Goal: Information Seeking & Learning: Learn about a topic

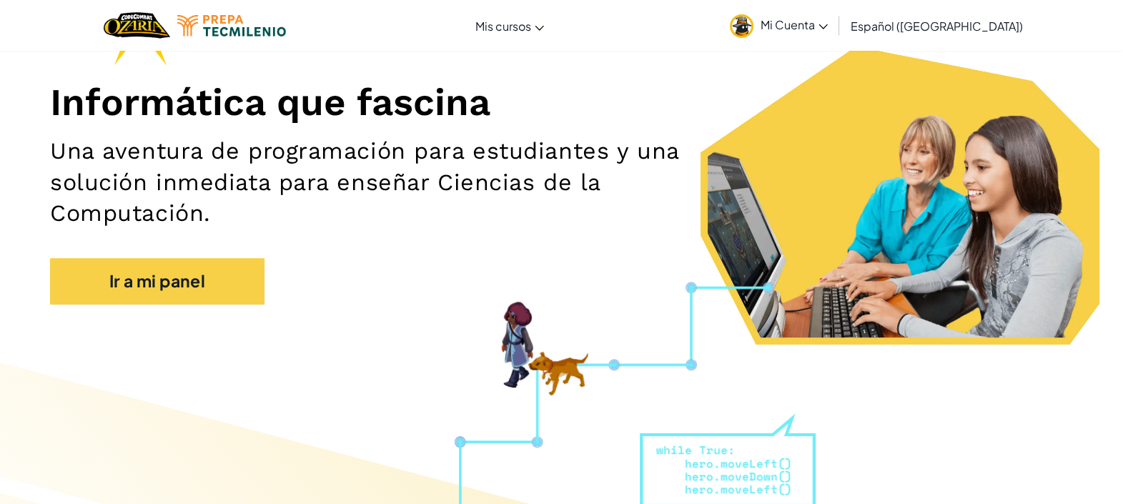
scroll to position [61, 0]
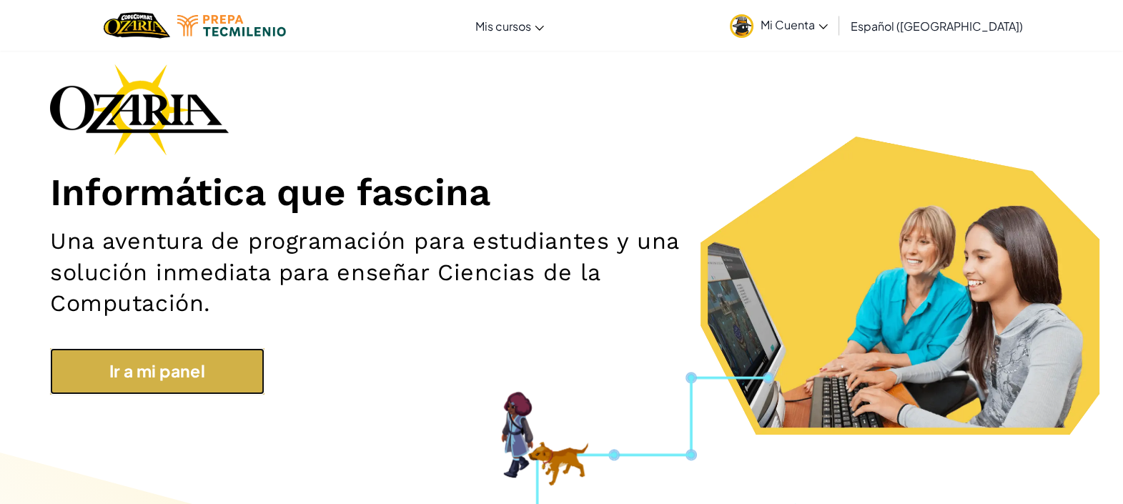
click at [186, 373] on link "Ir a mi panel" at bounding box center [157, 371] width 215 height 46
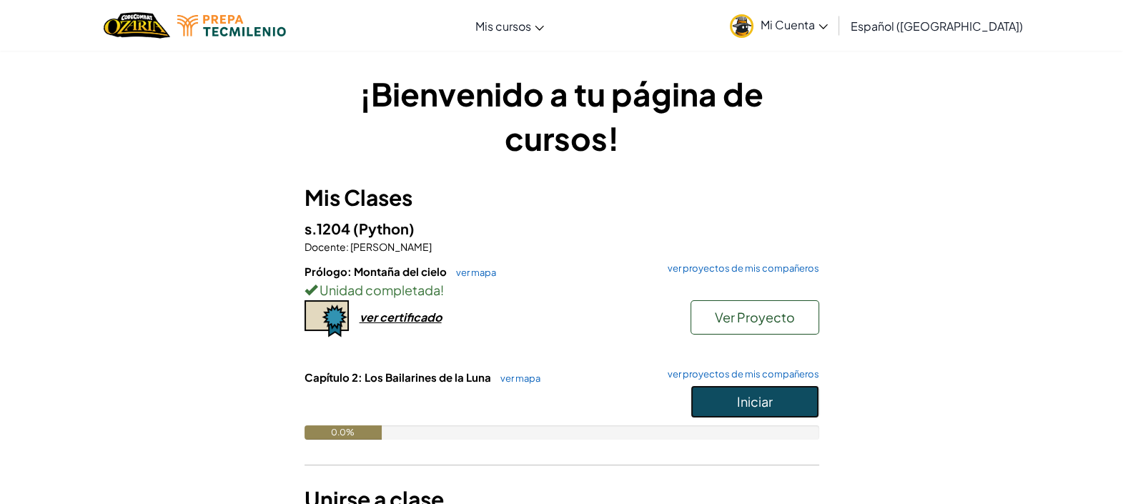
click at [721, 398] on button "Iniciar" at bounding box center [755, 401] width 129 height 33
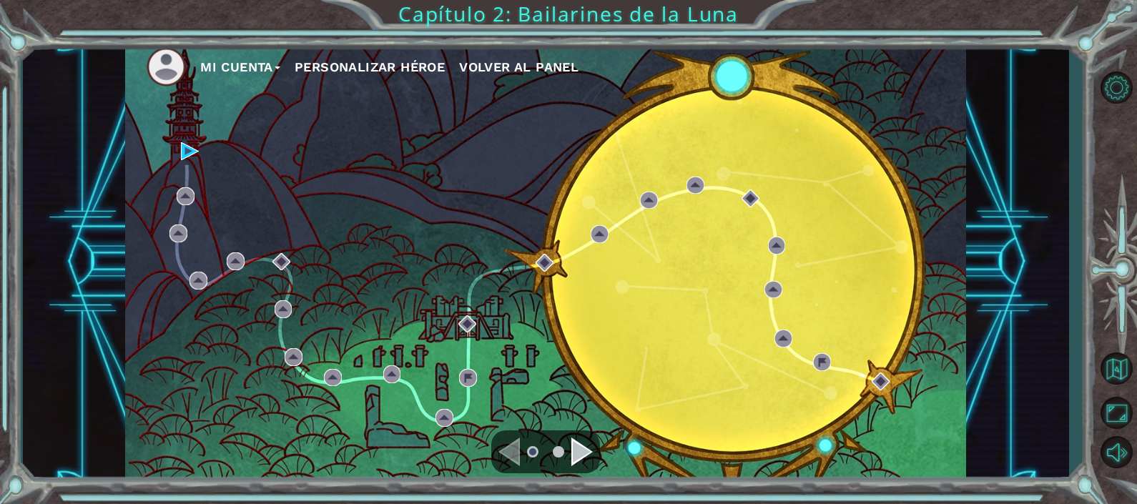
click at [185, 141] on div "Mi Cuenta Personalizar héroe Volver al panel" at bounding box center [545, 261] width 841 height 443
click at [185, 157] on img at bounding box center [190, 151] width 18 height 18
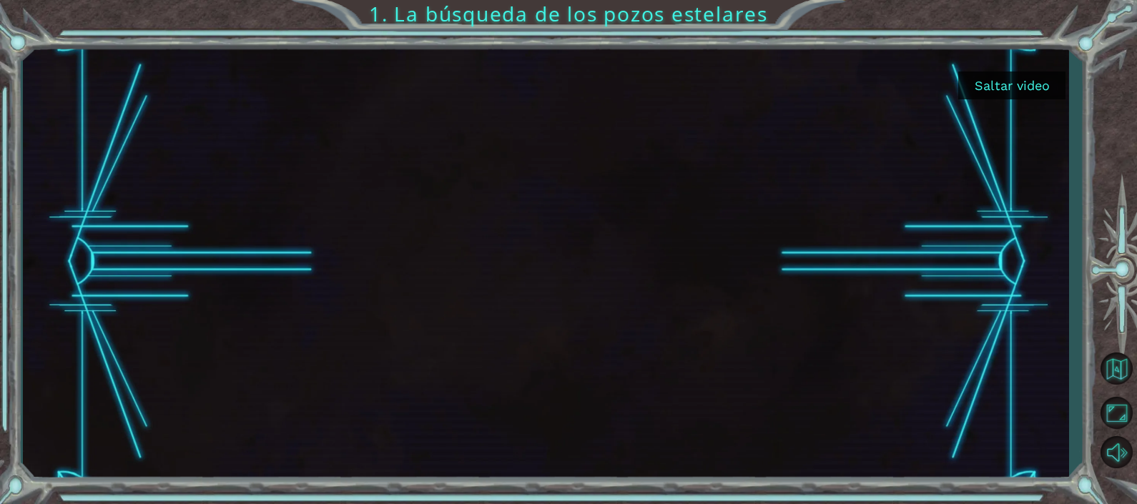
click at [185, 157] on div at bounding box center [546, 261] width 789 height 443
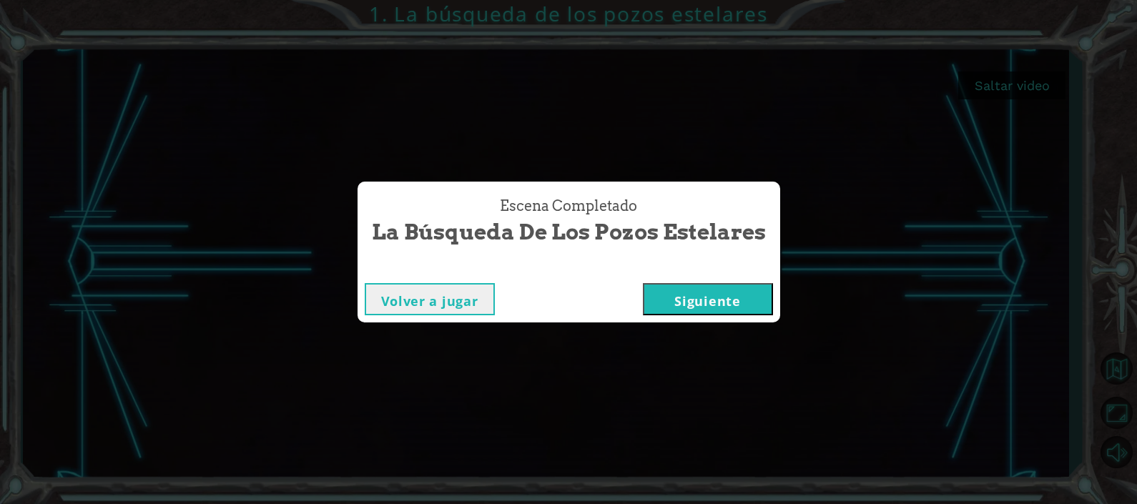
click at [729, 295] on button "Siguiente" at bounding box center [708, 299] width 130 height 32
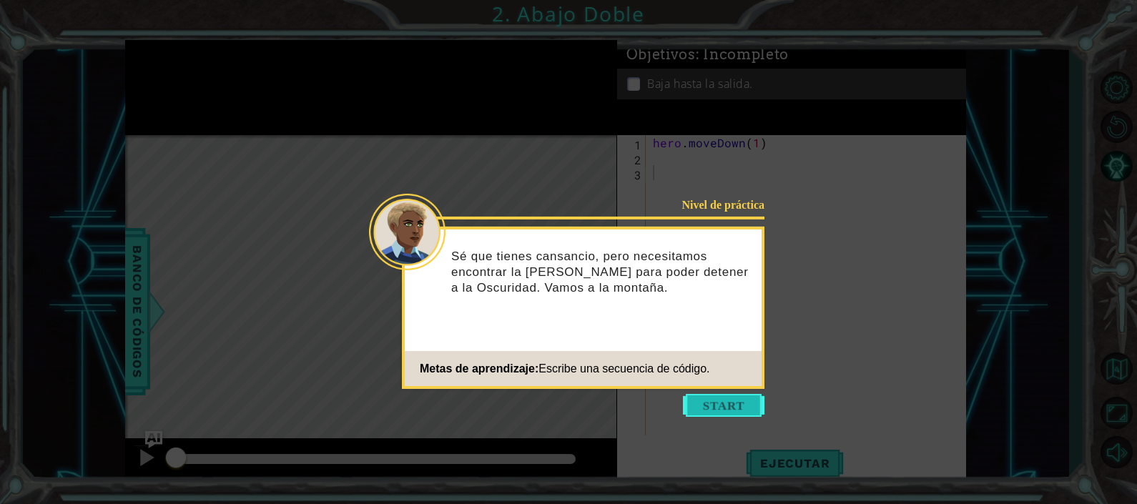
click at [717, 409] on button "Start" at bounding box center [724, 405] width 82 height 23
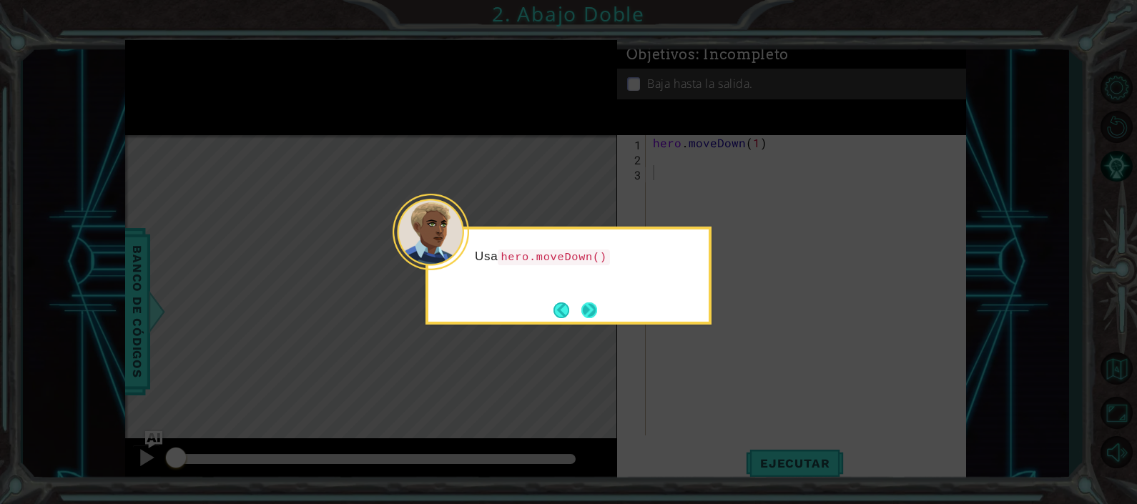
click at [585, 310] on button "Next" at bounding box center [589, 310] width 16 height 16
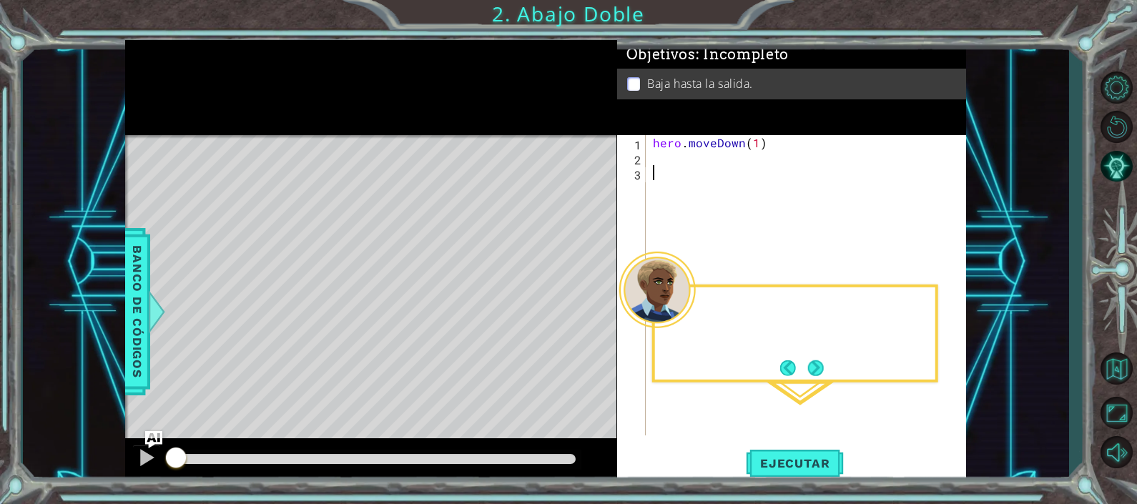
click at [585, 310] on div "Level Map" at bounding box center [455, 345] width 661 height 421
click at [817, 365] on button "Next" at bounding box center [816, 368] width 16 height 16
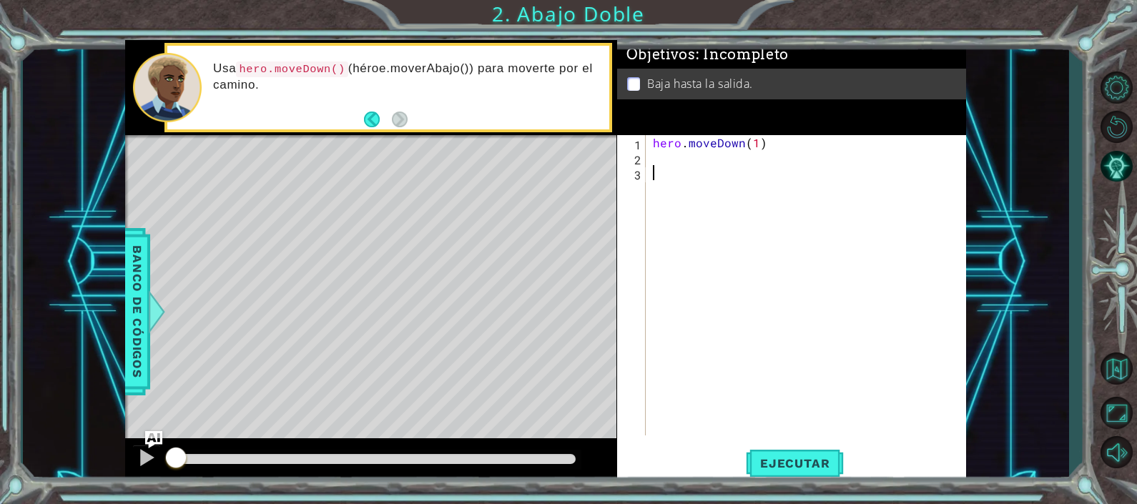
click at [659, 169] on div "hero . moveDown ( 1 )" at bounding box center [810, 300] width 320 height 330
click at [661, 162] on div "hero . moveDown ( 1 )" at bounding box center [810, 300] width 320 height 330
type textarea "h"
click at [679, 186] on div "hero . moveDown ( 1 ) h" at bounding box center [810, 300] width 320 height 330
click at [679, 156] on div "hero . moveDown ( 1 ) h" at bounding box center [810, 300] width 320 height 330
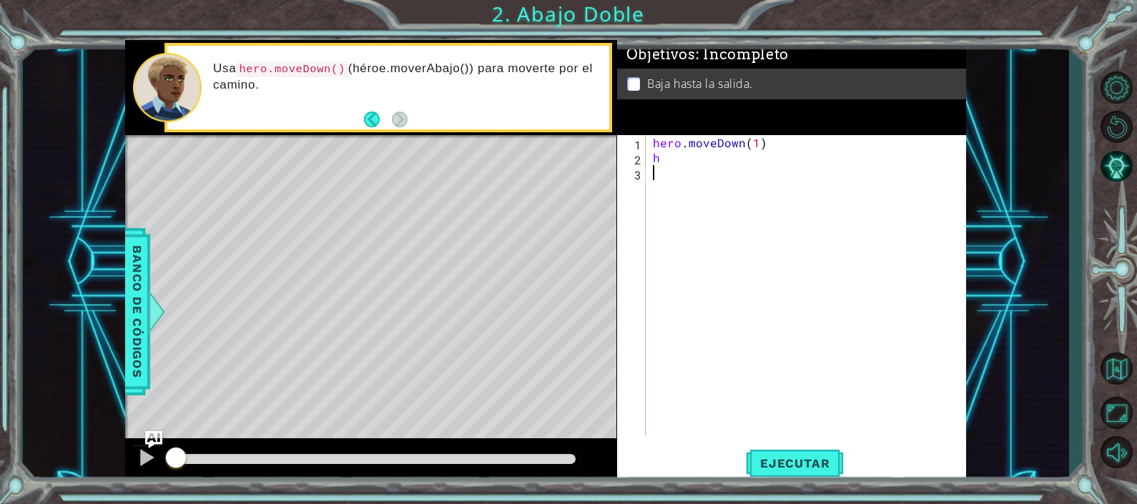
type textarea "h"
click at [681, 171] on div "h ero.moveDown Toca enter" at bounding box center [778, 192] width 270 height 51
type textarea "hero.moveDown(1)"
click at [783, 456] on span "Ejecutar" at bounding box center [795, 463] width 98 height 14
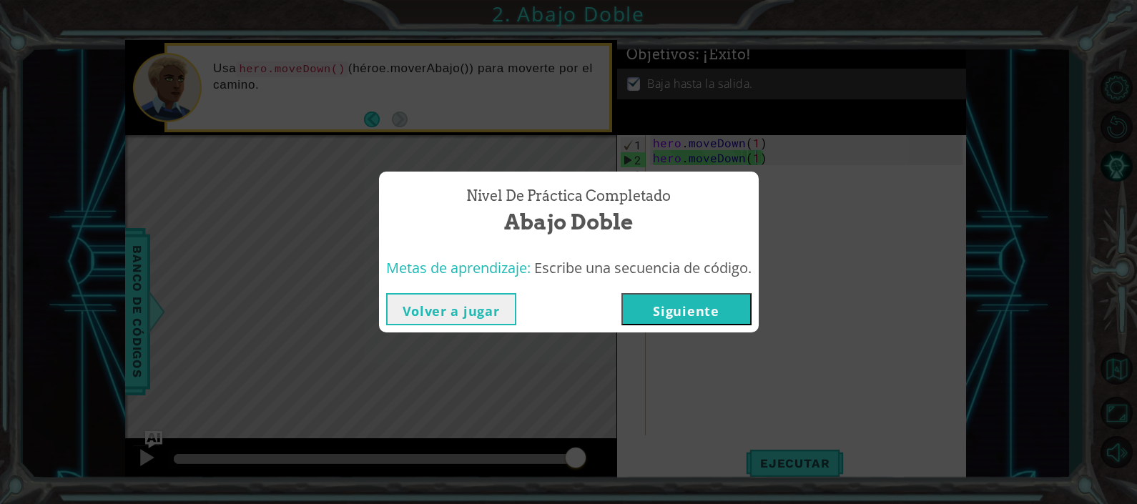
click at [693, 302] on button "Siguiente" at bounding box center [686, 309] width 130 height 32
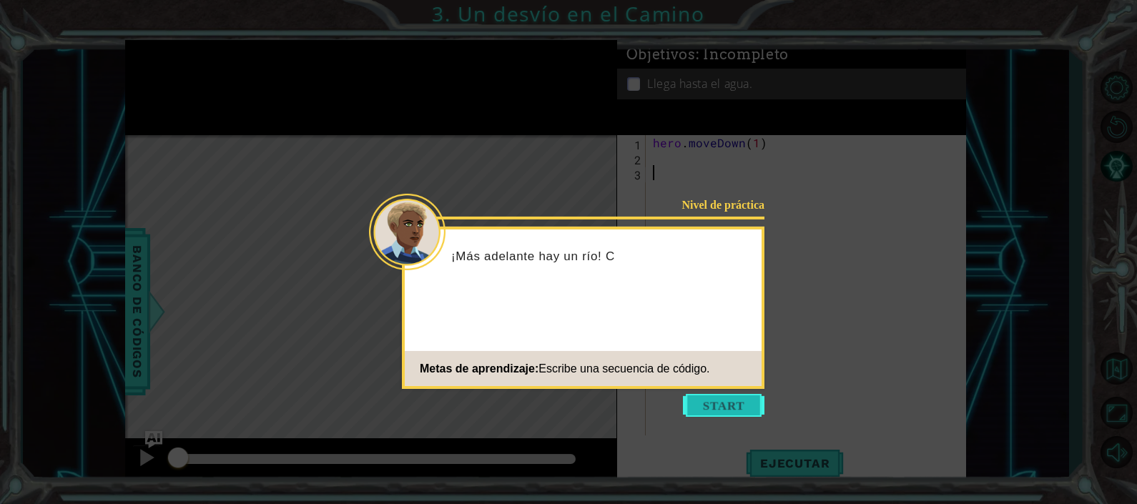
click at [718, 397] on button "Start" at bounding box center [724, 405] width 82 height 23
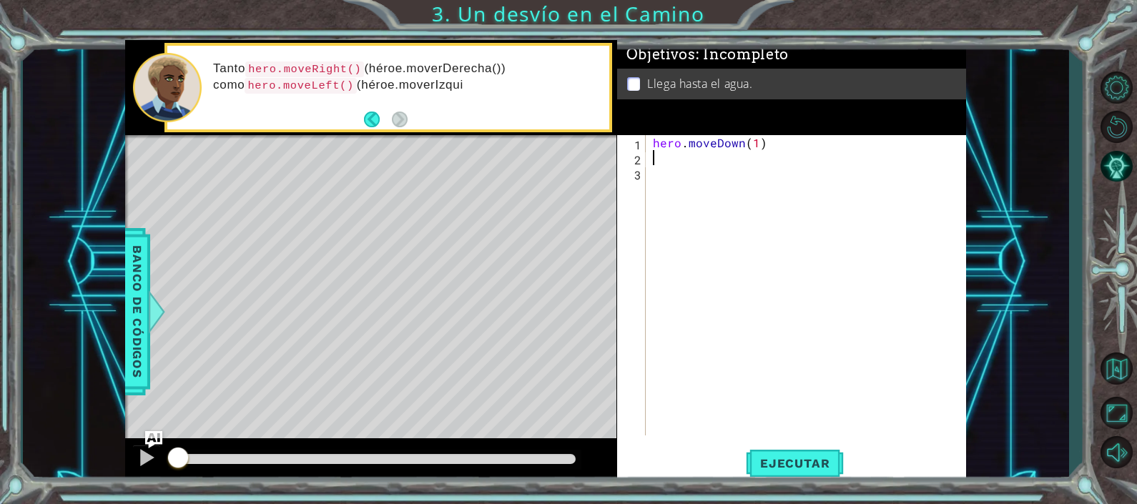
click at [659, 161] on div "hero . moveDown ( 1 )" at bounding box center [810, 300] width 320 height 330
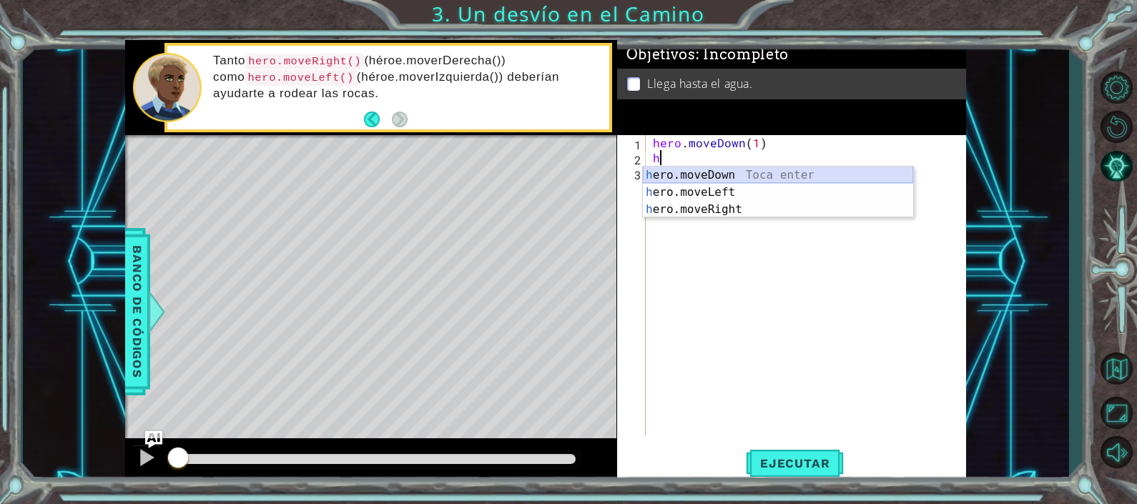
click at [681, 176] on div "h ero.moveDown Toca enter h ero.moveLeft Toca enter h ero.moveRight Toca enter" at bounding box center [778, 210] width 270 height 86
type textarea "hero.moveDown(1)"
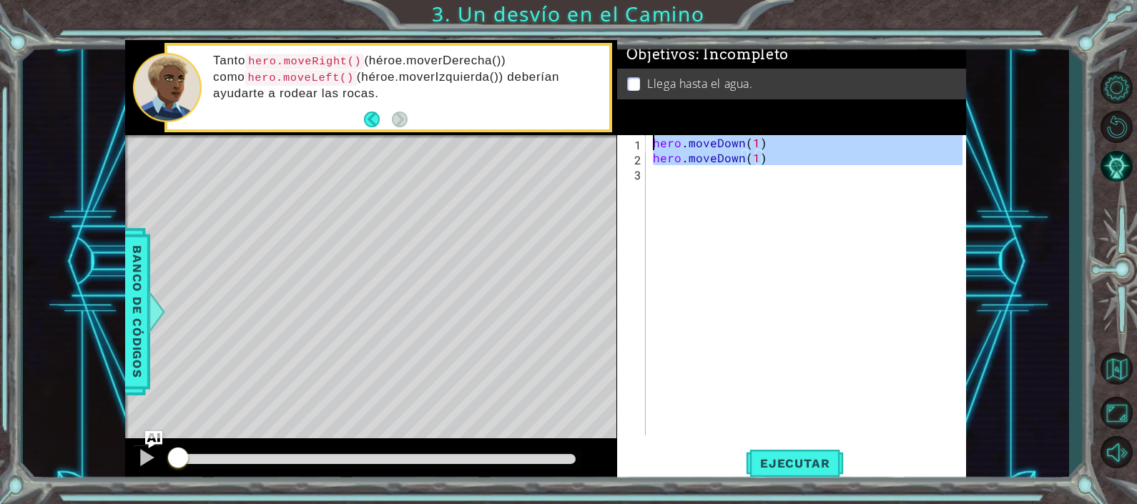
click at [664, 170] on div "hero . moveDown ( 1 ) hero . moveDown ( 1 )" at bounding box center [810, 300] width 320 height 330
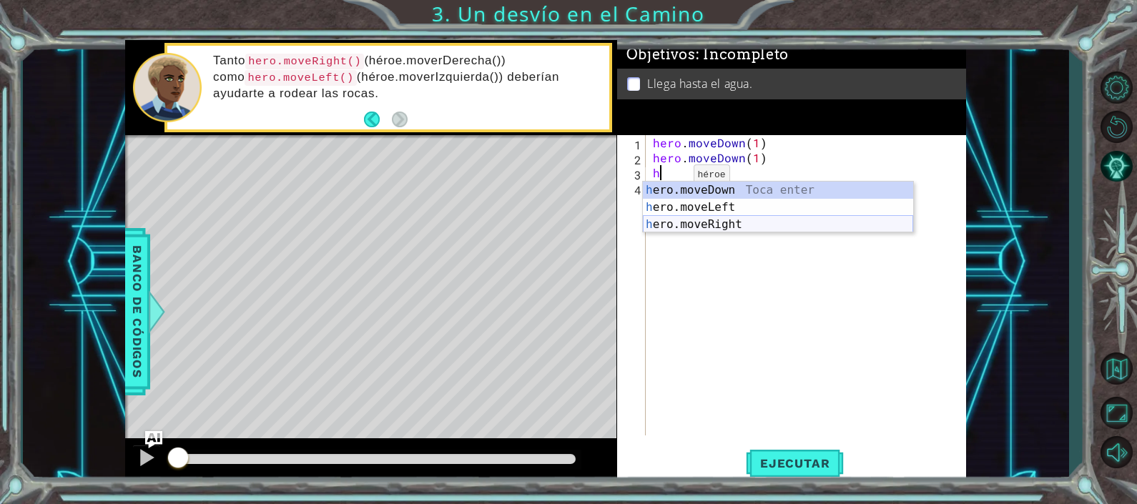
click at [686, 218] on div "h ero.moveDown Toca enter h ero.moveLeft Toca enter h ero.moveRight Toca enter" at bounding box center [778, 225] width 270 height 86
type textarea "hero.moveRight(1)"
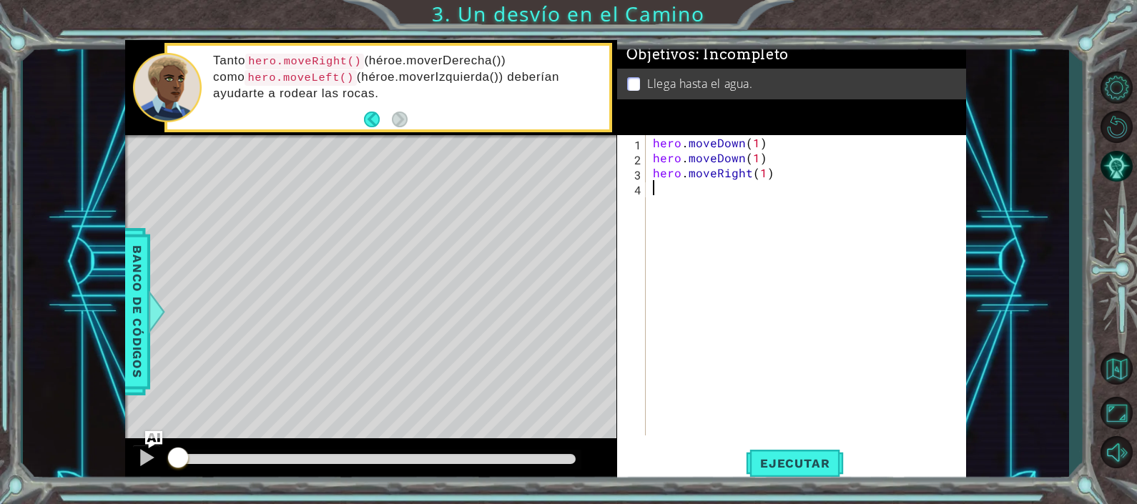
click at [663, 193] on div "hero . moveDown ( 1 ) hero . moveDown ( 1 ) hero . moveRight ( 1 )" at bounding box center [810, 300] width 320 height 330
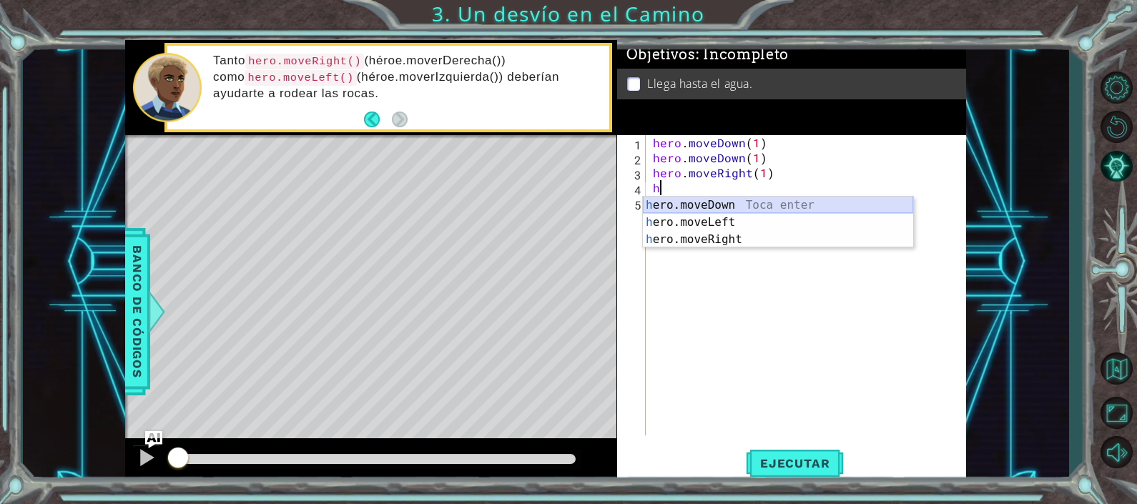
click at [720, 200] on div "h ero.moveDown Toca enter h ero.moveLeft Toca enter h ero.moveRight Toca enter" at bounding box center [778, 240] width 270 height 86
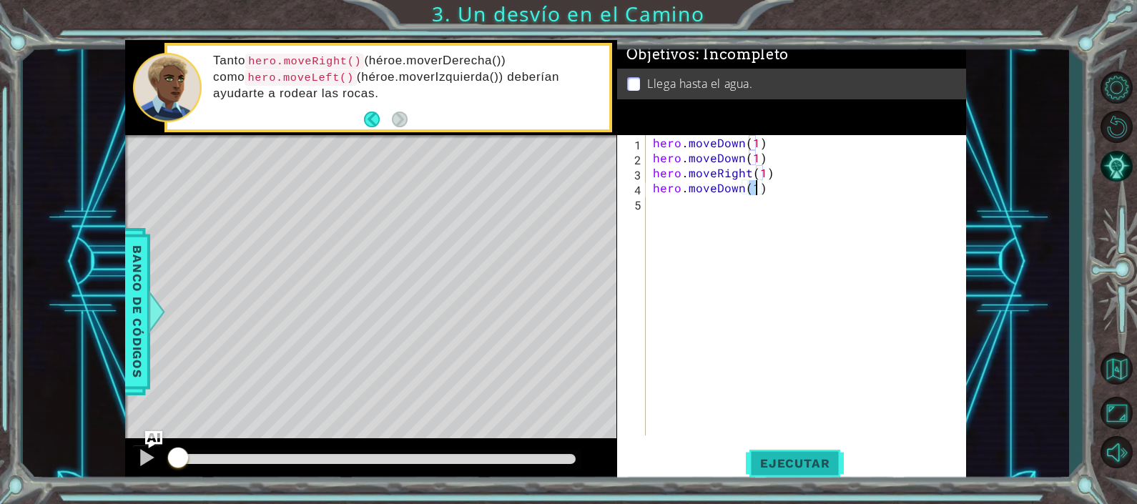
type textarea "hero.moveDown(1)"
click at [784, 468] on span "Ejecutar" at bounding box center [795, 463] width 98 height 14
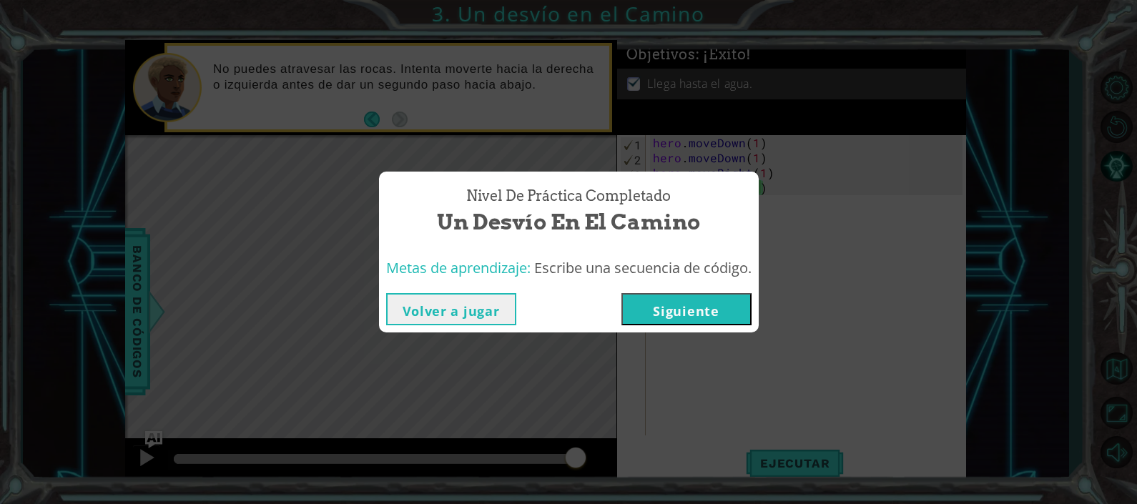
click at [712, 315] on button "Siguiente" at bounding box center [686, 309] width 130 height 32
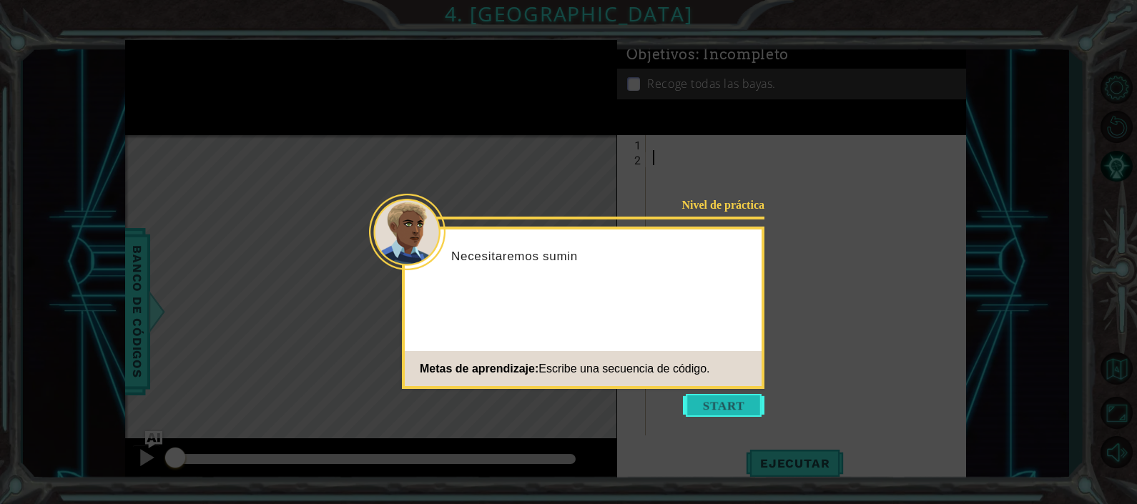
click at [711, 412] on button "Start" at bounding box center [724, 405] width 82 height 23
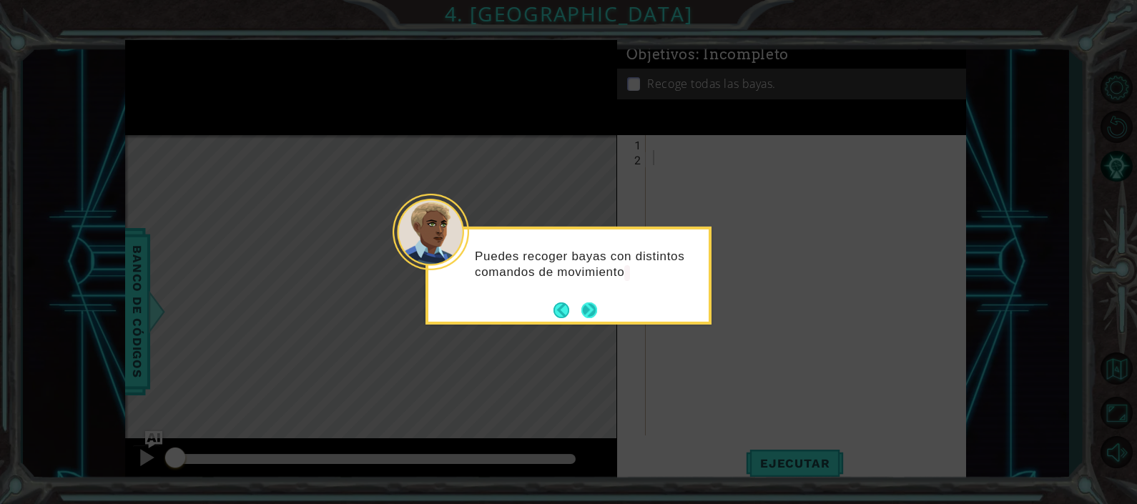
click at [591, 307] on button "Next" at bounding box center [589, 310] width 16 height 16
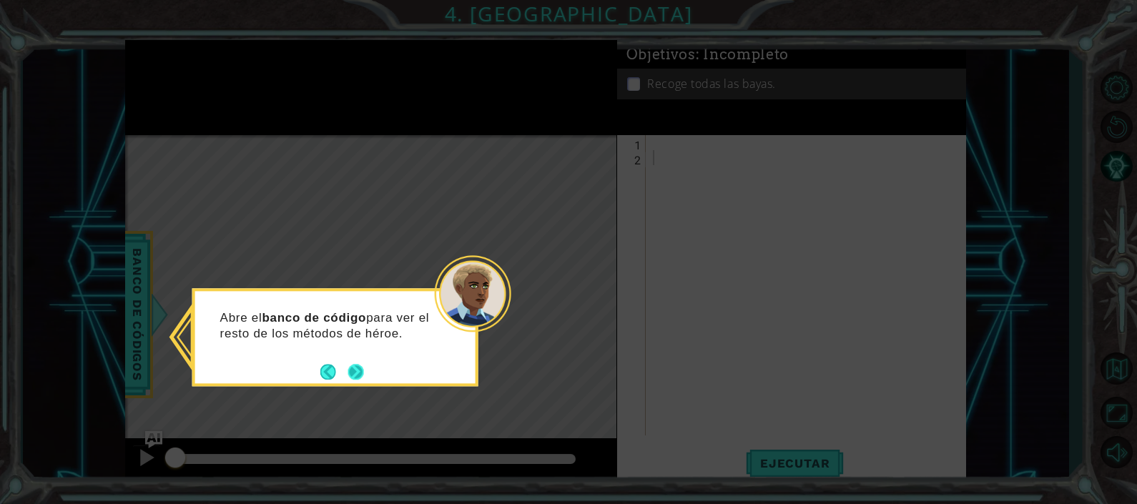
click at [359, 375] on button "Next" at bounding box center [356, 372] width 16 height 16
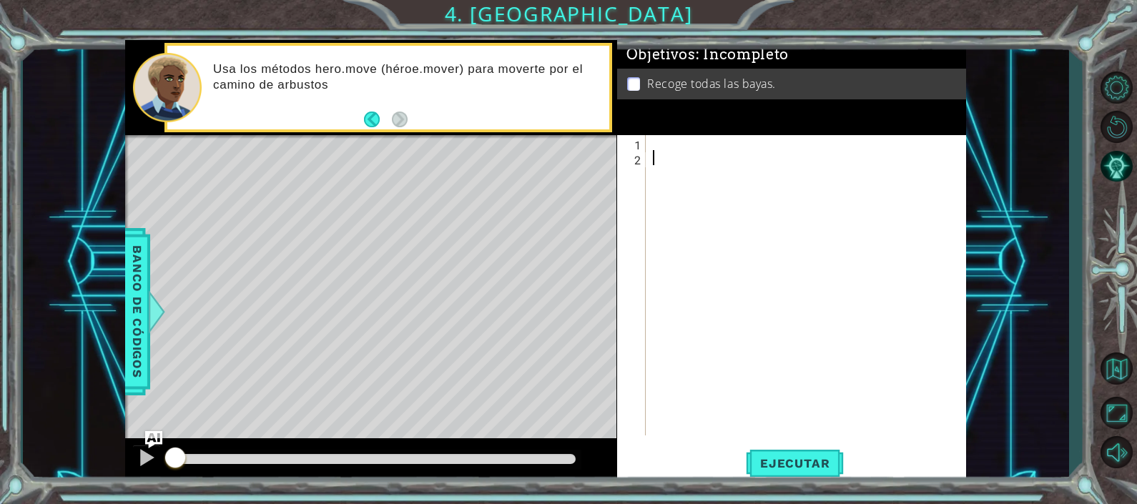
click at [654, 143] on div at bounding box center [810, 300] width 320 height 330
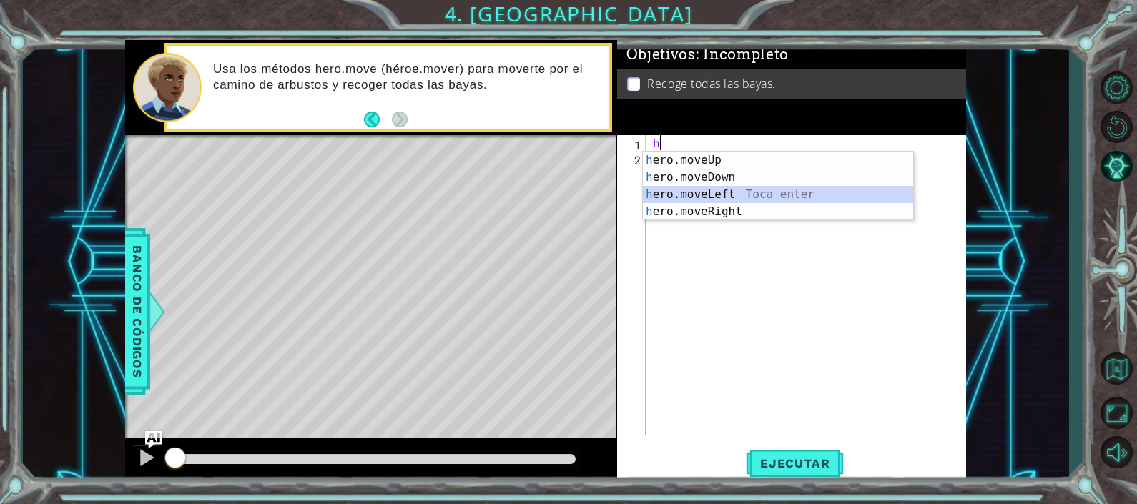
click at [707, 194] on div "h ero.moveUp Toca enter h ero.moveDown Toca enter h ero.moveLeft Toca enter h e…" at bounding box center [778, 203] width 270 height 103
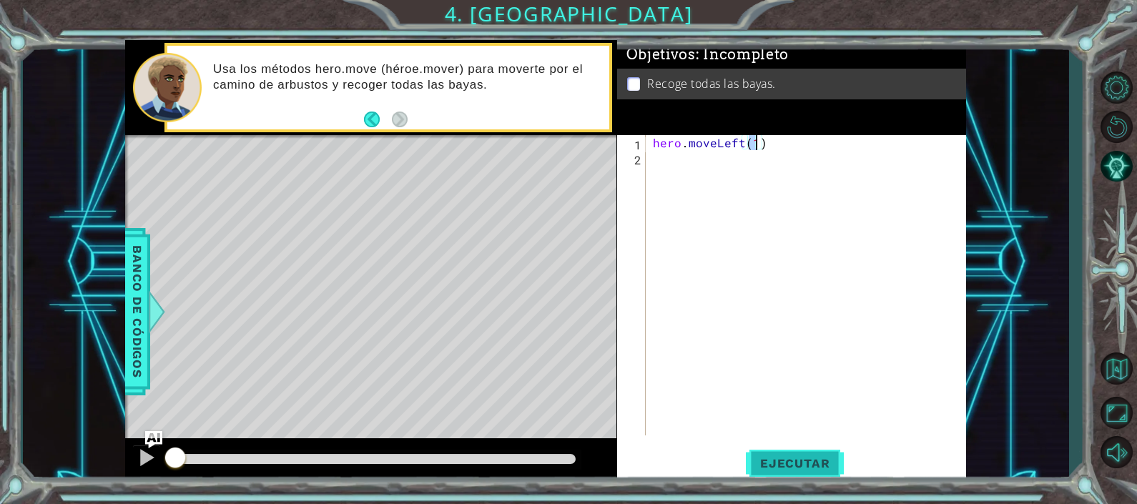
type textarea "hero.moveLeft(1)"
click at [783, 467] on span "Ejecutar" at bounding box center [795, 463] width 98 height 14
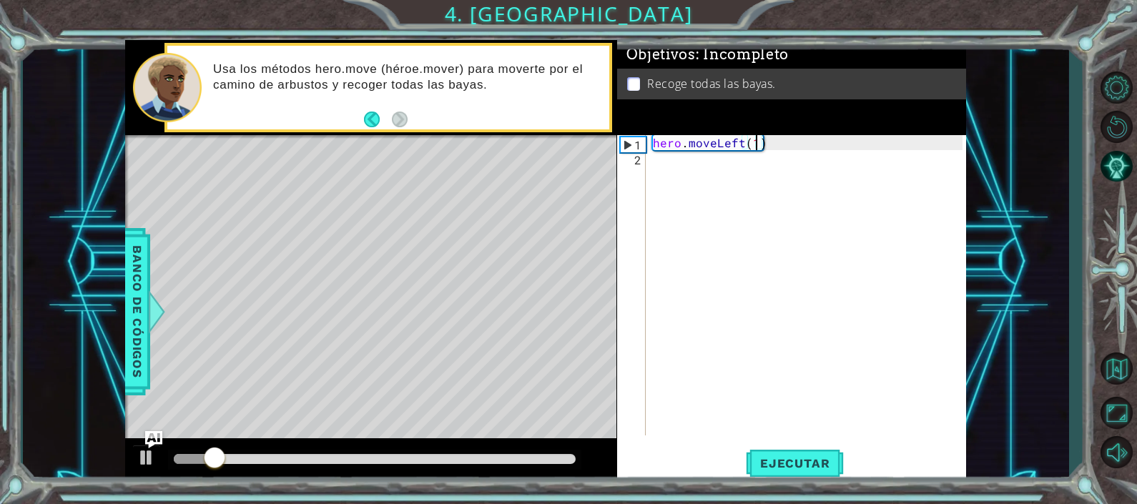
click at [663, 168] on div "hero . moveLeft ( 1 )" at bounding box center [810, 300] width 320 height 330
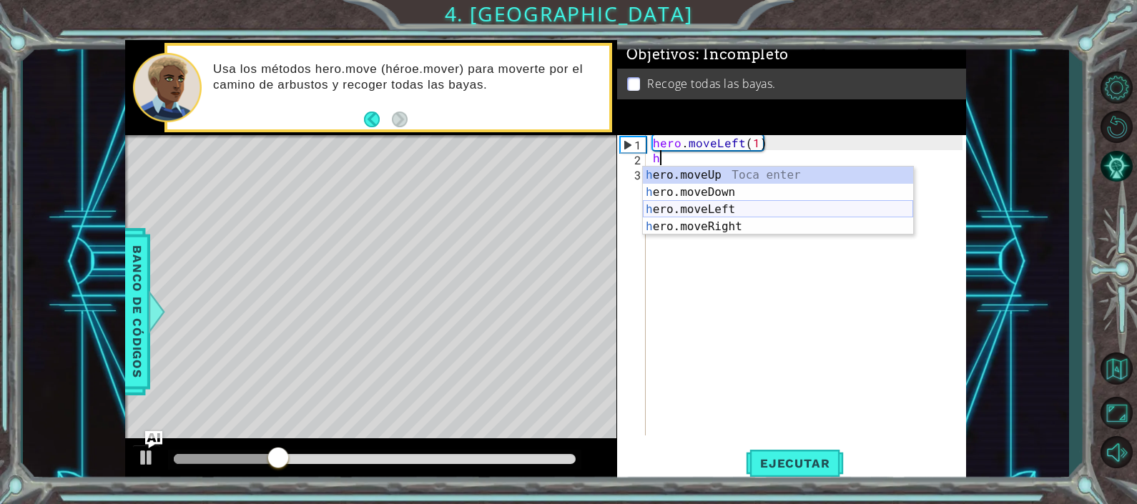
click at [699, 212] on div "h ero.moveUp Toca enter h ero.moveDown Toca enter h ero.moveLeft Toca enter h e…" at bounding box center [778, 218] width 270 height 103
type textarea "hero.moveLeft(1)"
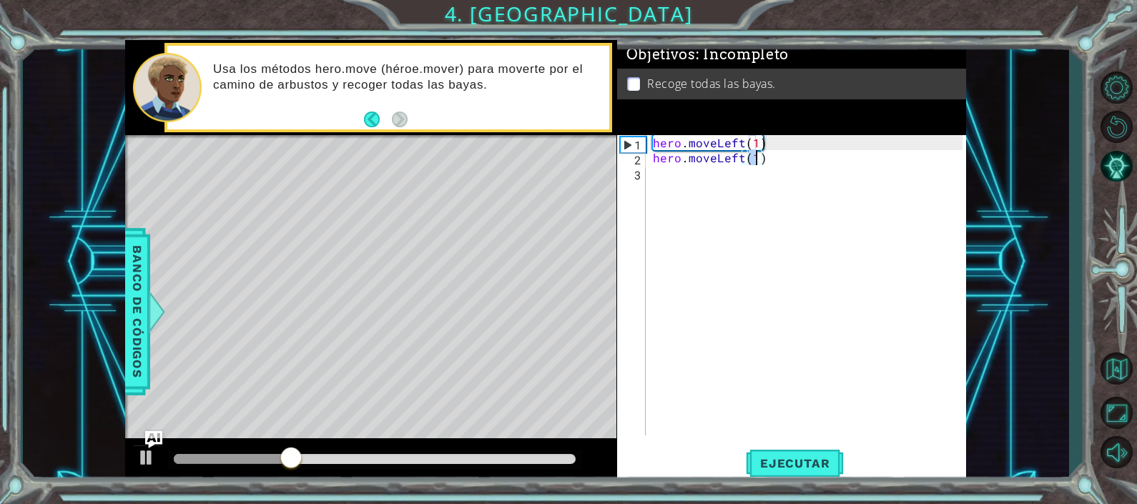
click at [666, 175] on div "hero . moveLeft ( 1 ) hero . moveLeft ( 1 )" at bounding box center [810, 300] width 320 height 330
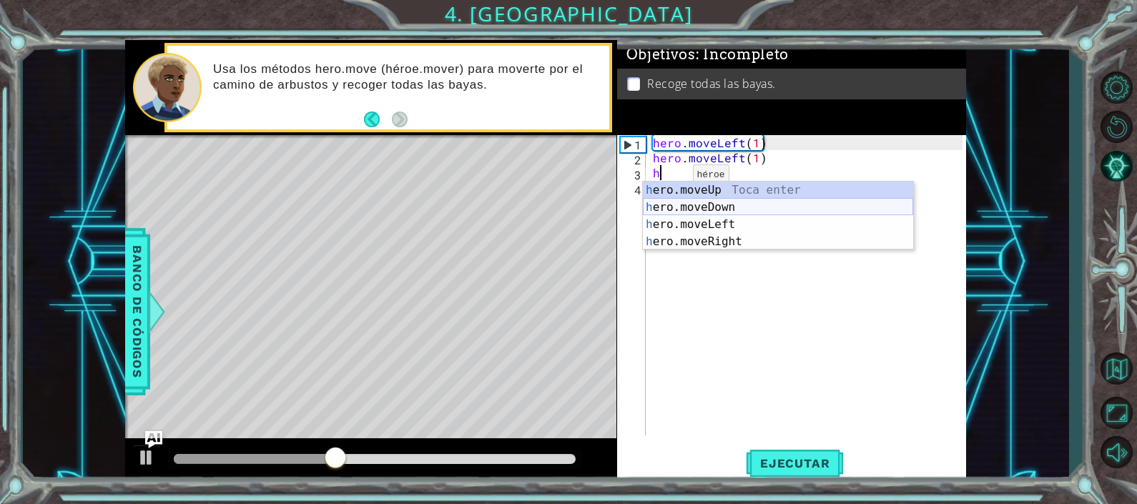
click at [699, 205] on div "h ero.moveUp Toca enter h ero.moveDown Toca enter h ero.moveLeft Toca enter h e…" at bounding box center [778, 233] width 270 height 103
type textarea "hero.moveDown(1)"
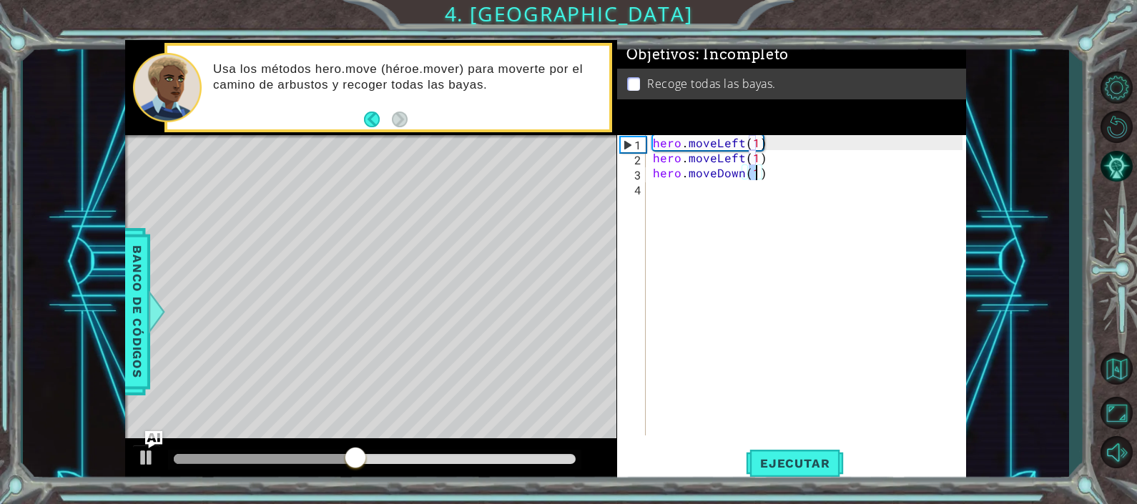
click at [654, 190] on div "hero . moveLeft ( 1 ) hero . moveLeft ( 1 ) hero . moveDown ( 1 )" at bounding box center [810, 300] width 320 height 330
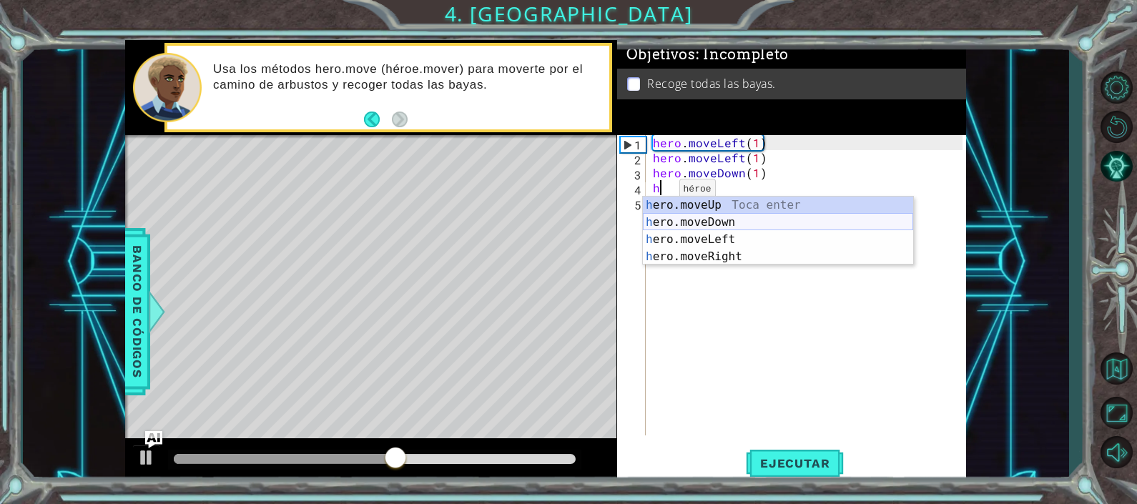
click at [686, 226] on div "h ero.moveUp Toca enter h ero.moveDown Toca enter h ero.moveLeft Toca enter h e…" at bounding box center [778, 248] width 270 height 103
type textarea "hero.moveDown(1)"
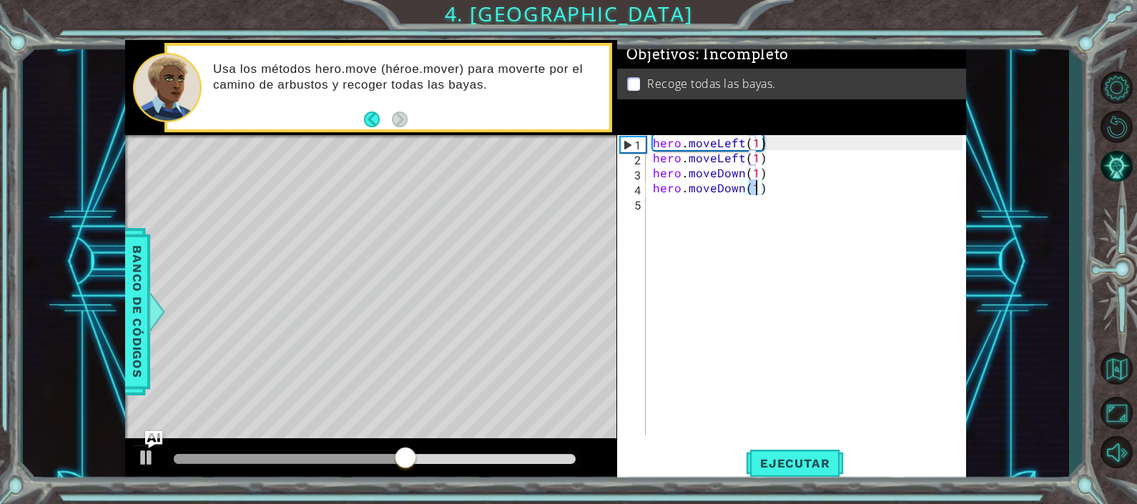
click at [666, 211] on div "hero . moveLeft ( 1 ) hero . moveLeft ( 1 ) hero . moveDown ( 1 ) hero . moveDo…" at bounding box center [810, 300] width 320 height 330
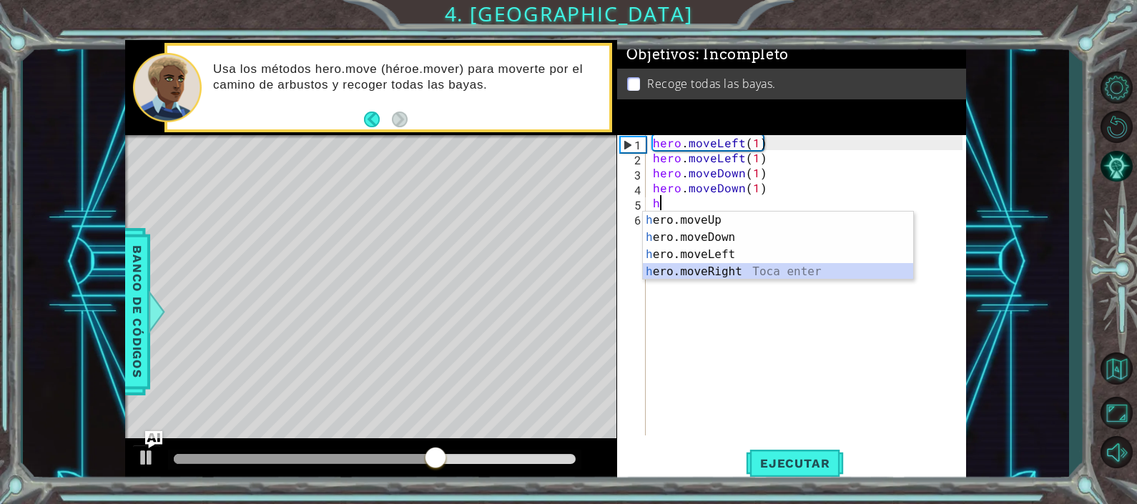
click at [689, 271] on div "h ero.moveUp Toca enter h ero.moveDown Toca enter h ero.moveLeft Toca enter h e…" at bounding box center [778, 263] width 270 height 103
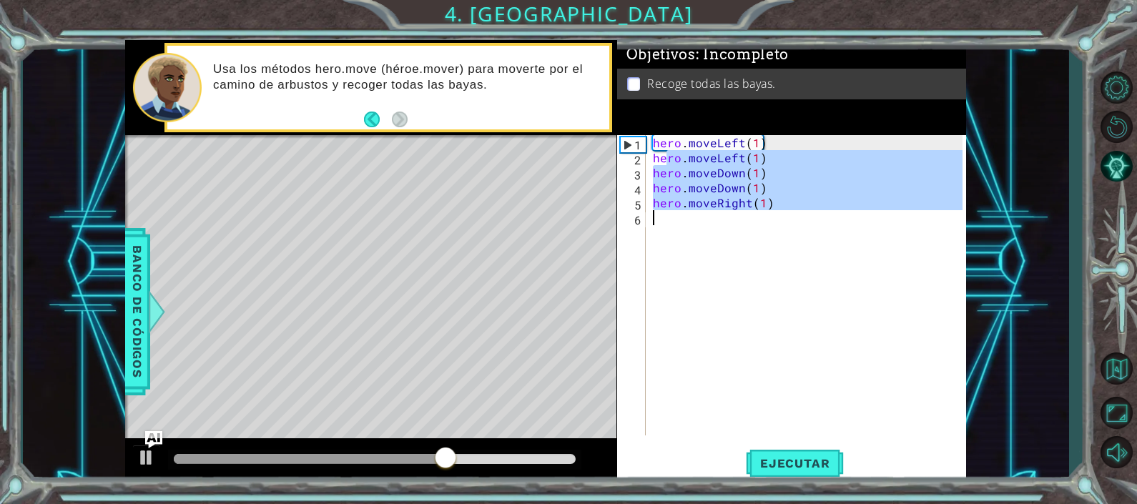
click at [664, 214] on div "hero . moveLeft ( 1 ) hero . moveLeft ( 1 ) hero . moveDown ( 1 ) hero . moveDo…" at bounding box center [810, 300] width 320 height 330
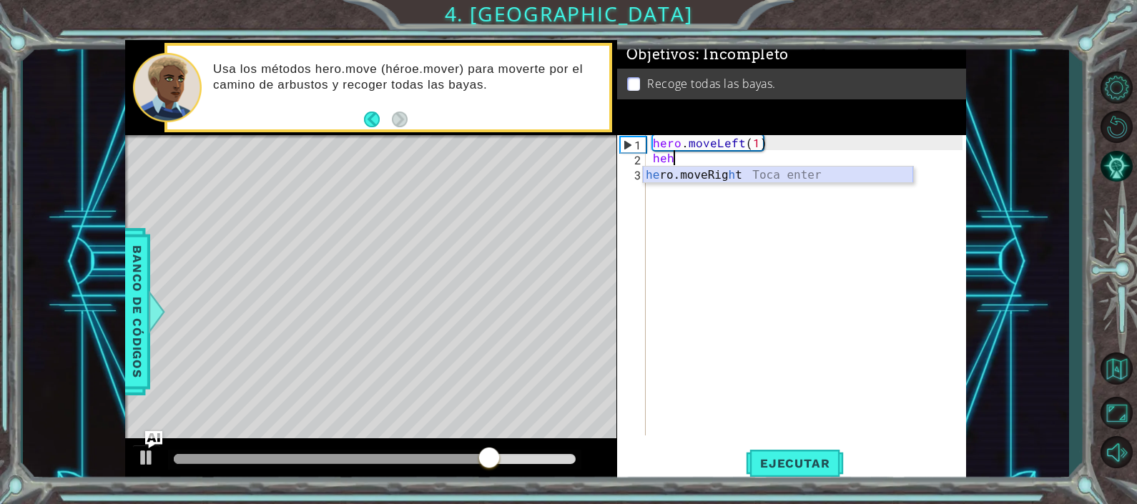
click at [678, 172] on div "he ro.moveRig h t Toca enter" at bounding box center [778, 192] width 270 height 51
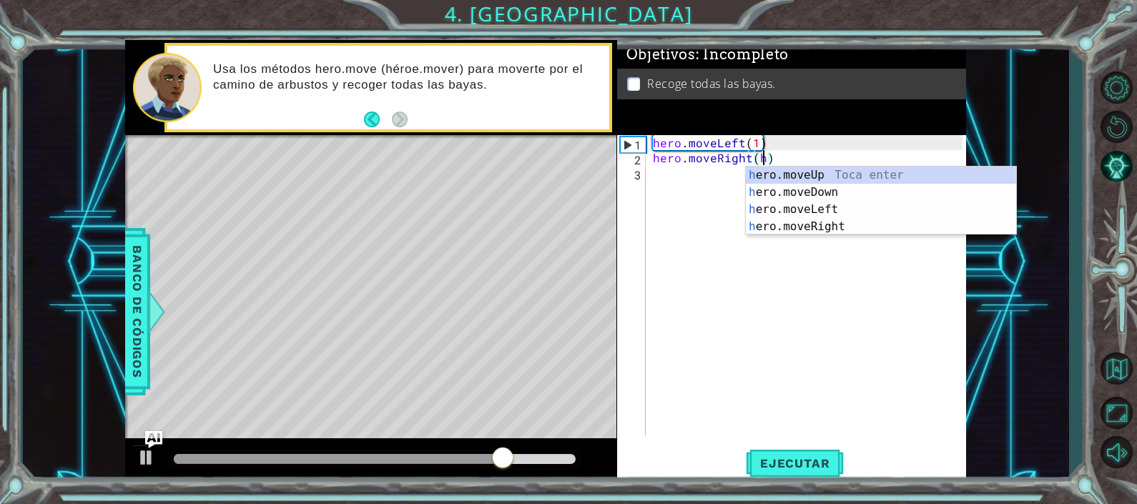
scroll to position [0, 6]
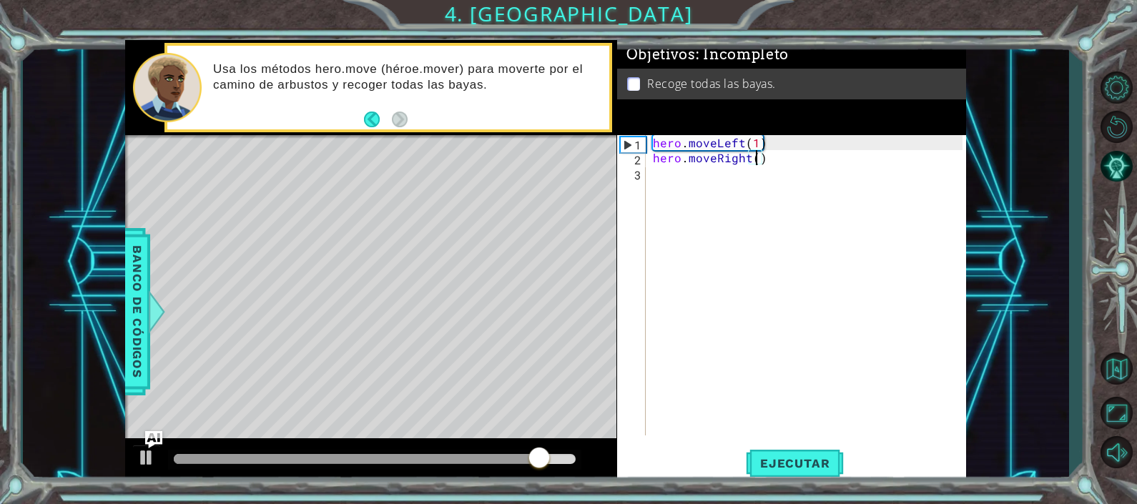
type textarea "hero.moveRight(1)"
click at [661, 172] on div "hero . moveLeft ( 1 ) hero . moveRight ( 1 )" at bounding box center [810, 300] width 320 height 330
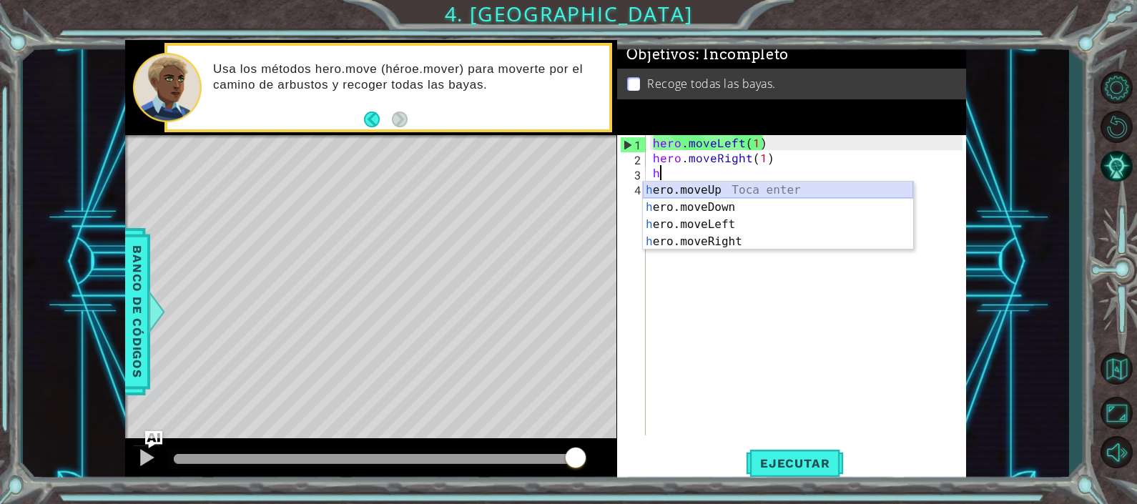
click at [695, 187] on div "h ero.moveUp Toca enter h ero.moveDown Toca enter h ero.moveLeft Toca enter h e…" at bounding box center [778, 233] width 270 height 103
type textarea "hero.moveUp(1)"
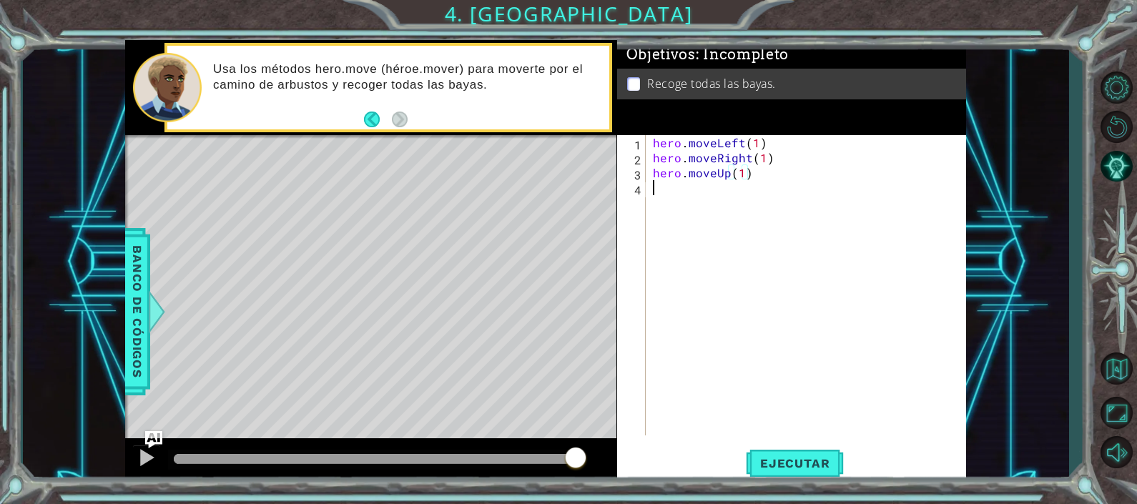
click at [651, 199] on div "hero . moveLeft ( 1 ) hero . moveRight ( 1 ) hero . moveUp ( 1 )" at bounding box center [810, 300] width 320 height 330
click at [804, 463] on span "Ejecutar" at bounding box center [795, 463] width 98 height 14
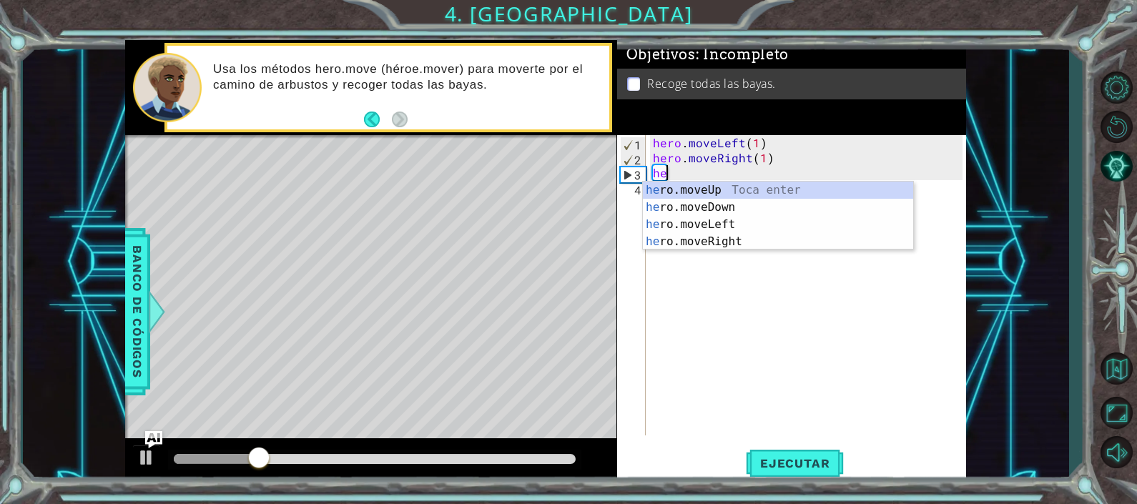
type textarea "h"
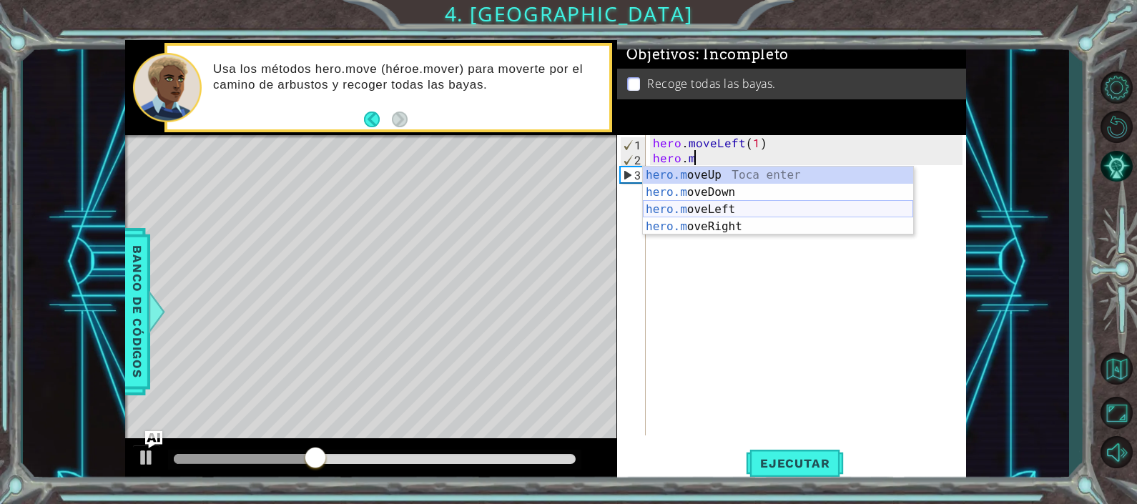
click at [743, 207] on div "hero.m oveUp Toca enter hero.m oveDown Toca enter hero.m oveLeft Toca enter her…" at bounding box center [778, 218] width 270 height 103
type textarea "hero.moveLeft(1)"
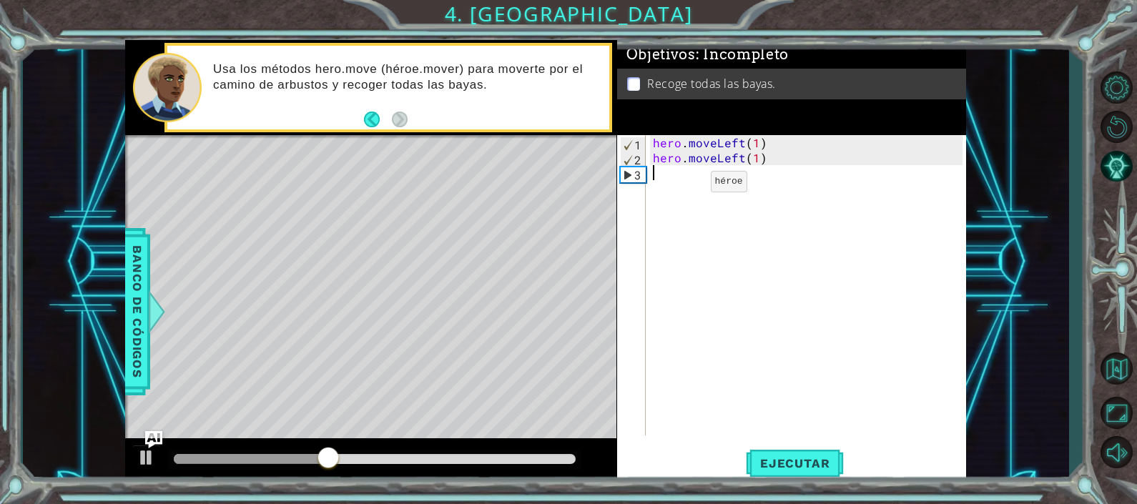
click at [686, 184] on div "hero . moveLeft ( 1 ) hero . moveLeft ( 1 )" at bounding box center [810, 300] width 320 height 330
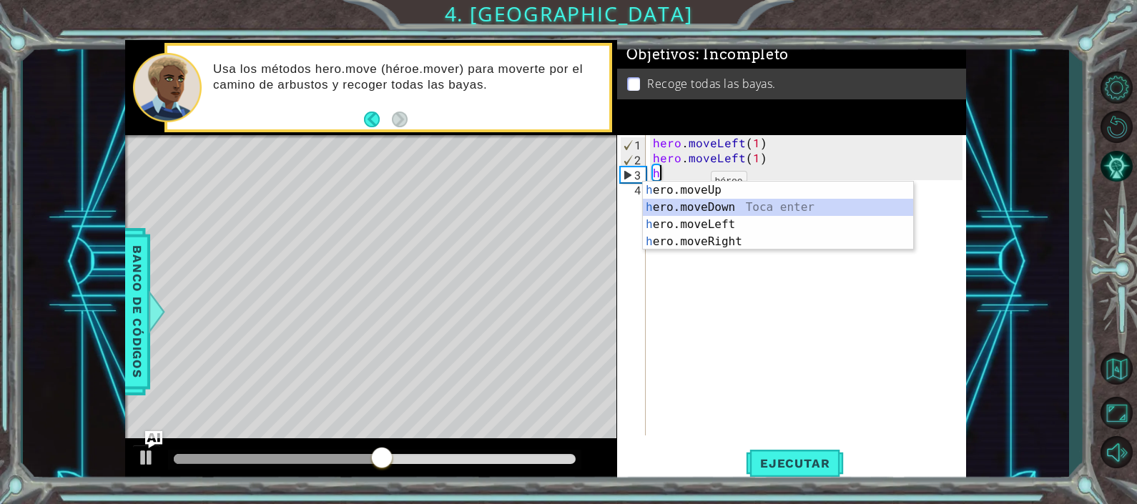
click at [694, 210] on div "h ero.moveUp Toca enter h ero.moveDown Toca enter h ero.moveLeft Toca enter h e…" at bounding box center [778, 233] width 270 height 103
type textarea "hero.moveDown(1)"
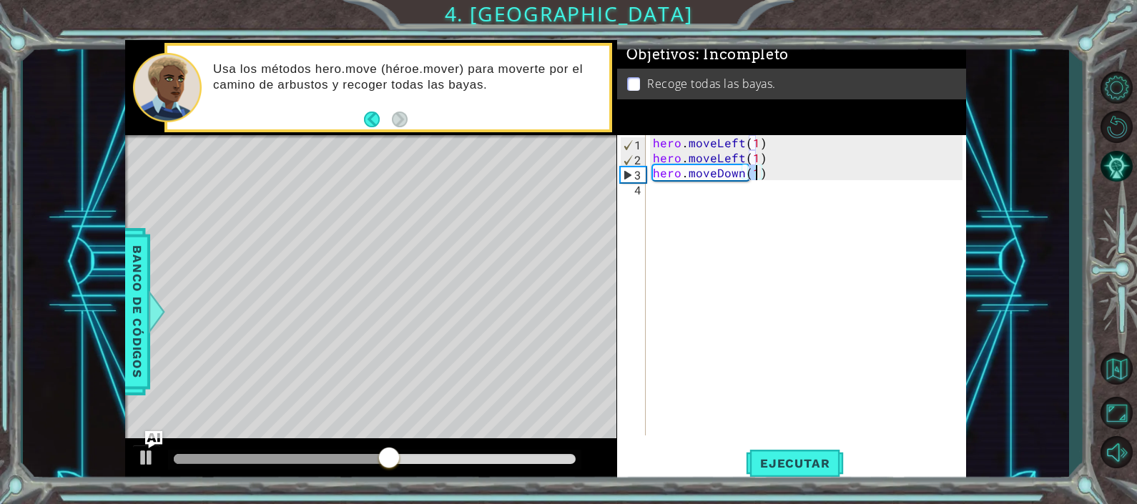
click at [669, 197] on div "hero . moveLeft ( 1 ) hero . moveLeft ( 1 ) hero . moveDown ( 1 )" at bounding box center [810, 300] width 320 height 330
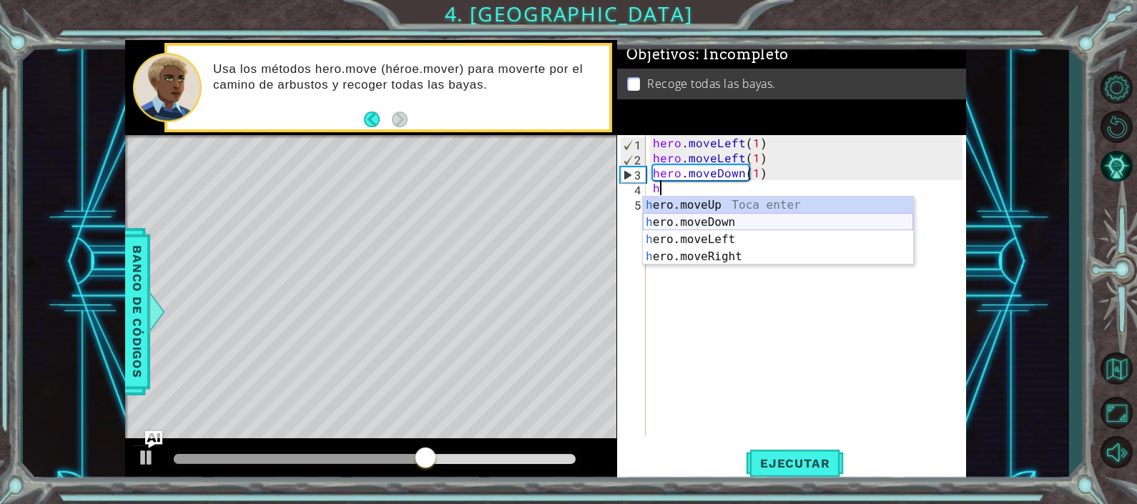
click at [694, 220] on div "h ero.moveUp Toca enter h ero.moveDown Toca enter h ero.moveLeft Toca enter h e…" at bounding box center [778, 248] width 270 height 103
type textarea "hero.moveDown(1)"
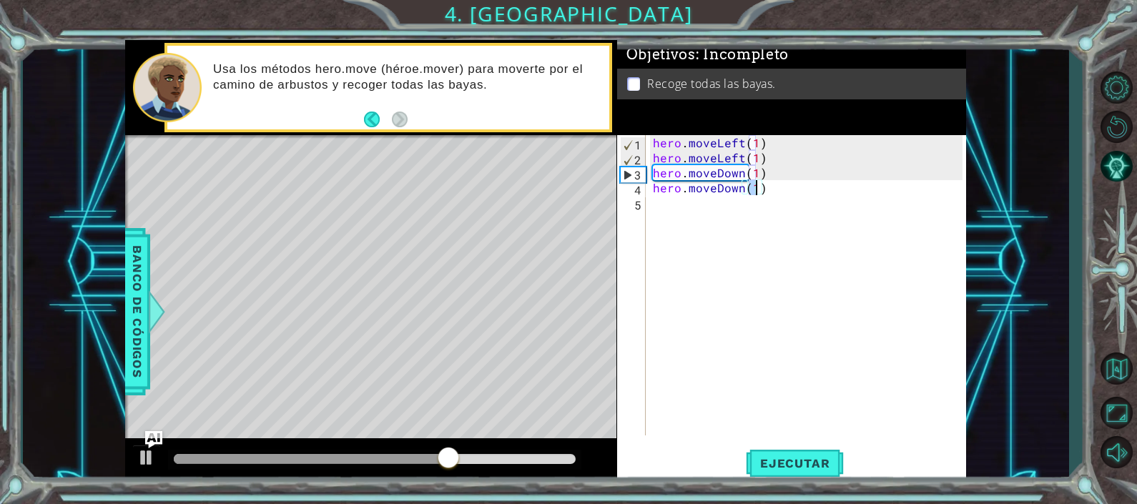
click at [658, 209] on div "hero . moveLeft ( 1 ) hero . moveLeft ( 1 ) hero . moveDown ( 1 ) hero . moveDo…" at bounding box center [810, 300] width 320 height 330
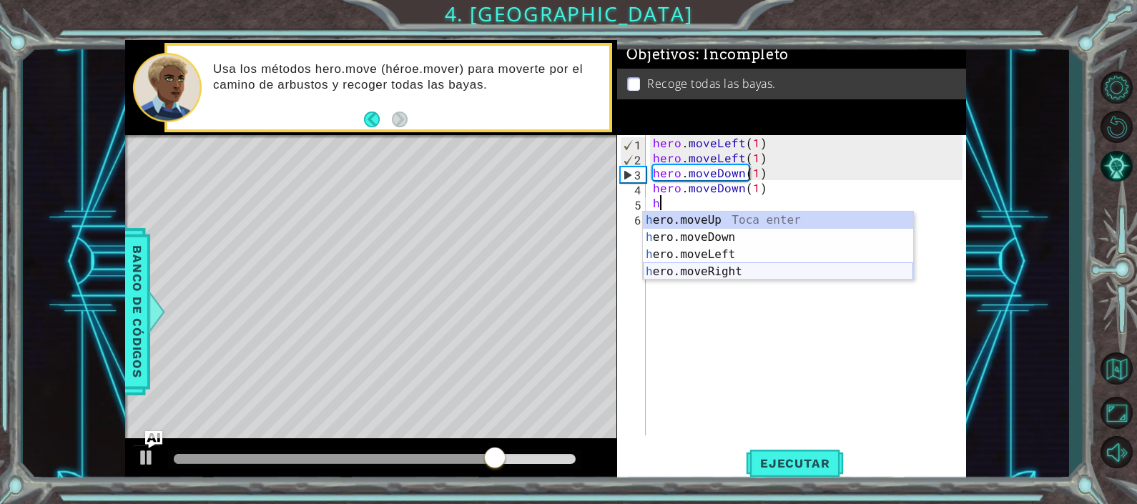
click at [704, 267] on div "h ero.moveUp Toca enter h ero.moveDown Toca enter h ero.moveLeft Toca enter h e…" at bounding box center [778, 263] width 270 height 103
type textarea "hero.moveRight(1)"
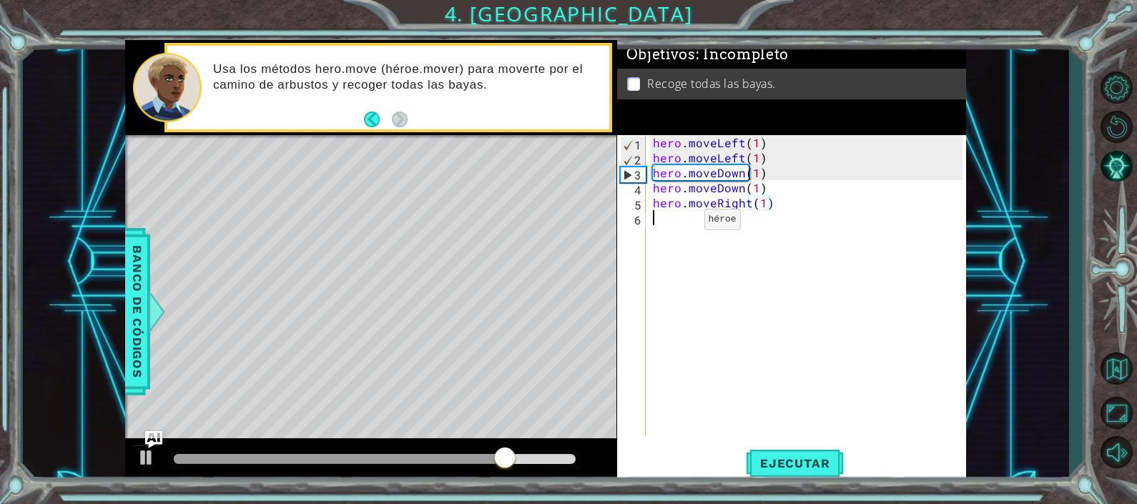
click at [679, 222] on div "hero . moveLeft ( 1 ) hero . moveLeft ( 1 ) hero . moveDown ( 1 ) hero . moveDo…" at bounding box center [810, 300] width 320 height 330
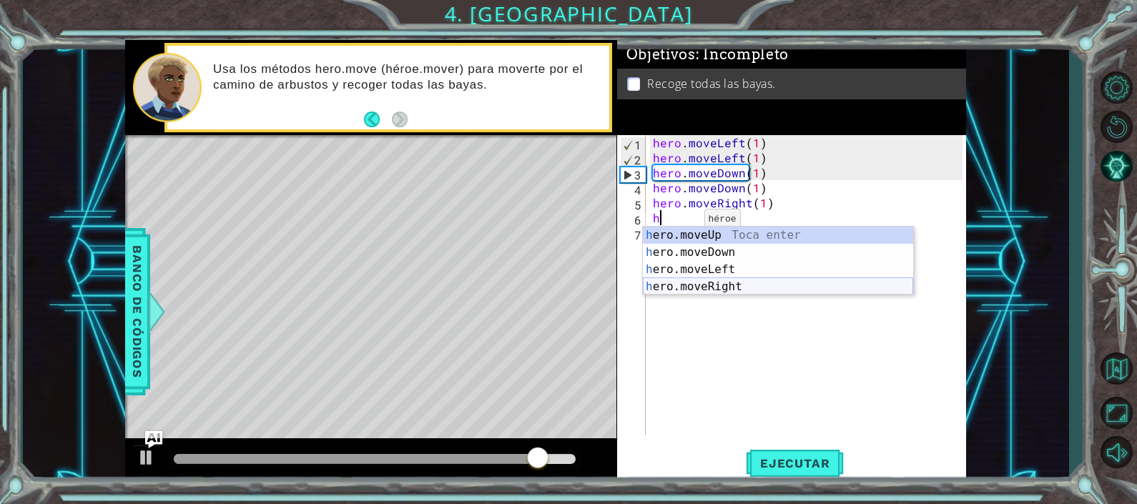
click at [696, 288] on div "h ero.moveUp Toca enter h ero.moveDown Toca enter h ero.moveLeft Toca enter h e…" at bounding box center [778, 278] width 270 height 103
type textarea "hero.moveRight(1)"
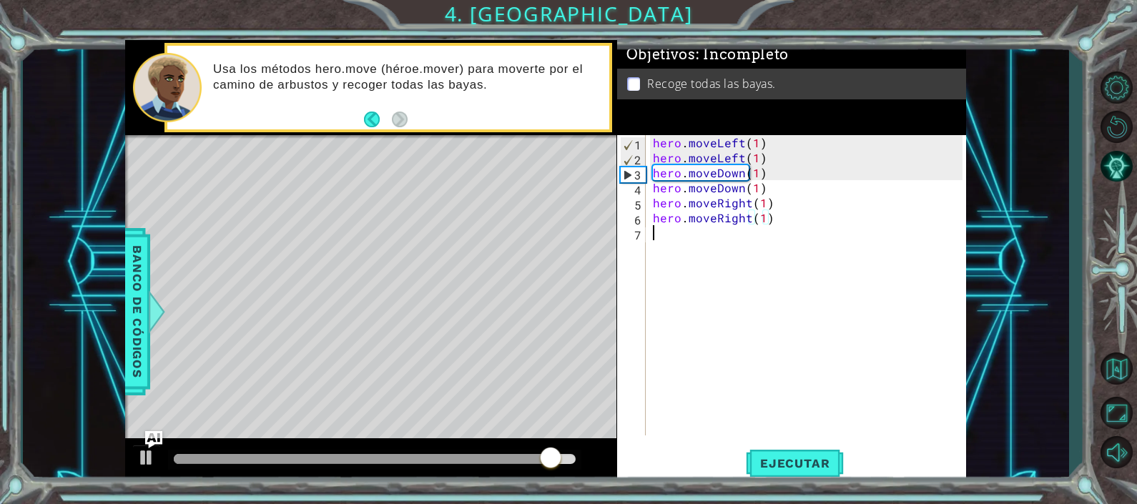
click at [665, 241] on div "hero . moveLeft ( 1 ) hero . moveLeft ( 1 ) hero . moveDown ( 1 ) hero . moveDo…" at bounding box center [810, 300] width 320 height 330
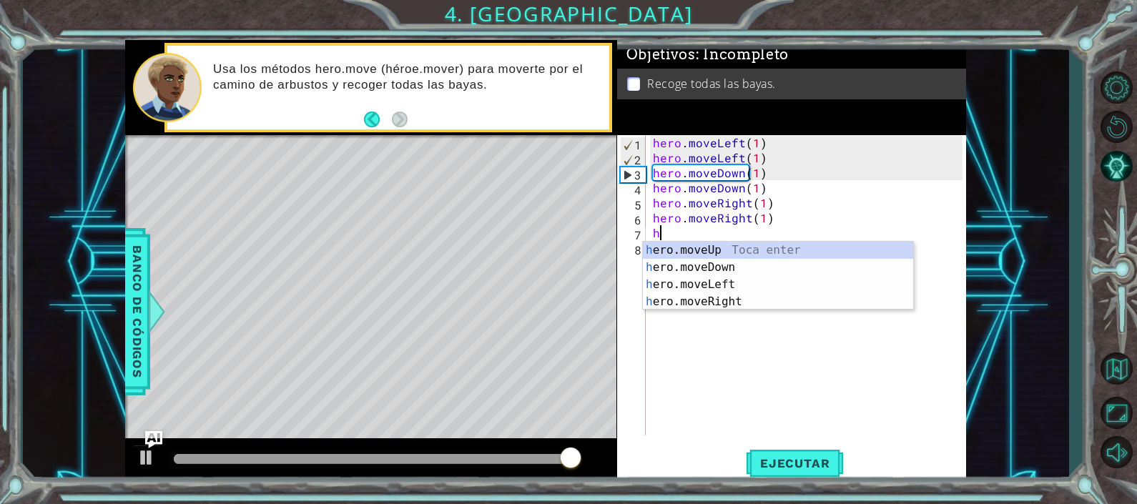
click at [665, 242] on div "h ero.moveUp Toca enter h ero.moveDown Toca enter h ero.moveLeft Toca enter h e…" at bounding box center [778, 293] width 270 height 103
type textarea "hero.moveUp(1)"
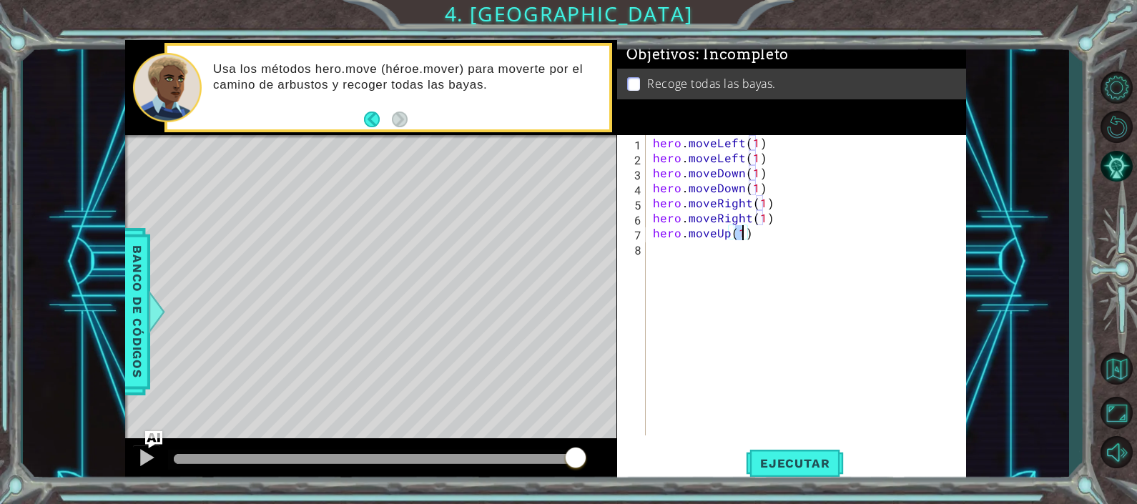
click at [658, 256] on div "hero . moveLeft ( 1 ) hero . moveLeft ( 1 ) hero . moveDown ( 1 ) hero . moveDo…" at bounding box center [810, 300] width 320 height 330
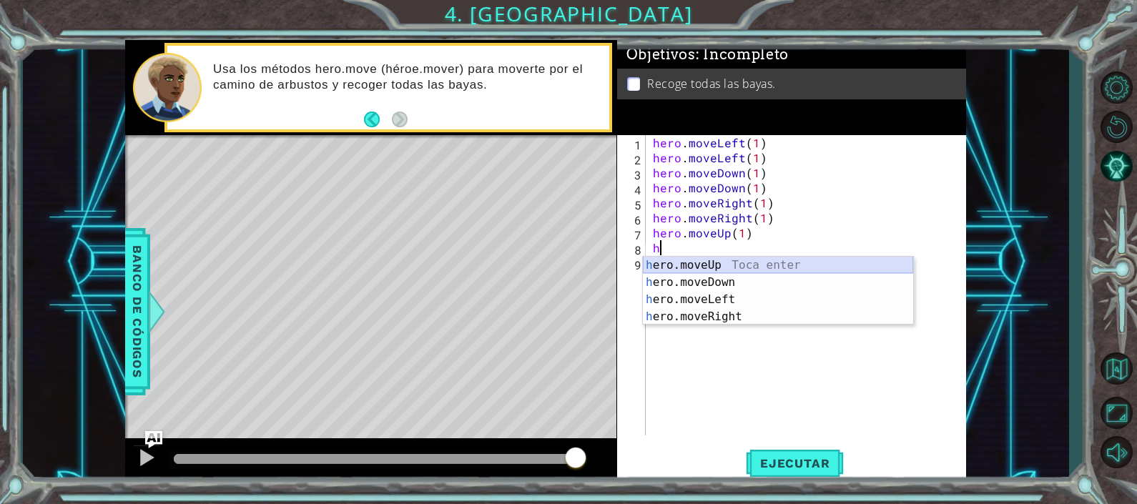
click at [694, 261] on div "h ero.moveUp Toca enter h ero.moveDown Toca enter h ero.moveLeft Toca enter h e…" at bounding box center [778, 308] width 270 height 103
type textarea "hero.moveUp(1)"
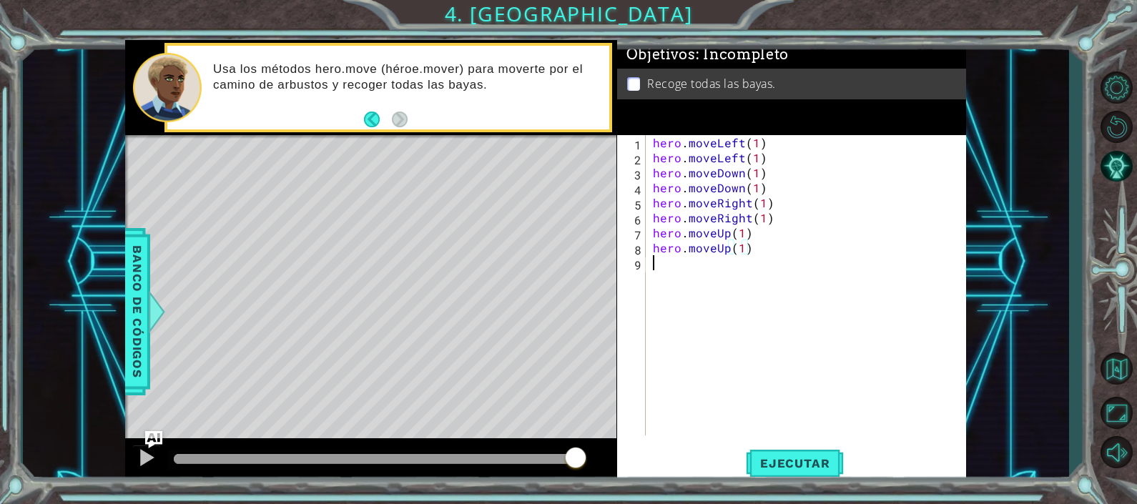
click at [666, 266] on div "hero . moveLeft ( 1 ) hero . moveLeft ( 1 ) hero . moveDown ( 1 ) hero . moveDo…" at bounding box center [810, 300] width 320 height 330
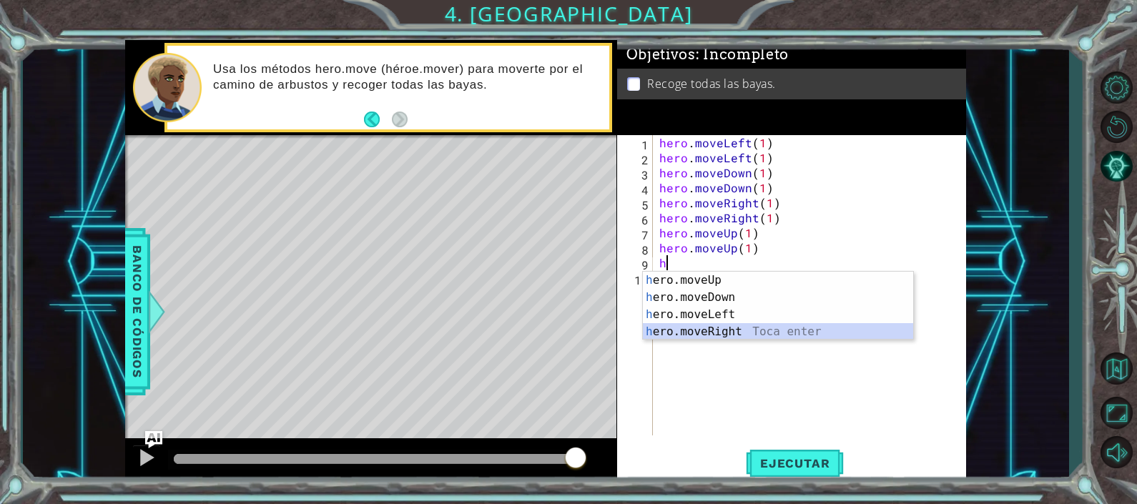
click at [736, 327] on div "h ero.moveUp Toca enter h ero.moveDown Toca enter h ero.moveLeft Toca enter h e…" at bounding box center [778, 323] width 270 height 103
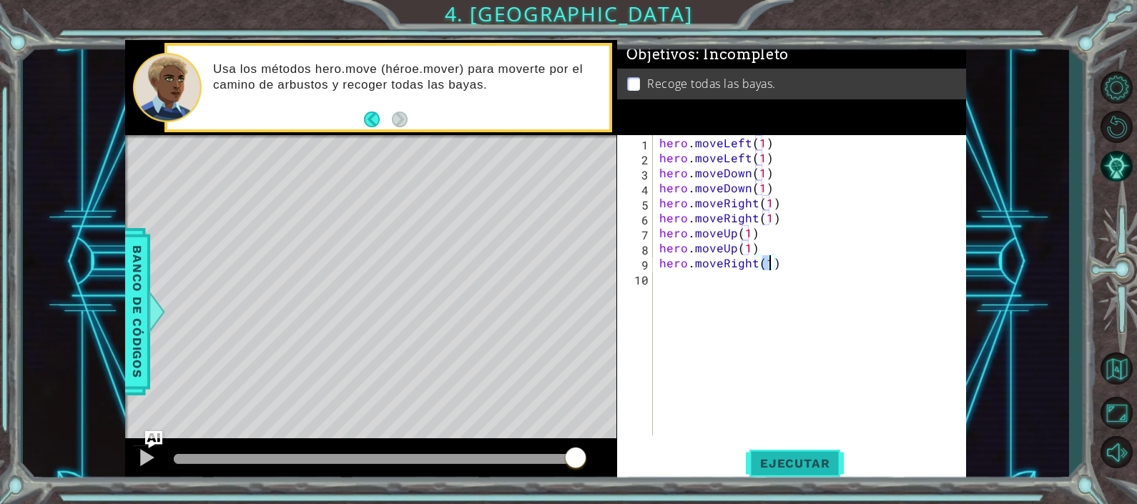
type textarea "hero.moveRight(1)"
click at [767, 458] on span "Ejecutar" at bounding box center [795, 463] width 98 height 14
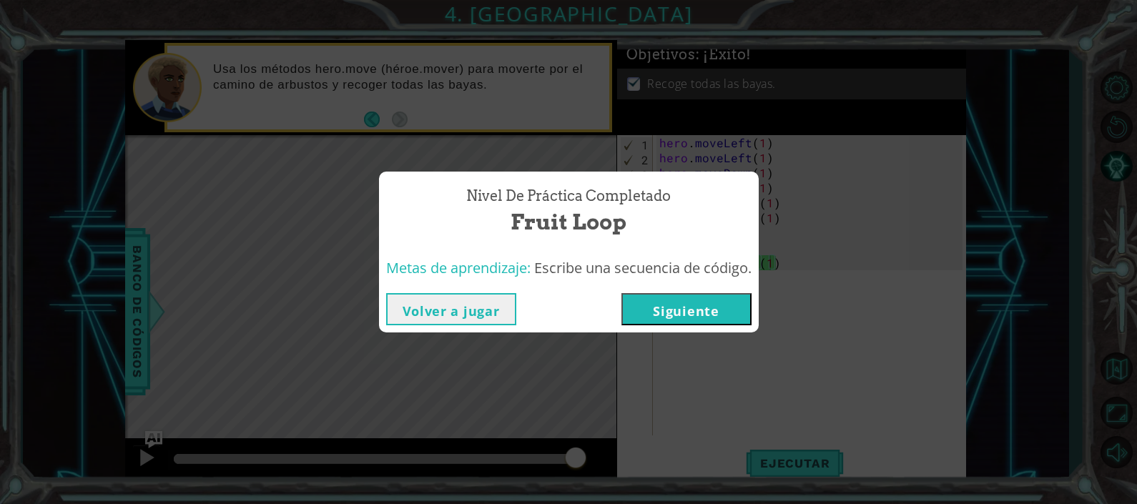
click at [709, 315] on button "Siguiente" at bounding box center [686, 309] width 130 height 32
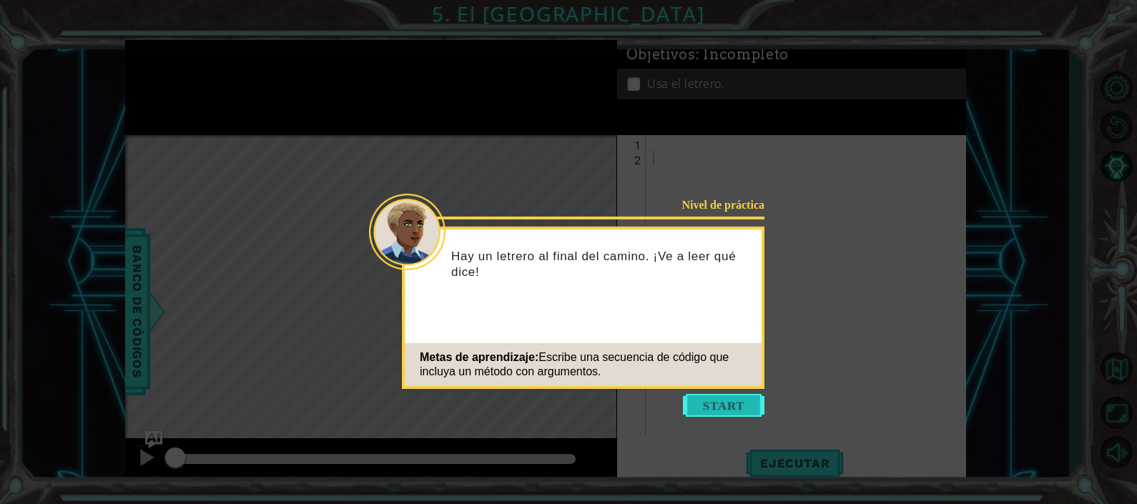
click at [716, 409] on button "Start" at bounding box center [724, 405] width 82 height 23
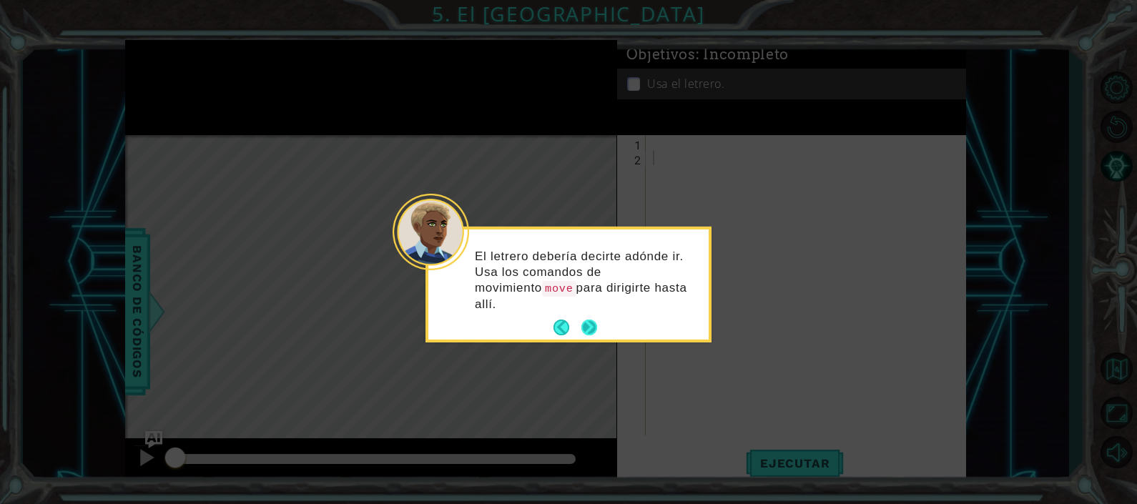
click at [597, 320] on button "Next" at bounding box center [589, 328] width 16 height 16
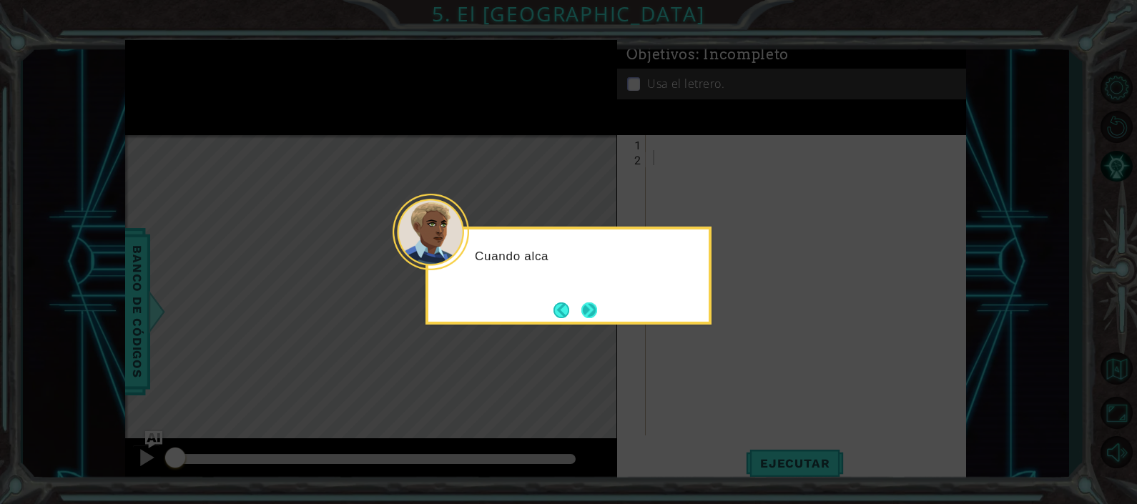
click at [594, 307] on button "Next" at bounding box center [589, 310] width 16 height 16
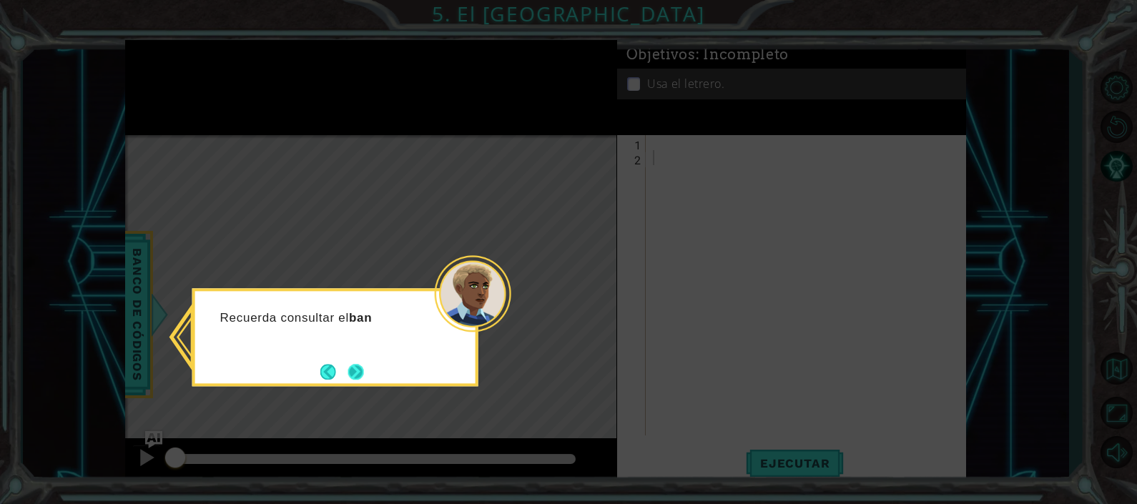
click at [350, 368] on button "Next" at bounding box center [356, 372] width 16 height 16
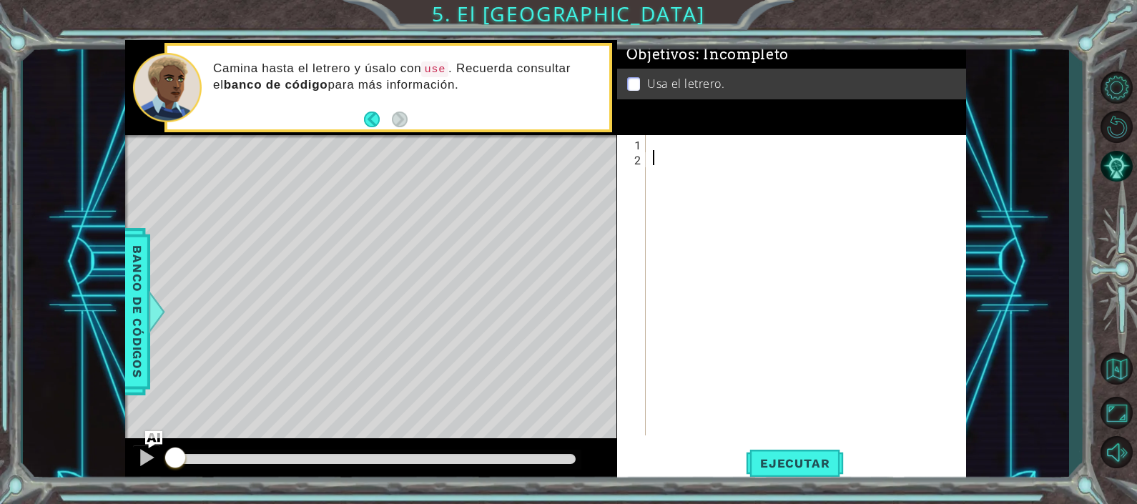
click at [659, 154] on div at bounding box center [810, 300] width 320 height 330
click at [649, 142] on div "1 2 ההההההההההההההההההההההההההההההההההההההההההההההההההההההההההההההההההההההההההה…" at bounding box center [790, 285] width 346 height 300
click at [665, 144] on div at bounding box center [810, 300] width 320 height 330
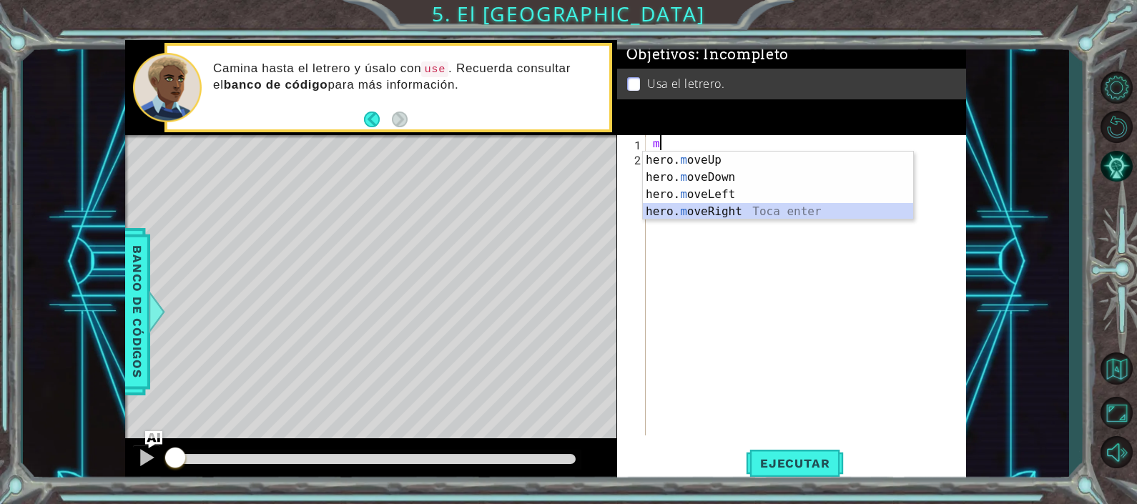
click at [706, 215] on div "hero. m oveUp Toca enter hero. m oveDown Toca enter hero. m oveLeft Toca enter …" at bounding box center [778, 203] width 270 height 103
type textarea "hero.moveRight(1)"
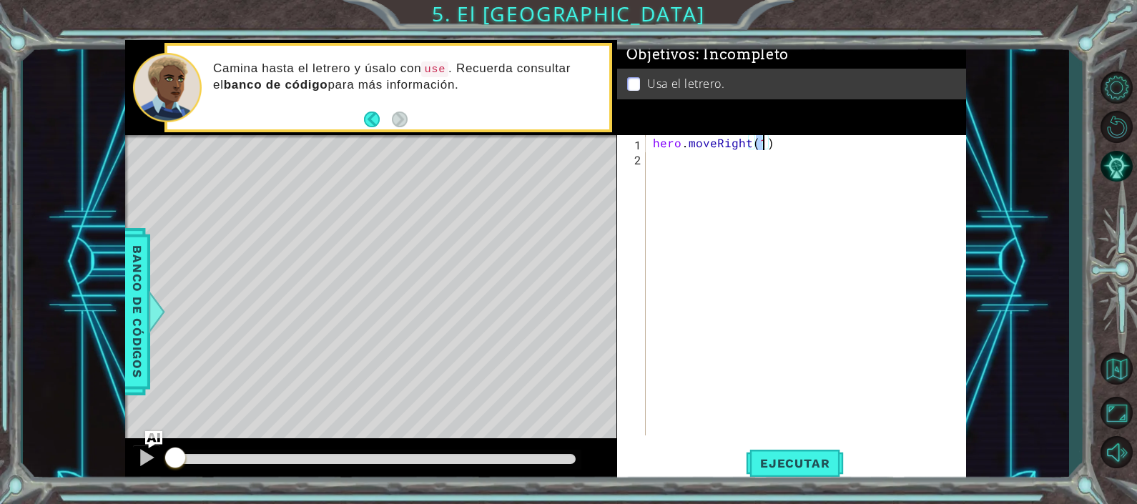
click at [671, 169] on div "hero . moveRight ( 1 )" at bounding box center [810, 300] width 320 height 330
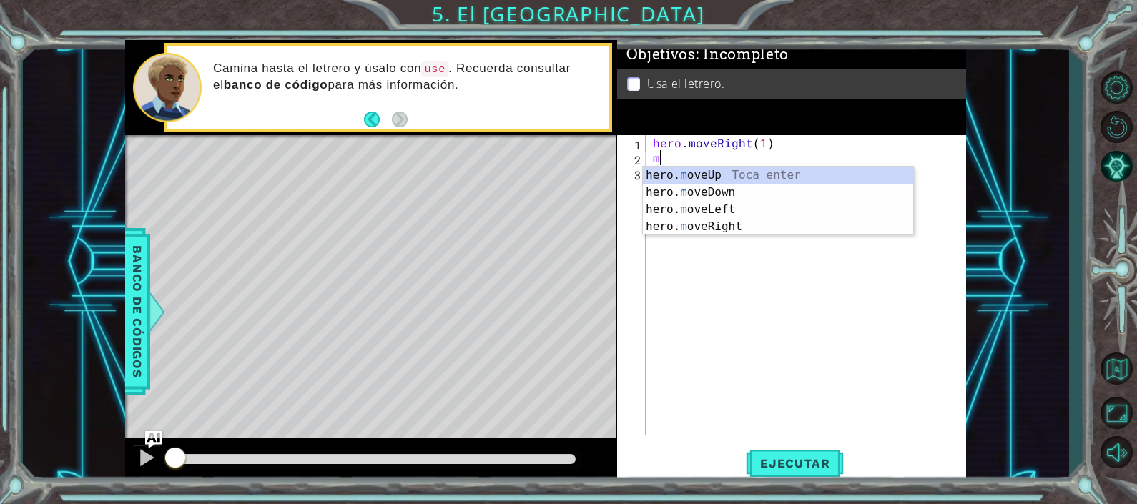
click at [671, 169] on div "hero. m oveUp Toca enter hero. m oveDown Toca enter hero. m oveLeft Toca enter …" at bounding box center [778, 218] width 270 height 103
type textarea "hero.moveUp(1)"
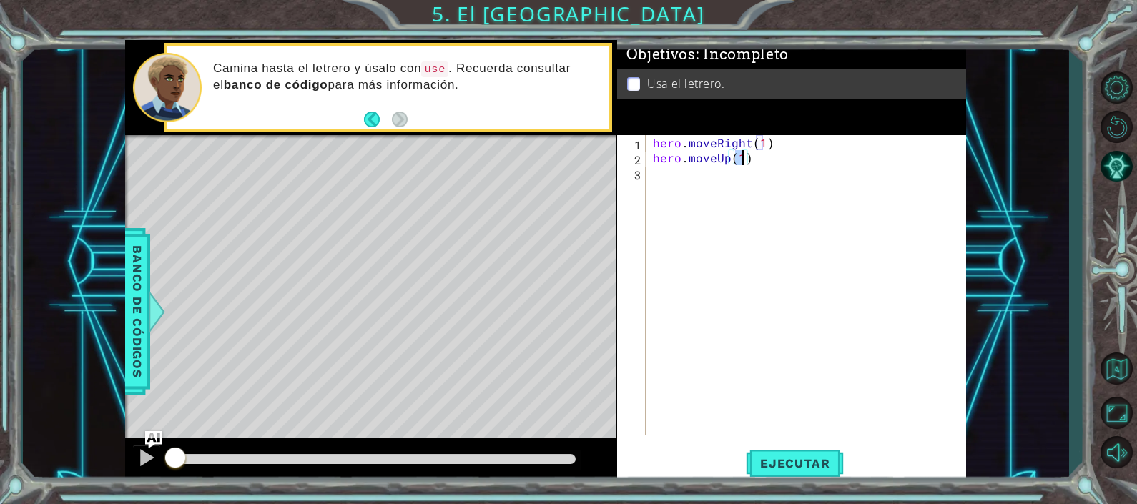
click at [656, 182] on div "hero . moveRight ( 1 ) hero . moveUp ( 1 )" at bounding box center [810, 300] width 320 height 330
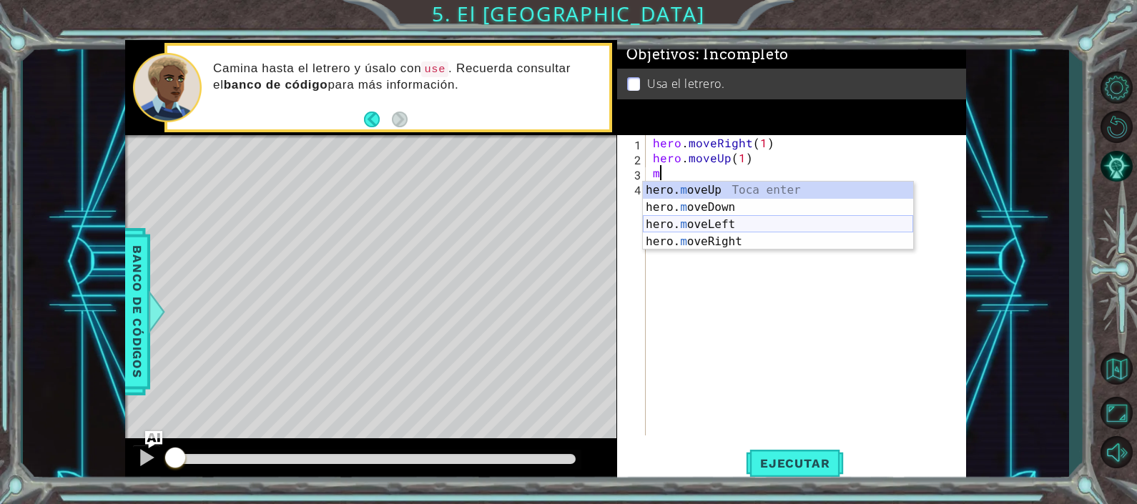
click at [661, 222] on div "hero. m oveUp Toca enter hero. m oveDown Toca enter hero. m oveLeft Toca enter …" at bounding box center [778, 233] width 270 height 103
type textarea "hero.moveLeft(1)"
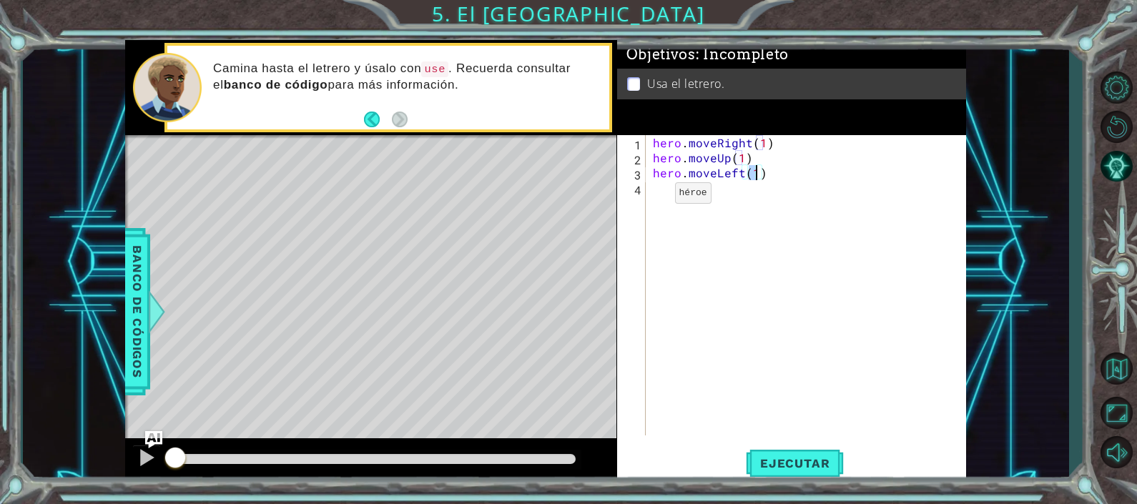
click at [650, 196] on div "hero . moveRight ( 1 ) hero . moveUp ( 1 ) hero . moveLeft ( 1 )" at bounding box center [810, 300] width 320 height 330
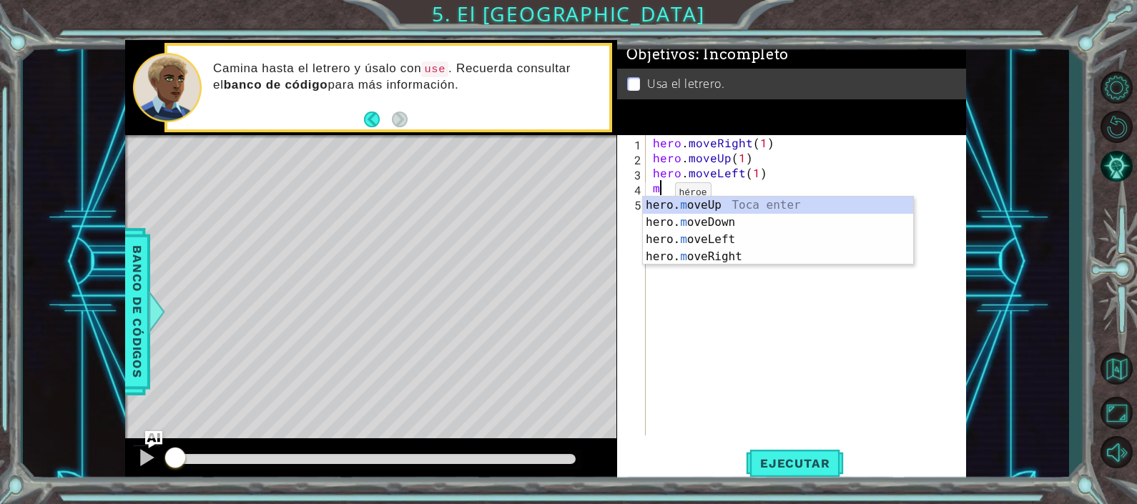
click at [650, 197] on div "hero. m oveUp Toca enter hero. m oveDown Toca enter hero. m oveLeft Toca enter …" at bounding box center [778, 248] width 270 height 103
type textarea "hero.moveUp(1)"
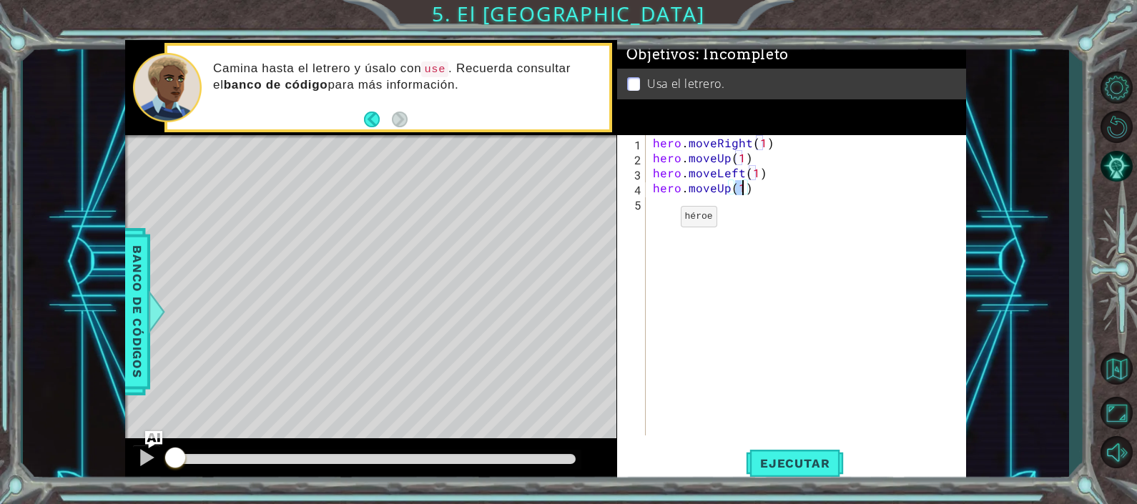
click at [656, 220] on div "hero . moveRight ( 1 ) hero . moveUp ( 1 ) hero . moveLeft ( 1 ) hero . moveUp …" at bounding box center [810, 300] width 320 height 330
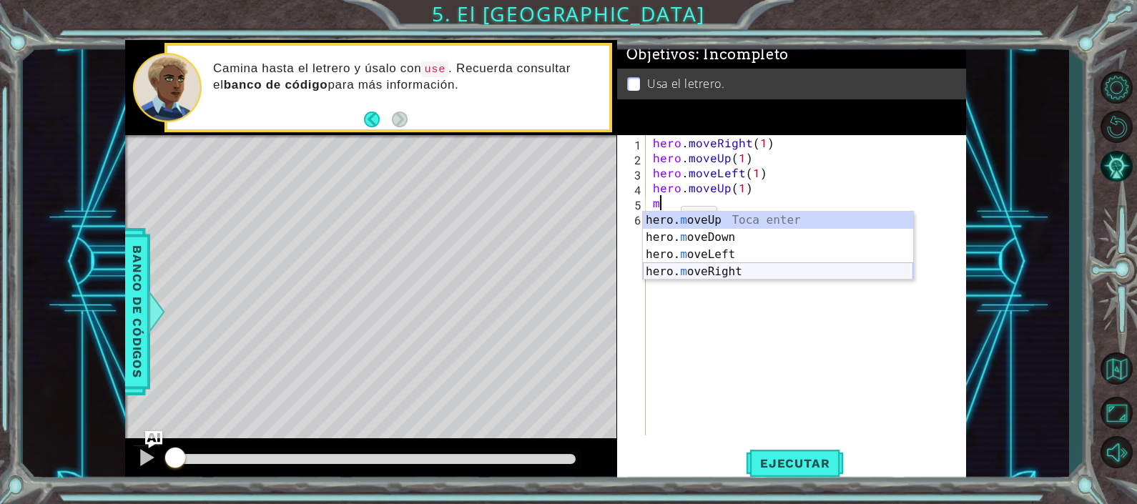
click at [707, 272] on div "hero. m oveUp Toca enter hero. m oveDown Toca enter hero. m oveLeft Toca enter …" at bounding box center [778, 263] width 270 height 103
type textarea "hero.moveRight(1)"
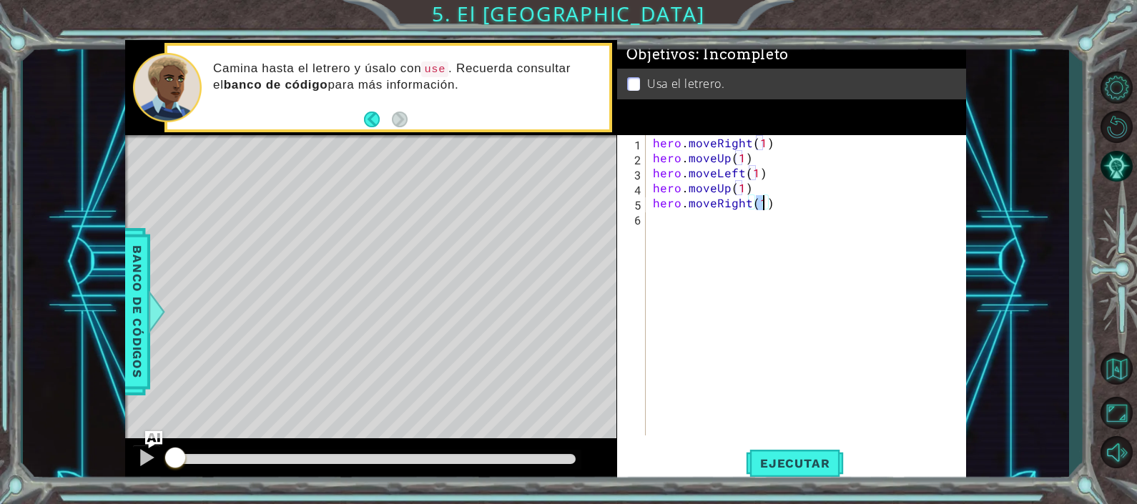
click at [663, 226] on div "hero . moveRight ( 1 ) hero . moveUp ( 1 ) hero . moveLeft ( 1 ) hero . moveUp …" at bounding box center [810, 300] width 320 height 330
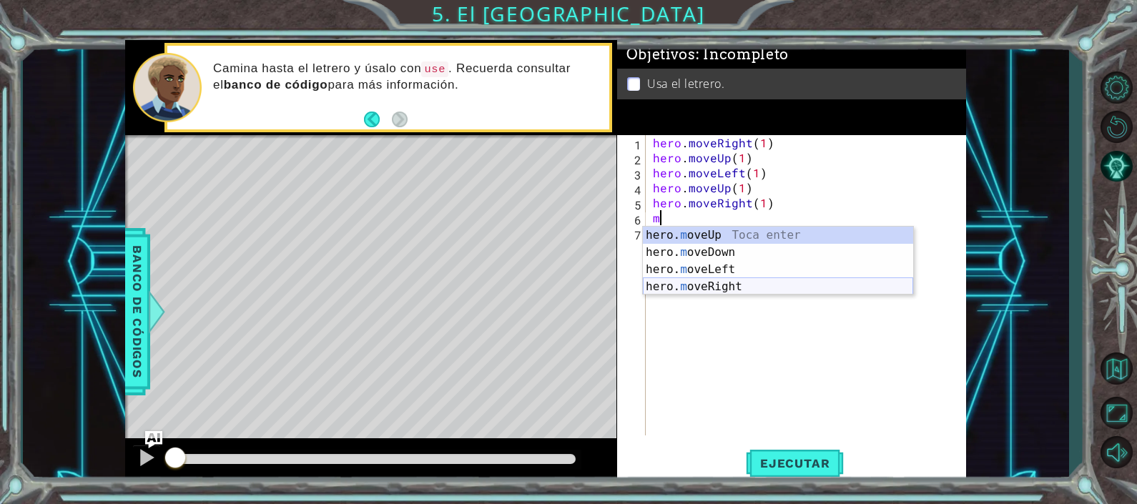
click at [704, 290] on div "hero. m oveUp Toca enter hero. m oveDown Toca enter hero. m oveLeft Toca enter …" at bounding box center [778, 278] width 270 height 103
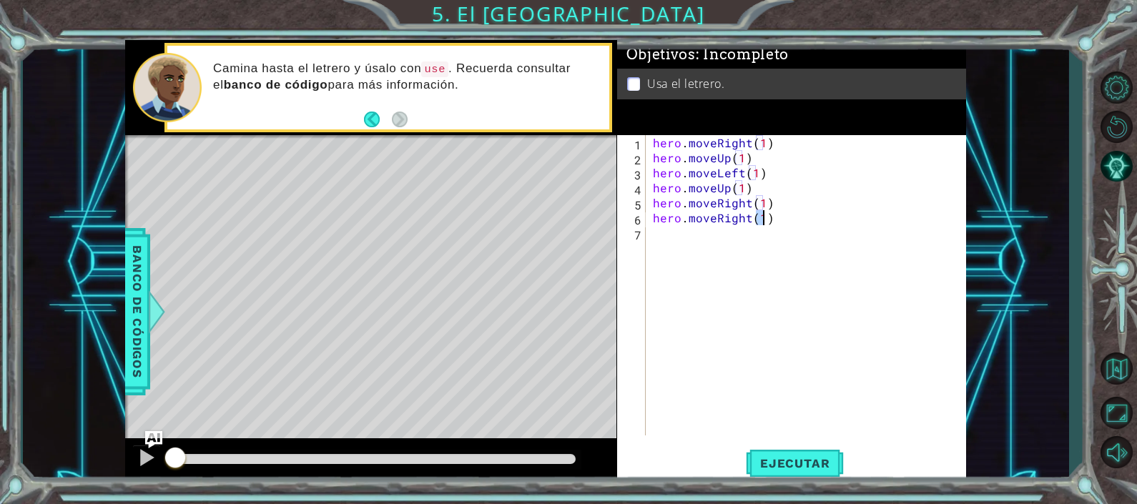
type textarea "hero.moveRight(1)"
click at [669, 240] on div "hero . moveRight ( 1 ) hero . moveUp ( 1 ) hero . moveLeft ( 1 ) hero . moveUp …" at bounding box center [810, 300] width 320 height 330
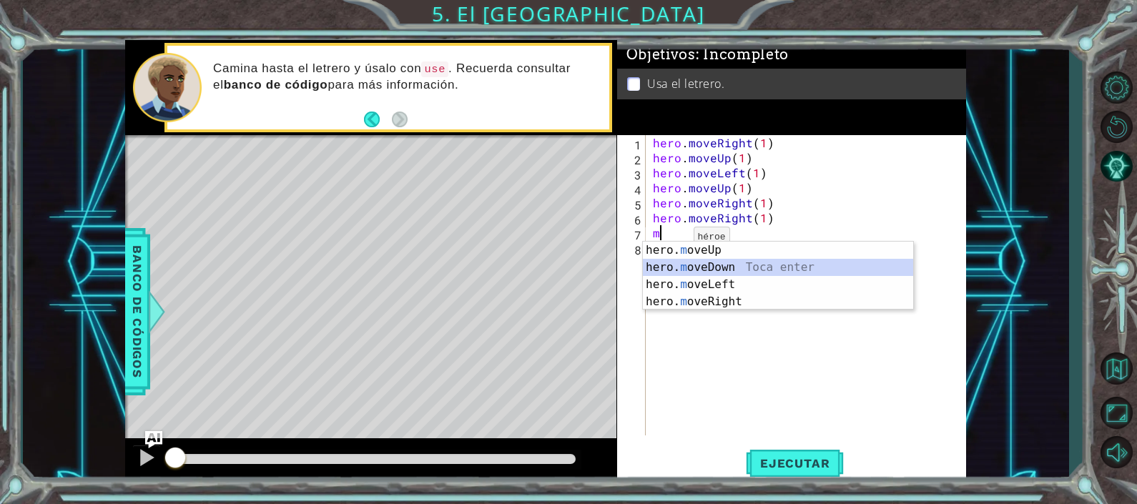
click at [683, 267] on div "hero. m oveUp Toca enter hero. m oveDown Toca enter hero. m oveLeft Toca enter …" at bounding box center [778, 293] width 270 height 103
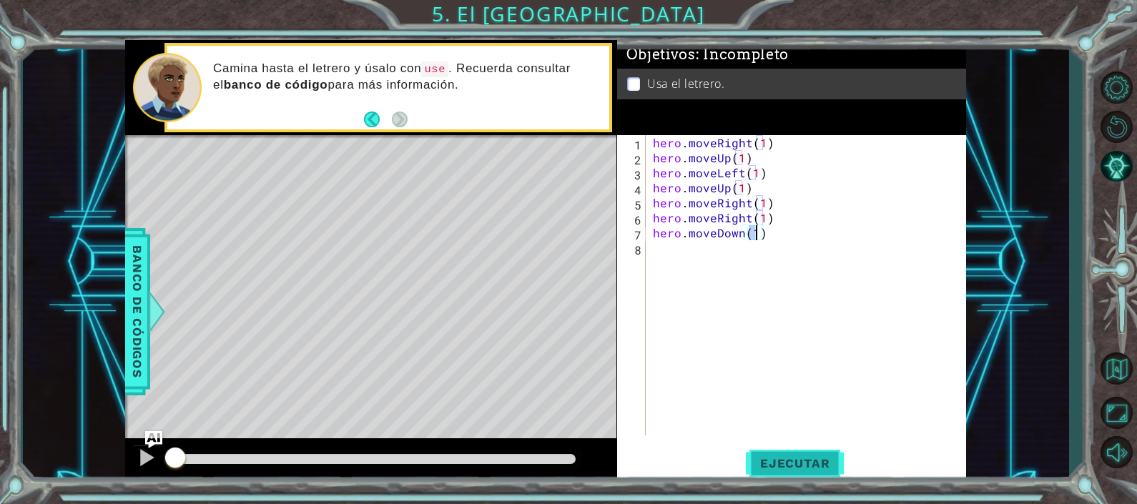
type textarea "hero.moveDown(1)"
click at [790, 473] on button "Ejecutar" at bounding box center [795, 463] width 98 height 35
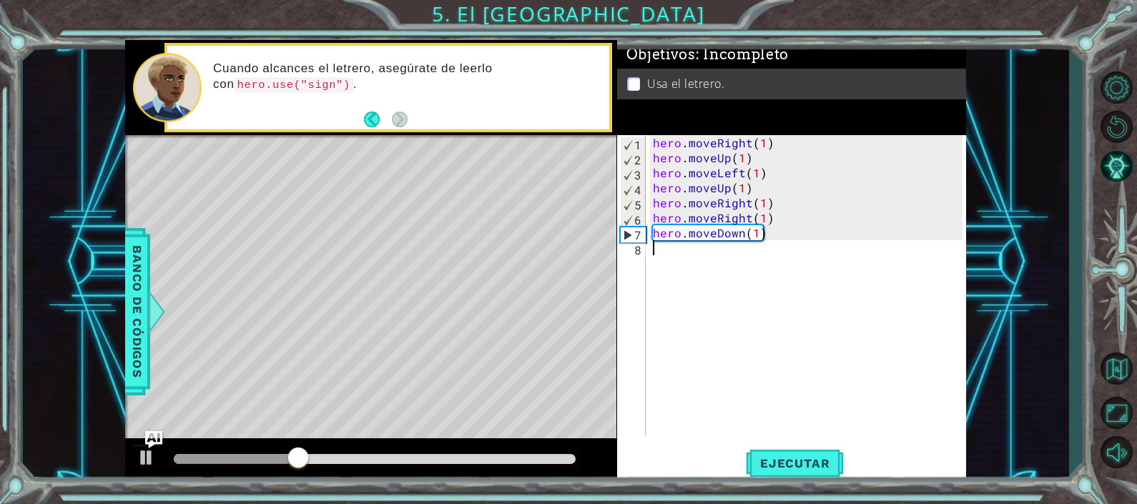
click at [666, 256] on div "hero . moveRight ( 1 ) hero . moveUp ( 1 ) hero . moveLeft ( 1 ) hero . moveUp …" at bounding box center [810, 300] width 320 height 330
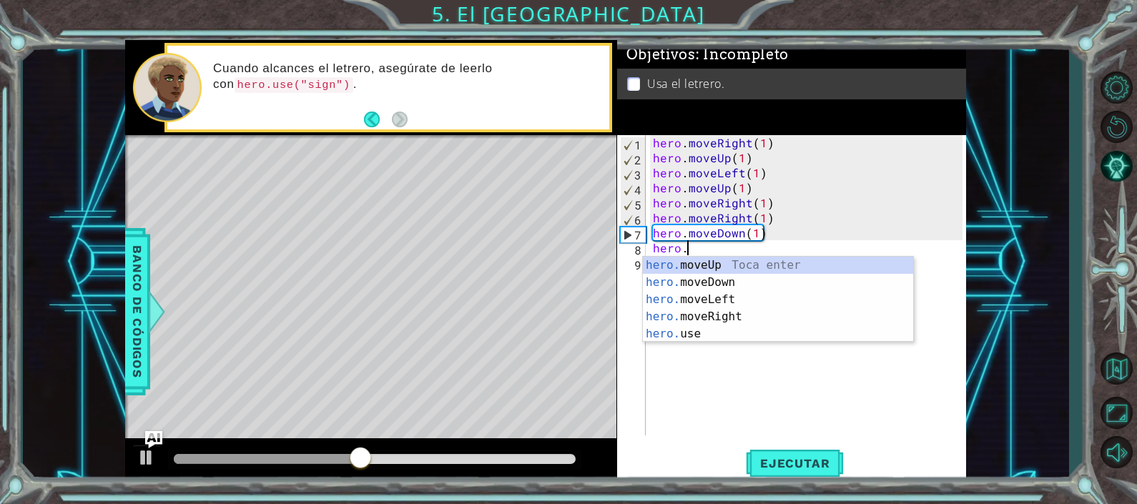
scroll to position [0, 1]
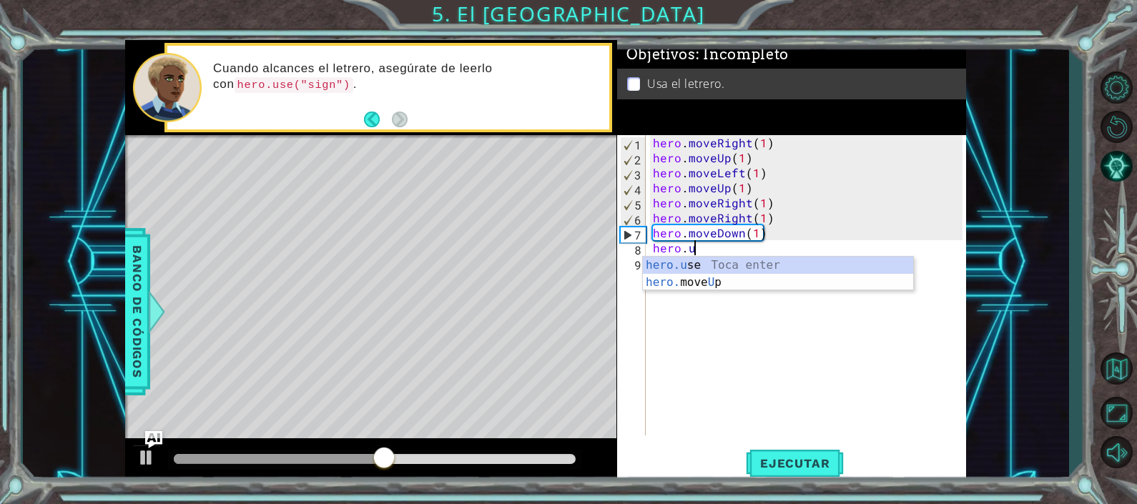
click at [666, 257] on div "hero.u se Toca enter hero. move U p Toca enter" at bounding box center [778, 291] width 270 height 69
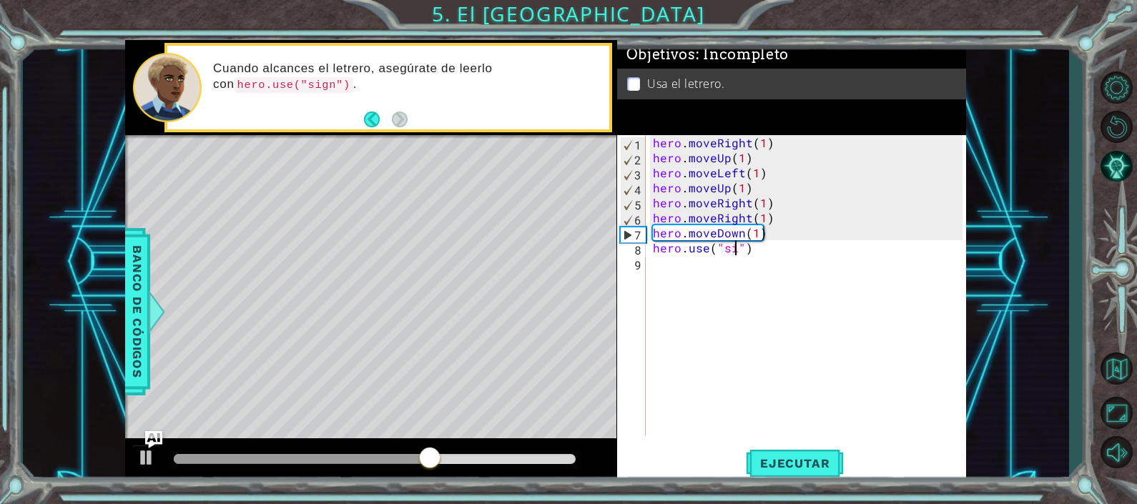
scroll to position [0, 6]
type textarea "hero.use("sign")"
click at [773, 451] on button "Ejecutar" at bounding box center [795, 463] width 98 height 35
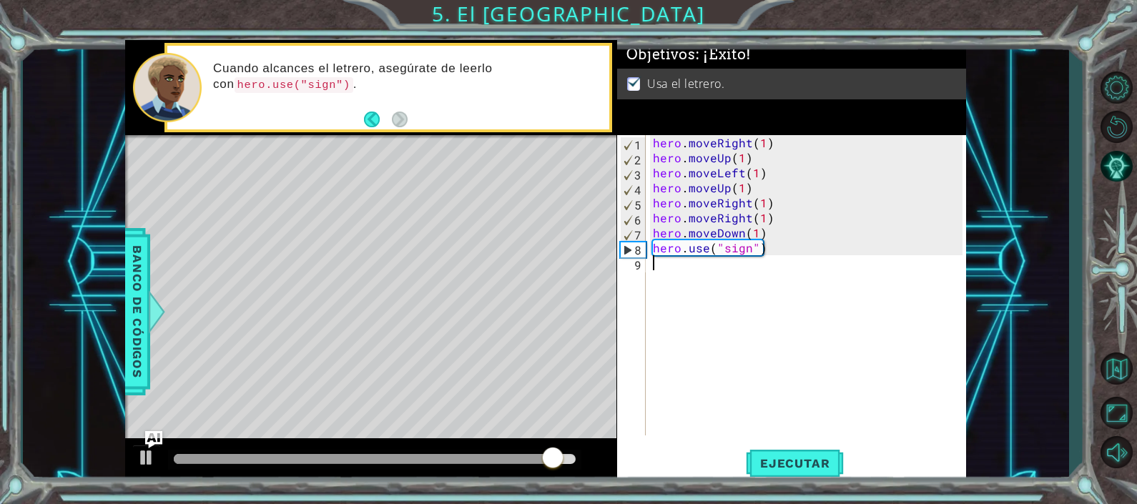
click at [654, 263] on div "hero . moveRight ( 1 ) hero . moveUp ( 1 ) hero . moveLeft ( 1 ) hero . moveUp …" at bounding box center [810, 300] width 320 height 330
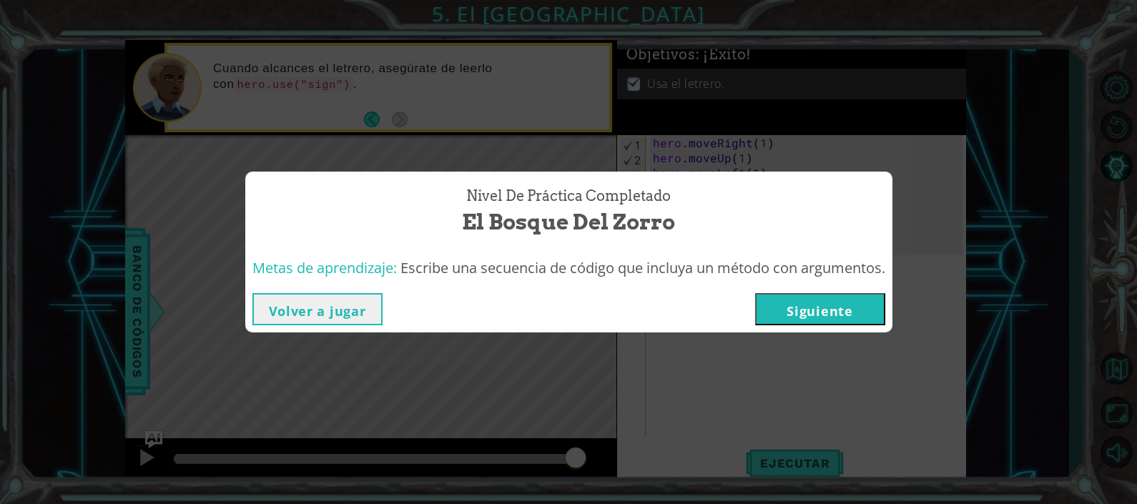
click at [822, 275] on span "Escribe una secuencia de código que incluya un método con argumentos." at bounding box center [642, 267] width 485 height 19
click at [817, 334] on div "Nivel de práctica Completado El Bosque del Zorro Metas de aprendizaje: Escribe …" at bounding box center [568, 252] width 1137 height 504
click at [819, 322] on button "Siguiente" at bounding box center [820, 309] width 130 height 32
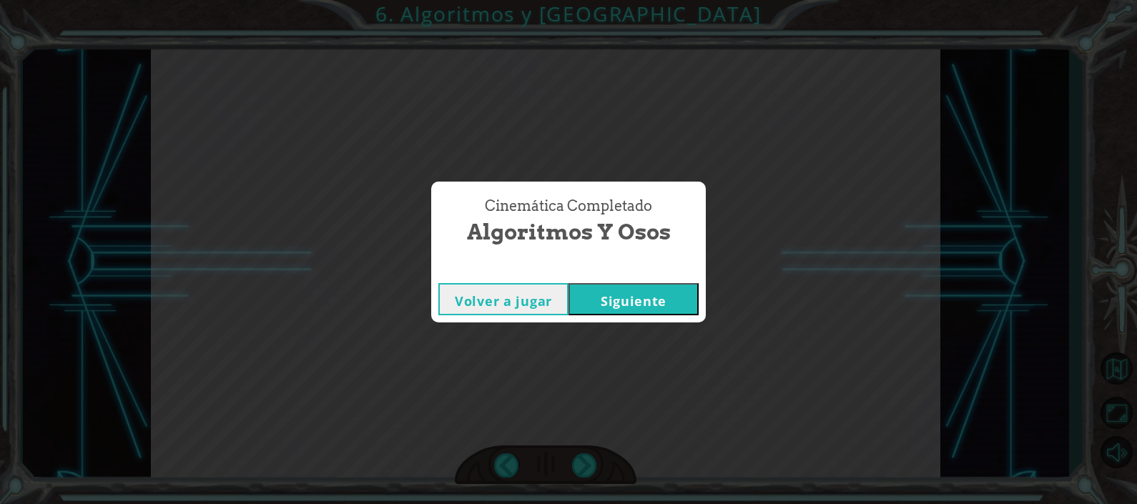
click at [627, 294] on button "Siguiente" at bounding box center [633, 299] width 130 height 32
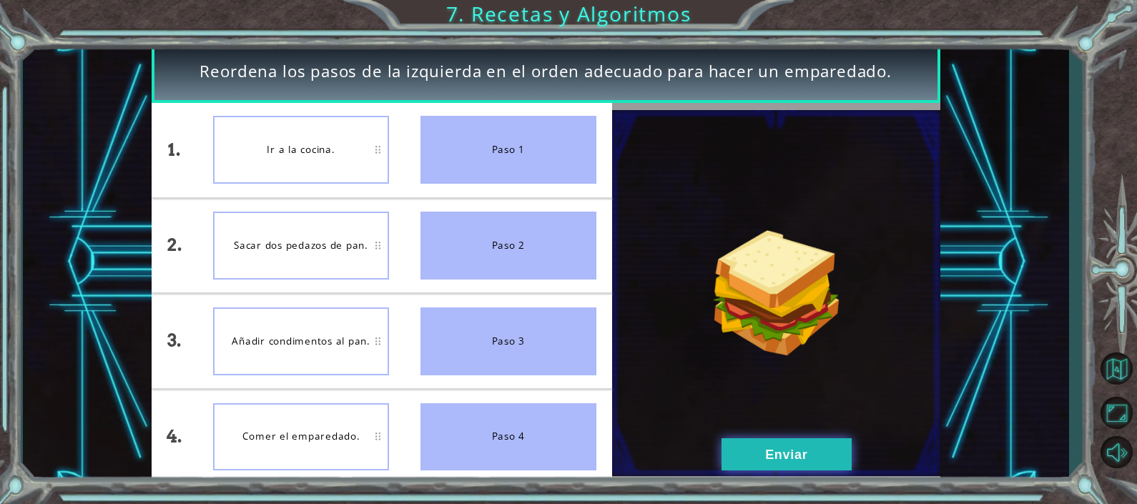
click at [798, 458] on button "Enviar" at bounding box center [786, 454] width 130 height 32
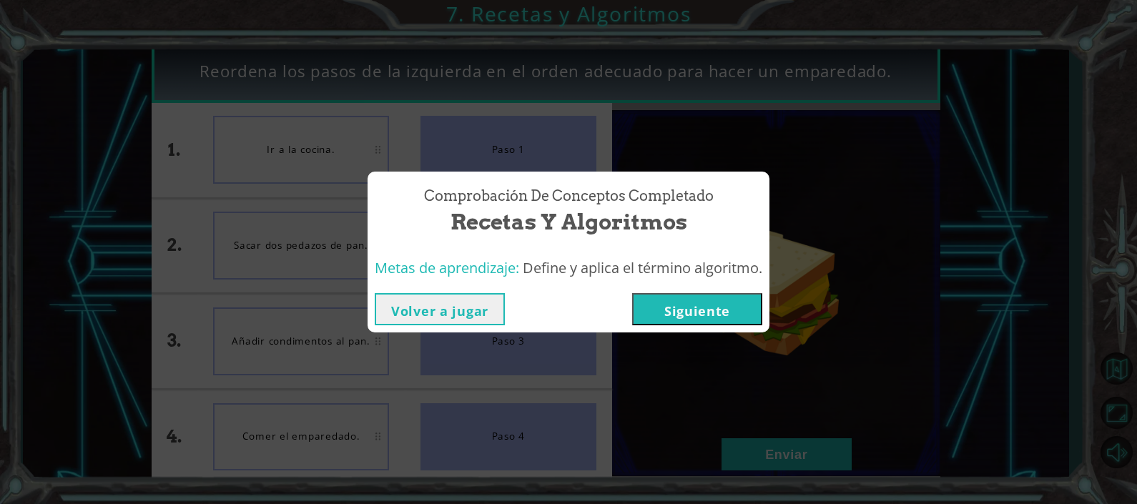
click at [712, 309] on button "Siguiente" at bounding box center [697, 309] width 130 height 32
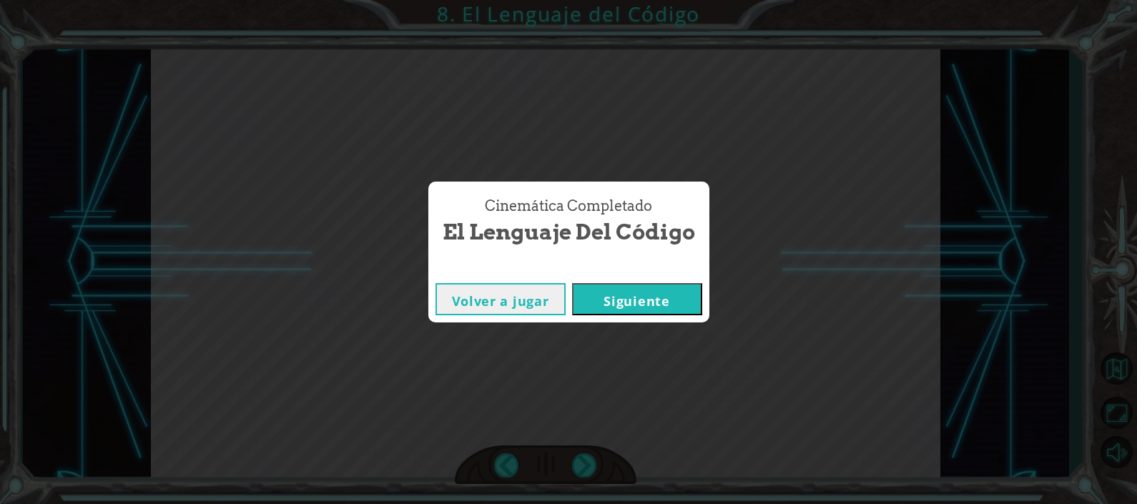
click at [654, 283] on button "Siguiente" at bounding box center [637, 299] width 130 height 32
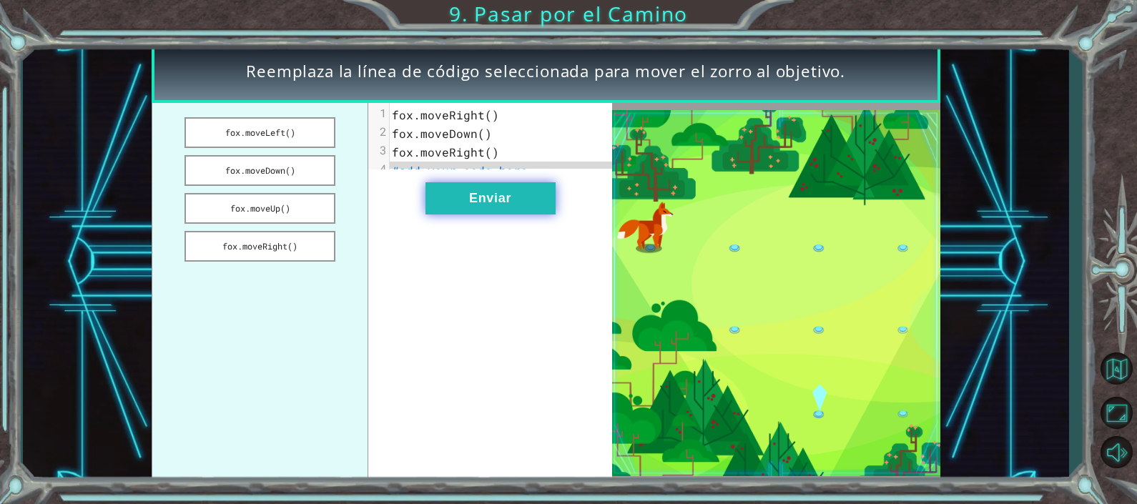
click at [488, 200] on button "Enviar" at bounding box center [490, 198] width 130 height 32
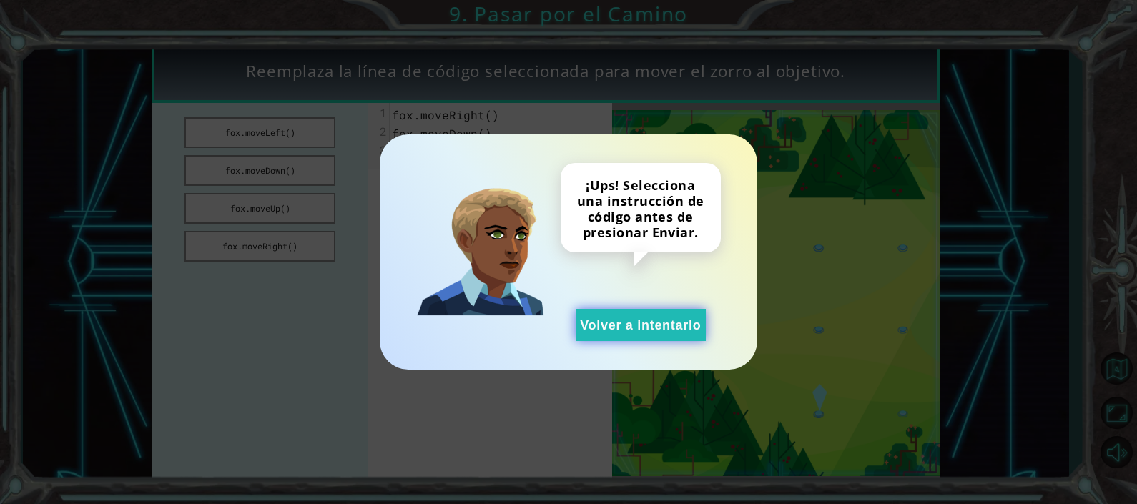
drag, startPoint x: 621, startPoint y: 309, endPoint x: 618, endPoint y: 332, distance: 23.8
click at [618, 332] on button "Volver a intentarlo" at bounding box center [641, 325] width 130 height 32
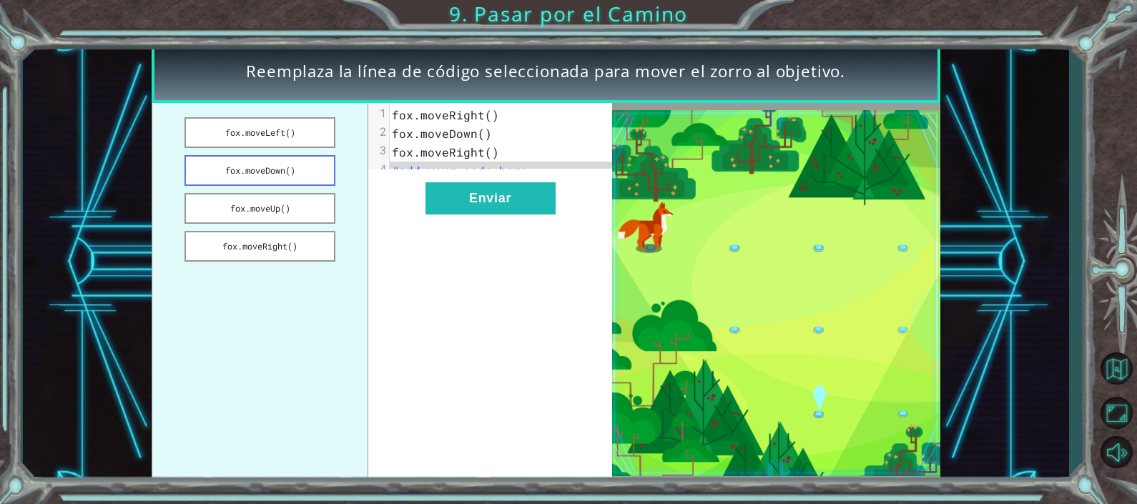
drag, startPoint x: 250, startPoint y: 132, endPoint x: 262, endPoint y: 175, distance: 44.6
click at [262, 175] on ul "fox.moveLeft() fox.moveDown() fox.moveUp() fox.moveRight()" at bounding box center [260, 293] width 217 height 381
click at [261, 132] on button "fox.moveLeft()" at bounding box center [259, 132] width 151 height 31
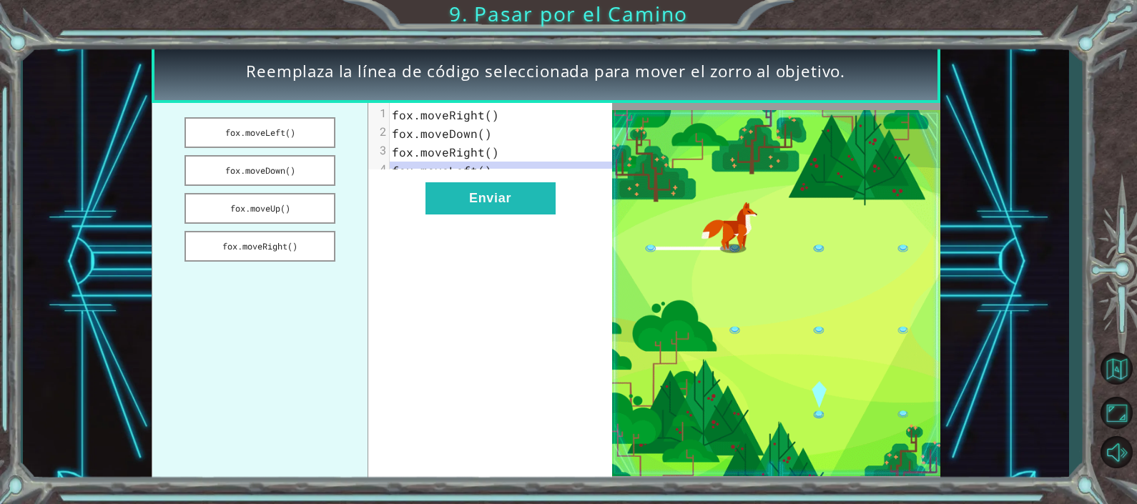
click at [502, 115] on pre "fox.moveRight()" at bounding box center [508, 115] width 236 height 19
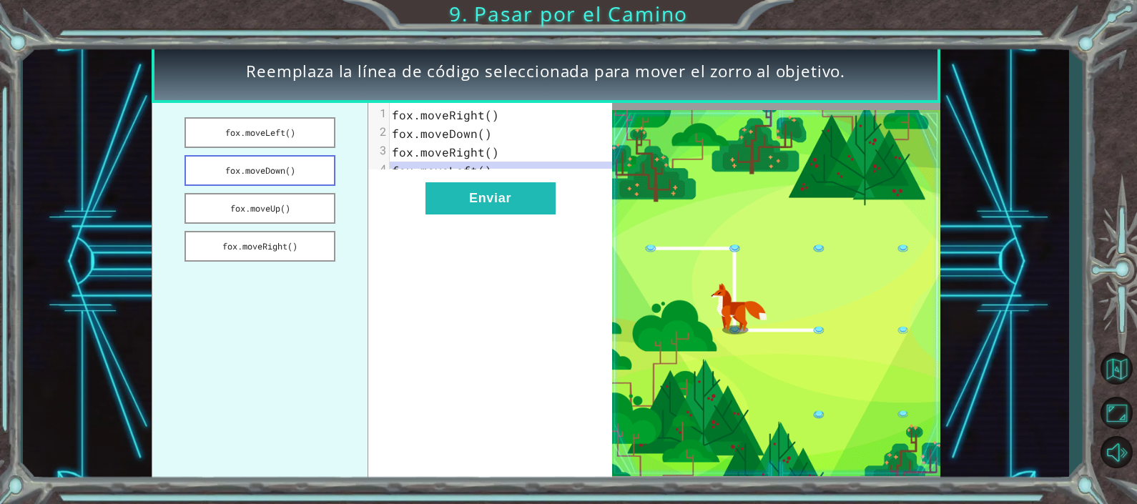
click at [297, 174] on button "fox.moveDown()" at bounding box center [259, 170] width 151 height 31
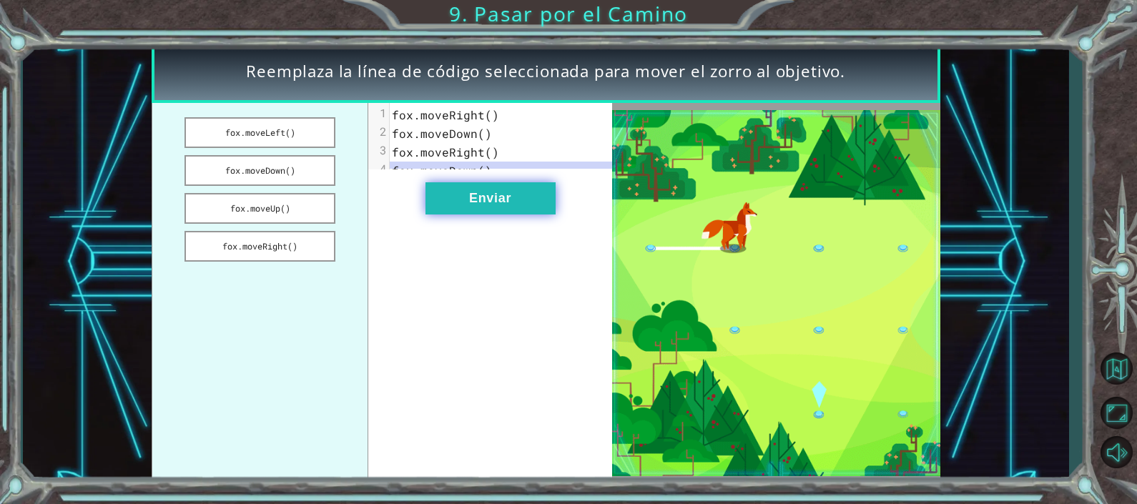
click at [477, 204] on button "Enviar" at bounding box center [490, 198] width 130 height 32
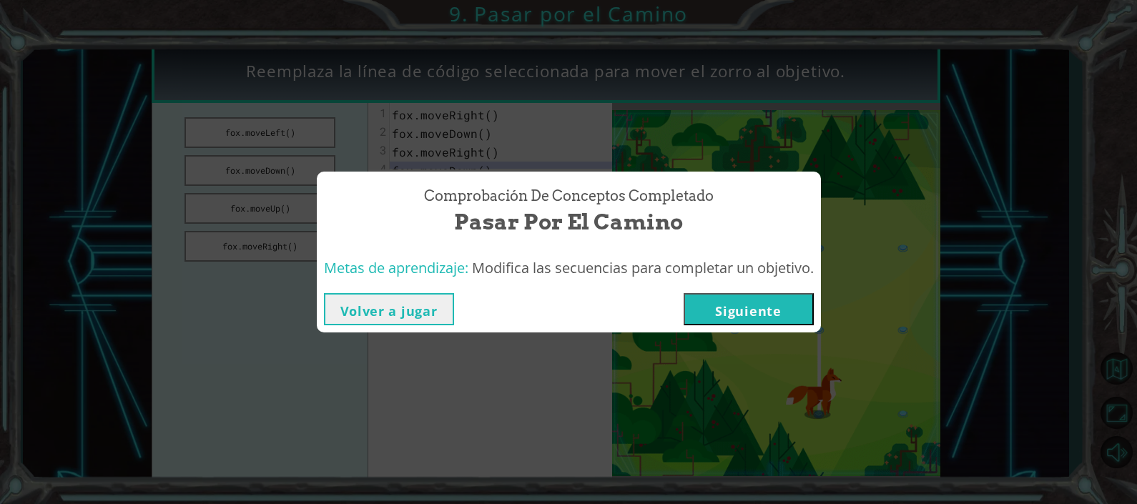
click at [716, 297] on button "Siguiente" at bounding box center [749, 309] width 130 height 32
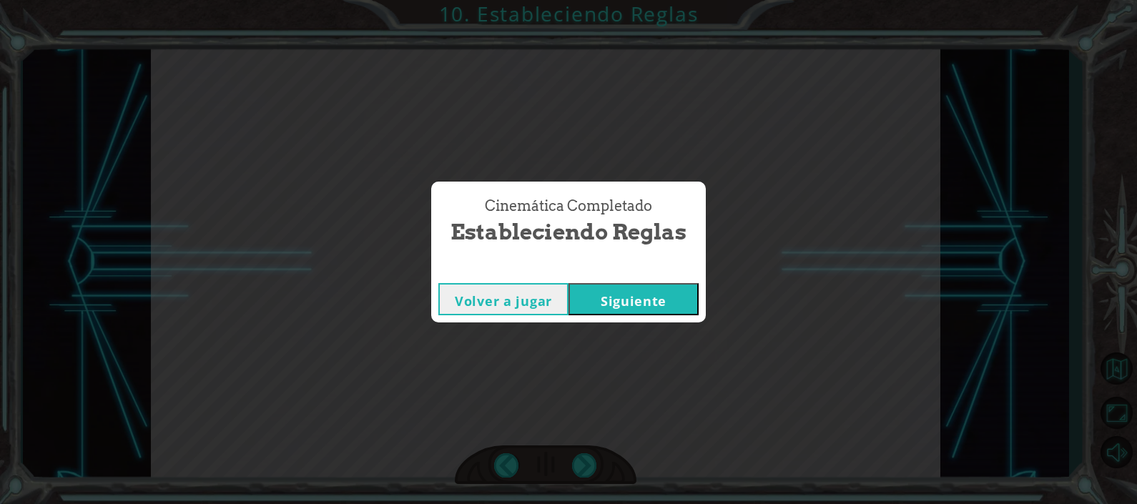
click at [644, 303] on button "Siguiente" at bounding box center [633, 299] width 130 height 32
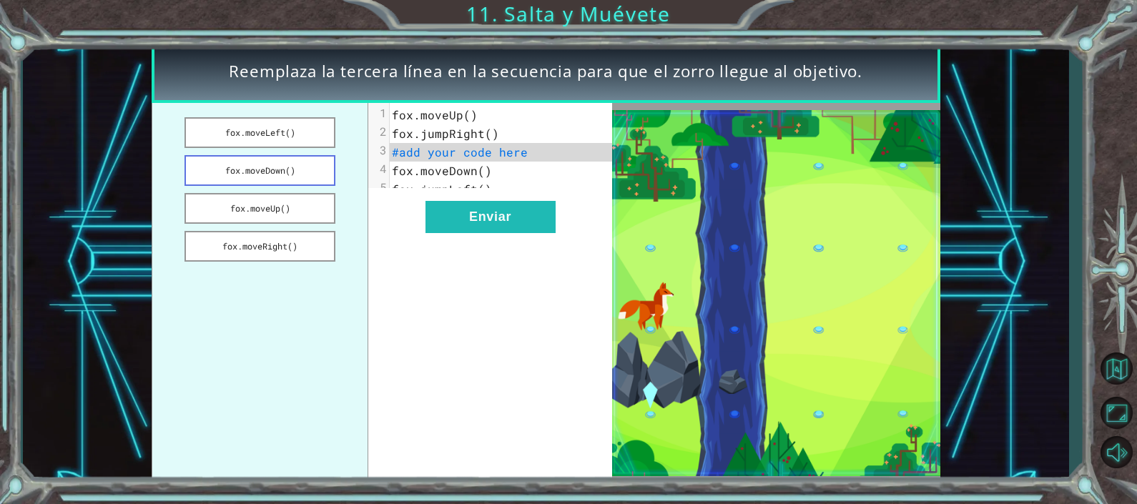
click at [297, 179] on button "fox.moveDown()" at bounding box center [259, 170] width 151 height 31
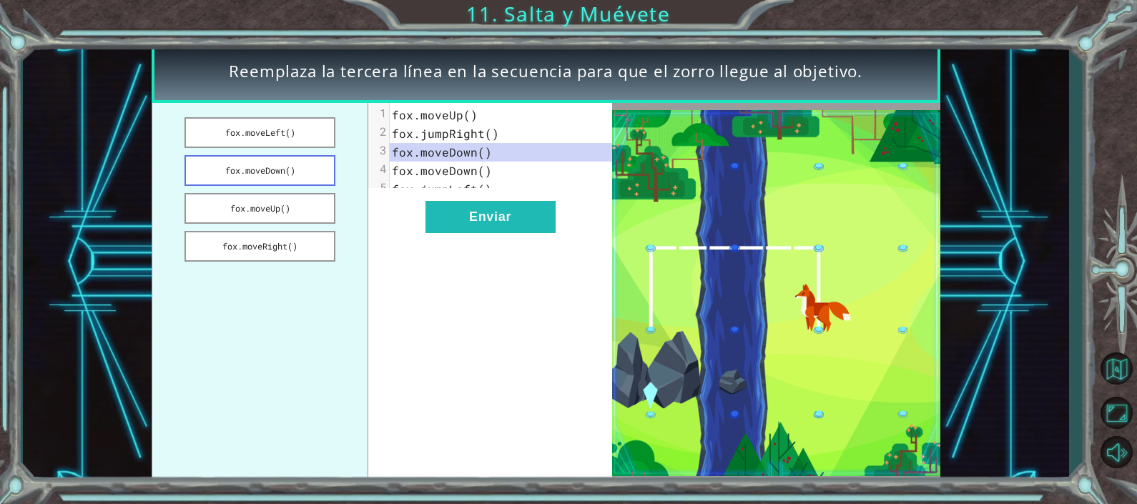
click at [290, 169] on button "fox.moveDown()" at bounding box center [259, 170] width 151 height 31
click at [275, 219] on button "fox.moveUp()" at bounding box center [259, 208] width 151 height 31
click at [277, 169] on button "fox.moveDown()" at bounding box center [259, 170] width 151 height 31
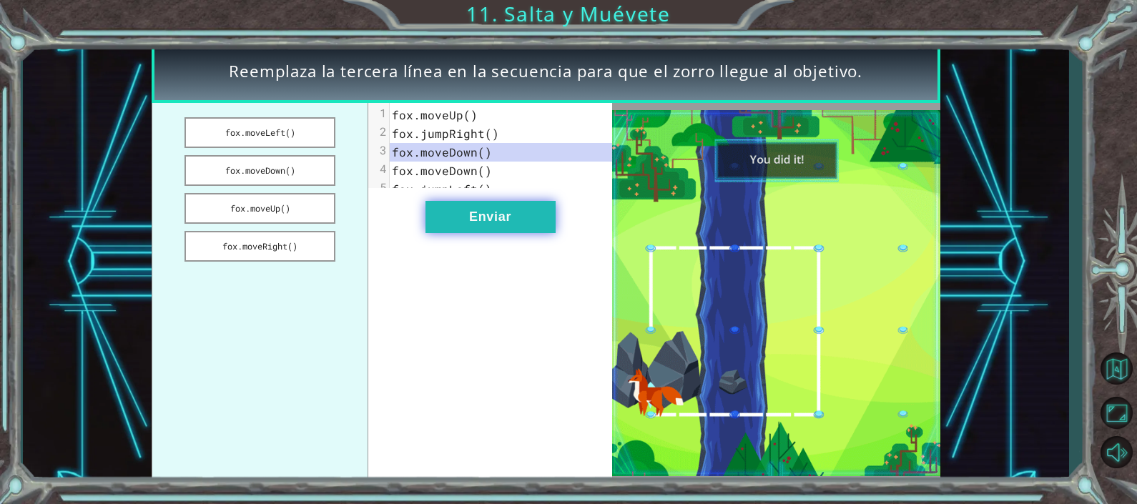
click at [473, 225] on button "Enviar" at bounding box center [490, 217] width 130 height 32
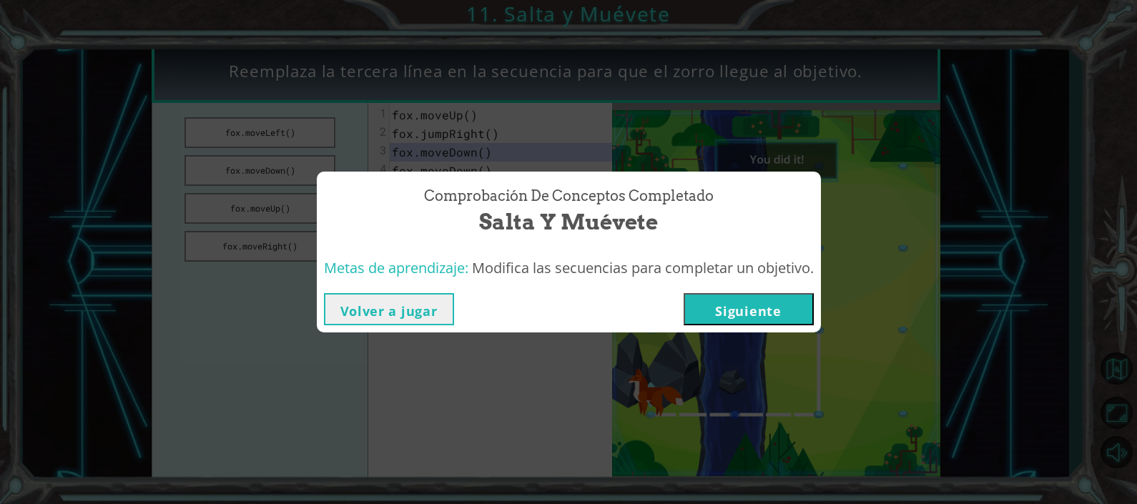
click at [743, 319] on button "Siguiente" at bounding box center [749, 309] width 130 height 32
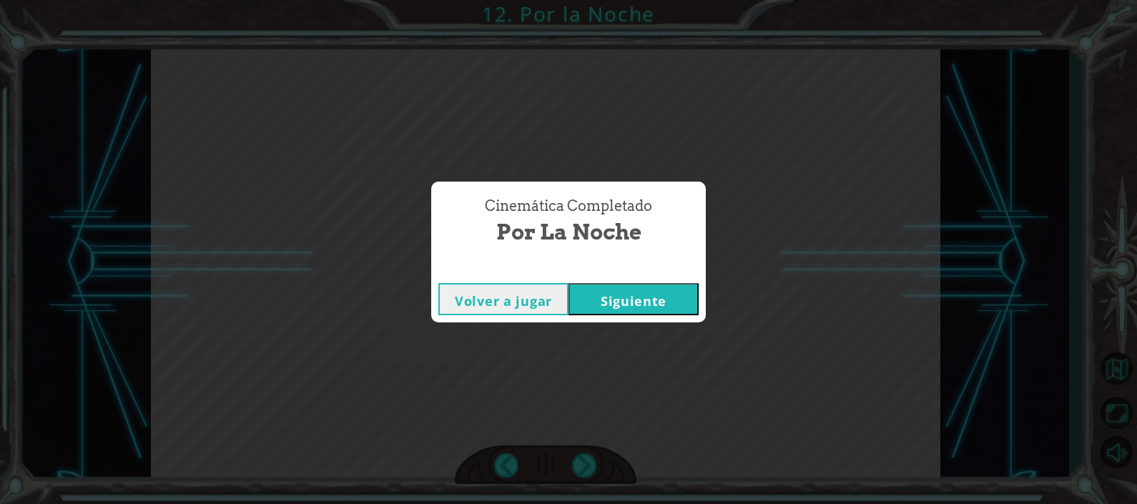
click at [696, 304] on button "Siguiente" at bounding box center [633, 299] width 130 height 32
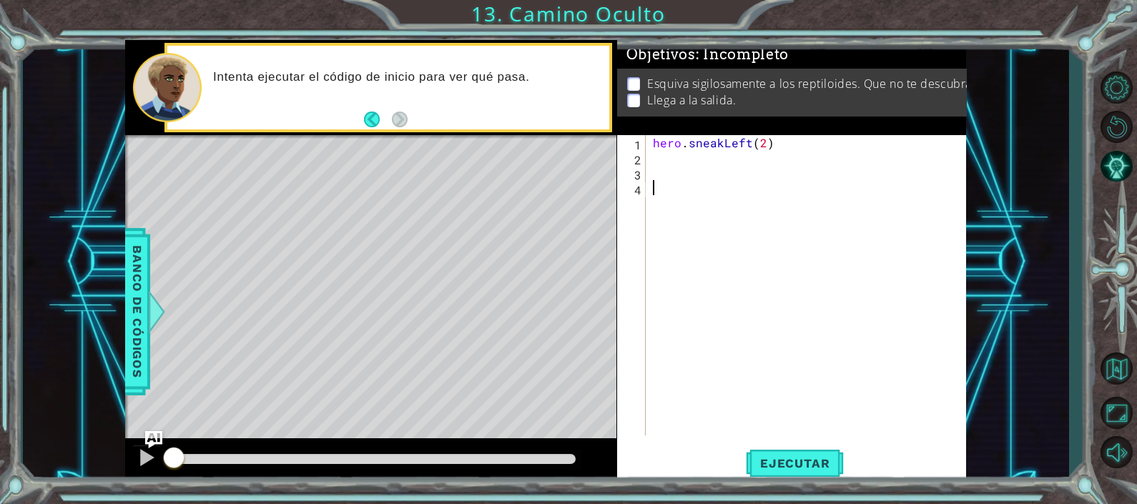
click at [654, 162] on div "hero . sneakLeft ( 2 )" at bounding box center [810, 300] width 320 height 330
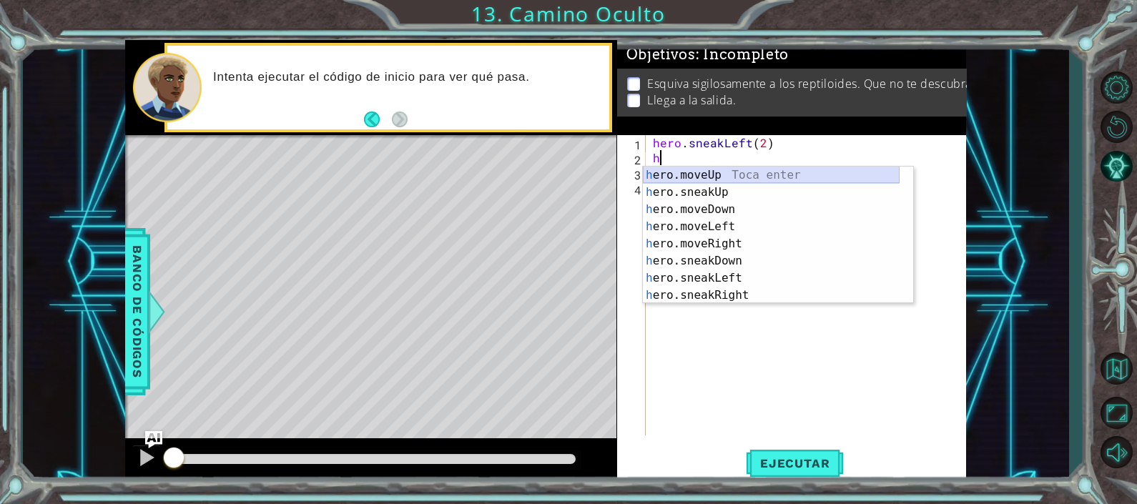
click at [665, 177] on div "h ero.moveUp Toca enter h ero.sneakUp Toca enter h ero.moveDown Toca enter h er…" at bounding box center [771, 253] width 257 height 172
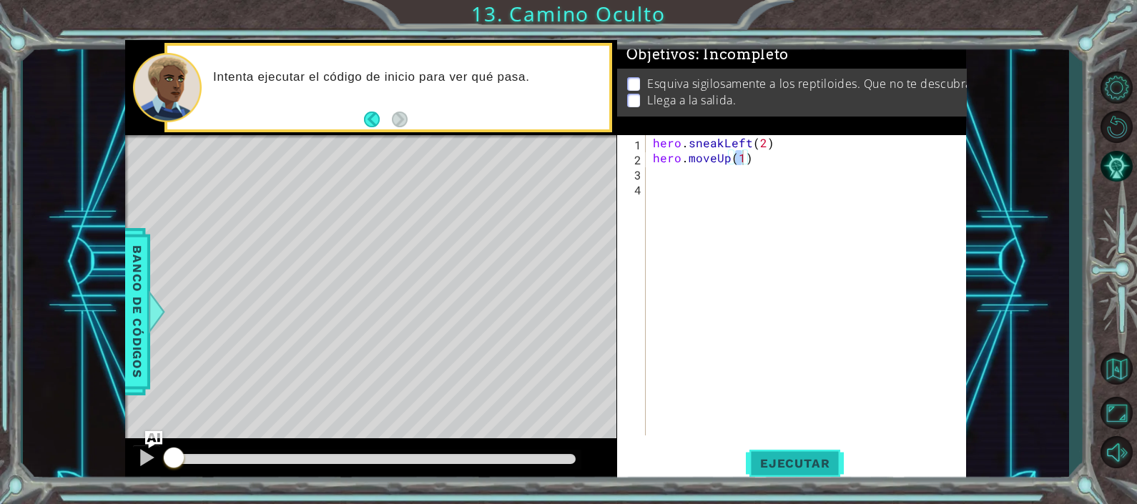
click at [769, 465] on span "Ejecutar" at bounding box center [795, 463] width 98 height 14
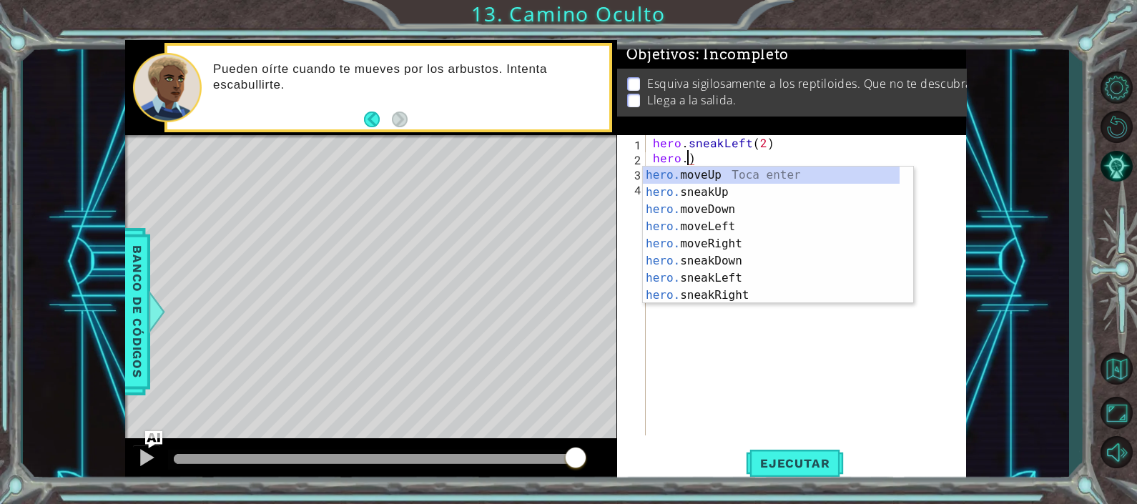
scroll to position [0, 2]
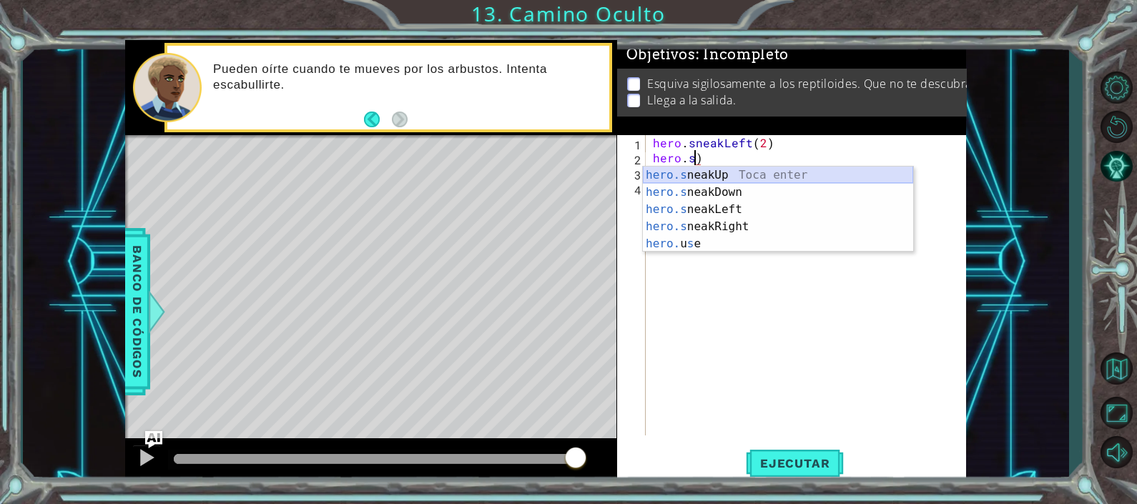
click at [755, 171] on div "hero.s neakUp Toca enter hero.s neakDown Toca enter hero.s neakLeft Toca enter …" at bounding box center [778, 227] width 270 height 120
type textarea "hero.sneakUp(1)"
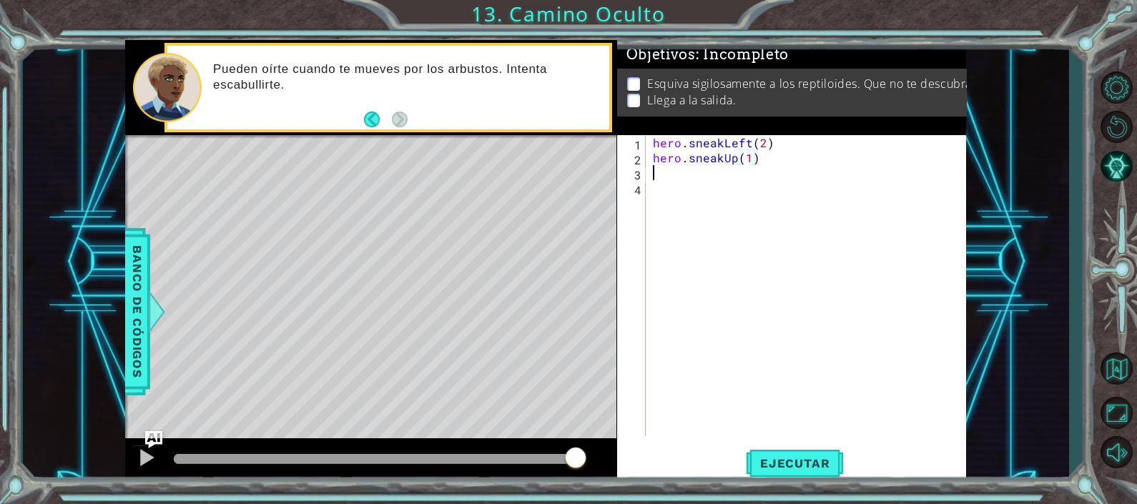
click at [672, 174] on div "hero . sneakLeft ( 2 ) hero . sneakUp ( 1 )" at bounding box center [810, 300] width 320 height 330
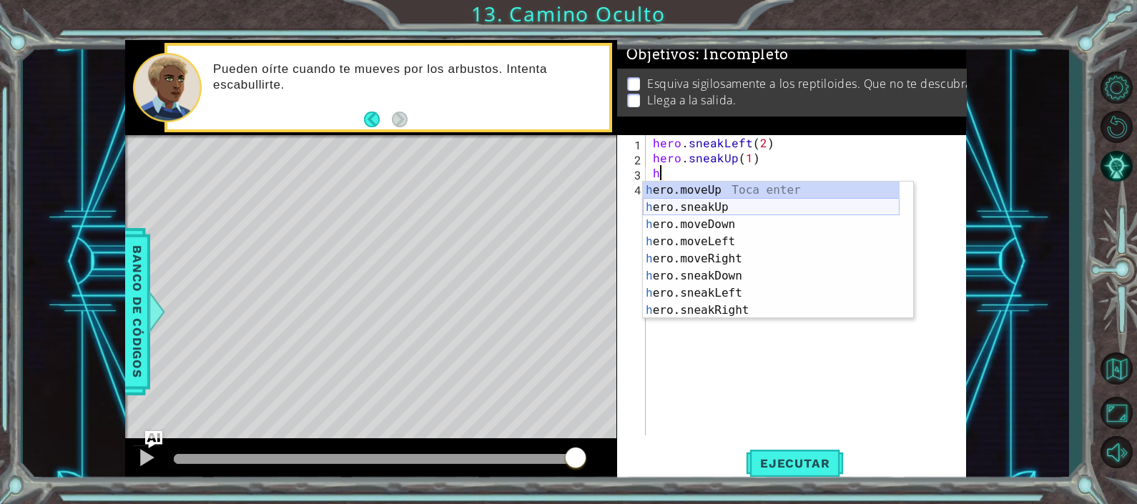
click at [705, 200] on div "h ero.moveUp Toca enter h ero.sneakUp Toca enter h ero.moveDown Toca enter h er…" at bounding box center [771, 268] width 257 height 172
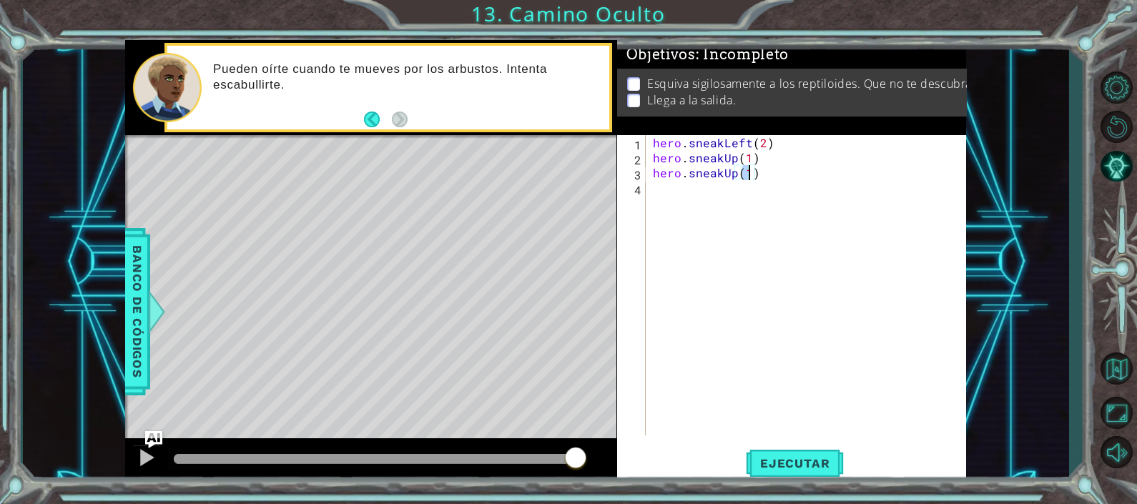
click at [665, 193] on div "hero . sneakLeft ( 2 ) hero . sneakUp ( 1 ) hero . sneakUp ( 1 )" at bounding box center [810, 300] width 320 height 330
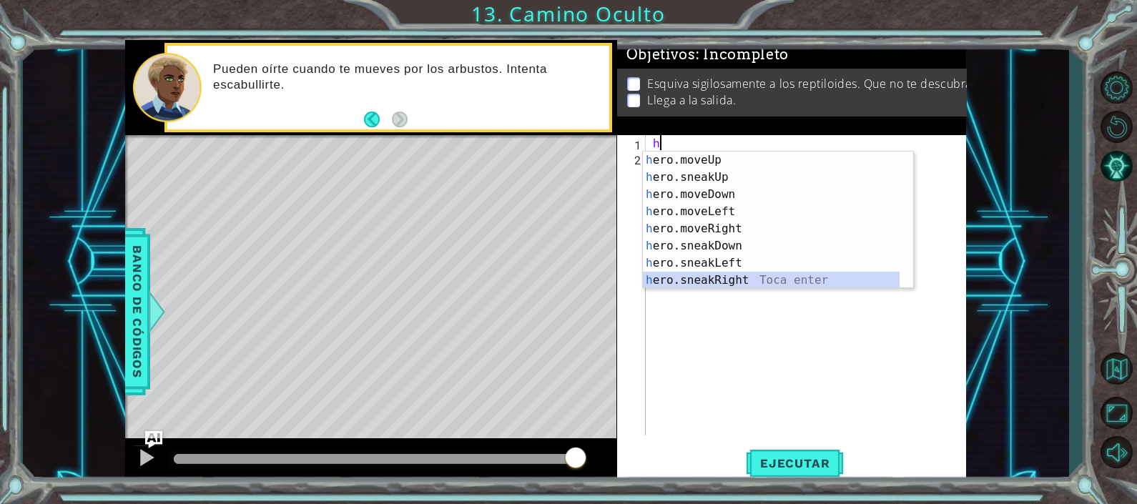
click at [716, 282] on div "h ero.moveUp Toca enter h ero.sneakUp Toca enter h ero.moveDown Toca enter h er…" at bounding box center [771, 238] width 257 height 172
type textarea "hero.sneakRight(1)"
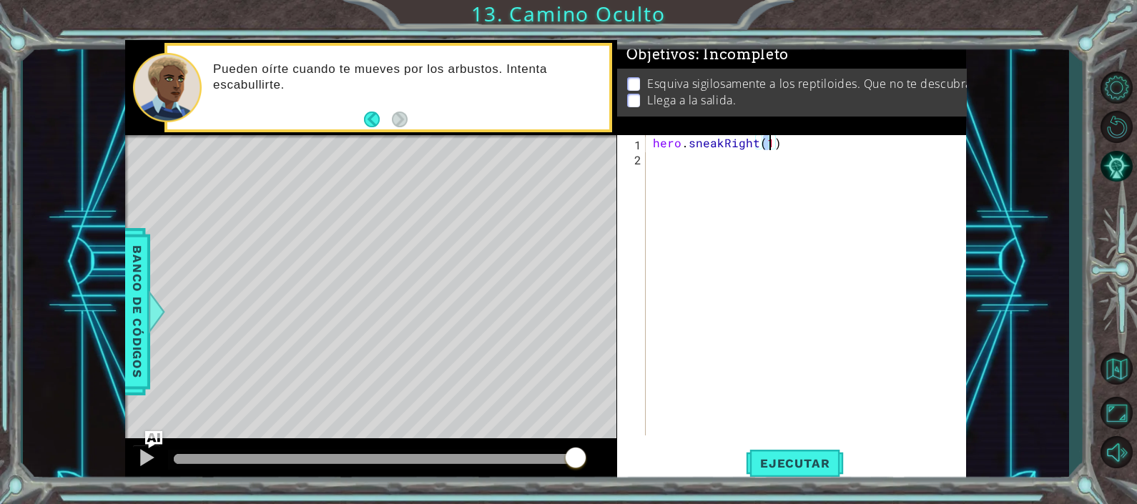
click at [665, 161] on div "hero . sneakRight ( 1 )" at bounding box center [810, 300] width 320 height 330
click at [754, 459] on span "Ejecutar" at bounding box center [795, 463] width 98 height 14
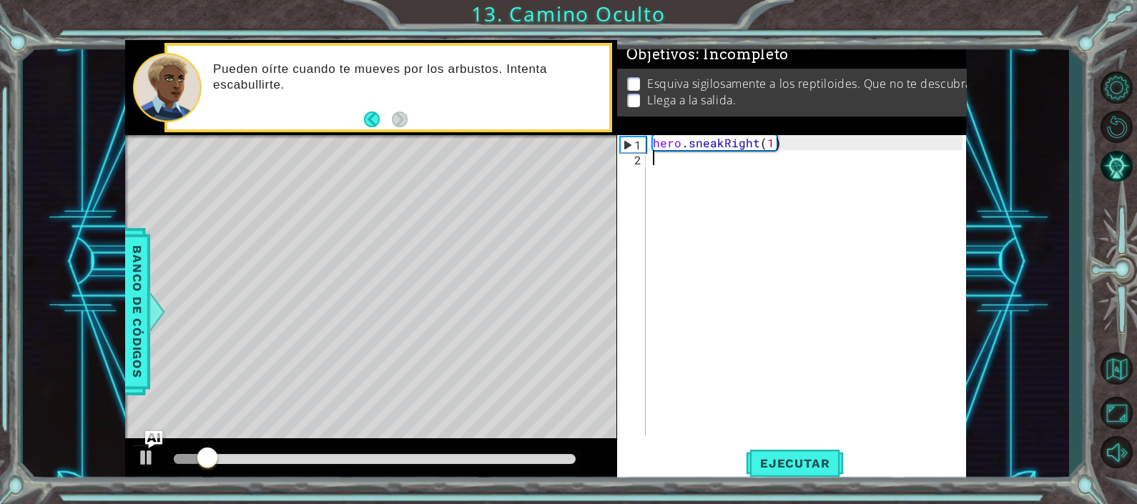
click at [779, 143] on div "hero . sneakRight ( 1 )" at bounding box center [810, 300] width 320 height 330
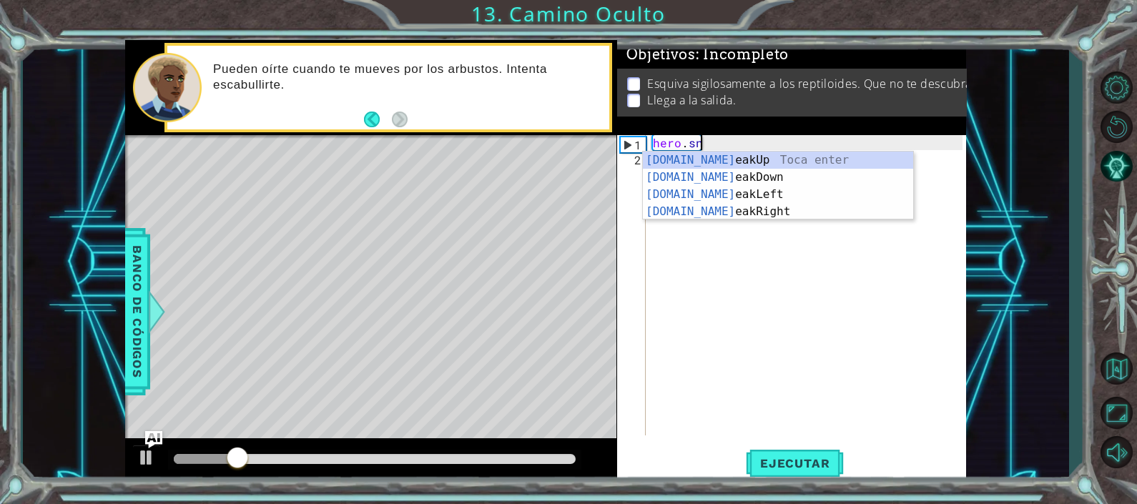
type textarea "h"
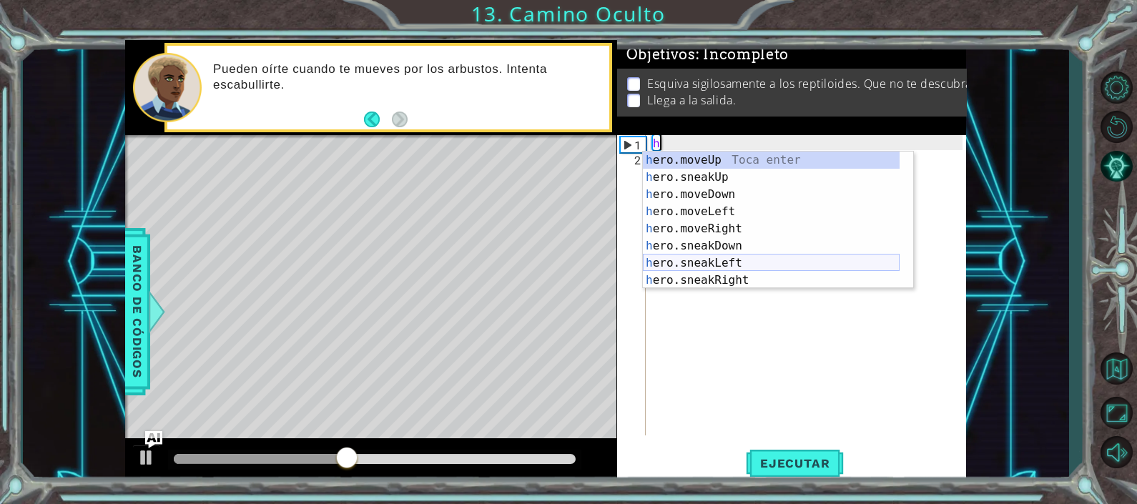
click at [729, 265] on div "h ero.moveUp Toca enter h ero.sneakUp Toca enter h ero.moveDown Toca enter h er…" at bounding box center [771, 238] width 257 height 172
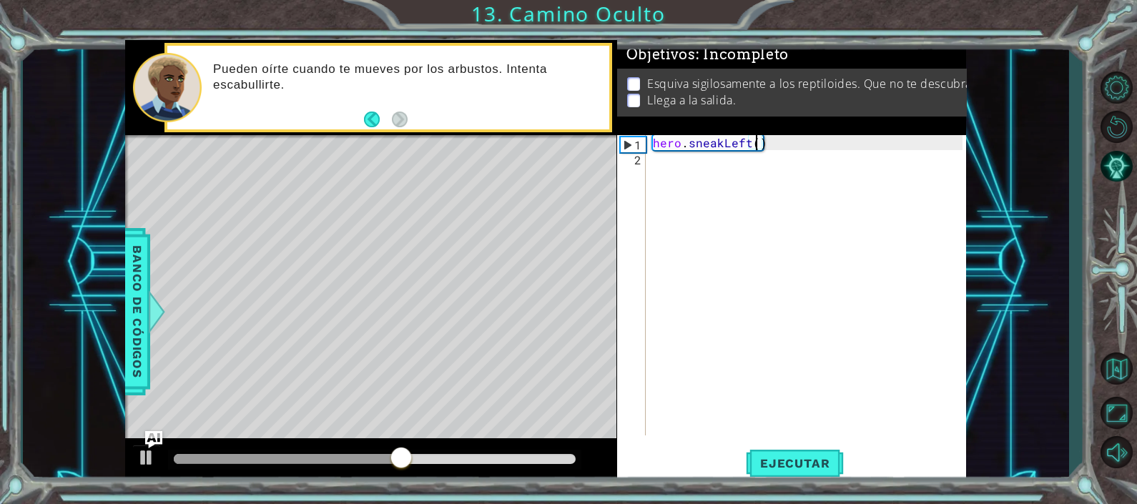
type textarea "hero.sneakLeft(2)"
click at [661, 167] on div "hero . sneakLeft ( 2 )" at bounding box center [810, 300] width 320 height 330
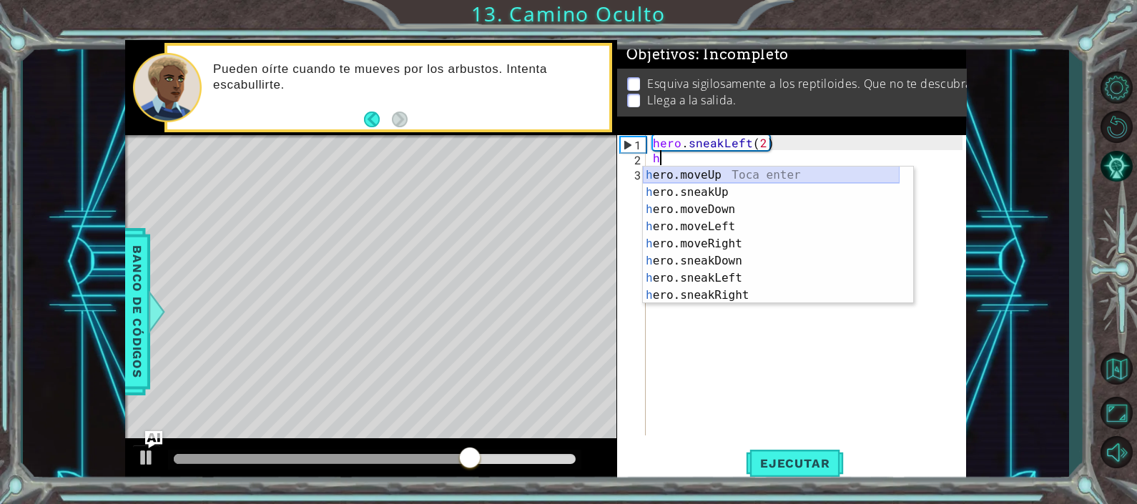
click at [684, 171] on div "h ero.moveUp Toca enter h ero.sneakUp Toca enter h ero.moveDown Toca enter h er…" at bounding box center [771, 253] width 257 height 172
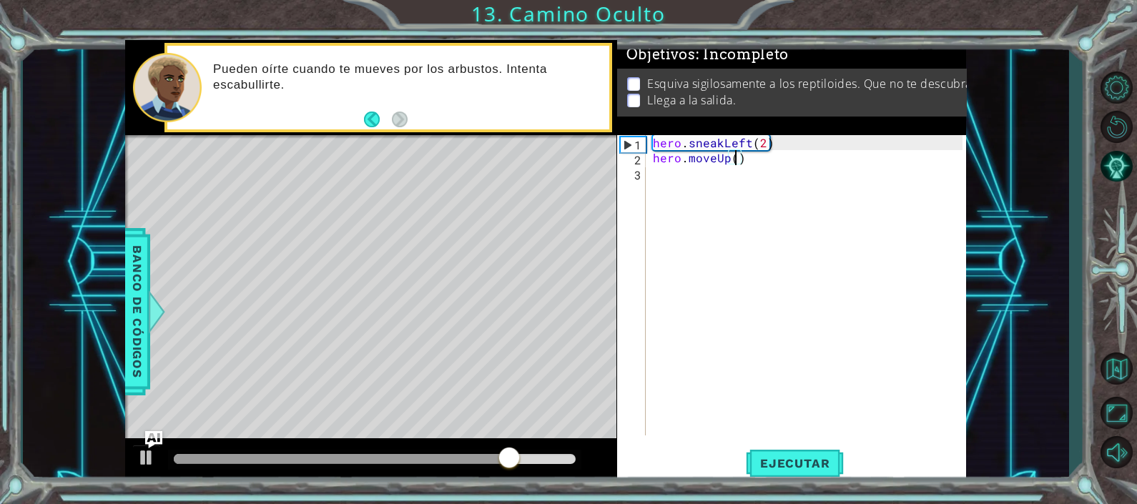
type textarea "hero.moveUp(2)"
click at [644, 179] on div "3" at bounding box center [633, 174] width 26 height 15
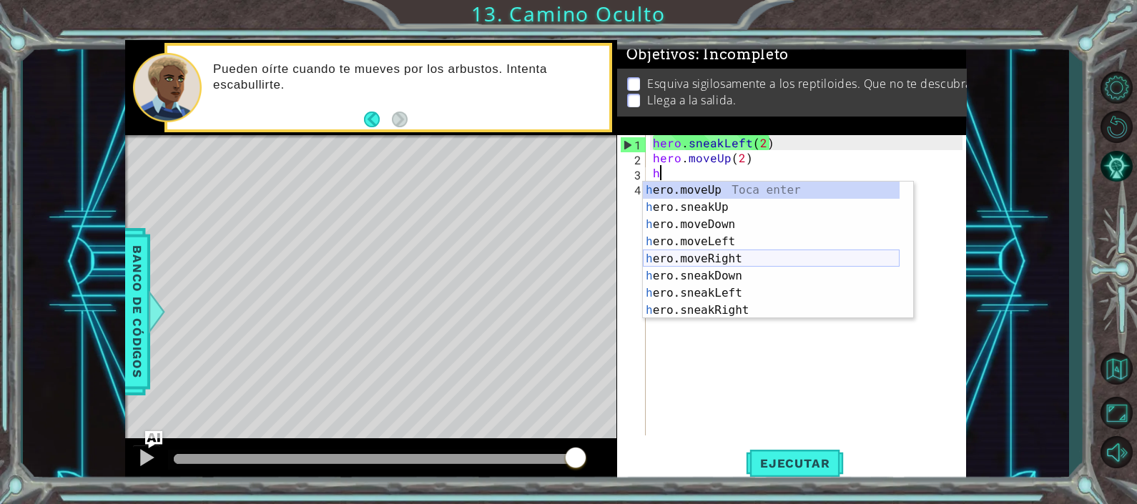
click at [739, 255] on div "h ero.moveUp Toca enter h ero.sneakUp Toca enter h ero.moveDown Toca enter h er…" at bounding box center [771, 268] width 257 height 172
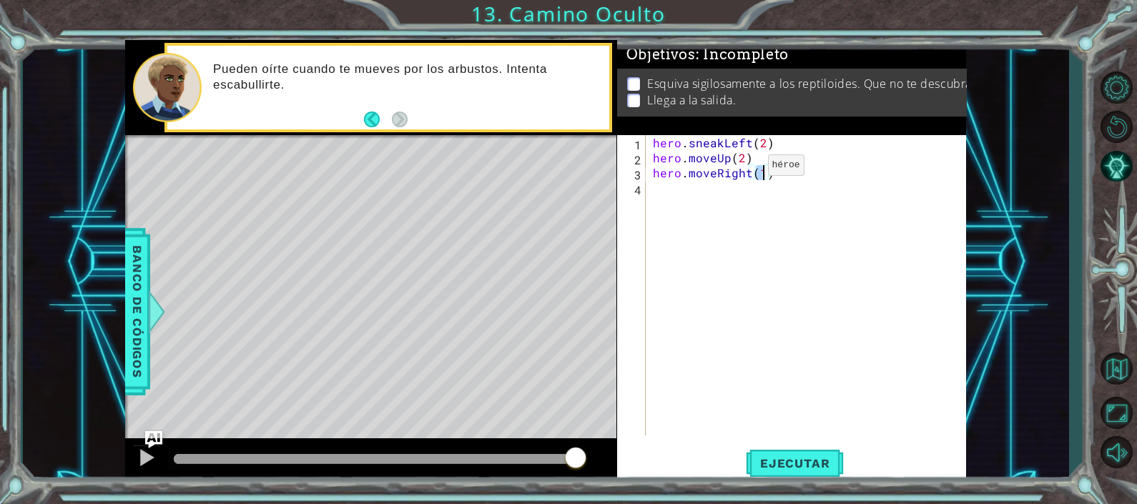
click at [743, 168] on div "hero . sneakLeft ( 2 ) hero . moveUp ( 2 ) hero . moveRight ( 1 )" at bounding box center [810, 300] width 320 height 330
click at [748, 171] on div "hero . sneakLeft ( 2 ) hero . moveUp ( 2 ) hero . moveRight ( 1 )" at bounding box center [810, 300] width 320 height 330
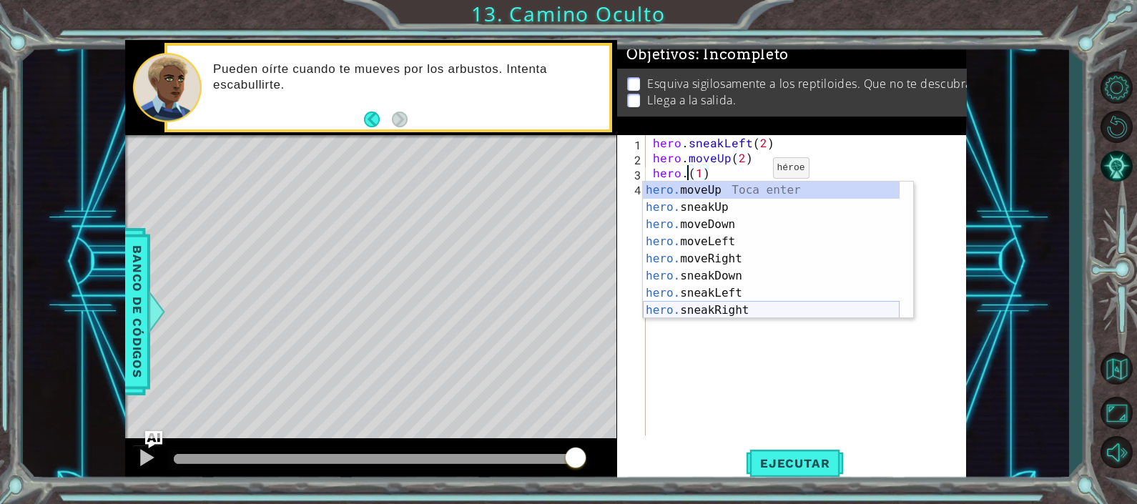
click at [736, 306] on div "hero. moveUp Toca enter hero. sneakUp Toca enter hero. moveDown Toca enter hero…" at bounding box center [771, 268] width 257 height 172
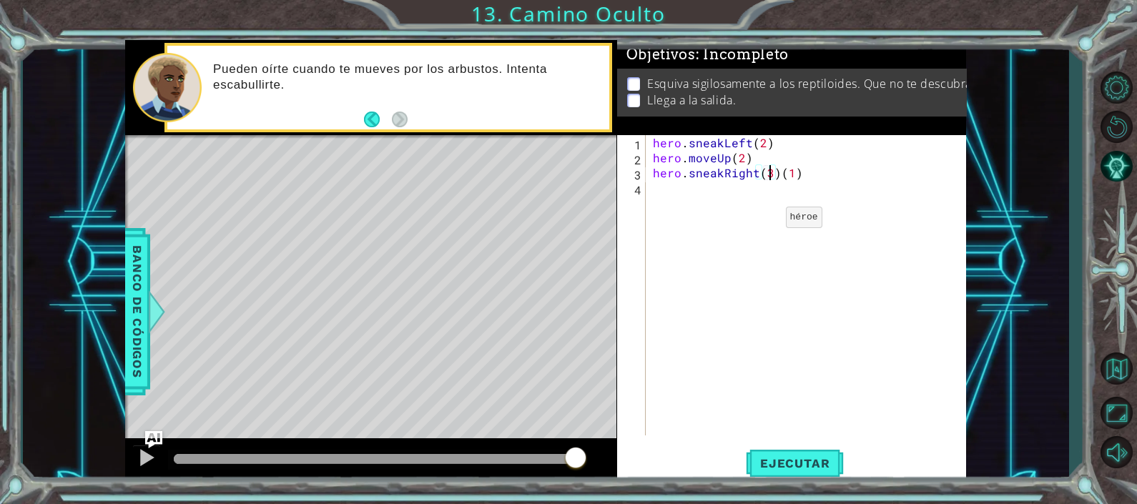
scroll to position [0, 6]
click at [795, 172] on div "hero . sneakLeft ( 2 ) hero . moveUp ( 2 ) hero . sneakRight ( 3 ) ( 1 )" at bounding box center [810, 300] width 320 height 330
click at [779, 464] on span "Ejecutar" at bounding box center [795, 463] width 98 height 14
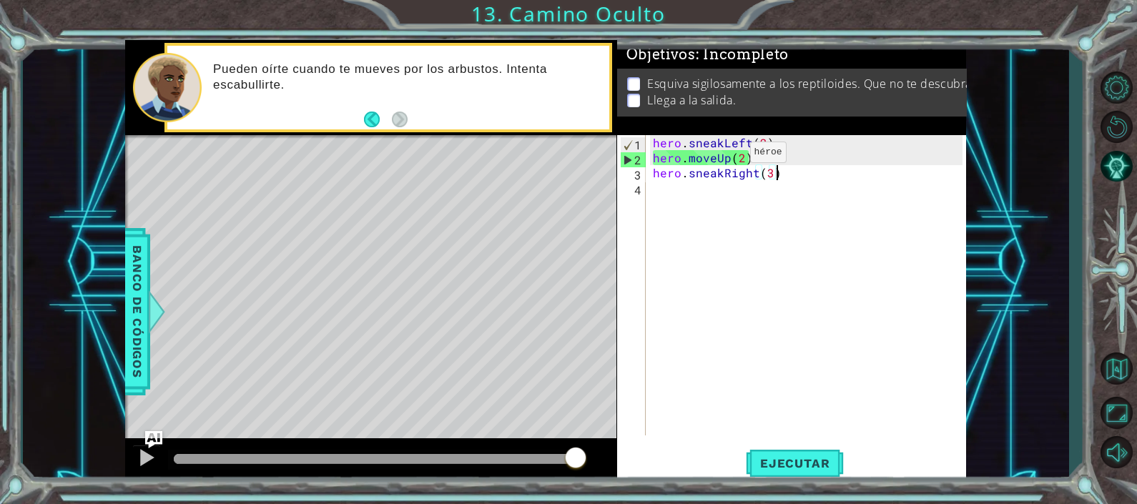
click at [730, 157] on div "hero . sneakLeft ( 2 ) hero . moveUp ( 2 ) hero . sneakRight ( 3 )" at bounding box center [810, 300] width 320 height 330
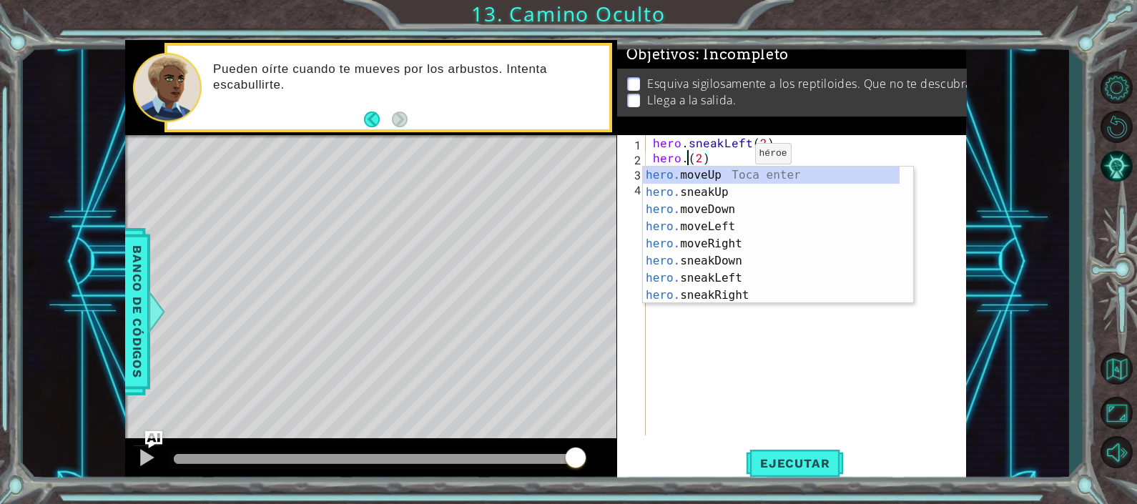
scroll to position [0, 3]
click at [730, 188] on div "hero. moveUp Toca enter hero. sneakUp Toca enter hero. moveDown Toca enter hero…" at bounding box center [771, 253] width 257 height 172
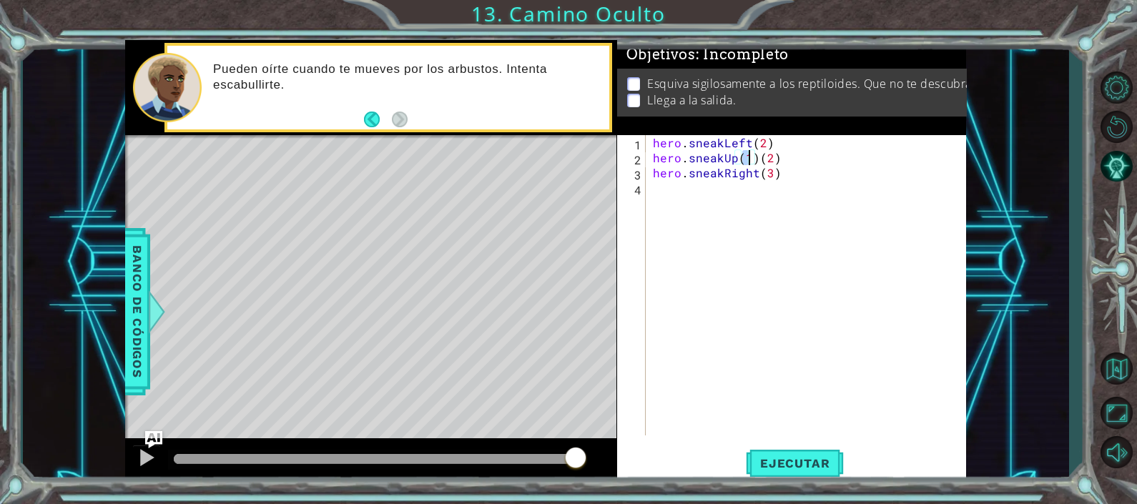
type textarea "hero.sneakUp()(2)"
click at [782, 298] on div "hero . sneakLeft ( 2 ) hero . sneakUp ( ) ( 2 ) hero . sneakRight ( 3 )" at bounding box center [810, 300] width 320 height 330
click at [748, 155] on div "hero . sneakLeft ( 2 ) hero . sneakUp ( ) ( 2 ) hero . sneakRight ( 3 )" at bounding box center [810, 300] width 320 height 330
type textarea "hero.sneakUp(2)"
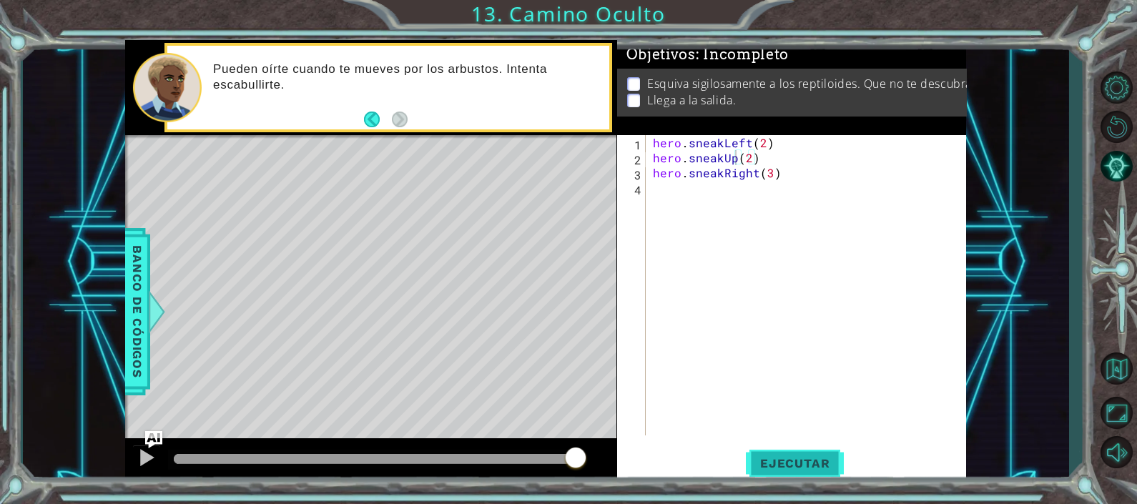
click at [787, 454] on button "Ejecutar" at bounding box center [795, 463] width 98 height 35
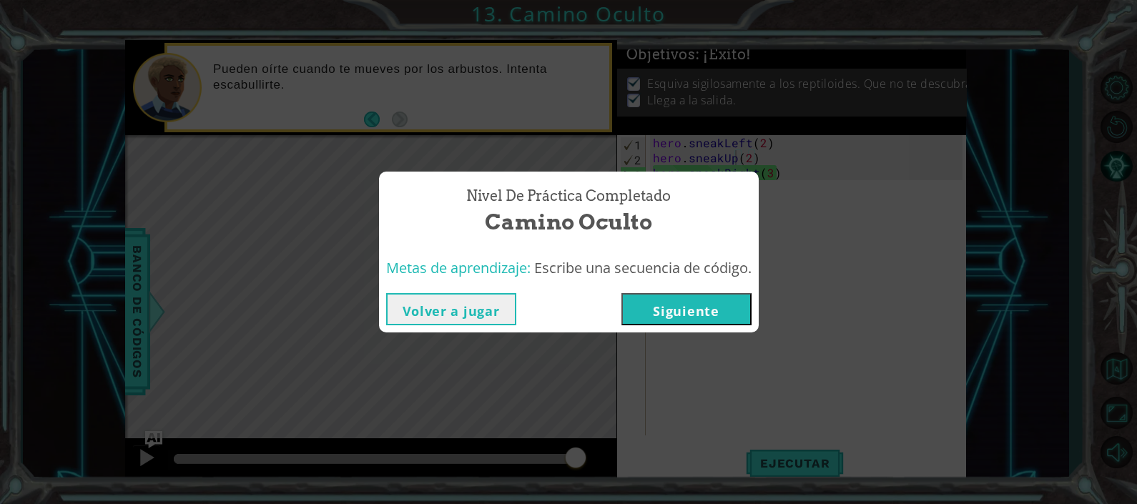
click at [690, 312] on button "Siguiente" at bounding box center [686, 309] width 130 height 32
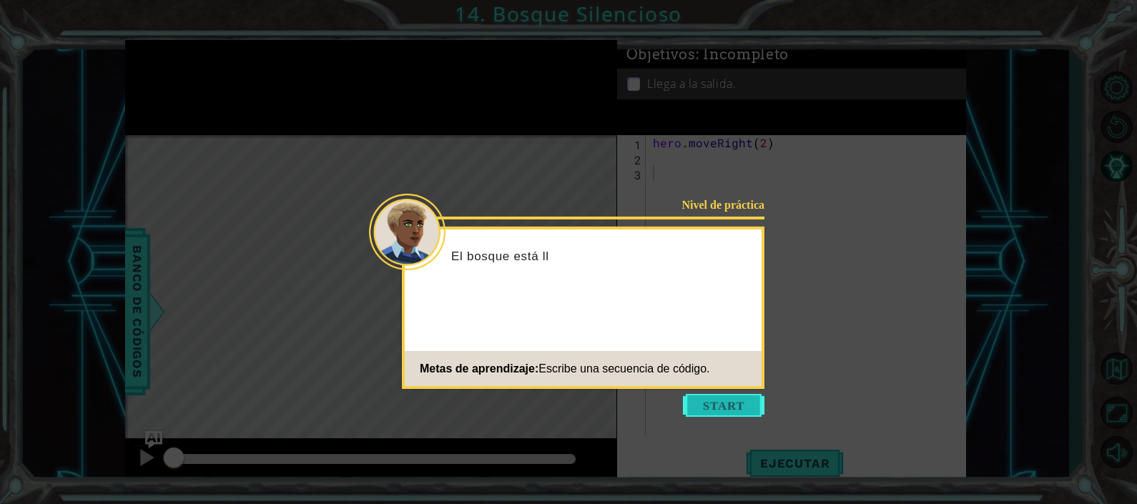
click at [704, 398] on button "Start" at bounding box center [724, 405] width 82 height 23
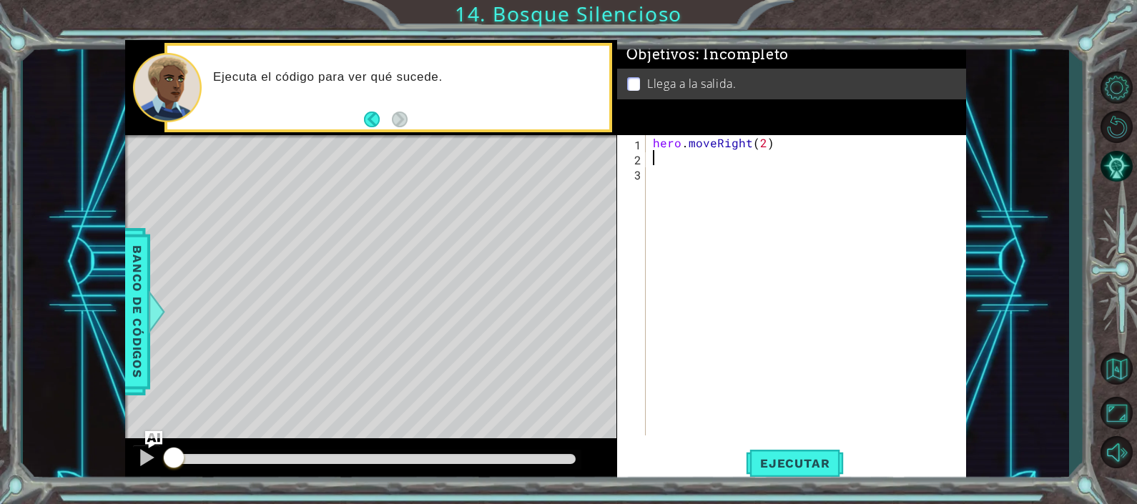
click at [658, 162] on div "hero . moveRight ( 2 )" at bounding box center [810, 300] width 320 height 330
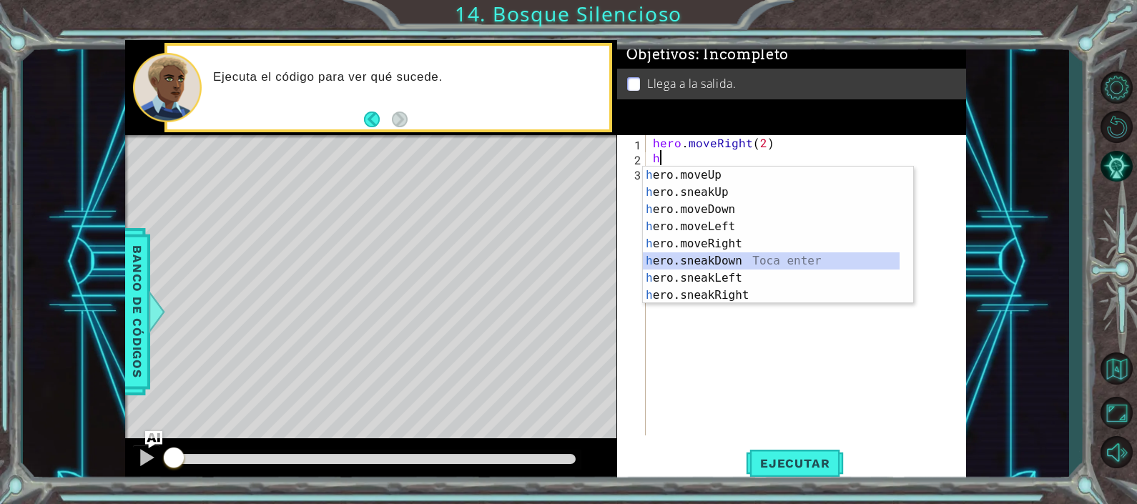
click at [702, 261] on div "h ero.moveUp Toca enter h ero.sneakUp Toca enter h ero.moveDown Toca enter h er…" at bounding box center [771, 253] width 257 height 172
type textarea "hero.sneakDown(1)"
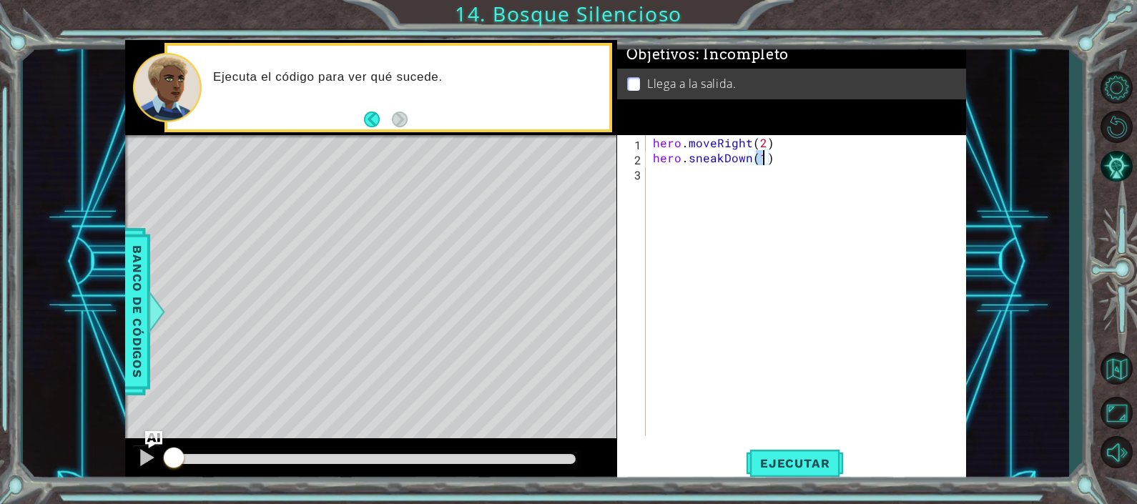
click at [674, 180] on div "hero . moveRight ( 2 ) hero . sneakDown ( 1 )" at bounding box center [810, 300] width 320 height 330
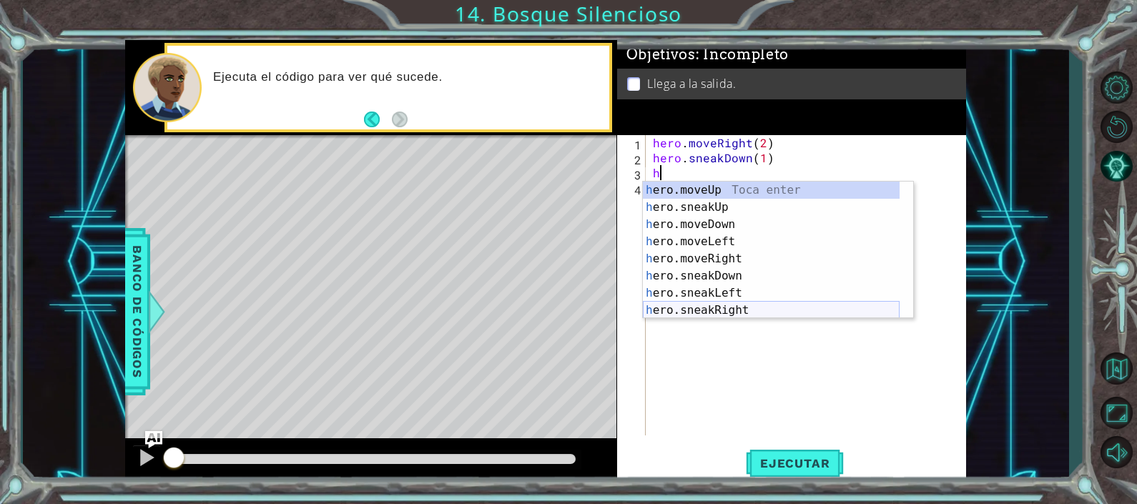
click at [729, 304] on div "h ero.moveUp Toca enter h ero.sneakUp Toca enter h ero.moveDown Toca enter h er…" at bounding box center [771, 268] width 257 height 172
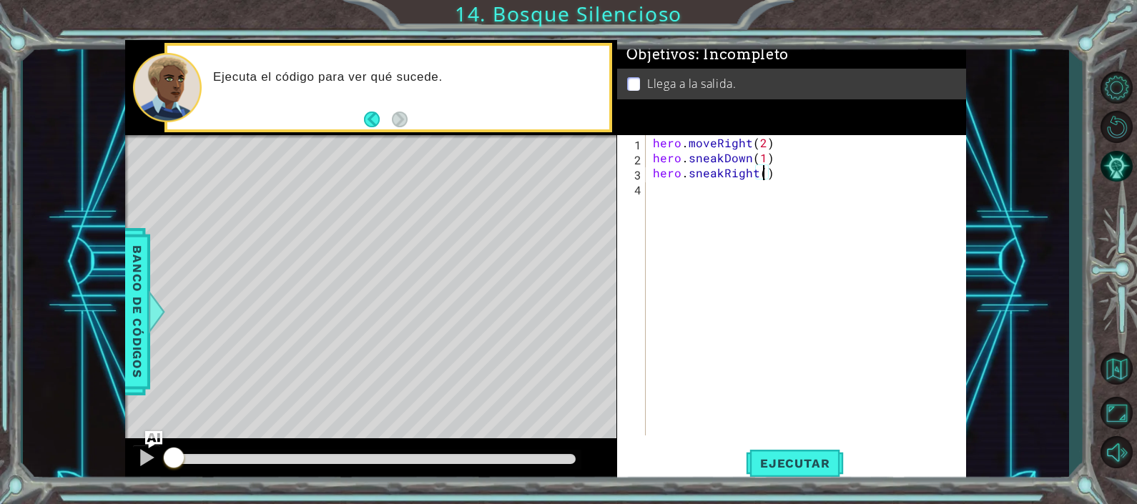
type textarea "hero.sneakRight(3)"
click at [676, 191] on div "hero . moveRight ( 2 ) hero . sneakDown ( 1 ) hero . sneakRight ( 3 )" at bounding box center [810, 300] width 320 height 330
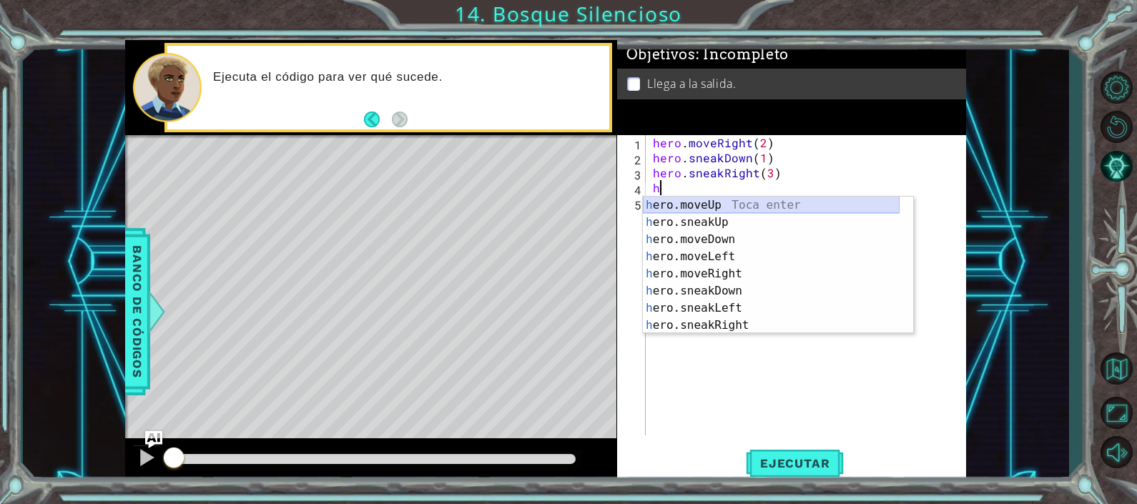
click at [739, 203] on div "h ero.moveUp Toca enter h ero.sneakUp Toca enter h ero.moveDown Toca enter h er…" at bounding box center [771, 283] width 257 height 172
type textarea "hero.moveUp(1)"
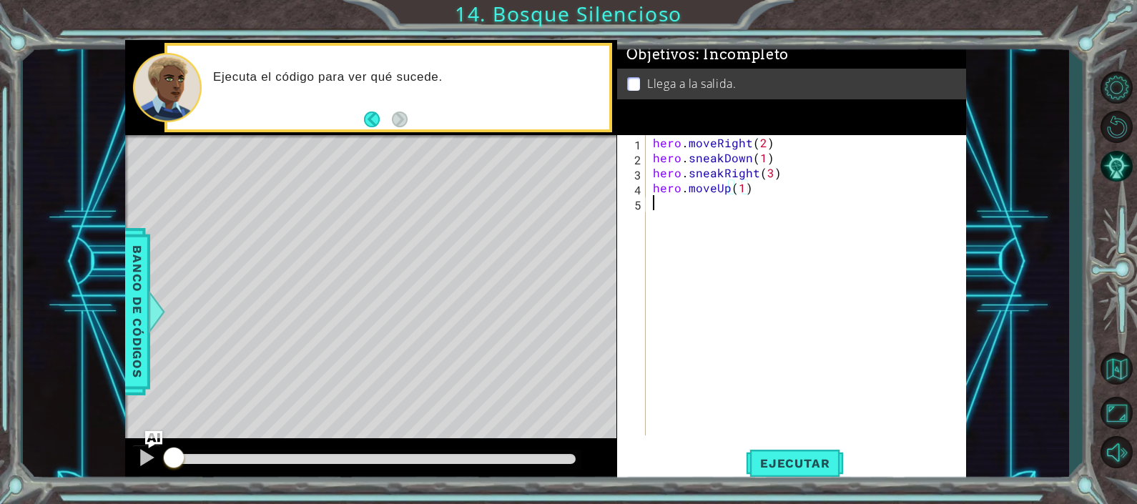
click at [666, 206] on div "hero . moveRight ( 2 ) hero . sneakDown ( 1 ) hero . sneakRight ( 3 ) hero . mo…" at bounding box center [810, 300] width 320 height 330
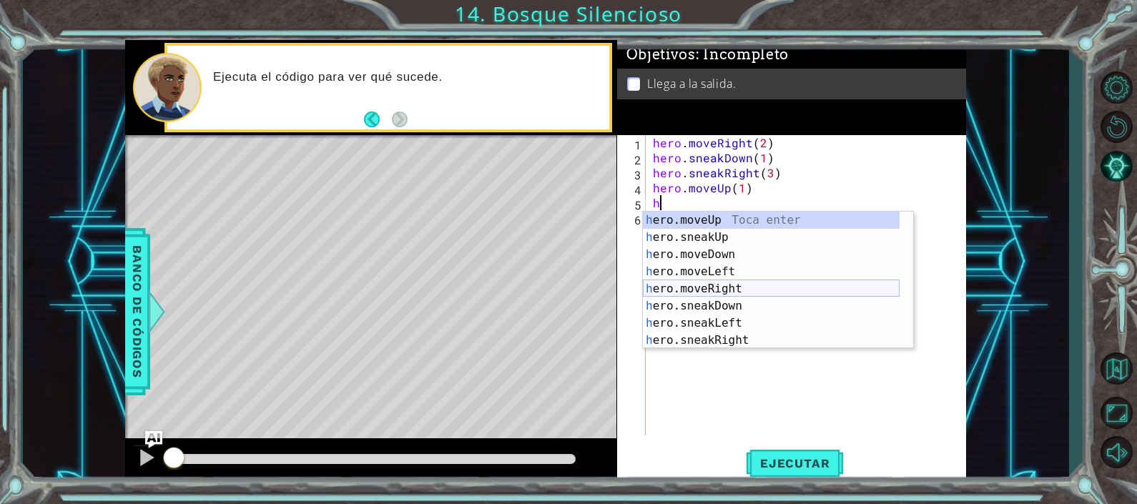
click at [738, 289] on div "h ero.moveUp Toca enter h ero.sneakUp Toca enter h ero.moveDown Toca enter h er…" at bounding box center [771, 298] width 257 height 172
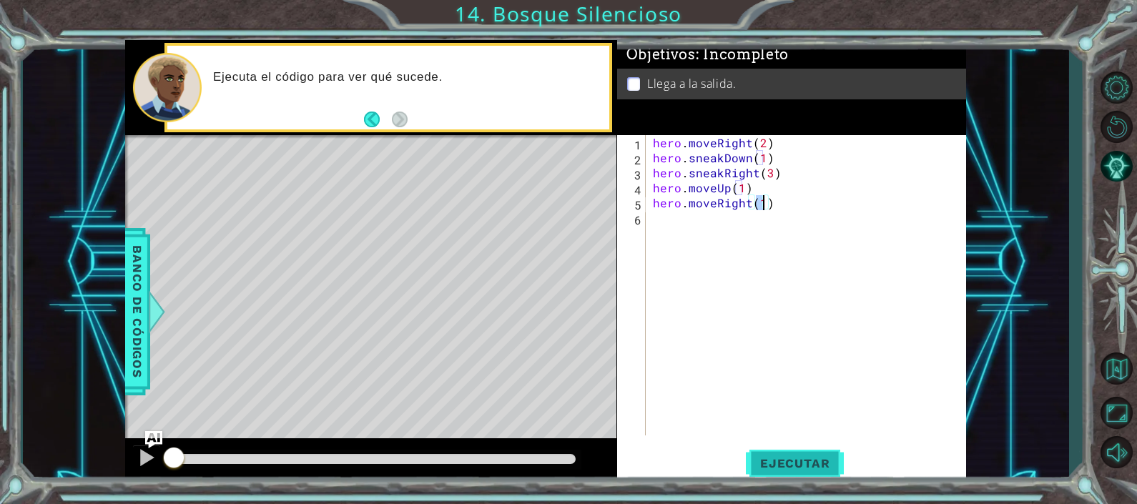
type textarea "hero.moveRight(1)"
click at [788, 465] on span "Ejecutar" at bounding box center [795, 463] width 98 height 14
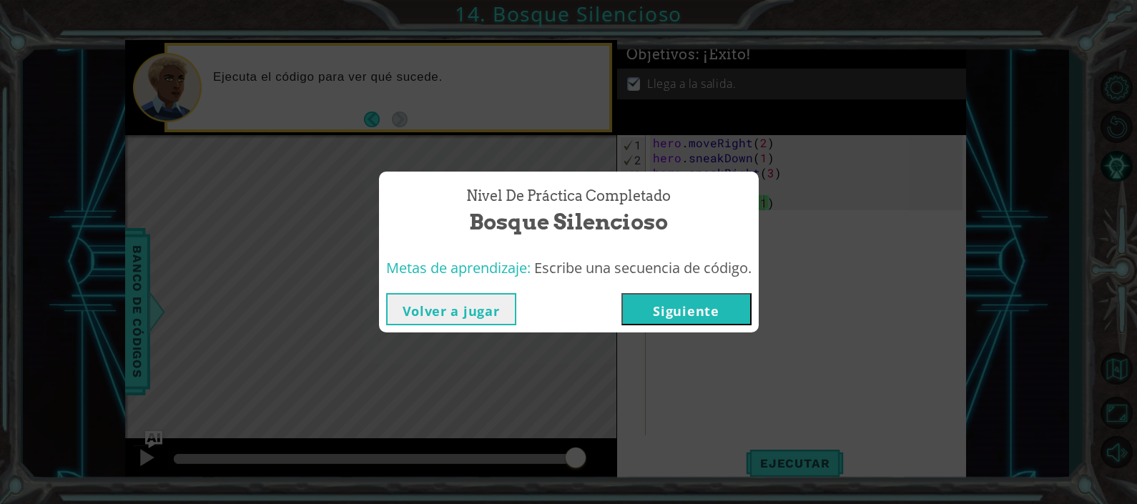
click at [696, 311] on button "Siguiente" at bounding box center [686, 309] width 130 height 32
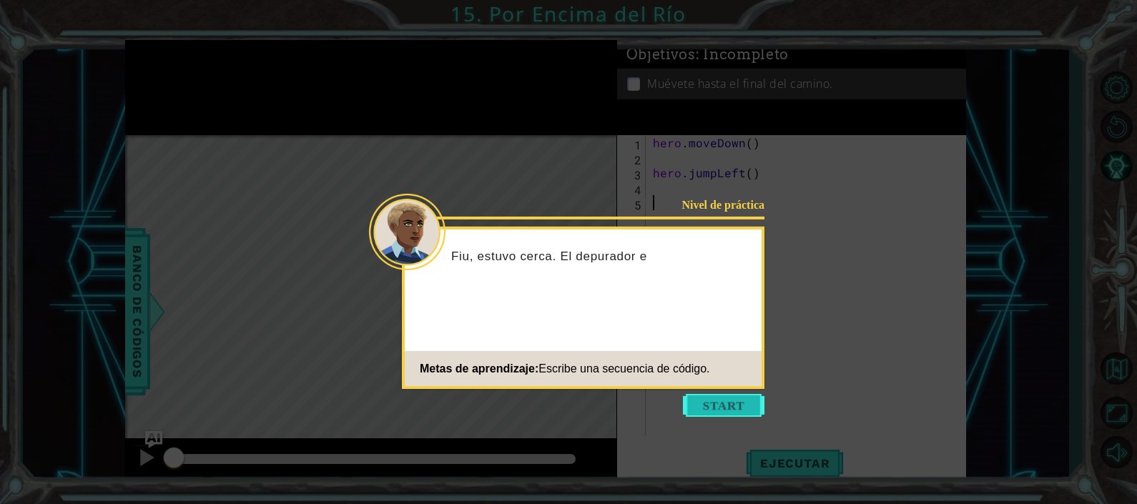
click at [720, 408] on button "Start" at bounding box center [724, 405] width 82 height 23
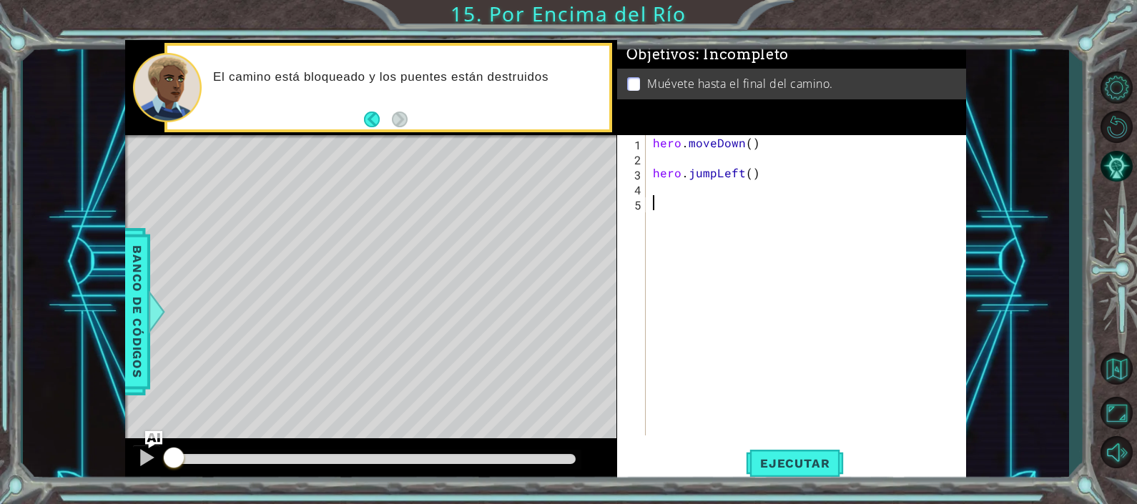
click at [661, 155] on div "hero . moveDown ( ) hero . jumpLeft ( )" at bounding box center [810, 300] width 320 height 330
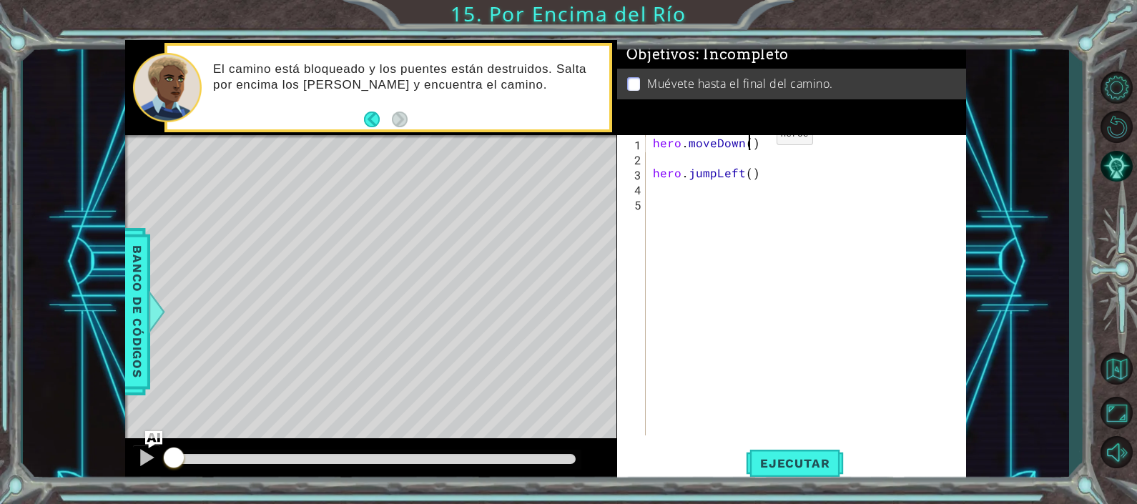
click at [752, 137] on div "hero . moveDown ( ) hero . jumpLeft ( )" at bounding box center [810, 300] width 320 height 330
type textarea "hero.moveDown(1)"
click at [669, 152] on div "hero . moveDown ( 1 ) hero . jumpLeft ( )" at bounding box center [810, 300] width 320 height 330
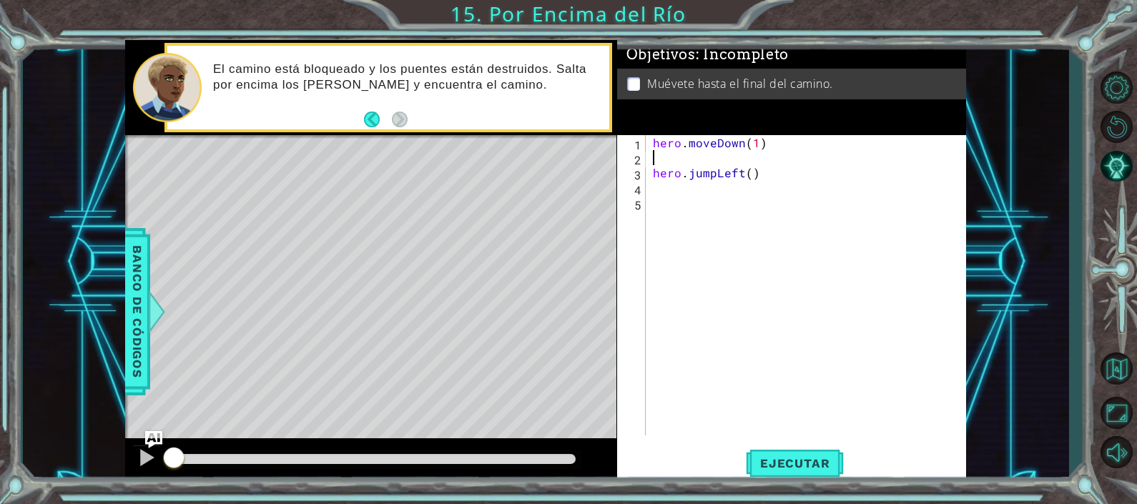
type textarea "h"
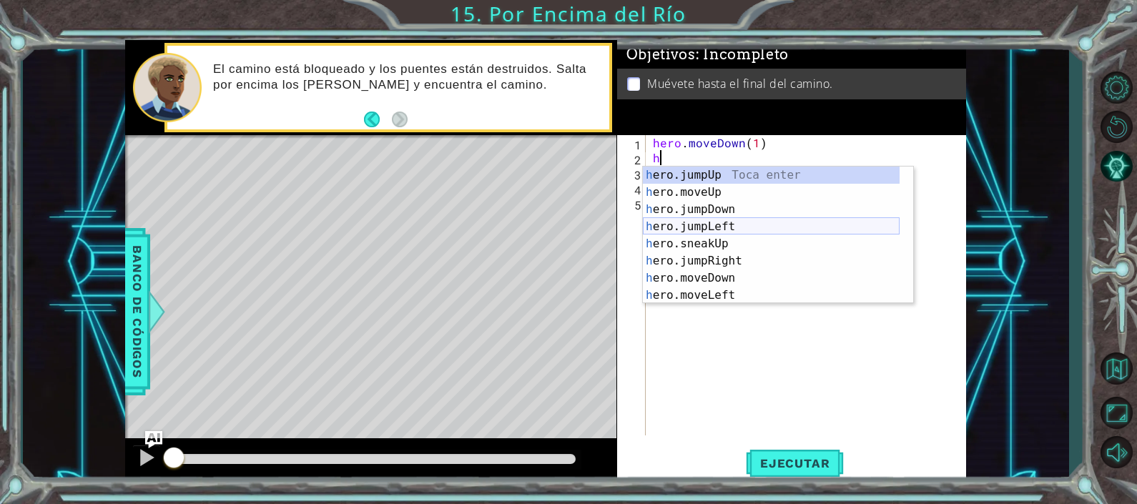
click at [711, 226] on div "h ero.jumpUp Toca enter h ero.moveUp Toca enter h ero.jumpDown Toca enter h ero…" at bounding box center [771, 253] width 257 height 172
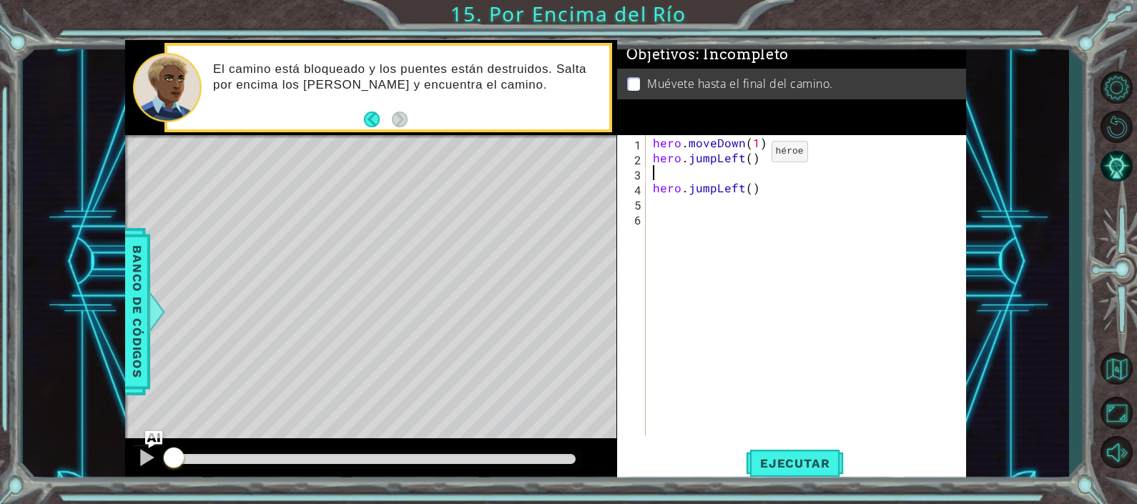
click at [747, 154] on div "hero . moveDown ( 1 ) hero . jumpLeft ( ) hero . jumpLeft ( )" at bounding box center [810, 300] width 320 height 330
type textarea "hero.jumpLeft(1)"
click at [666, 169] on div "hero . moveDown ( 1 ) hero . jumpLeft ( 1 ) hero . jumpLeft ( )" at bounding box center [810, 300] width 320 height 330
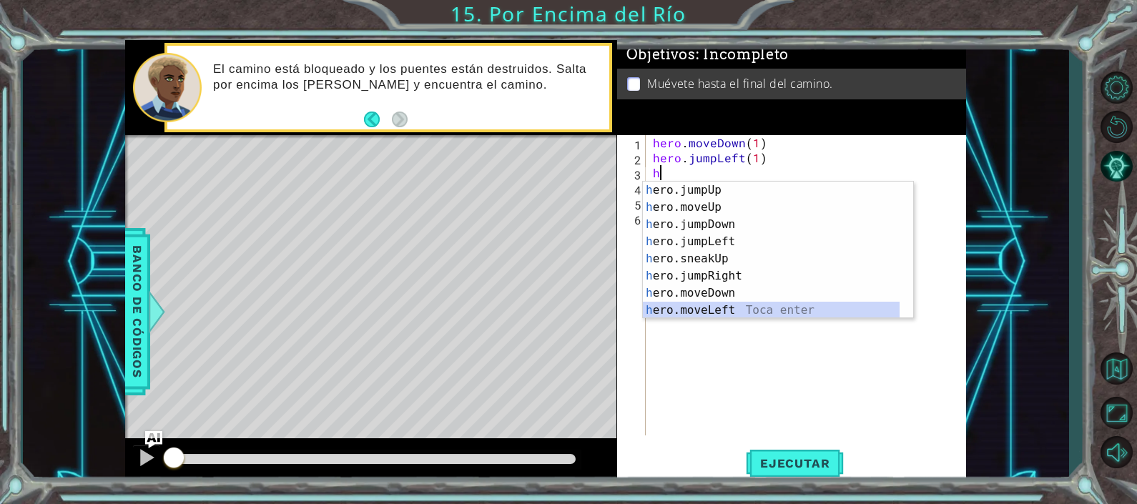
click at [697, 311] on div "h ero.jumpUp Toca enter h ero.moveUp Toca enter h ero.jumpDown Toca enter h ero…" at bounding box center [771, 268] width 257 height 172
type textarea "hero.moveLeft(1)"
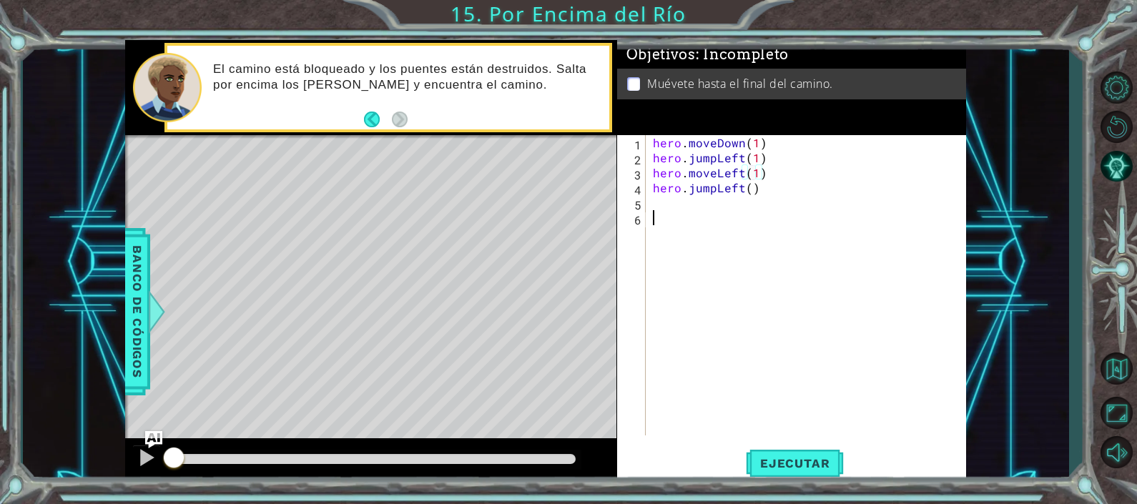
click at [675, 211] on div "hero . moveDown ( 1 ) hero . jumpLeft ( 1 ) hero . moveLeft ( 1 ) hero . jumpLe…" at bounding box center [810, 300] width 320 height 330
click at [667, 193] on div "hero . moveDown ( 1 ) hero . jumpLeft ( 1 ) hero . moveLeft ( 1 ) hero . jumpLe…" at bounding box center [810, 300] width 320 height 330
click at [746, 191] on div "hero . moveDown ( 1 ) hero . jumpLeft ( 1 ) hero . moveLeft ( 1 ) hero . jumpLe…" at bounding box center [810, 300] width 320 height 330
type textarea "hero.jumpLeft(2)"
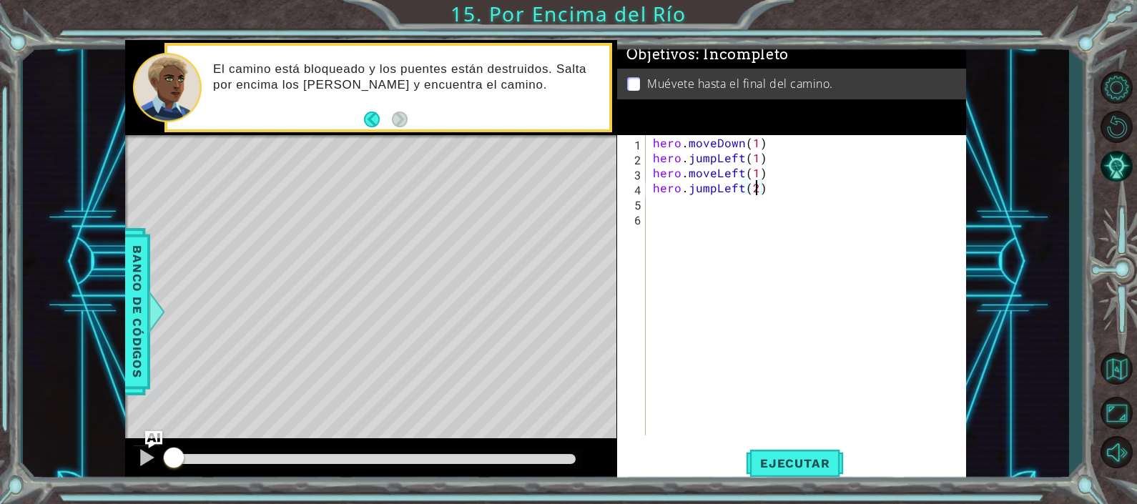
click at [676, 202] on div "hero . moveDown ( 1 ) hero . jumpLeft ( 1 ) hero . moveLeft ( 1 ) hero . jumpLe…" at bounding box center [810, 300] width 320 height 330
click at [819, 450] on button "Ejecutar" at bounding box center [795, 463] width 98 height 35
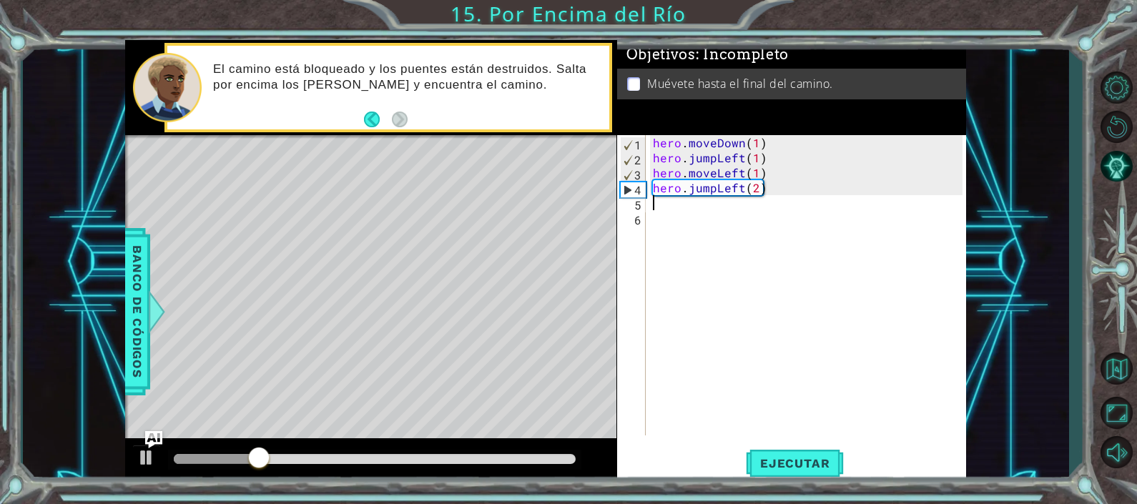
click at [762, 182] on div "hero . moveDown ( 1 ) hero . jumpLeft ( 1 ) hero . moveLeft ( 1 ) hero . jumpLe…" at bounding box center [810, 300] width 320 height 330
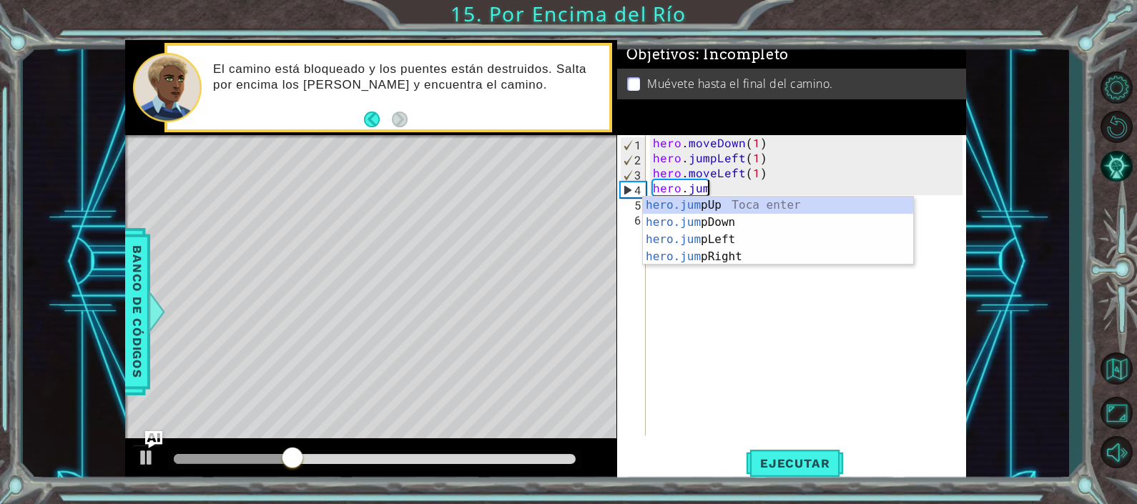
type textarea "hero.ju"
click at [726, 220] on div "hero.ju mpUp Toca enter hero.ju mpDown Toca enter hero.ju mpLeft Toca enter her…" at bounding box center [778, 248] width 270 height 103
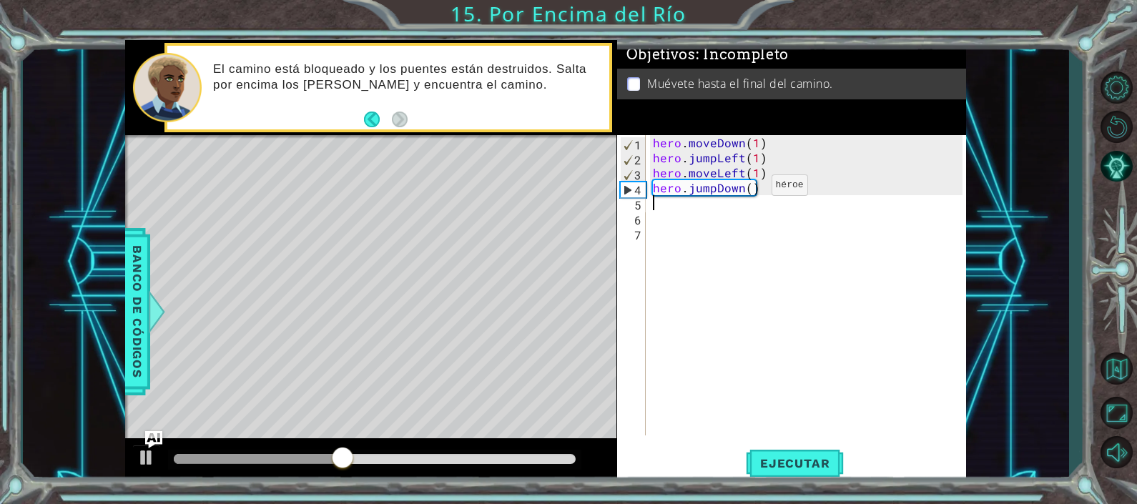
click at [747, 187] on div "hero . moveDown ( 1 ) hero . jumpLeft ( 1 ) hero . moveLeft ( 1 ) hero . jumpDo…" at bounding box center [810, 300] width 320 height 330
type textarea "hero.jumpDown(1)"
click at [653, 205] on div "hero . moveDown ( 1 ) hero . jumpLeft ( 1 ) hero . moveLeft ( 1 ) hero . jumpDo…" at bounding box center [810, 300] width 320 height 330
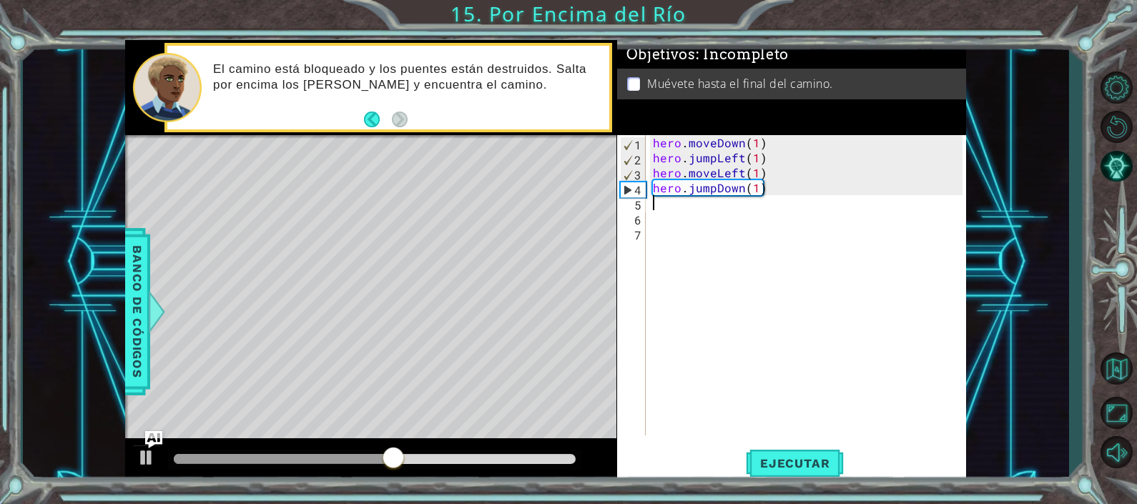
type textarea "h"
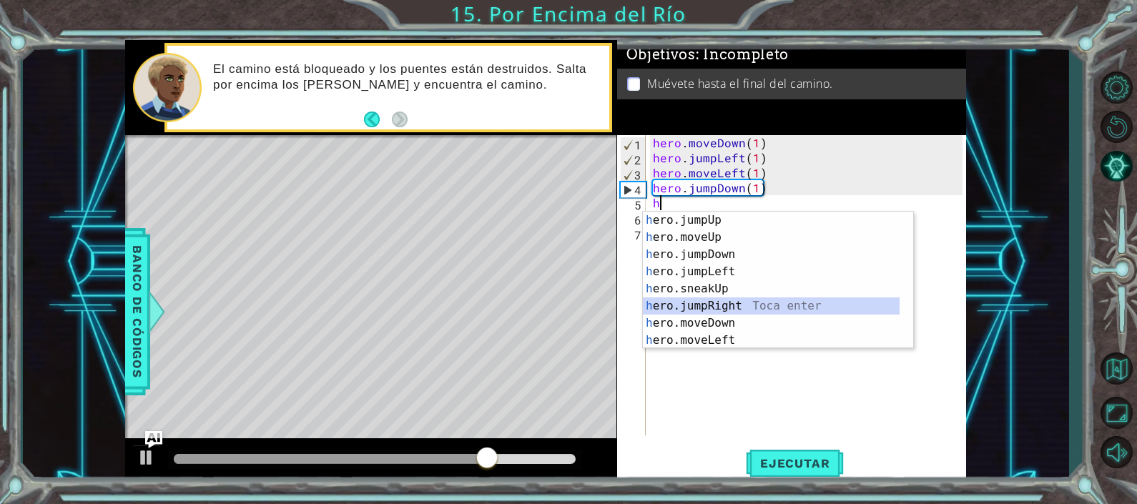
click at [719, 307] on div "h ero.jumpUp Toca enter h ero.moveUp Toca enter h ero.jumpDown Toca enter h ero…" at bounding box center [771, 298] width 257 height 172
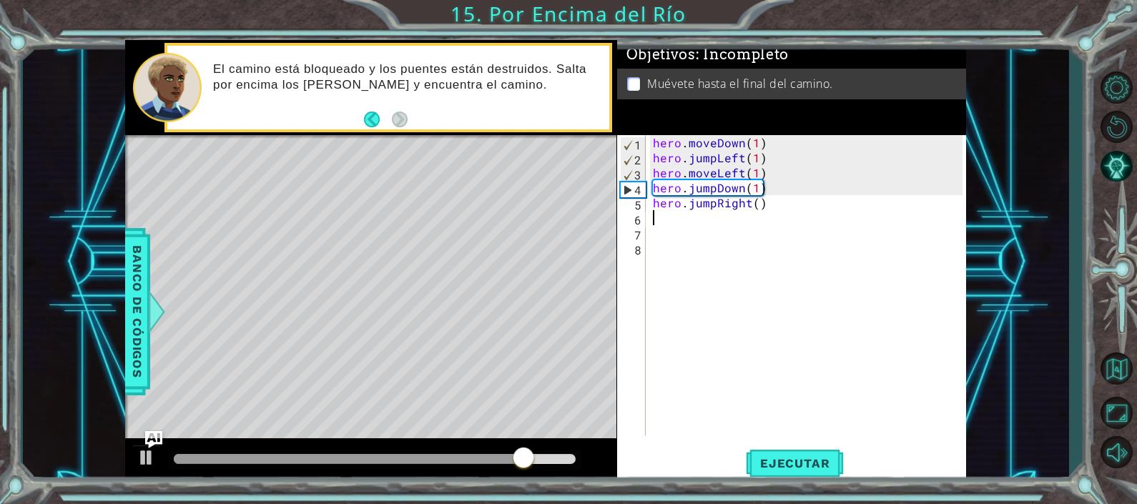
type textarea "y"
click at [783, 464] on span "Ejecutar" at bounding box center [795, 463] width 98 height 14
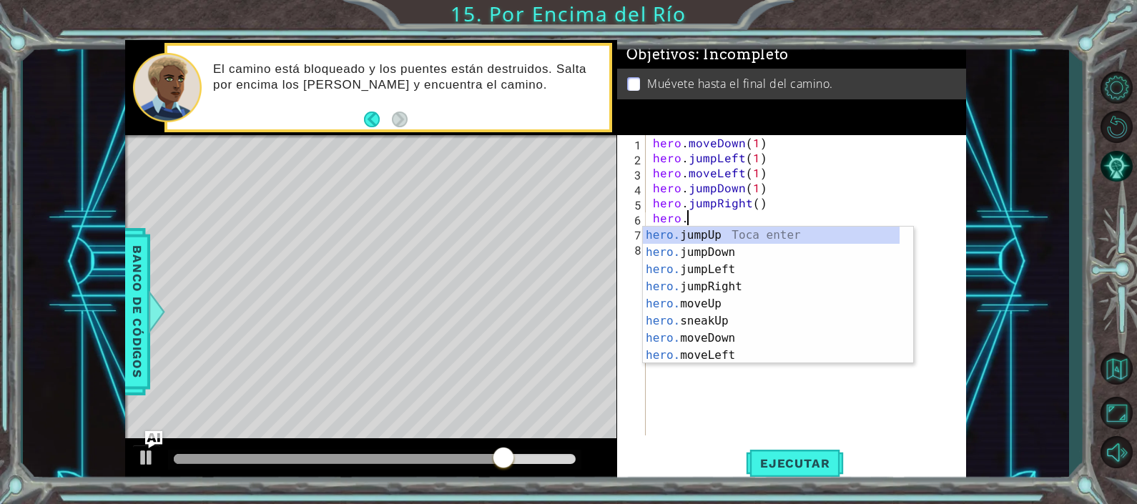
scroll to position [0, 1]
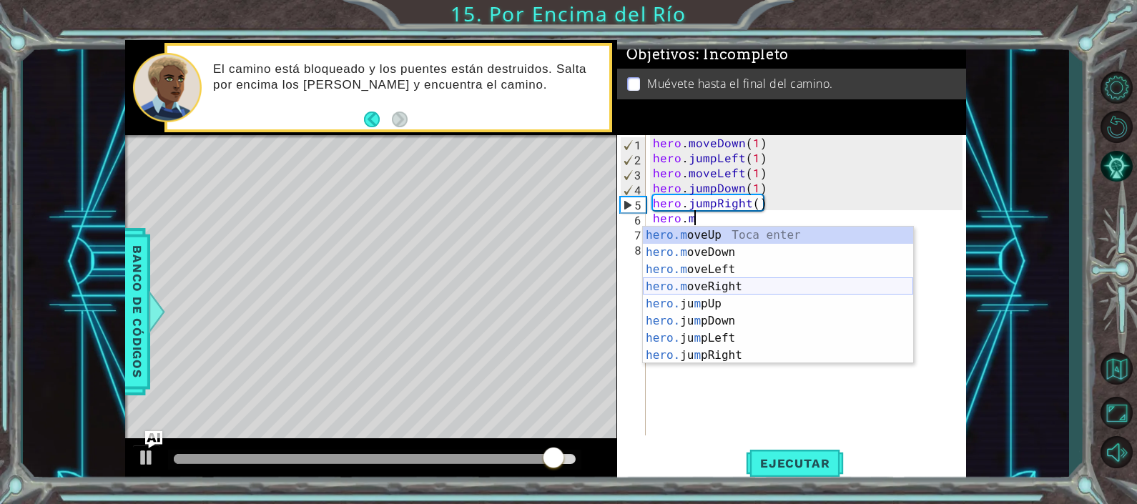
click at [729, 282] on div "hero.m oveUp Toca enter hero.m oveDown Toca enter hero.m oveLeft Toca enter her…" at bounding box center [778, 313] width 270 height 172
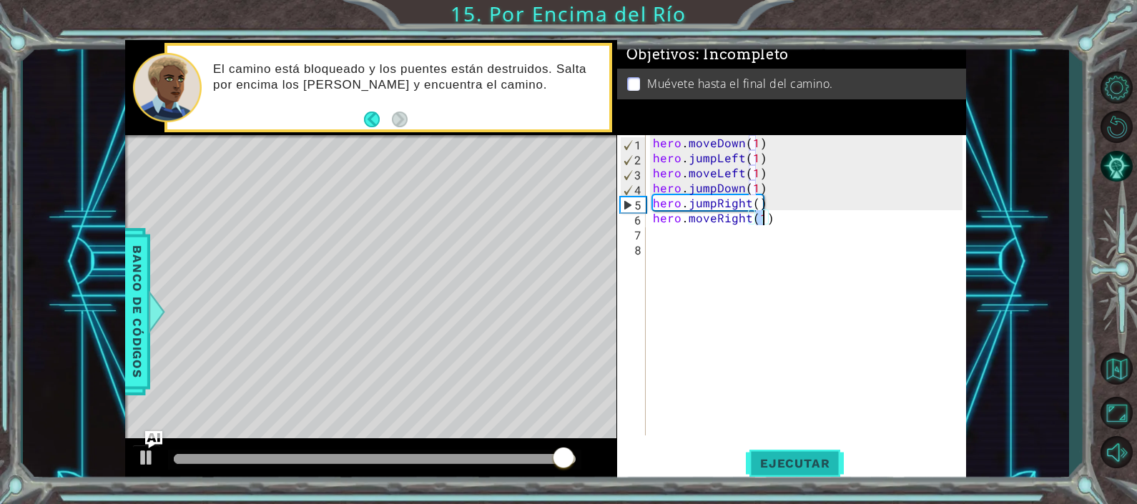
type textarea "hero.moveRight(1)"
click at [783, 452] on button "Ejecutar" at bounding box center [795, 463] width 98 height 35
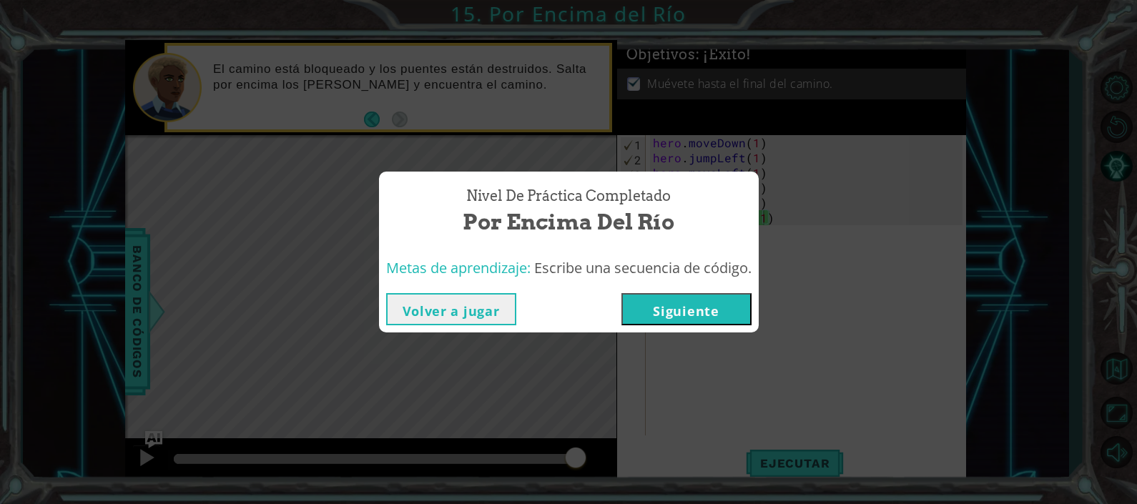
click at [716, 315] on button "Siguiente" at bounding box center [686, 309] width 130 height 32
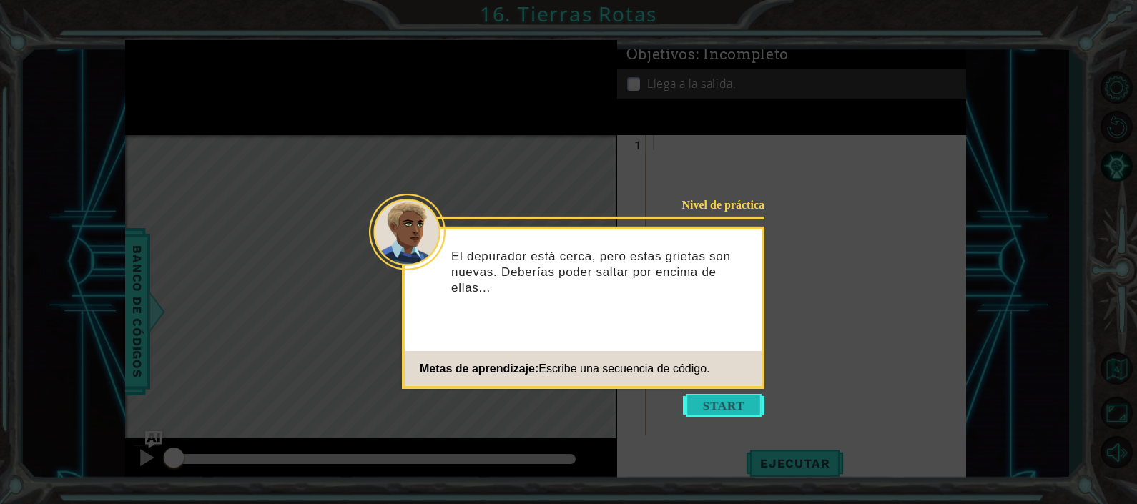
click at [709, 403] on button "Start" at bounding box center [724, 405] width 82 height 23
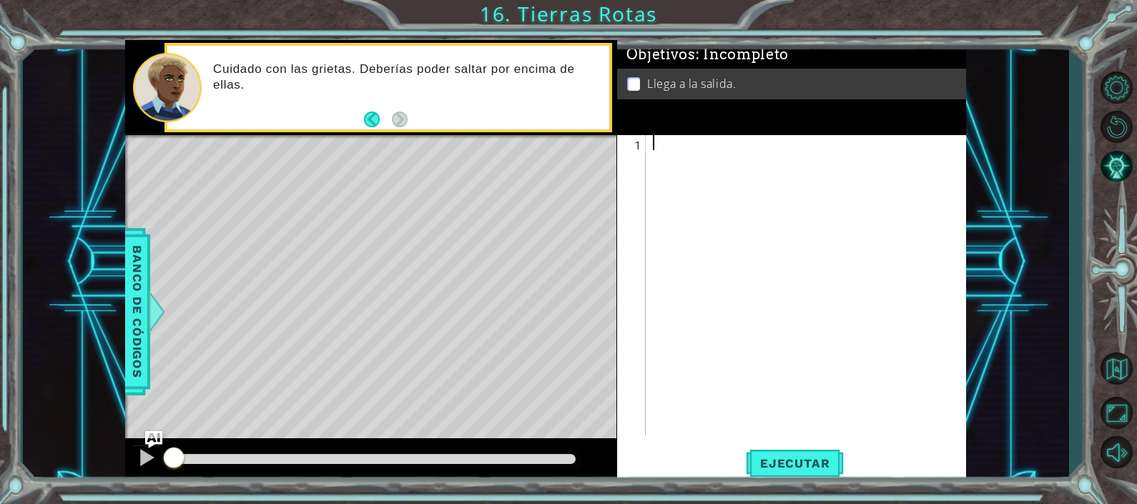
type textarea "h"
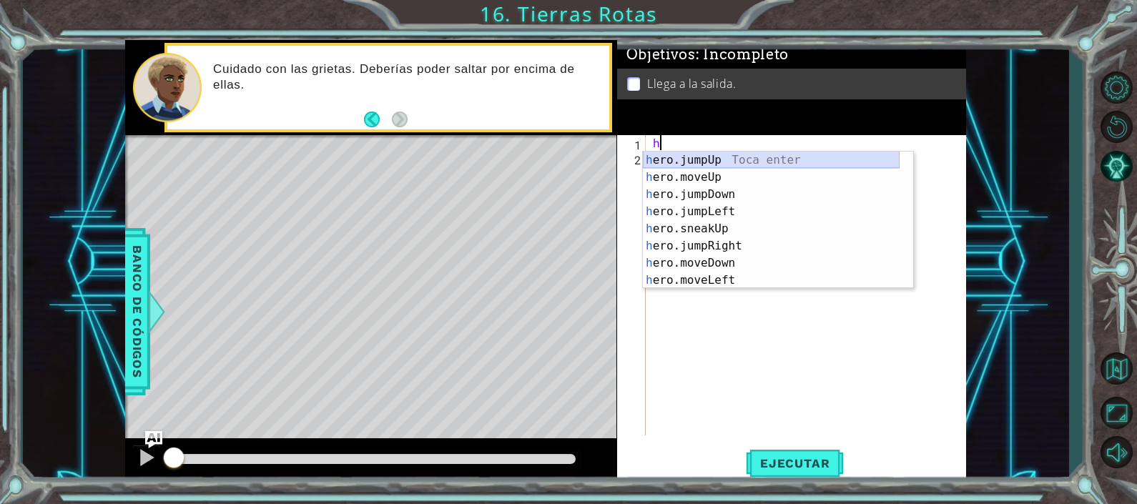
click at [689, 156] on div "h ero.jumpUp Toca enter h ero.moveUp Toca enter h ero.jumpDown Toca enter h ero…" at bounding box center [771, 238] width 257 height 172
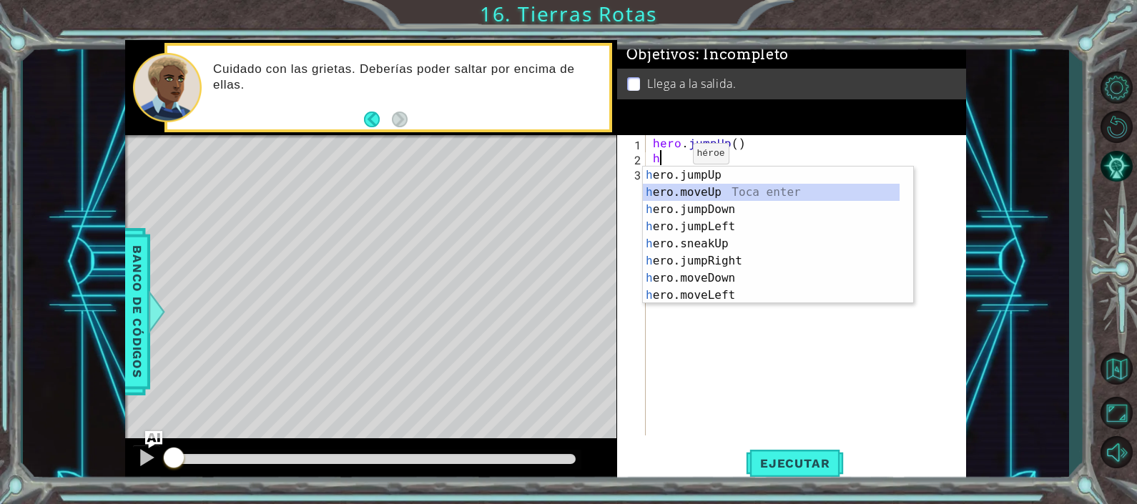
click at [691, 187] on div "h ero.jumpUp Toca enter h ero.moveUp Toca enter h ero.jumpDown Toca enter h ero…" at bounding box center [771, 253] width 257 height 172
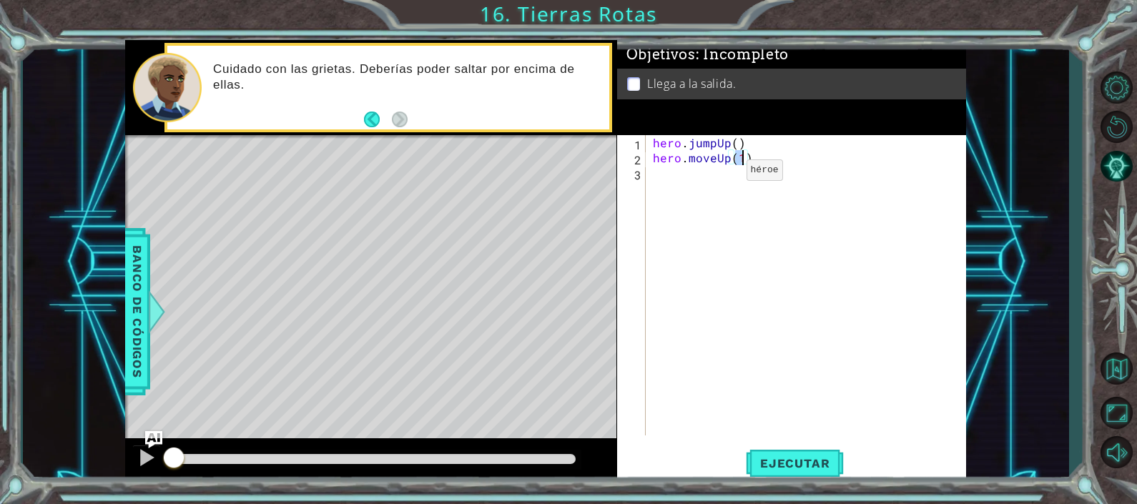
type textarea "hero.moveUp(2)"
click at [658, 179] on div "hero . jumpUp ( ) hero . moveUp ( 2 )" at bounding box center [810, 300] width 320 height 330
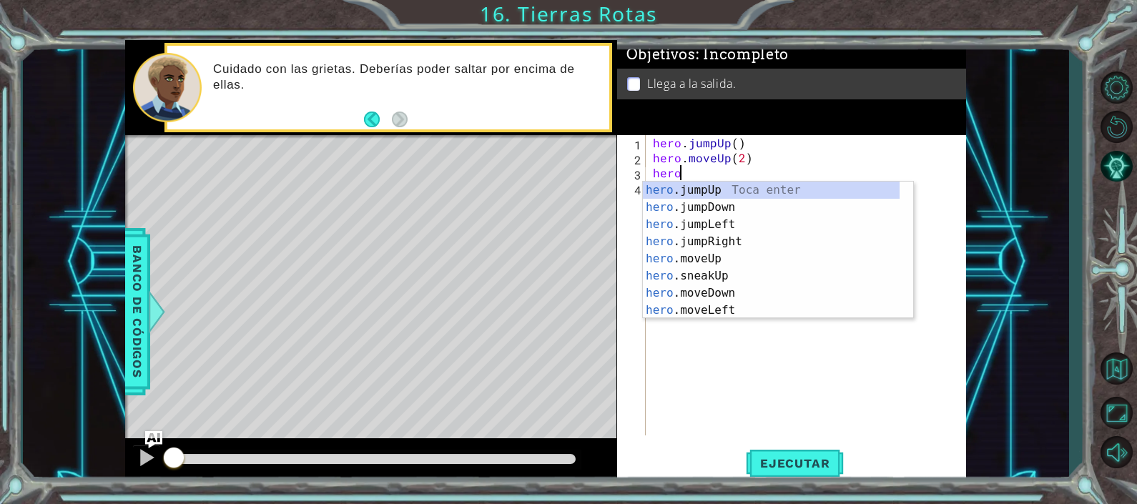
scroll to position [0, 1]
click at [729, 240] on div "hero.m oveUp Toca enter hero.m oveDown Toca enter hero.m oveLeft Toca enter her…" at bounding box center [778, 268] width 270 height 172
type textarea "hero.moveRight(1)"
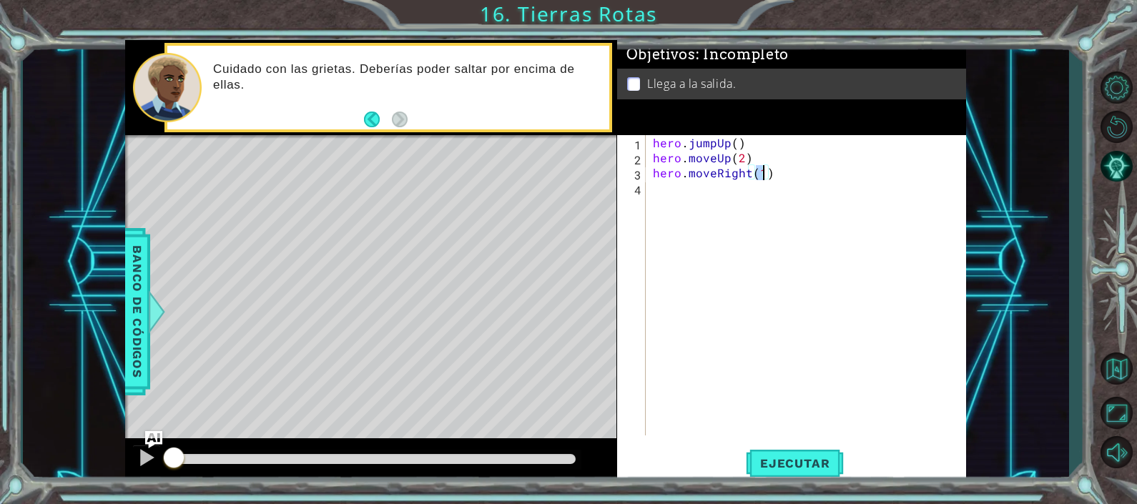
click at [674, 194] on div "hero . jumpUp ( ) hero . moveUp ( 2 ) hero . moveRight ( 1 )" at bounding box center [810, 300] width 320 height 330
type textarea "h"
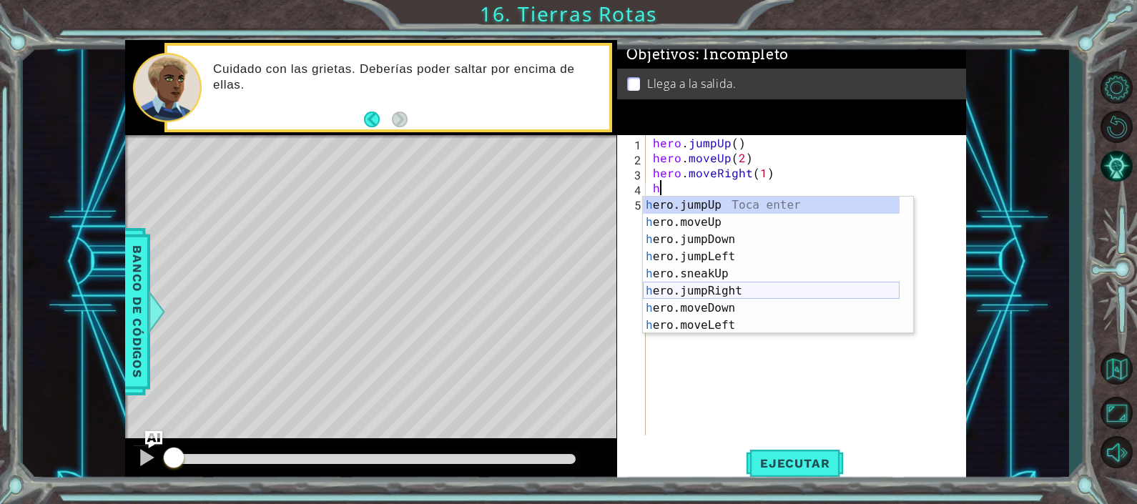
click at [699, 290] on div "h ero.jumpUp Toca enter h ero.moveUp Toca enter h ero.jumpDown Toca enter h ero…" at bounding box center [771, 283] width 257 height 172
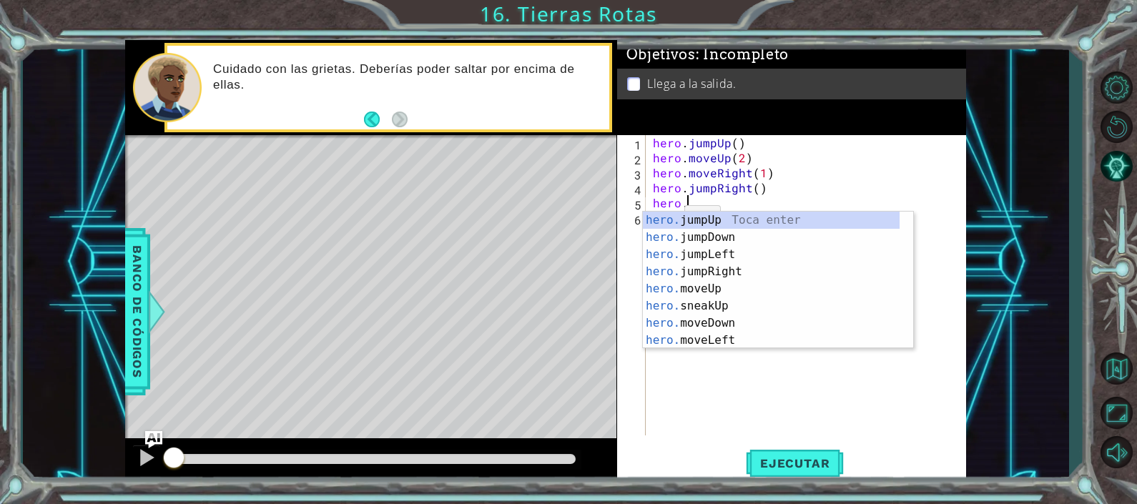
scroll to position [0, 1]
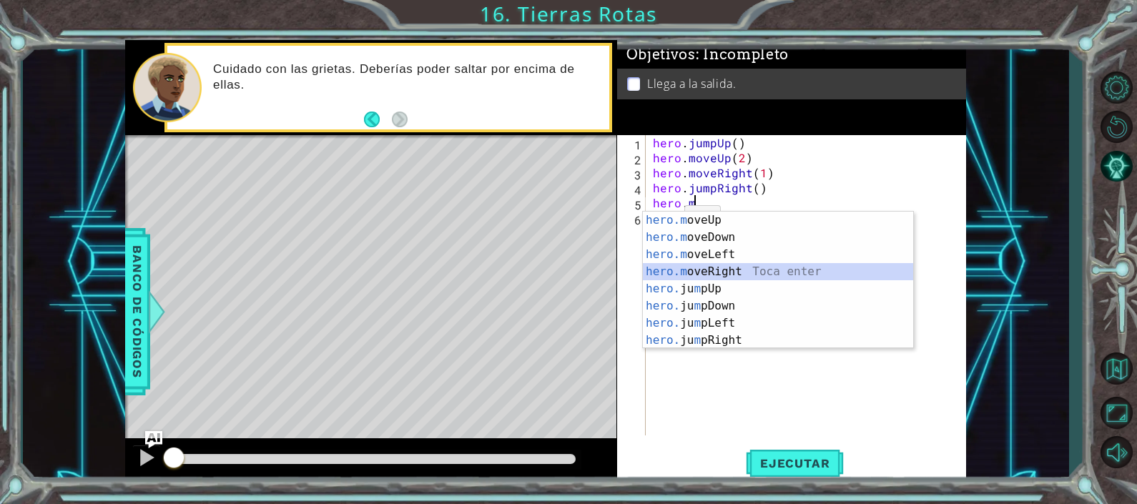
click at [723, 265] on div "hero.m oveUp Toca enter hero.m oveDown Toca enter hero.m oveLeft Toca enter her…" at bounding box center [778, 298] width 270 height 172
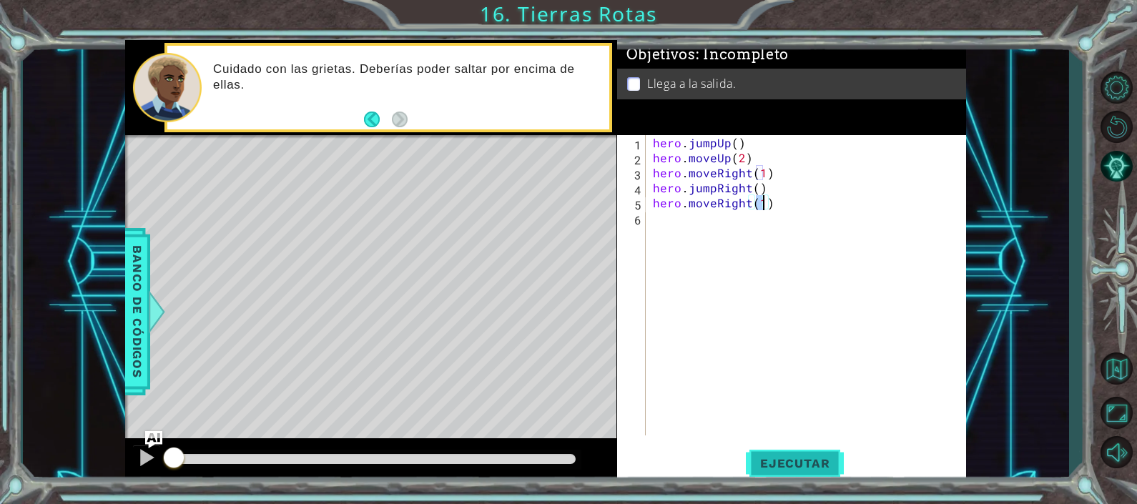
type textarea "hero.moveRight(1)"
drag, startPoint x: 787, startPoint y: 453, endPoint x: 740, endPoint y: 451, distance: 47.2
click at [740, 451] on div "Ejecutar" at bounding box center [795, 463] width 350 height 35
click at [753, 458] on span "Ejecutar" at bounding box center [795, 463] width 98 height 14
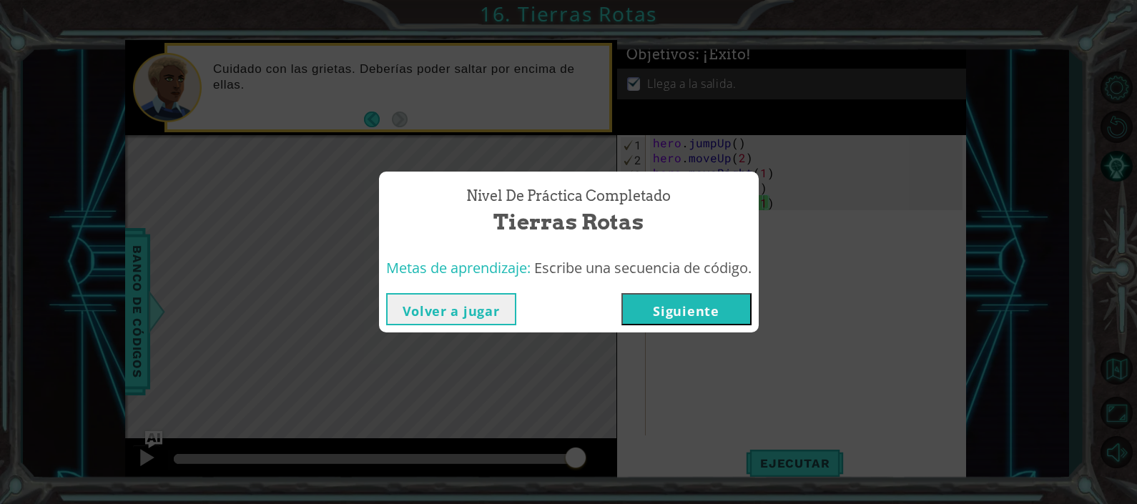
click at [664, 318] on button "Siguiente" at bounding box center [686, 309] width 130 height 32
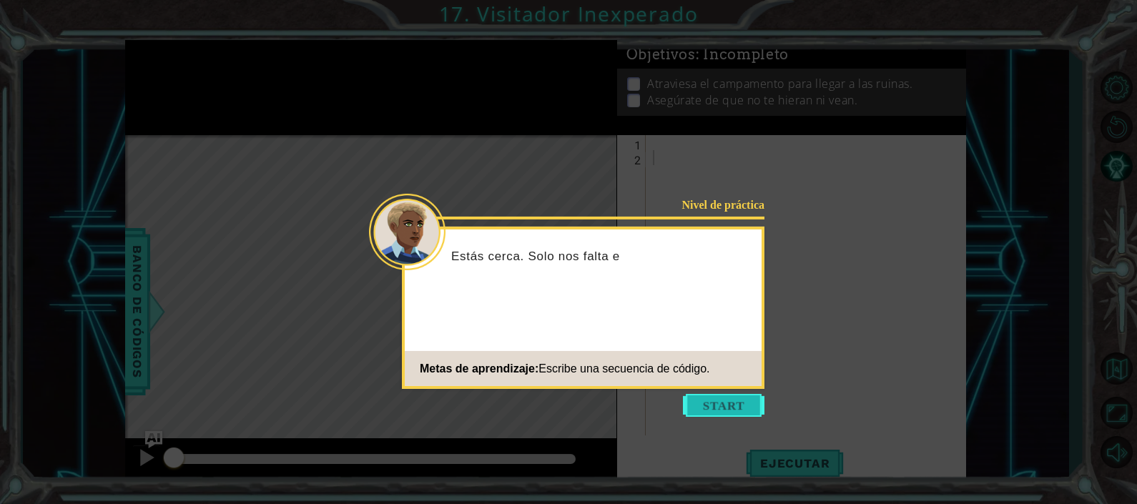
click at [705, 408] on button "Start" at bounding box center [724, 405] width 82 height 23
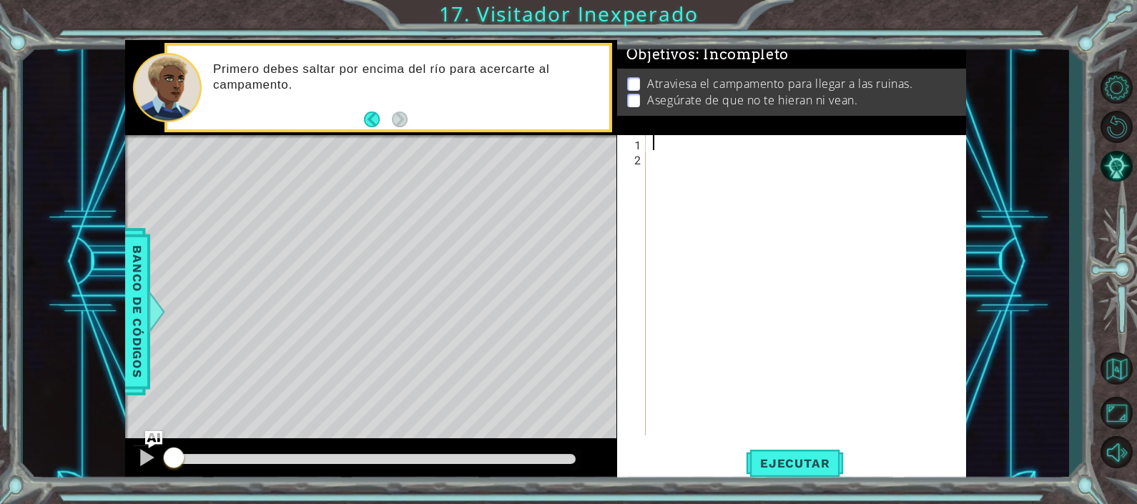
click at [664, 143] on div at bounding box center [810, 300] width 320 height 330
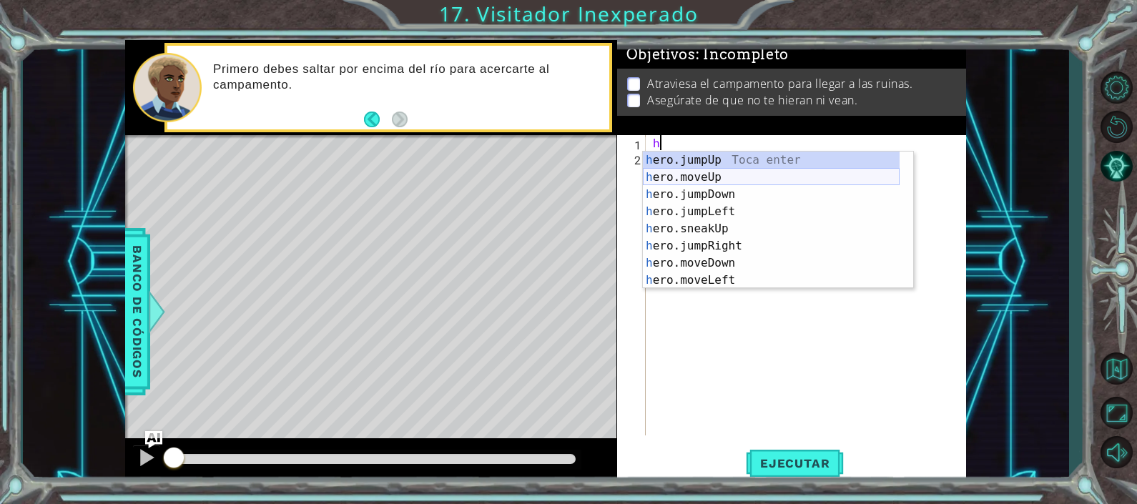
click at [672, 184] on div "h ero.jumpUp Toca enter h ero.moveUp Toca enter h ero.jumpDown Toca enter h ero…" at bounding box center [771, 238] width 257 height 172
type textarea "hero.moveUp(1)"
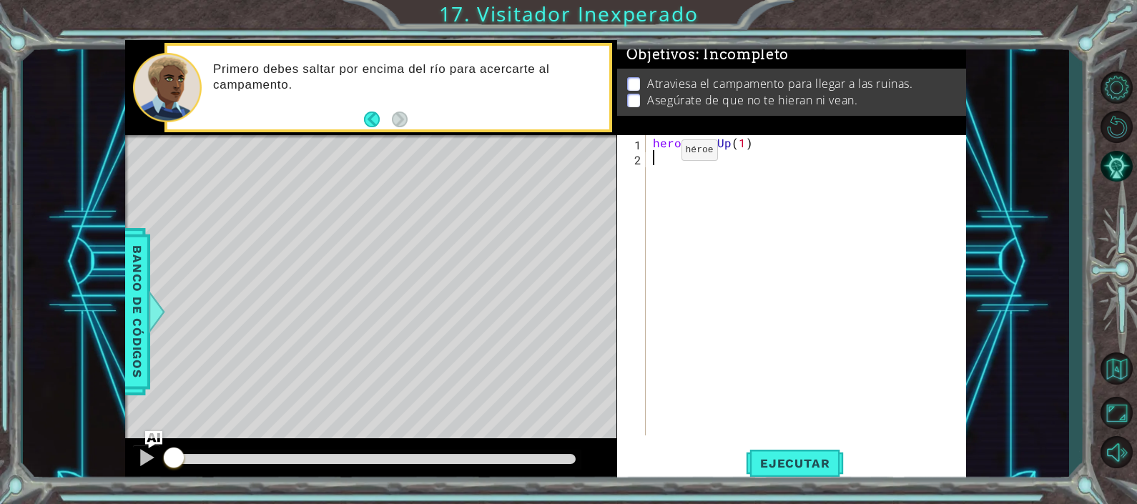
click at [656, 154] on div "hero . moveUp ( 1 )" at bounding box center [810, 300] width 320 height 330
type textarea "h"
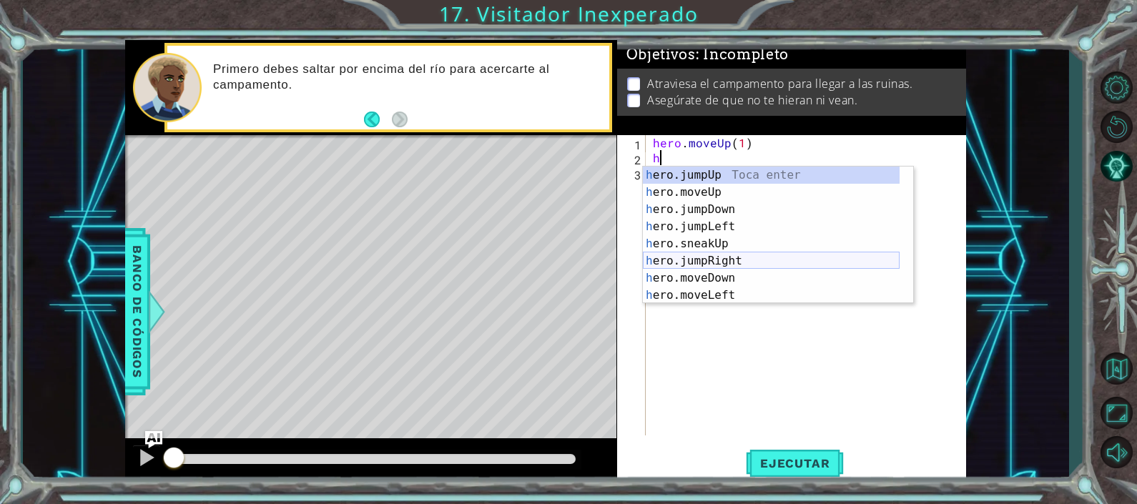
click at [731, 263] on div "h ero.jumpUp Toca enter h ero.moveUp Toca enter h ero.jumpDown Toca enter h ero…" at bounding box center [771, 253] width 257 height 172
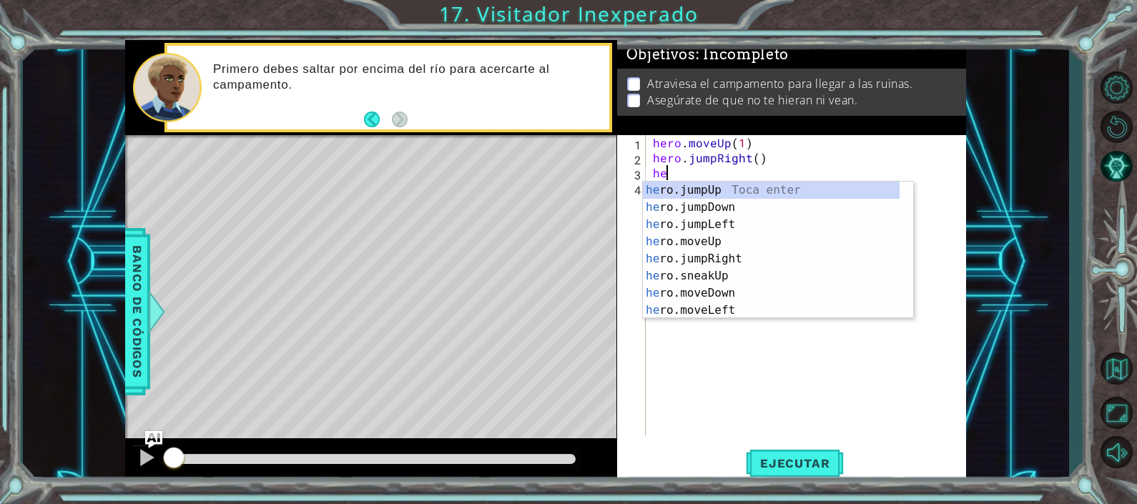
type textarea "her"
click at [715, 211] on div "her o.jumpUp Toca enter her o.jumpDown Toca enter her o.jumpLeft Toca enter her…" at bounding box center [771, 268] width 257 height 172
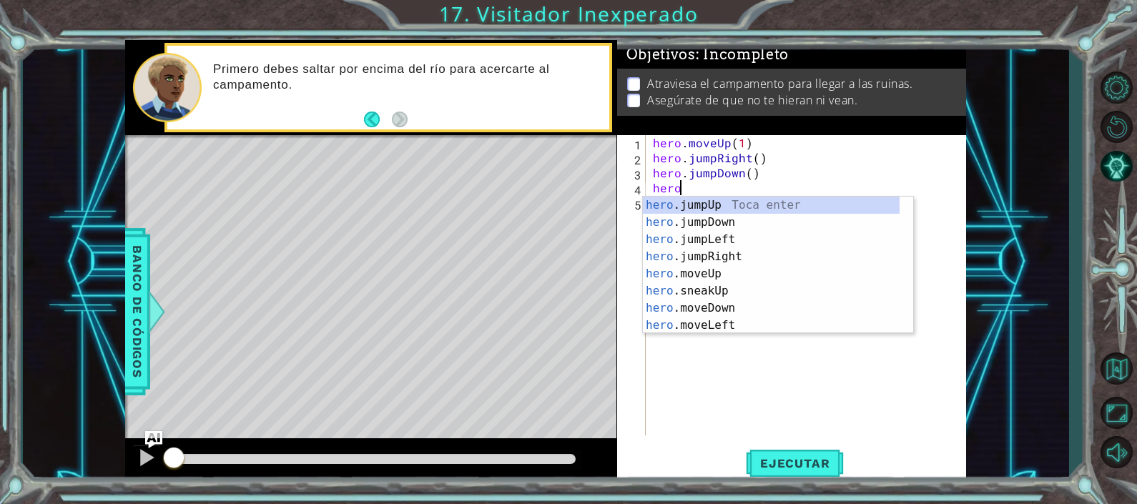
scroll to position [0, 1]
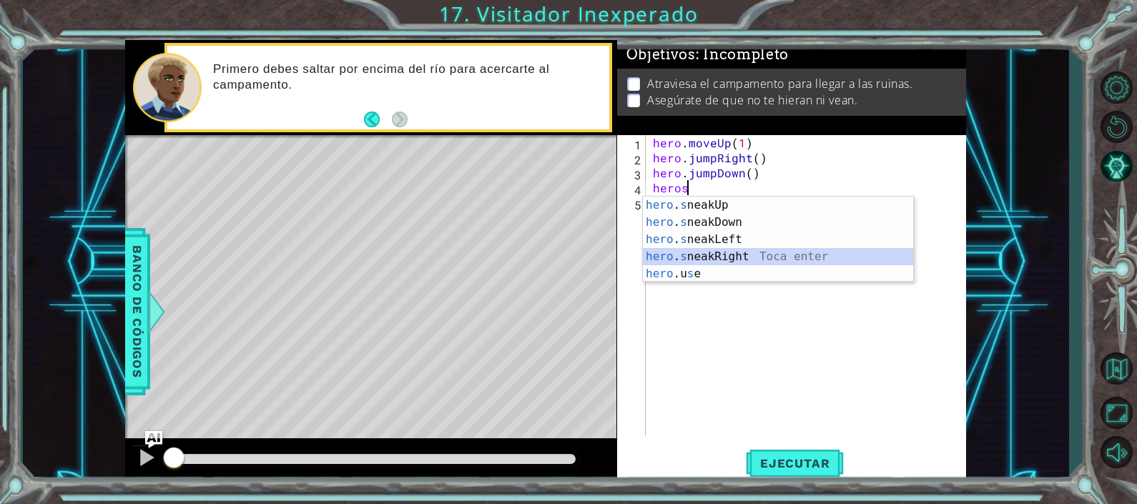
click at [737, 250] on div "hero . s neakUp Toca enter hero . s neakDown Toca enter hero . s neakLeft Toca …" at bounding box center [778, 257] width 270 height 120
type textarea "hero.sneakRight(1)"
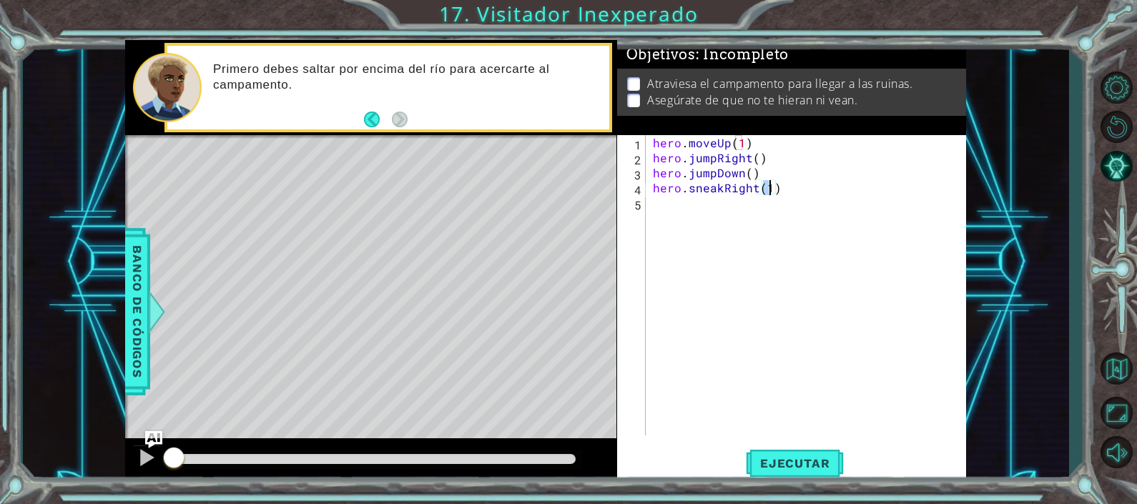
click at [670, 204] on div "hero . moveUp ( 1 ) hero . jumpRight ( ) hero . jumpDown ( ) hero . sneakRight …" at bounding box center [810, 300] width 320 height 330
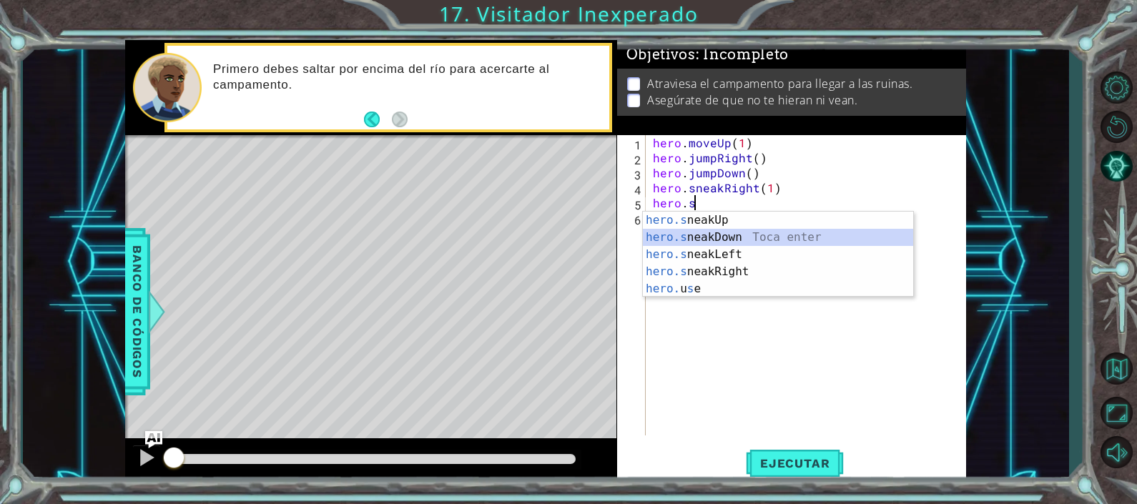
click at [715, 235] on div "hero.s neakUp Toca enter hero.s neakDown Toca enter hero.s neakLeft Toca enter …" at bounding box center [778, 272] width 270 height 120
type textarea "hero.sneakDown(1)"
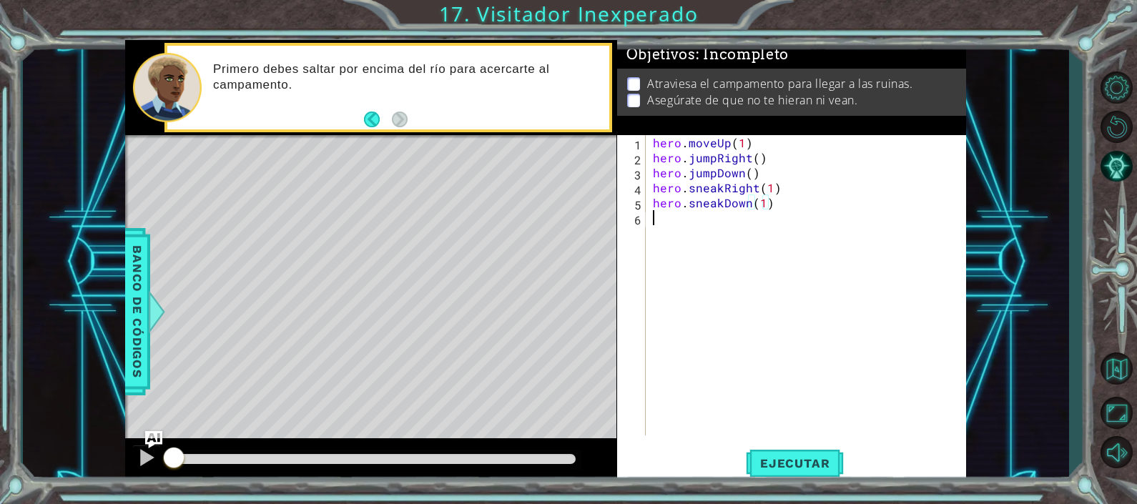
click at [671, 224] on div "hero . moveUp ( 1 ) hero . jumpRight ( ) hero . jumpDown ( ) hero . sneakRight …" at bounding box center [810, 300] width 320 height 330
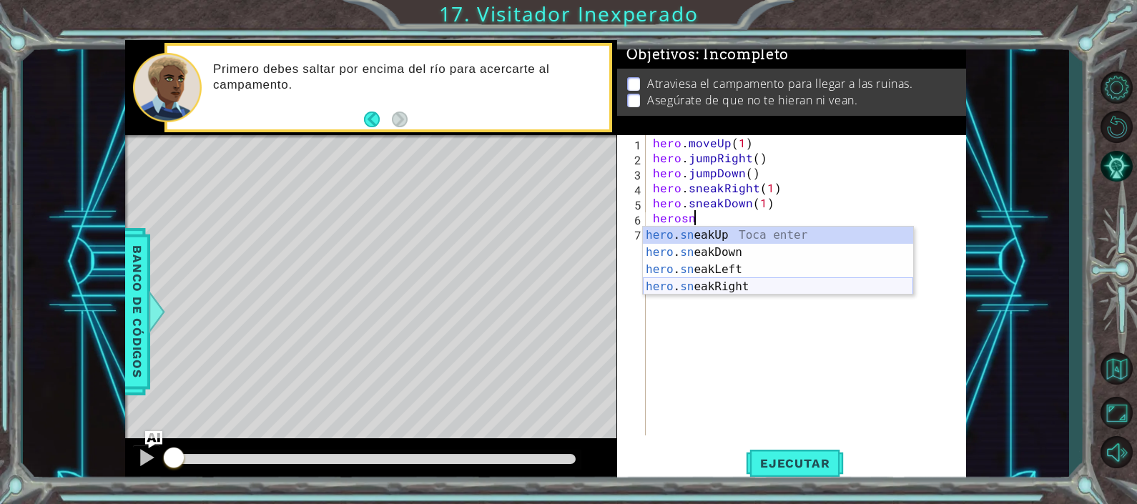
click at [716, 285] on div "hero . sn eakUp Toca enter hero . sn eakDown Toca enter hero . sn eakLeft Toca …" at bounding box center [778, 278] width 270 height 103
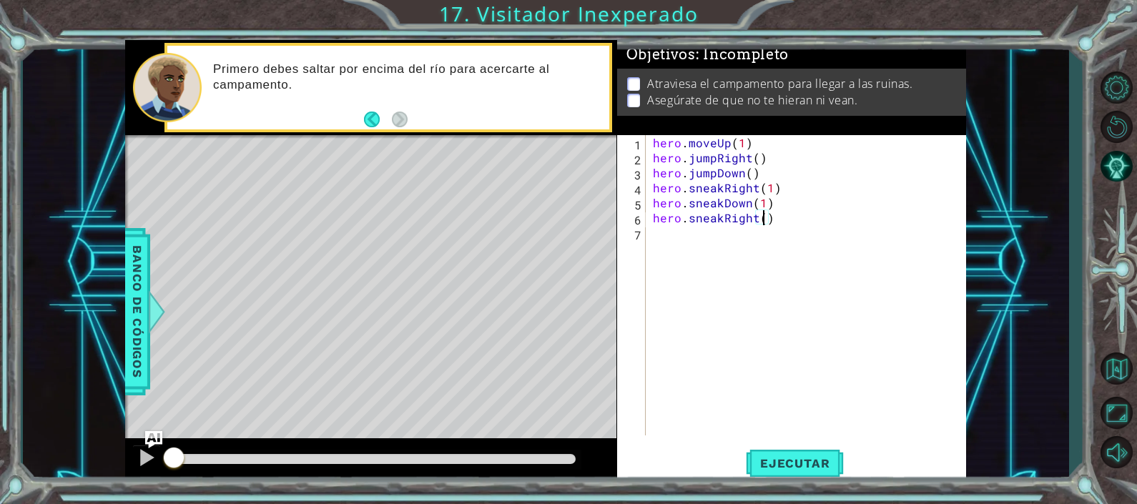
scroll to position [0, 6]
click at [645, 222] on div "6" at bounding box center [633, 219] width 26 height 15
type textarea "hero.sneakRight(3)"
click at [651, 230] on div "hero . moveUp ( 1 ) hero . jumpRight ( ) hero . jumpDown ( ) hero . sneakRight …" at bounding box center [810, 300] width 320 height 330
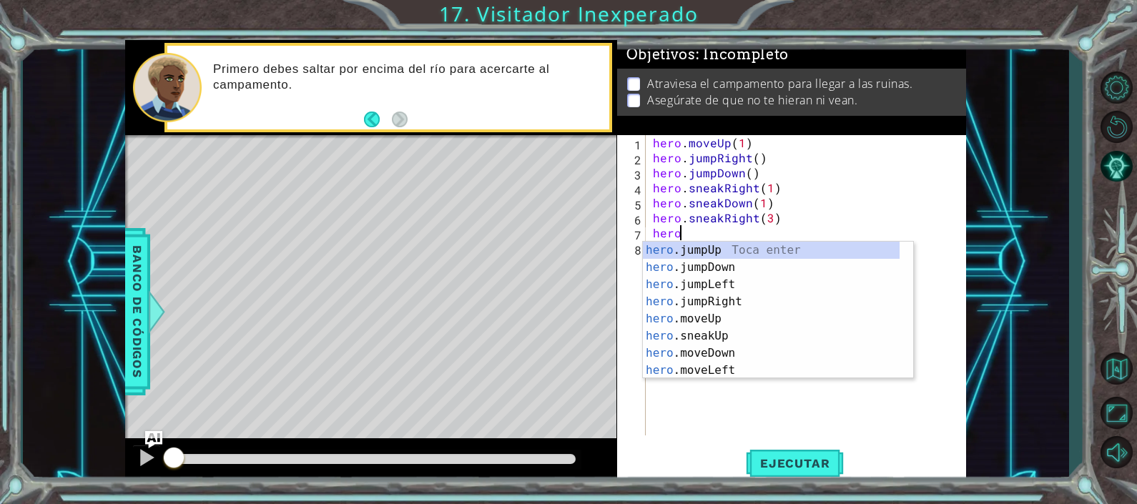
scroll to position [0, 0]
click at [679, 334] on div "hero .jumpUp Toca enter hero .jumpDown Toca enter hero .jumpLeft Toca enter her…" at bounding box center [771, 328] width 257 height 172
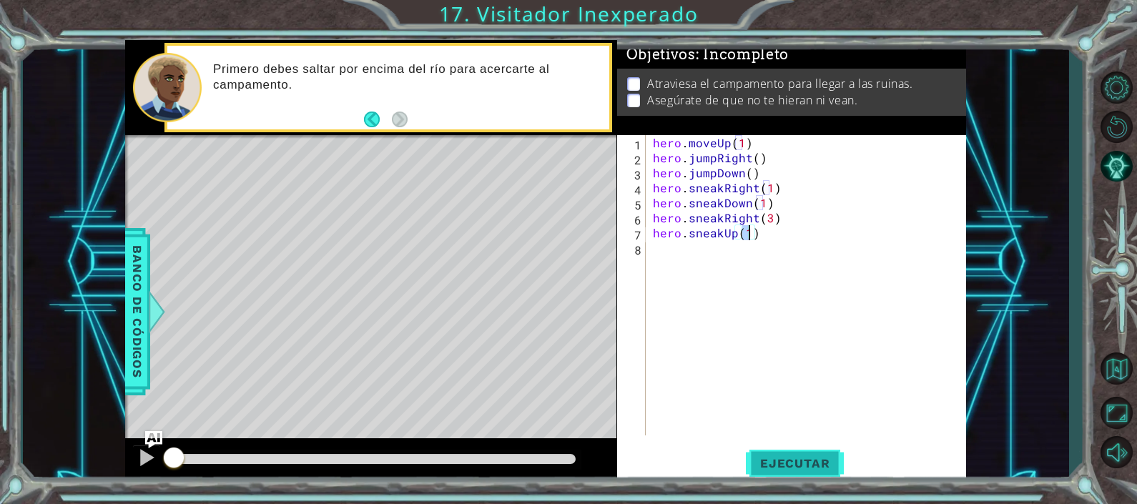
type textarea "hero.sneakUp(1)"
click at [799, 458] on span "Ejecutar" at bounding box center [795, 463] width 98 height 14
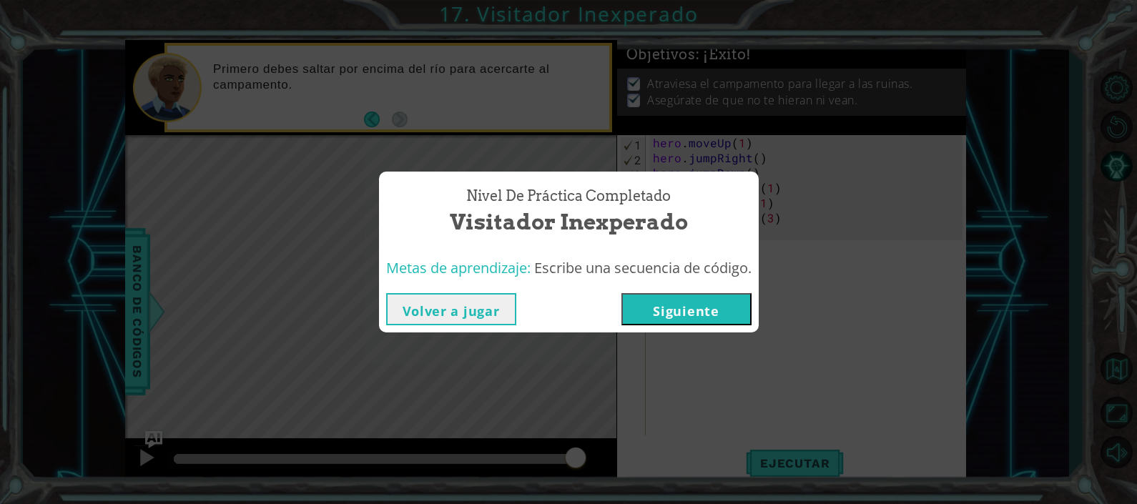
click at [662, 309] on button "Siguiente" at bounding box center [686, 309] width 130 height 32
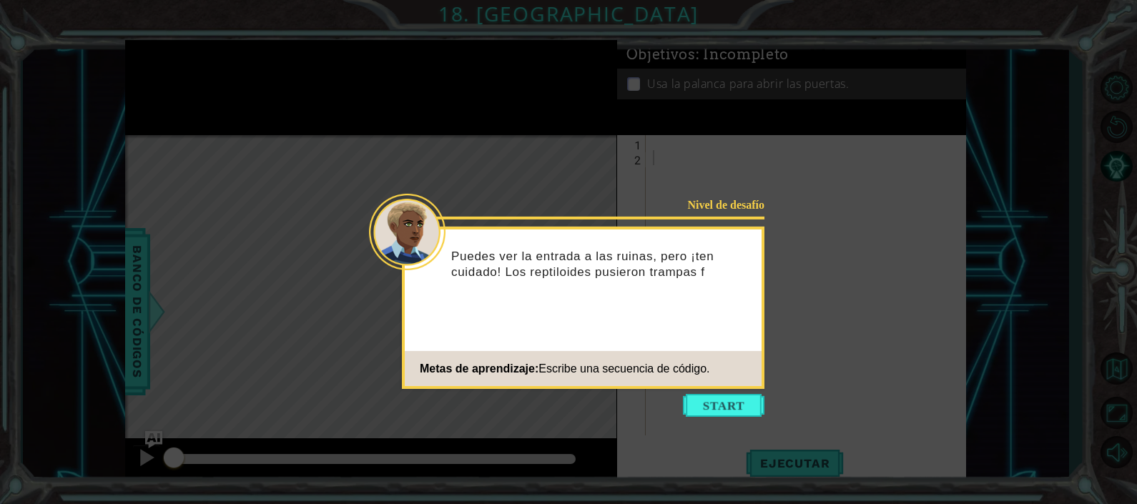
click at [694, 393] on icon at bounding box center [568, 252] width 1137 height 504
click at [694, 405] on button "Start" at bounding box center [724, 405] width 82 height 23
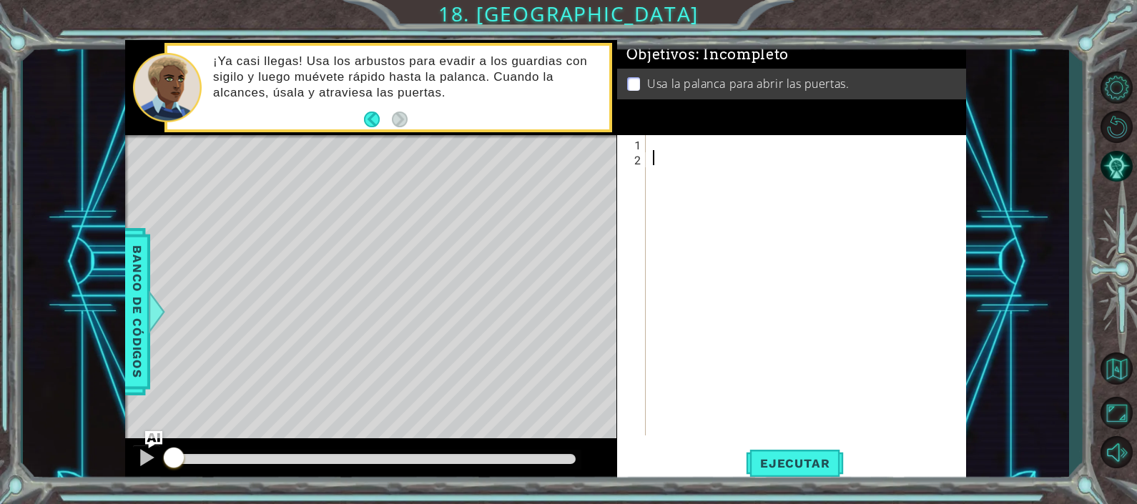
click at [665, 149] on div at bounding box center [810, 300] width 320 height 330
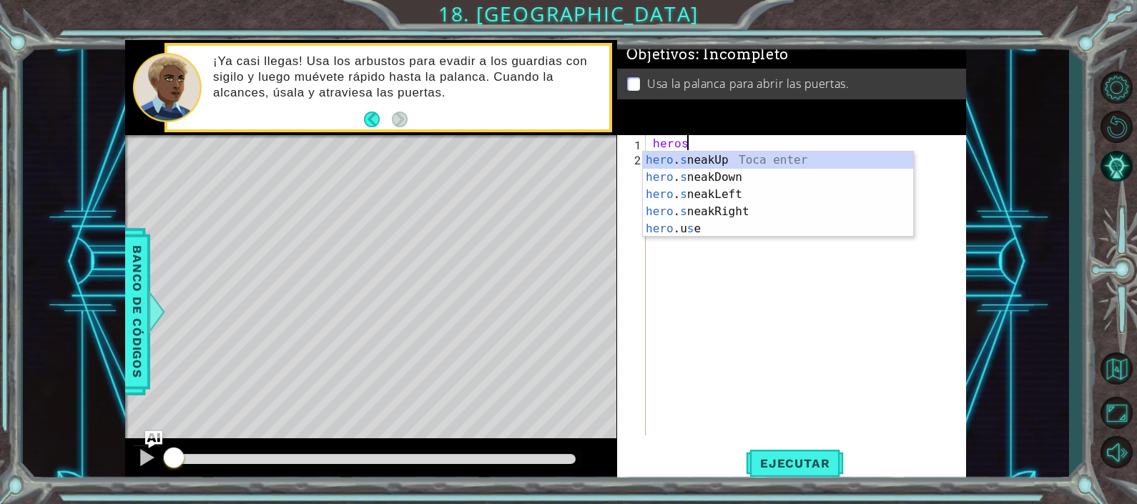
scroll to position [0, 1]
click at [745, 216] on div "hero . s neakUp Toca enter hero . s neakDown Toca enter hero . s neakLeft Toca …" at bounding box center [778, 212] width 270 height 120
type textarea "hero.sneakRight(1)"
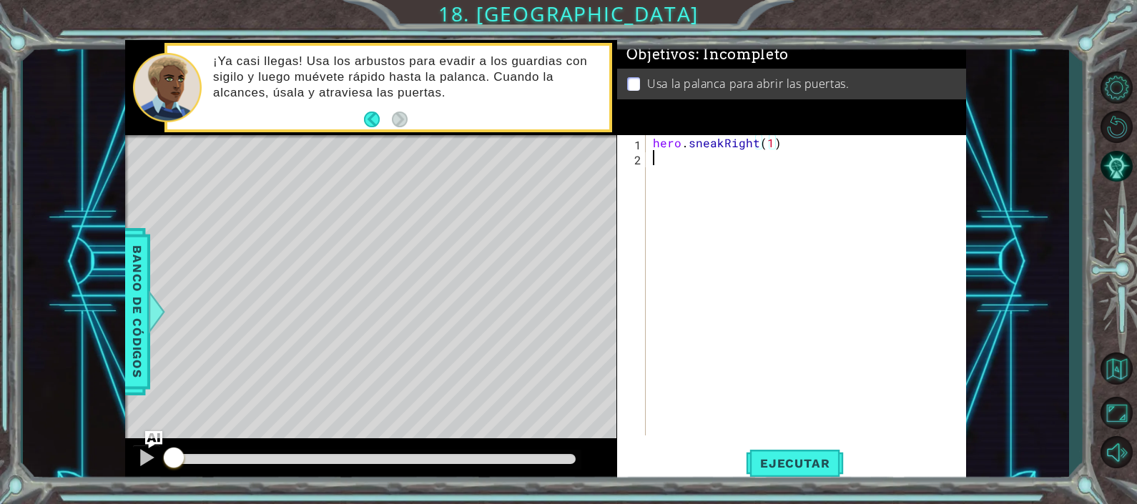
click at [661, 158] on div "hero . sneakRight ( 1 )" at bounding box center [810, 300] width 320 height 330
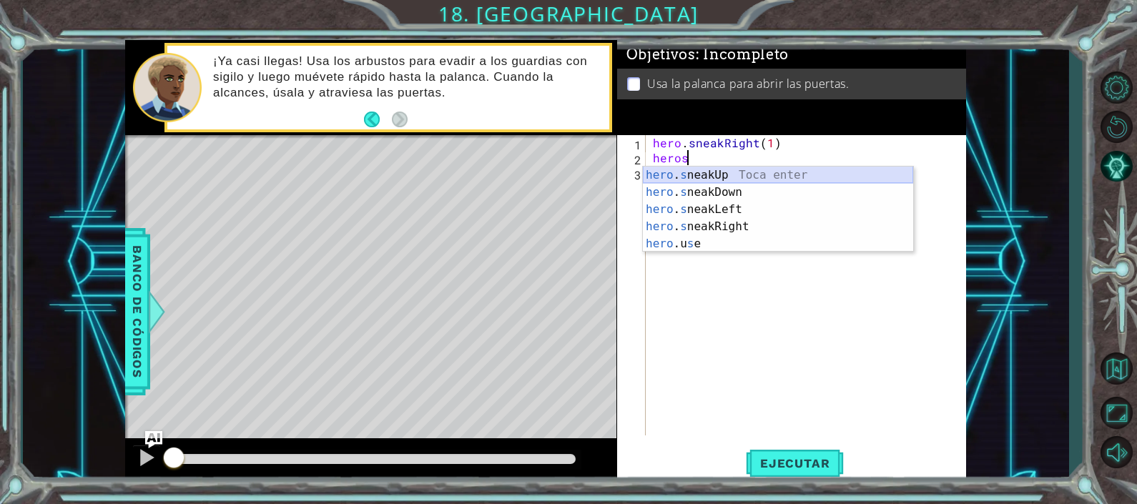
click at [713, 177] on div "hero . s neakUp Toca enter hero . s neakDown Toca enter hero . s neakLeft Toca …" at bounding box center [778, 227] width 270 height 120
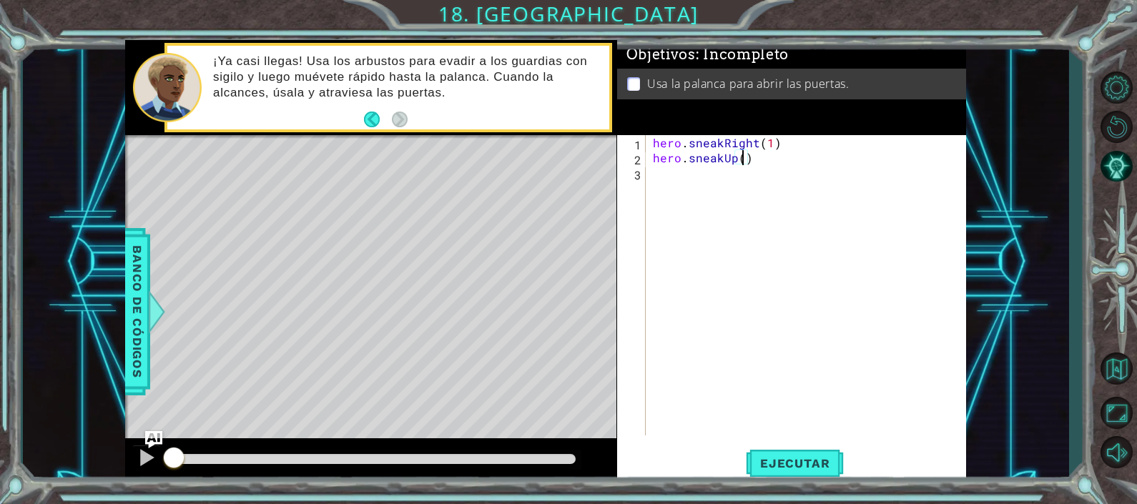
type textarea "hero.sneakUp(3)"
click at [669, 182] on div "hero . sneakRight ( 1 ) hero . sneakUp ( 3 )" at bounding box center [810, 300] width 320 height 330
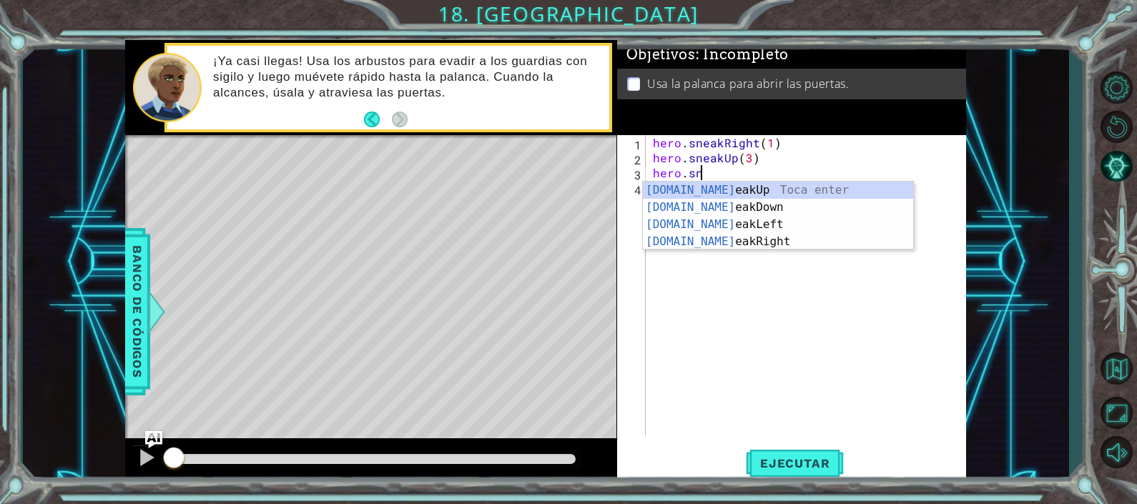
scroll to position [0, 2]
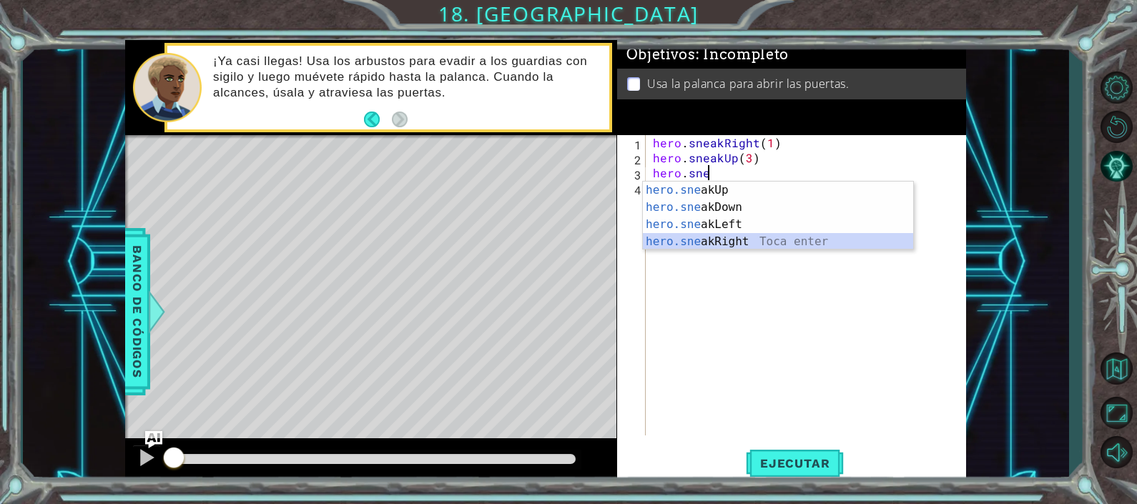
click at [707, 237] on div "hero.sne akUp Toca enter hero.sne akDown Toca enter hero.sne akLeft Toca enter …" at bounding box center [778, 233] width 270 height 103
type textarea "hero.sneakRight(1)"
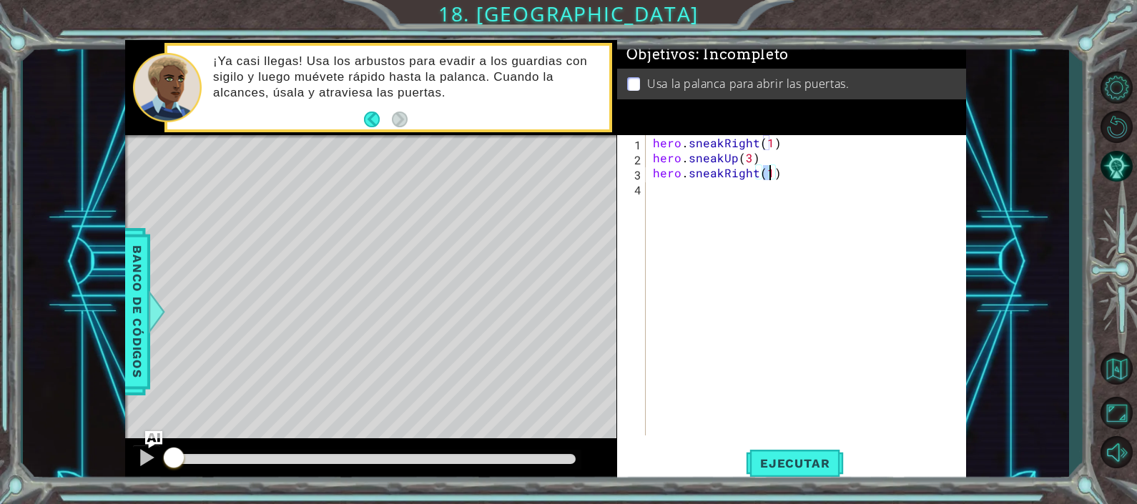
click at [652, 194] on div "hero . sneakRight ( 1 ) hero . sneakUp ( 3 ) hero . sneakRight ( 1 )" at bounding box center [810, 300] width 320 height 330
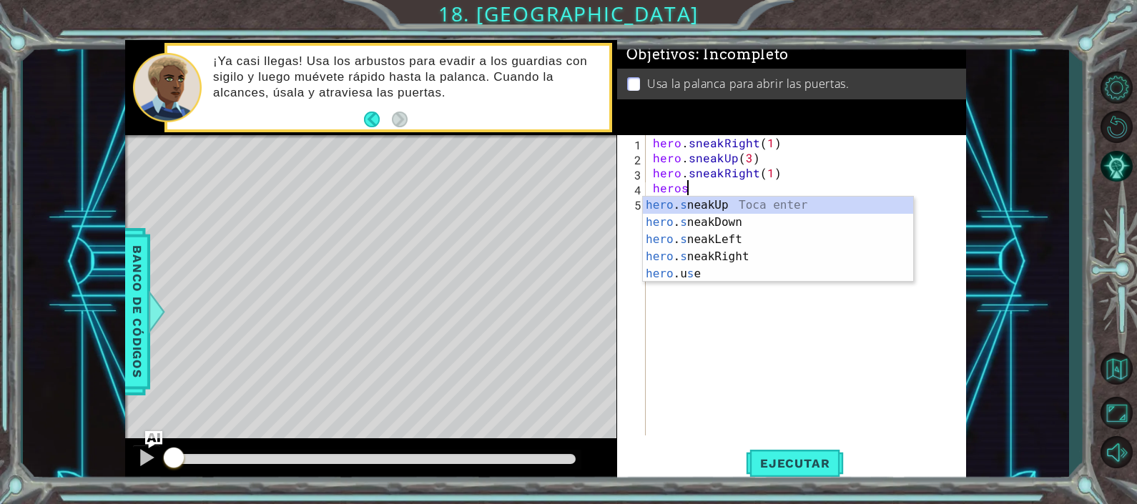
scroll to position [0, 1]
click at [659, 200] on div "hero . s neakUp Toca enter hero . s neakDown Toca enter hero . s neakLeft Toca …" at bounding box center [778, 257] width 270 height 120
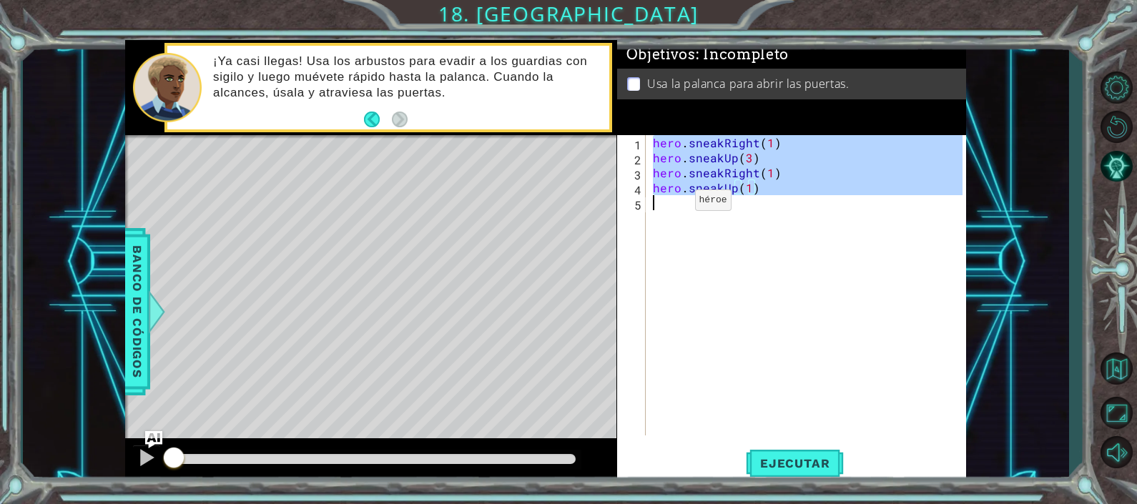
click at [671, 203] on div "hero . sneakRight ( 1 ) hero . sneakUp ( 3 ) hero . sneakRight ( 1 ) hero . sne…" at bounding box center [810, 300] width 320 height 330
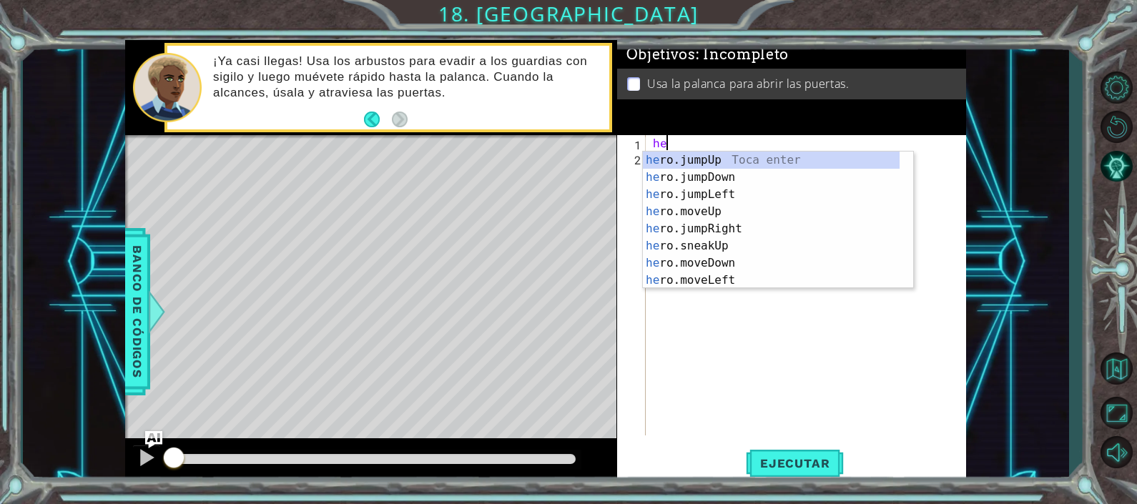
type textarea "her"
click at [715, 361] on div "her" at bounding box center [810, 300] width 320 height 330
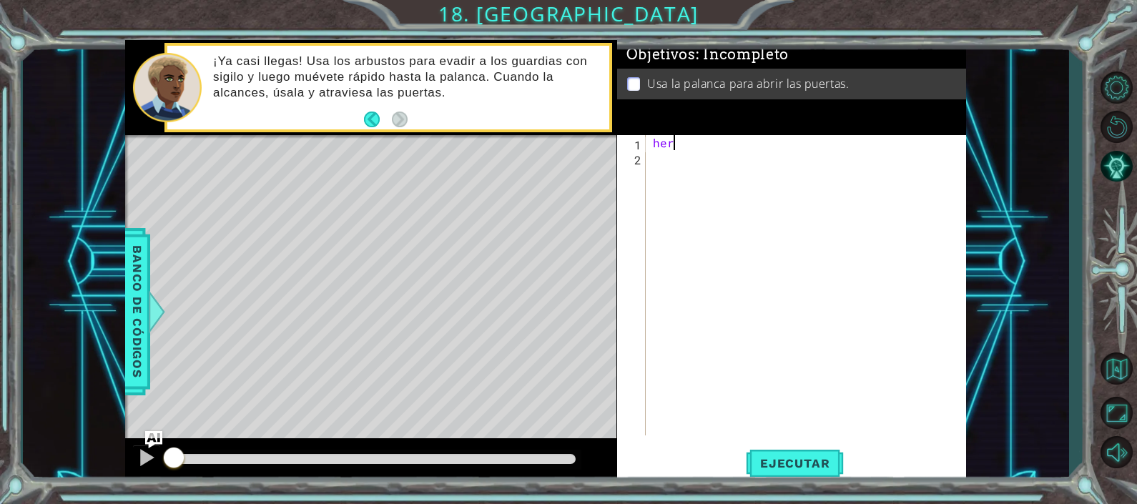
click at [671, 148] on div "her" at bounding box center [810, 300] width 320 height 330
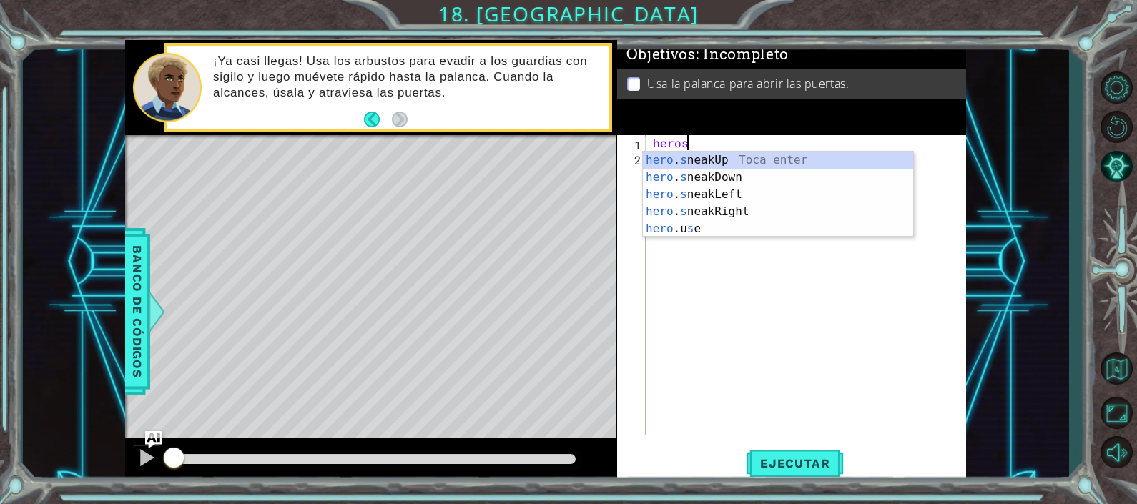
scroll to position [0, 1]
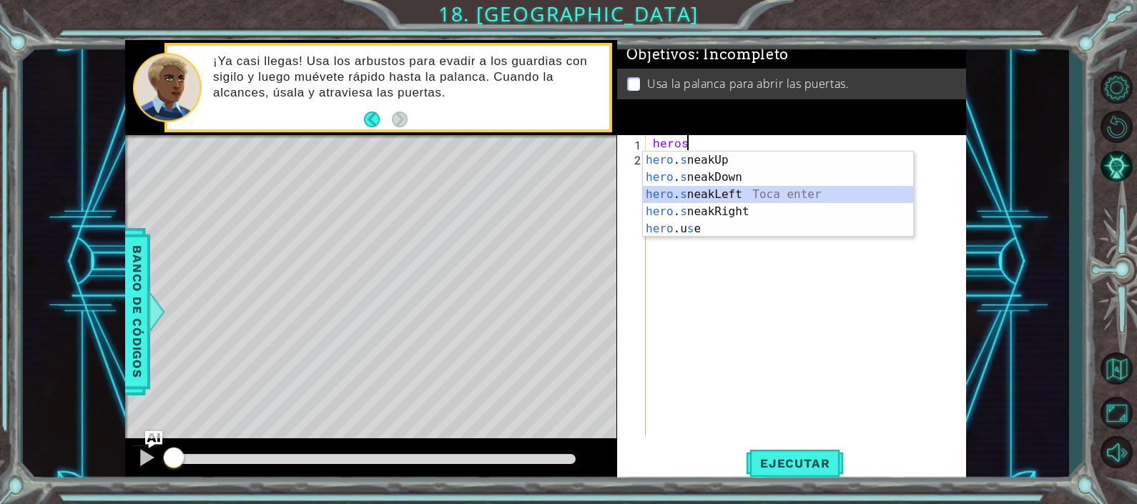
click at [708, 197] on div "hero . s neakUp Toca enter hero . s neakDown Toca enter hero . s neakLeft Toca …" at bounding box center [778, 212] width 270 height 120
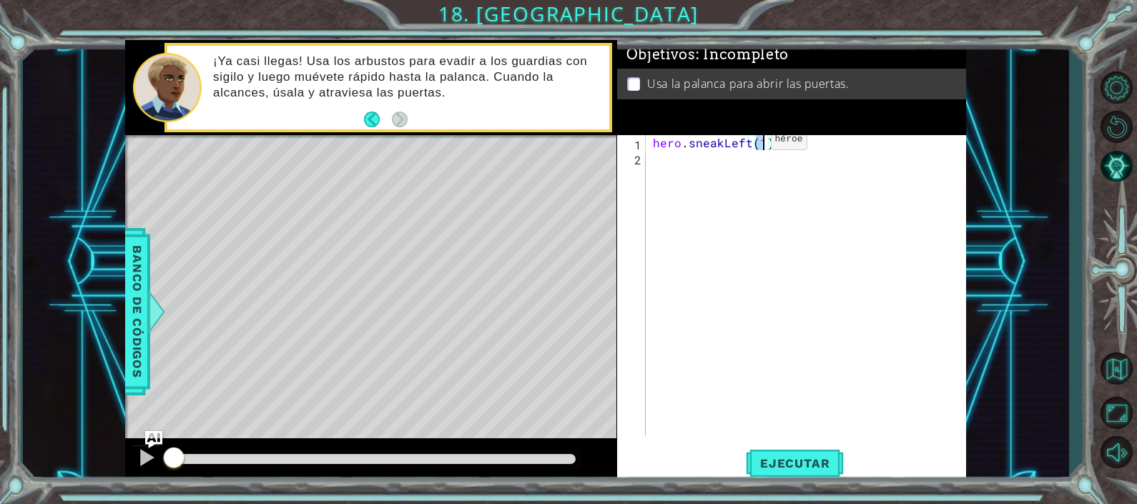
click at [746, 142] on div "hero . sneakLeft ( 1 )" at bounding box center [810, 300] width 320 height 330
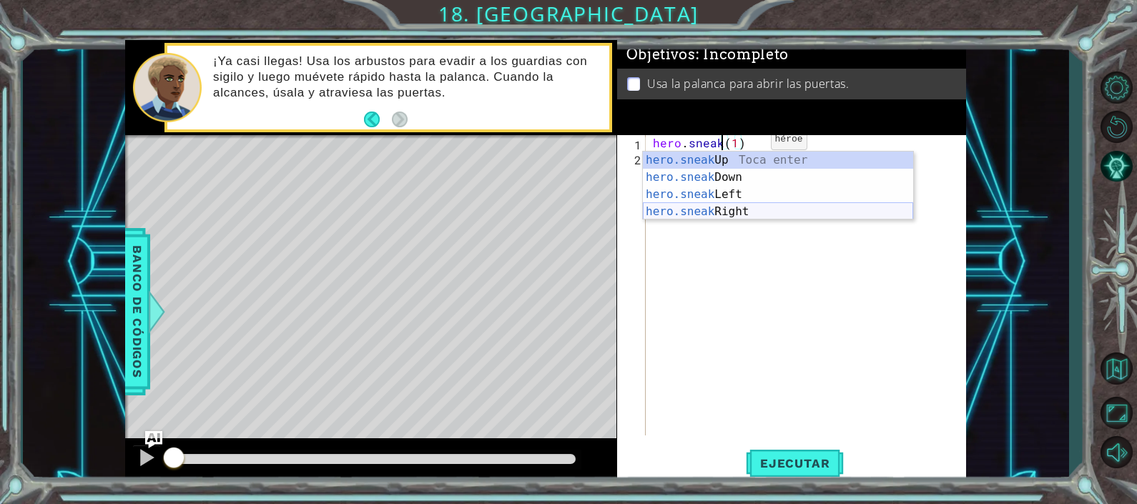
click at [746, 215] on div "hero.sneak Up Toca enter hero.sneak Down Toca enter hero.sneak Left Toca enter …" at bounding box center [778, 203] width 270 height 103
type textarea "hero.sneakRight(1)(1)"
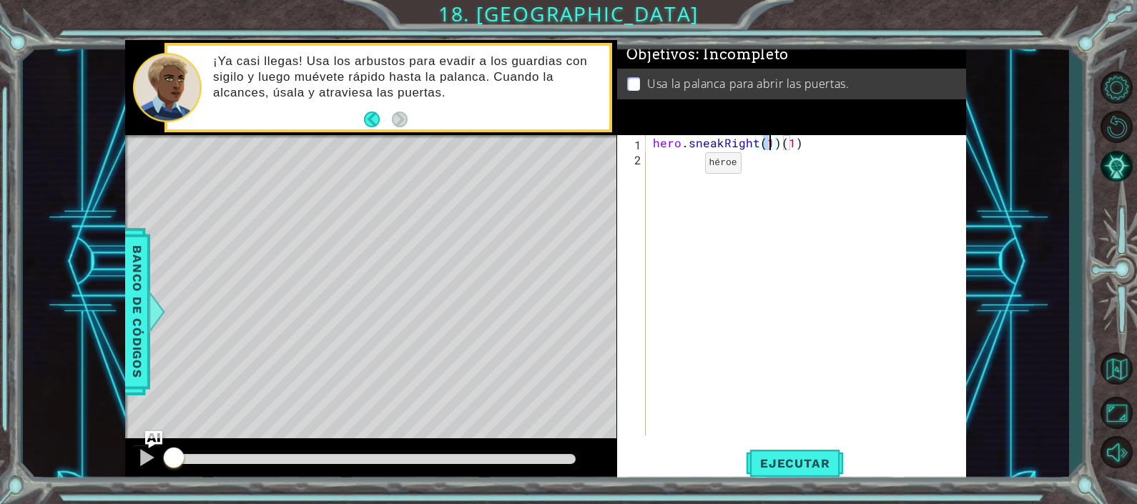
click at [677, 166] on div "hero . sneakRight ( 1 ) ( 1 )" at bounding box center [810, 300] width 320 height 330
drag, startPoint x: 807, startPoint y: 138, endPoint x: 780, endPoint y: 142, distance: 27.5
click at [780, 142] on div "hero . sneakRight ( 1 ) ( 1 )" at bounding box center [810, 300] width 320 height 330
type textarea "hero.sneakRight(1)"
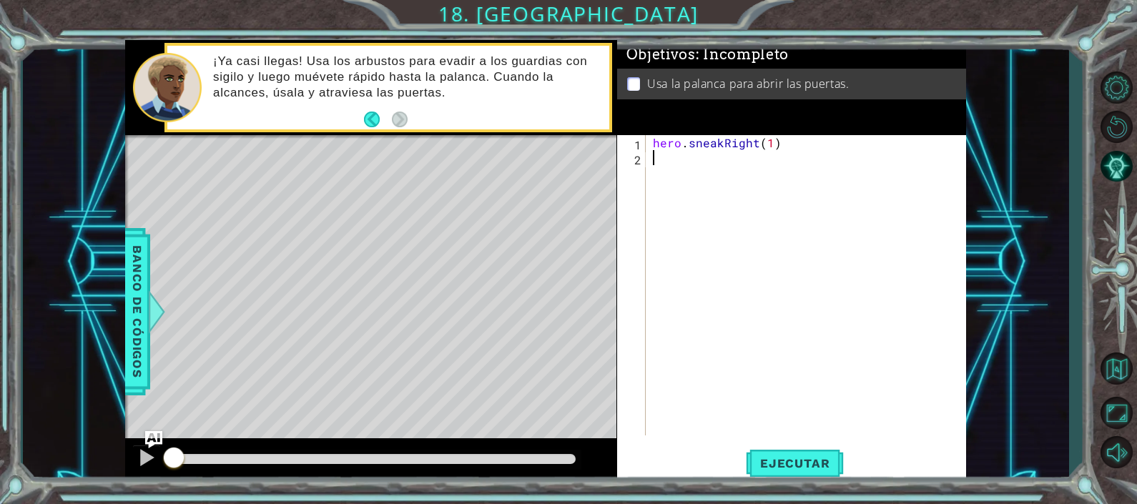
click at [674, 159] on div "hero . sneakRight ( 1 )" at bounding box center [810, 300] width 320 height 330
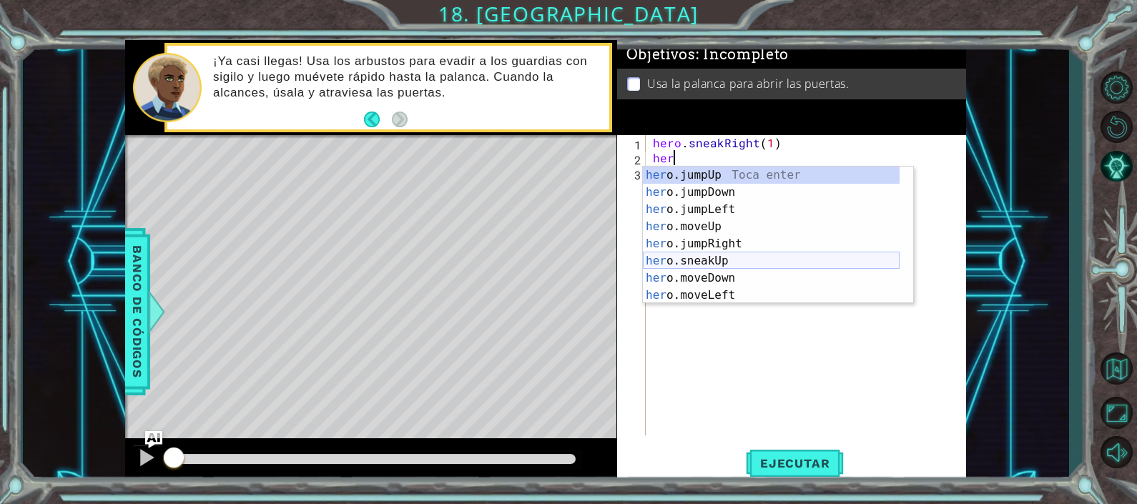
click at [690, 260] on div "her o.jumpUp Toca enter her o.jumpDown Toca enter her o.jumpLeft Toca enter her…" at bounding box center [771, 253] width 257 height 172
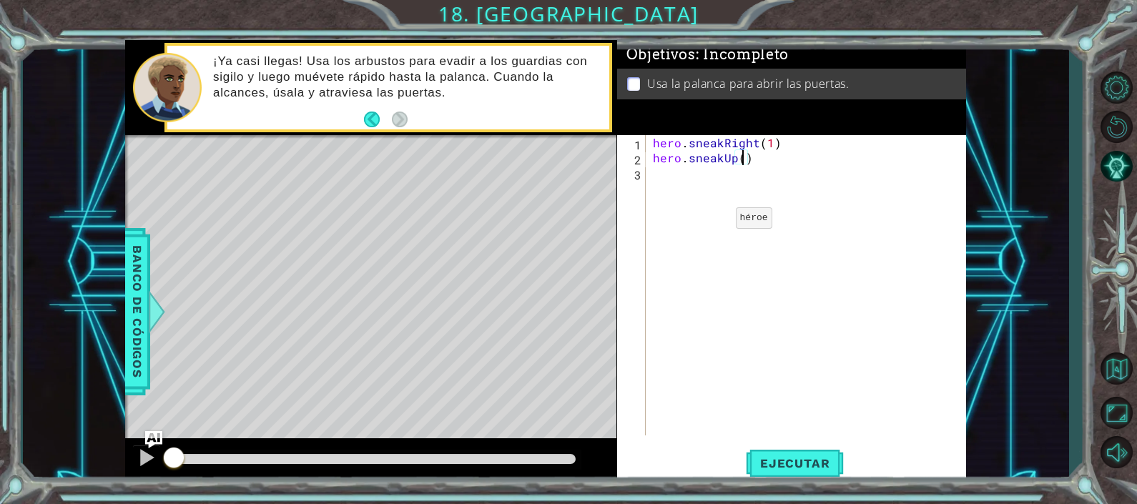
scroll to position [0, 6]
click at [764, 464] on span "Ejecutar" at bounding box center [795, 463] width 98 height 14
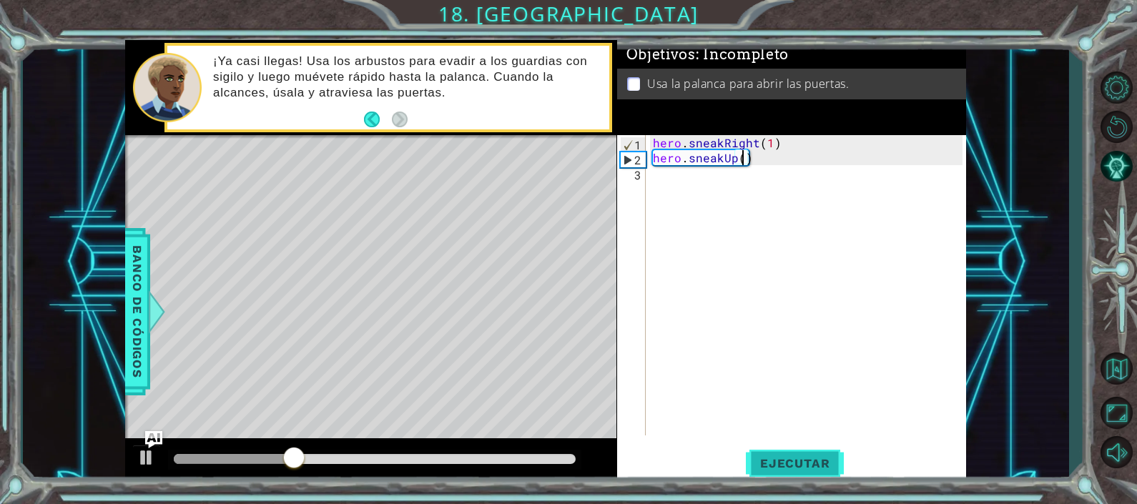
type textarea "hero.sneakUp(2)"
click at [661, 175] on div "hero . sneakRight ( 1 ) hero . sneakUp ( 2 )" at bounding box center [810, 300] width 320 height 330
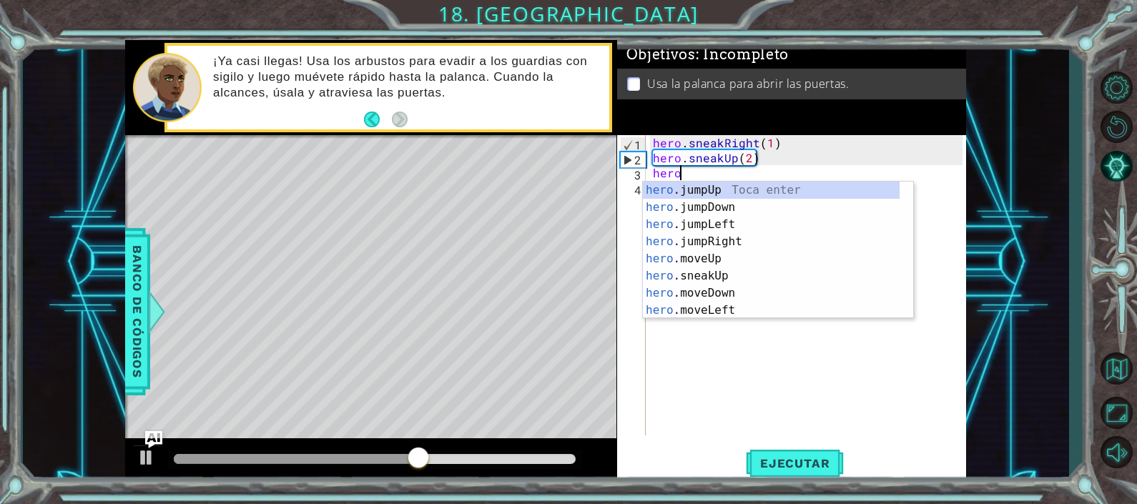
scroll to position [0, 1]
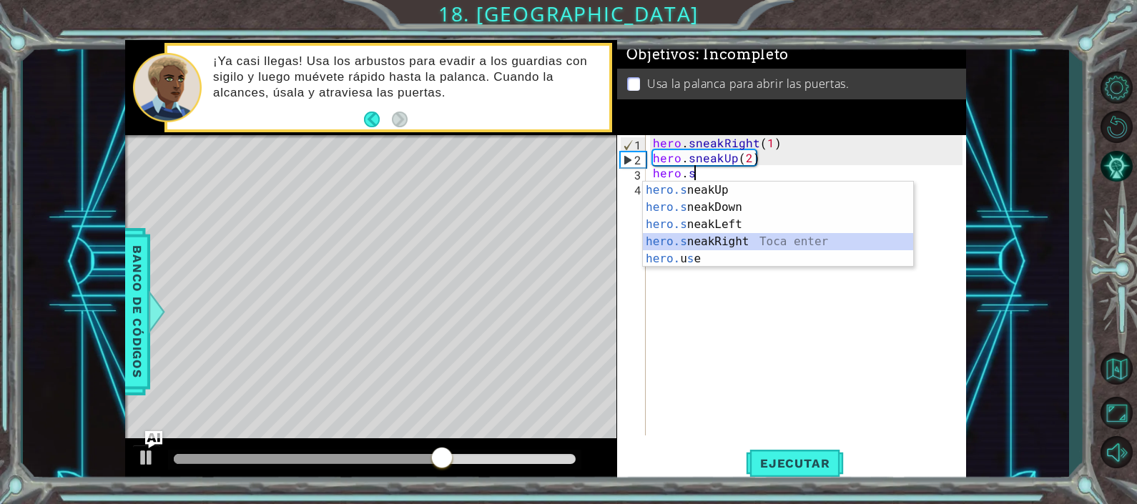
click at [726, 236] on div "hero.s neakUp Toca enter hero.s neakDown Toca enter hero.s neakLeft Toca enter …" at bounding box center [778, 242] width 270 height 120
type textarea "hero.sneakRight(1)"
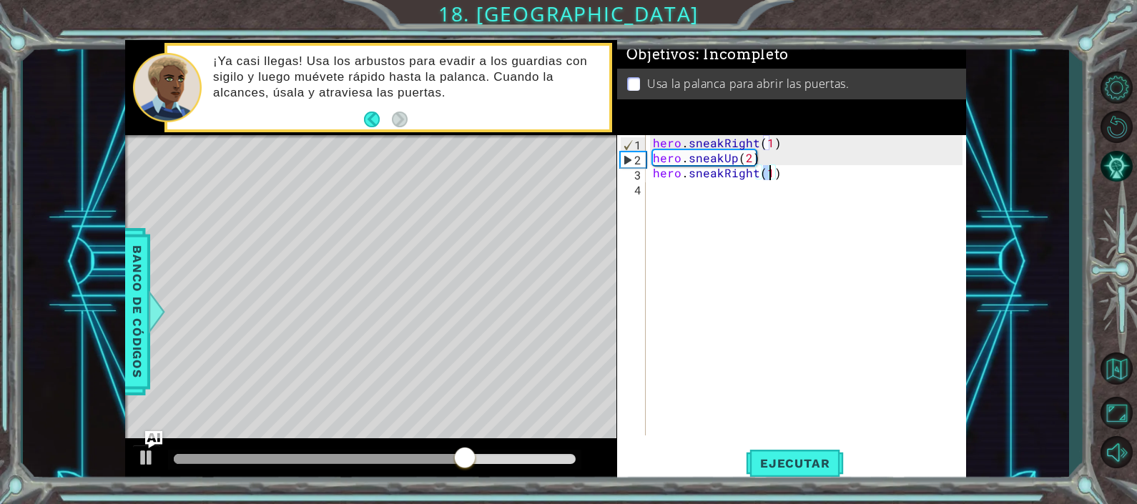
click at [678, 194] on div "hero . sneakRight ( 1 ) hero . sneakUp ( 2 ) hero . sneakRight ( 1 )" at bounding box center [810, 300] width 320 height 330
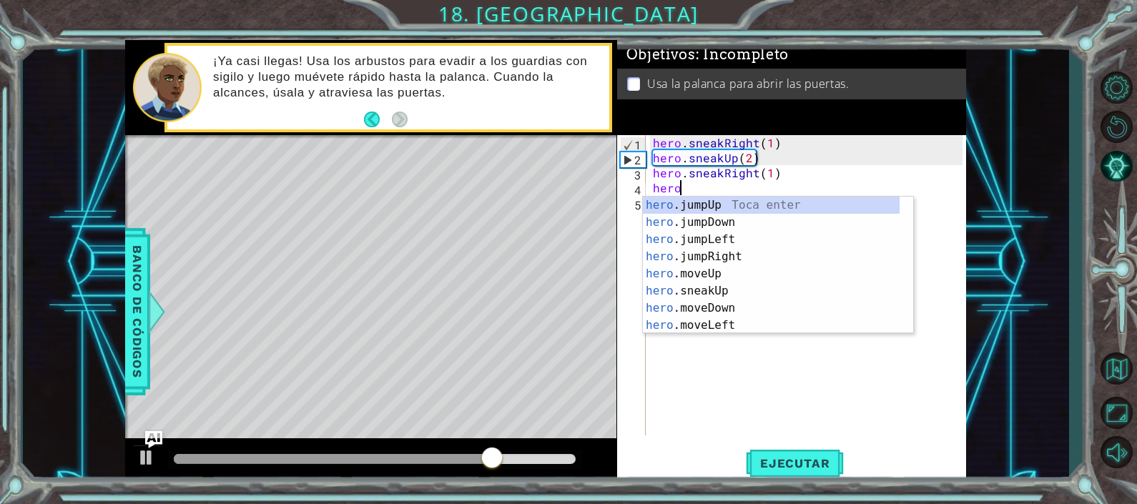
scroll to position [0, 0]
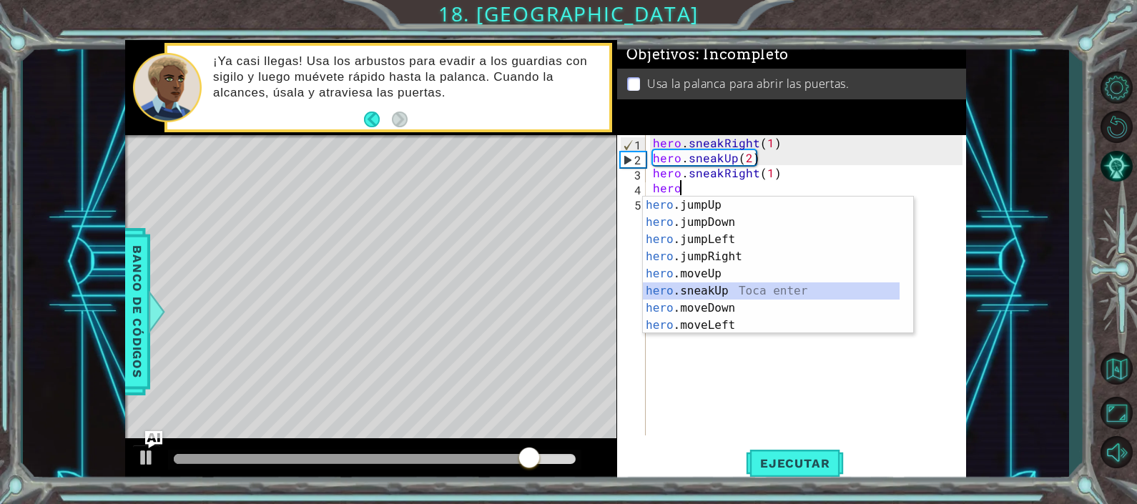
click at [704, 290] on div "hero .jumpUp Toca enter hero .jumpDown Toca enter hero .jumpLeft Toca enter her…" at bounding box center [771, 283] width 257 height 172
type textarea "hero.sneakUp(1)"
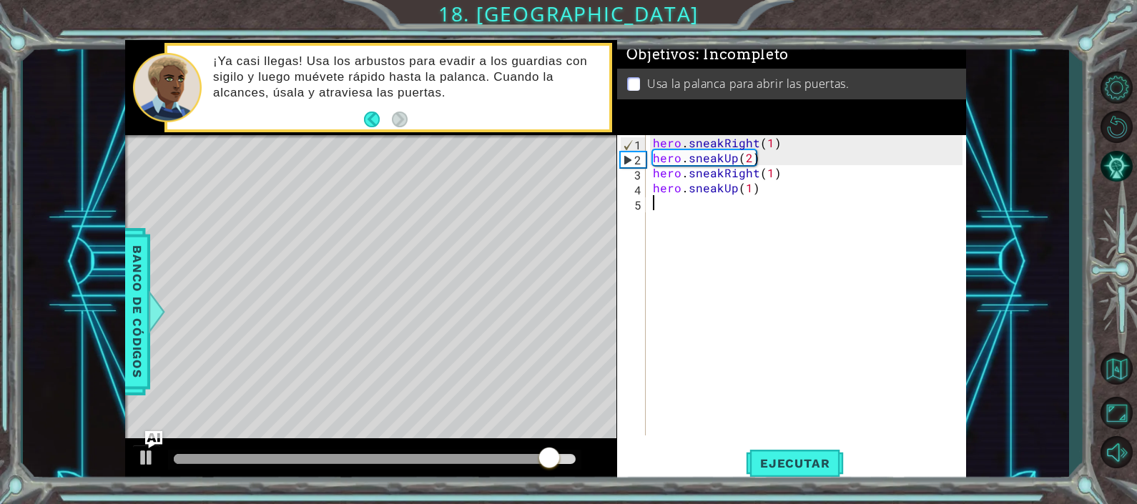
click at [664, 213] on div "hero . sneakRight ( 1 ) hero . sneakUp ( 2 ) hero . sneakRight ( 1 ) hero . sne…" at bounding box center [810, 300] width 320 height 330
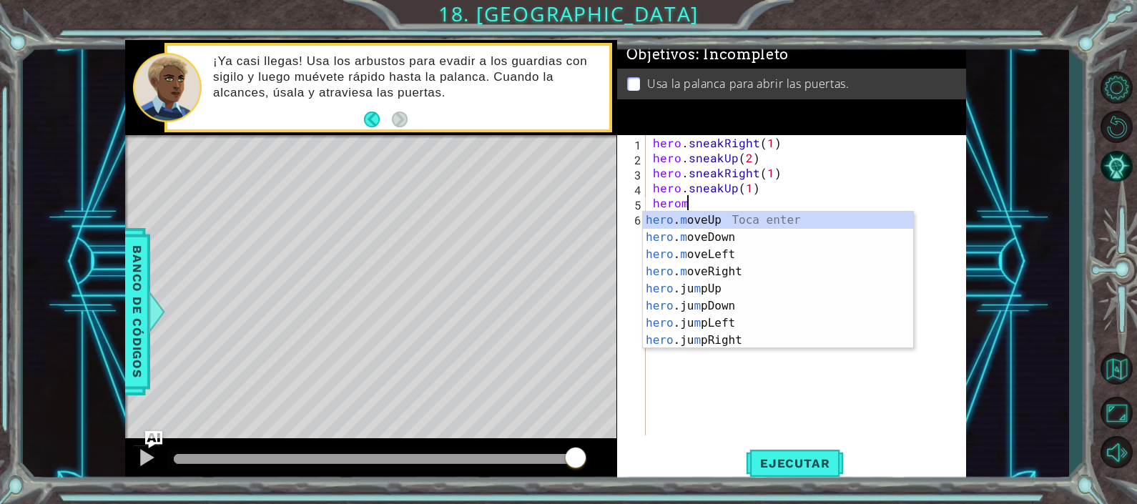
scroll to position [0, 1]
click at [712, 267] on div "hero . m oveUp Toca enter hero . m oveDown Toca enter hero . m oveLeft Toca ent…" at bounding box center [778, 298] width 270 height 172
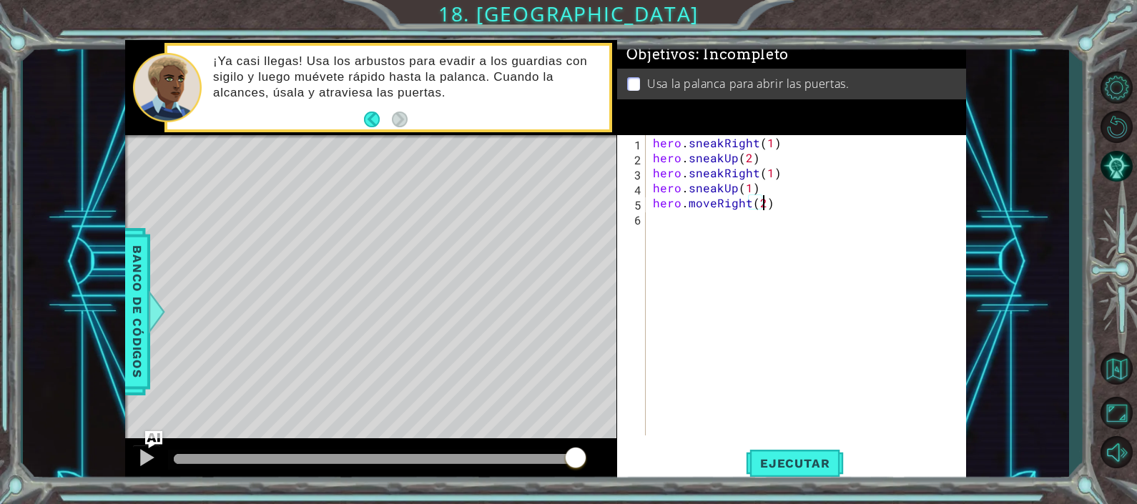
scroll to position [0, 6]
type textarea "hero.moveRight(2)"
click at [780, 450] on button "Ejecutar" at bounding box center [795, 463] width 98 height 35
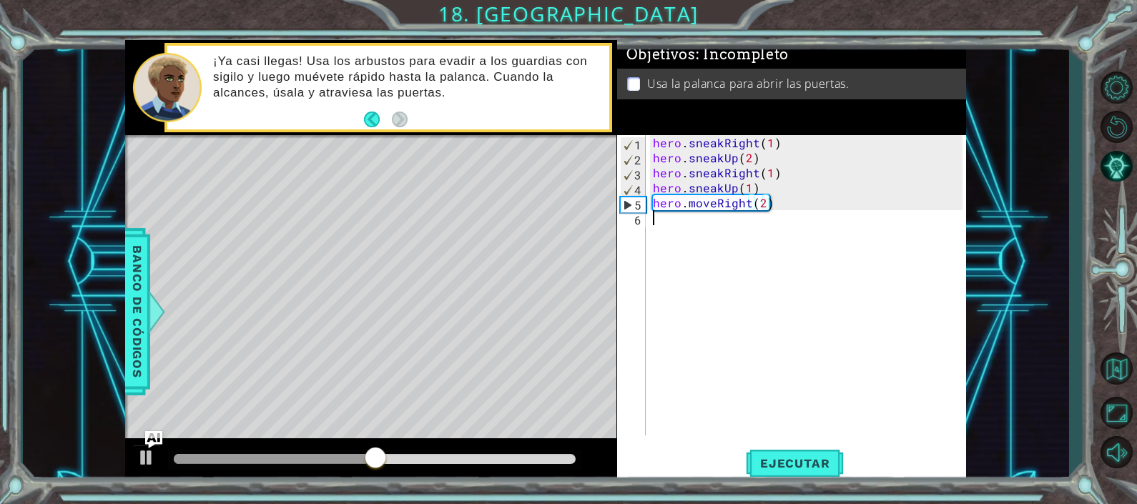
click at [672, 225] on div "hero . sneakRight ( 1 ) hero . sneakUp ( 2 ) hero . sneakRight ( 1 ) hero . sne…" at bounding box center [810, 300] width 320 height 330
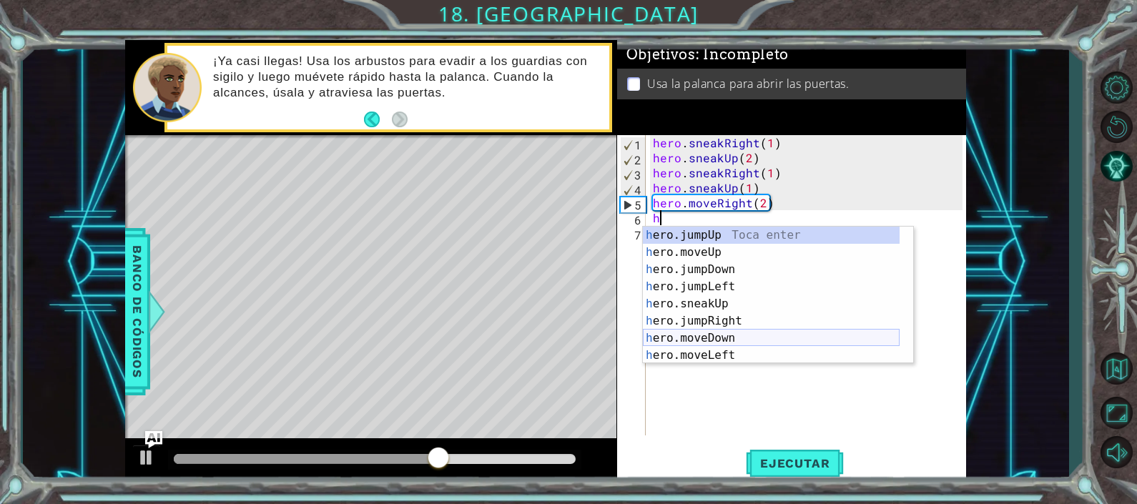
click at [704, 337] on div "h ero.jumpUp Toca enter h ero.moveUp Toca enter h ero.jumpDown Toca enter h ero…" at bounding box center [771, 313] width 257 height 172
type textarea "hero.moveDown(1)"
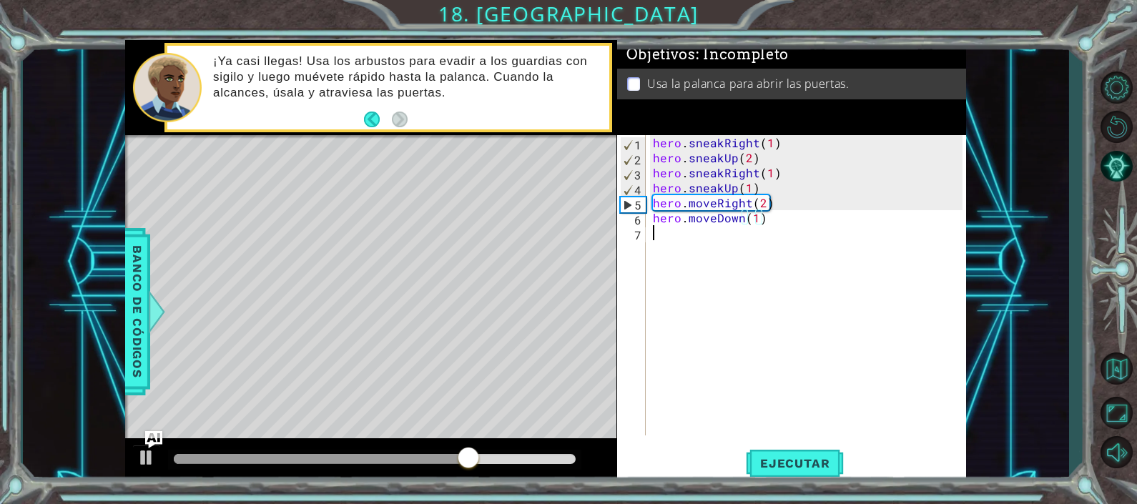
click at [672, 249] on div "hero . sneakRight ( 1 ) hero . sneakUp ( 2 ) hero . sneakRight ( 1 ) hero . sne…" at bounding box center [810, 300] width 320 height 330
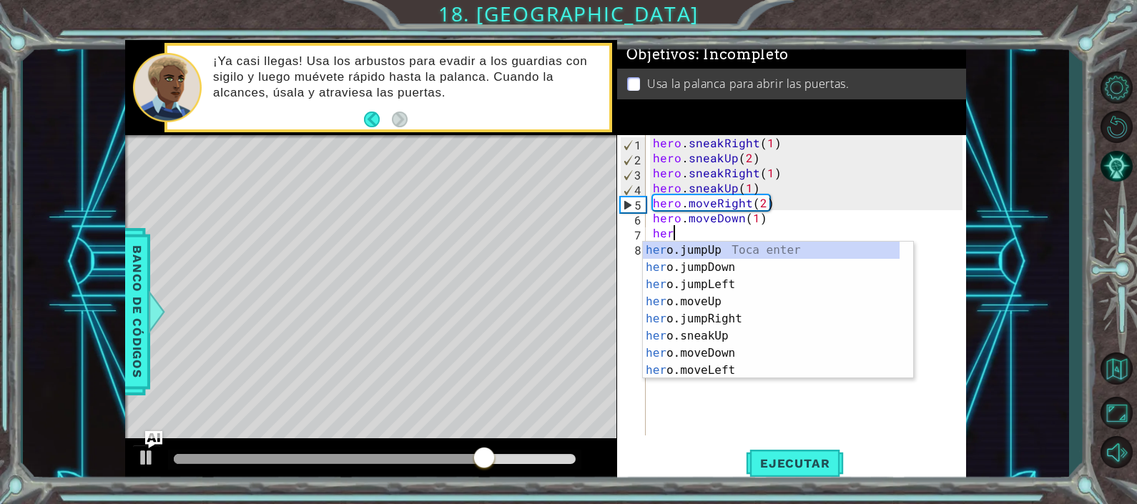
type textarea "hero"
click at [708, 263] on div "hero .jumpUp Toca enter hero .jumpDown Toca enter hero .jumpLeft Toca enter her…" at bounding box center [771, 328] width 257 height 172
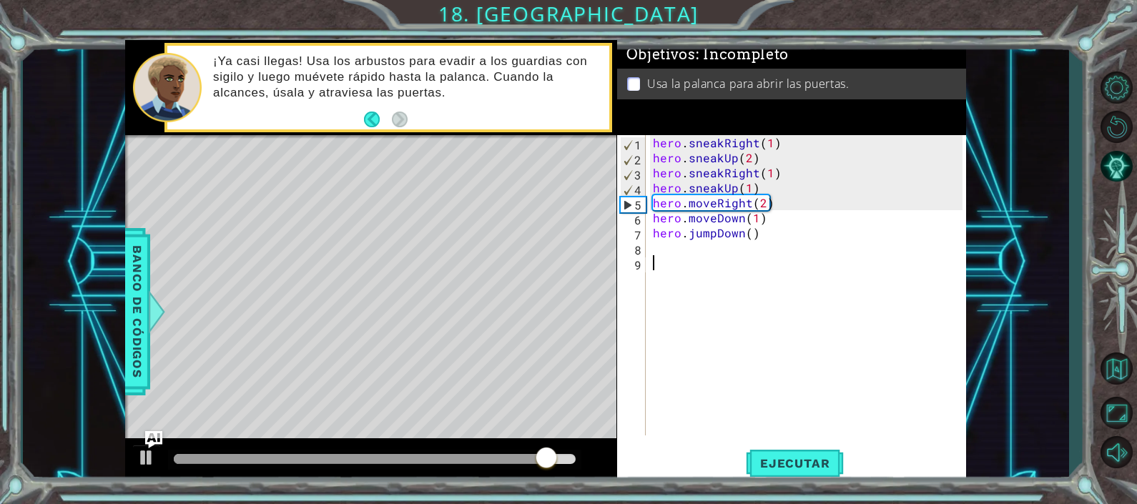
click at [690, 275] on div "hero . sneakRight ( 1 ) hero . sneakUp ( 2 ) hero . sneakRight ( 1 ) hero . sne…" at bounding box center [810, 300] width 320 height 330
click at [666, 246] on div "hero . sneakRight ( 1 ) hero . sneakUp ( 2 ) hero . sneakRight ( 1 ) hero . sne…" at bounding box center [810, 300] width 320 height 330
click at [833, 217] on div "hero . sneakRight ( 1 ) hero . sneakUp ( 2 ) hero . sneakRight ( 1 ) hero . sne…" at bounding box center [810, 300] width 320 height 330
click at [681, 246] on div "hero . sneakRight ( 1 ) hero . sneakUp ( 2 ) hero . sneakRight ( 1 ) hero . sne…" at bounding box center [810, 300] width 320 height 330
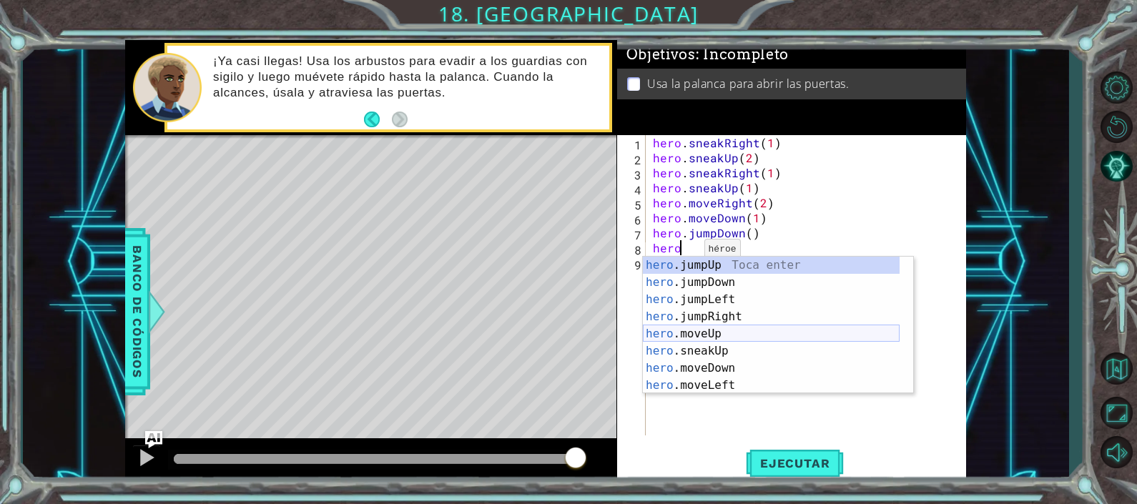
scroll to position [0, 1]
click at [739, 317] on div "hero . m oveUp Toca enter hero . m oveDown Toca enter hero . m oveLeft Toca ent…" at bounding box center [778, 343] width 270 height 172
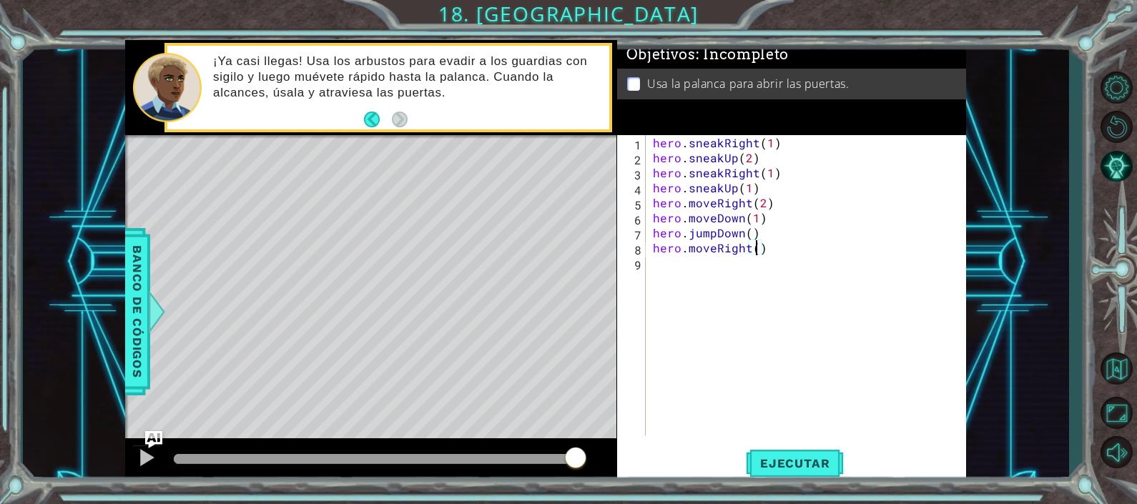
type textarea "hero.moveRight(2)"
click at [670, 268] on div "hero . sneakRight ( 1 ) hero . sneakUp ( 2 ) hero . sneakRight ( 1 ) hero . sne…" at bounding box center [810, 300] width 320 height 330
type textarea "h"
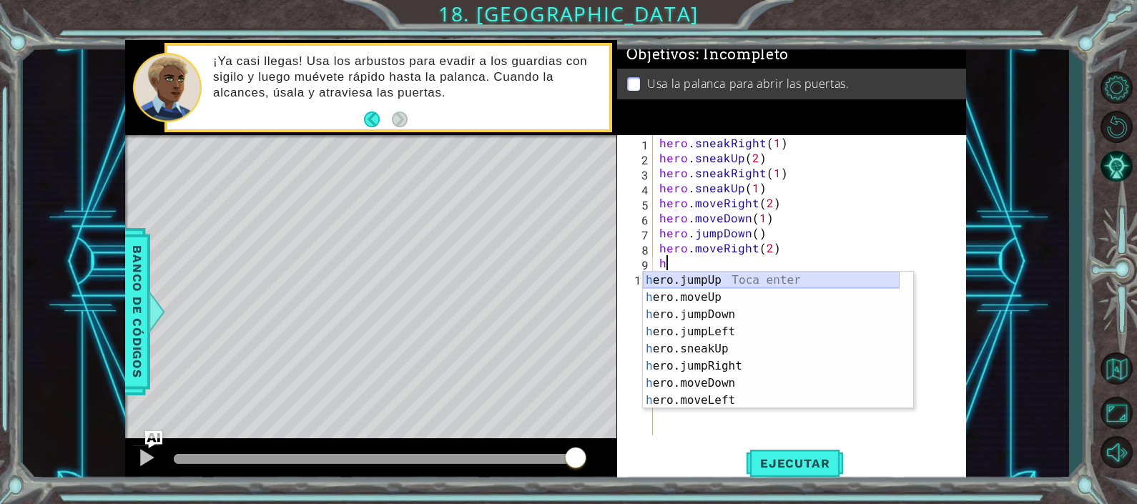
click at [680, 281] on div "h ero.jumpUp Toca enter h ero.moveUp Toca enter h ero.jumpDown Toca enter h ero…" at bounding box center [771, 358] width 257 height 172
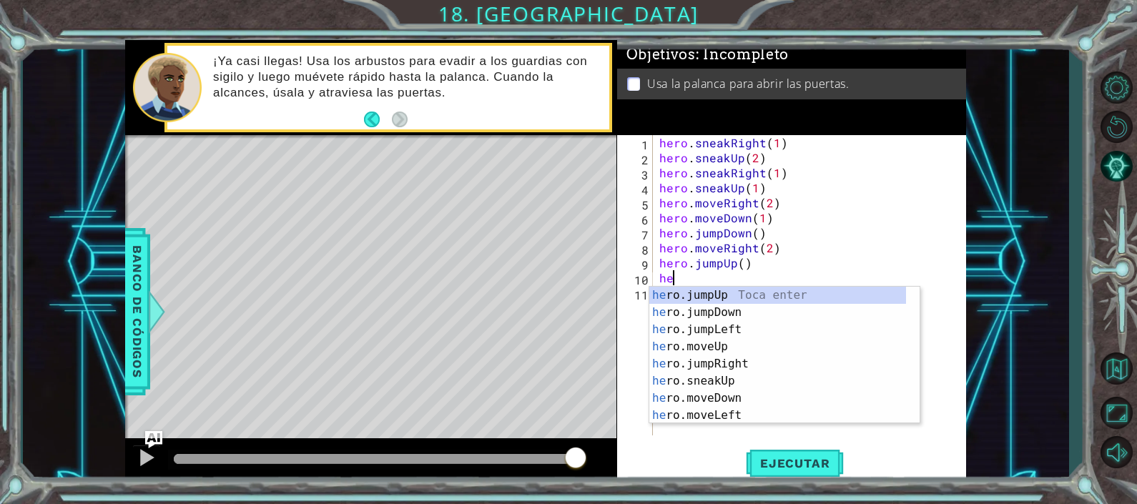
scroll to position [0, 1]
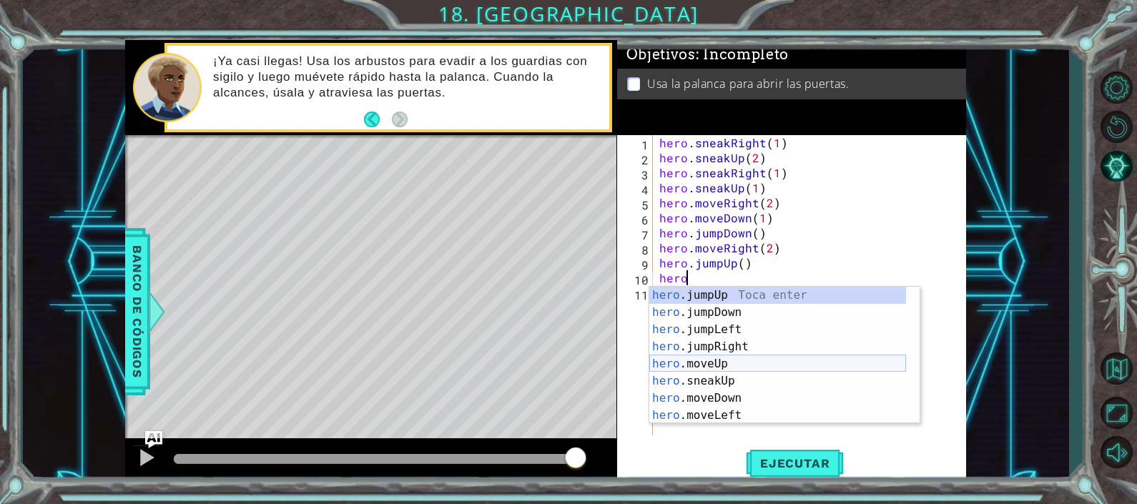
click at [711, 363] on div "hero .jumpUp Toca enter hero .jumpDown Toca enter hero .jumpLeft Toca enter her…" at bounding box center [777, 373] width 257 height 172
type textarea "hero.moveUp(1)"
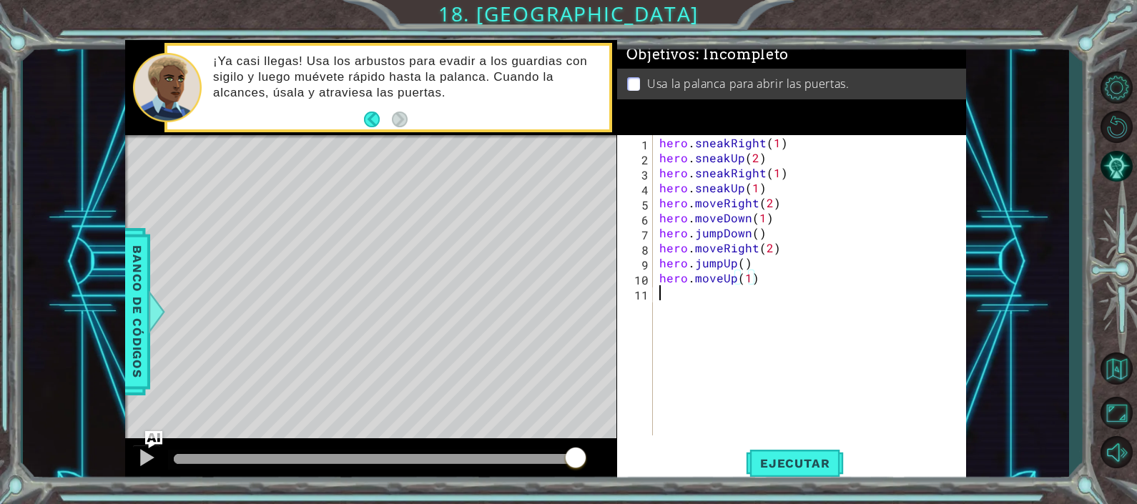
click at [669, 300] on div "hero . sneakRight ( 1 ) hero . sneakUp ( 2 ) hero . sneakRight ( 1 ) hero . sne…" at bounding box center [813, 300] width 314 height 330
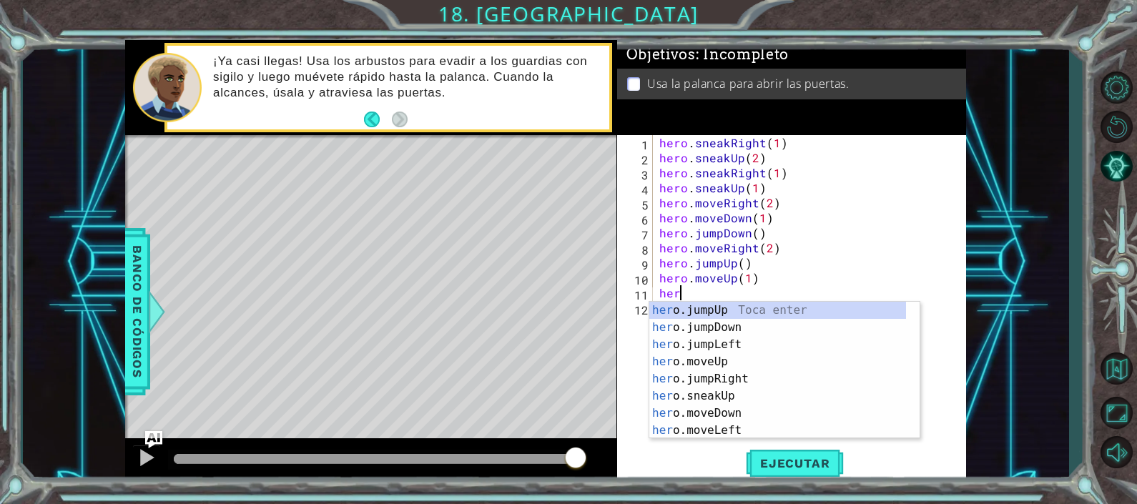
scroll to position [0, 0]
type textarea "h"
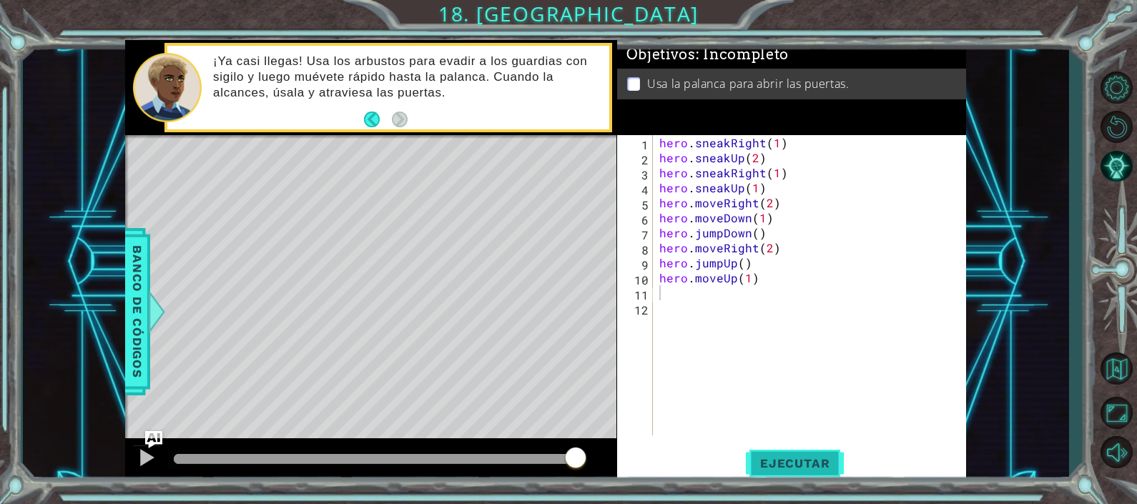
click at [760, 461] on span "Ejecutar" at bounding box center [795, 463] width 98 height 14
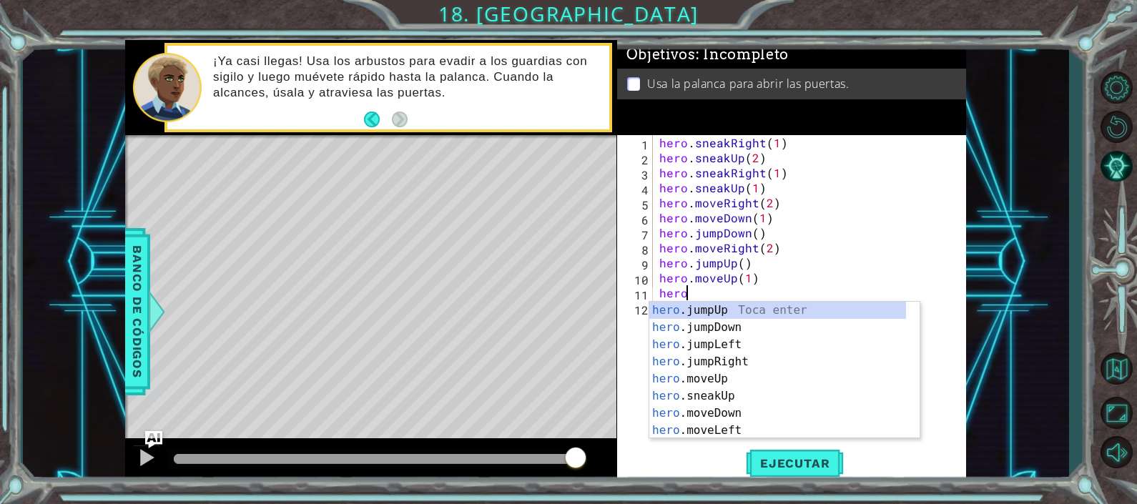
scroll to position [0, 1]
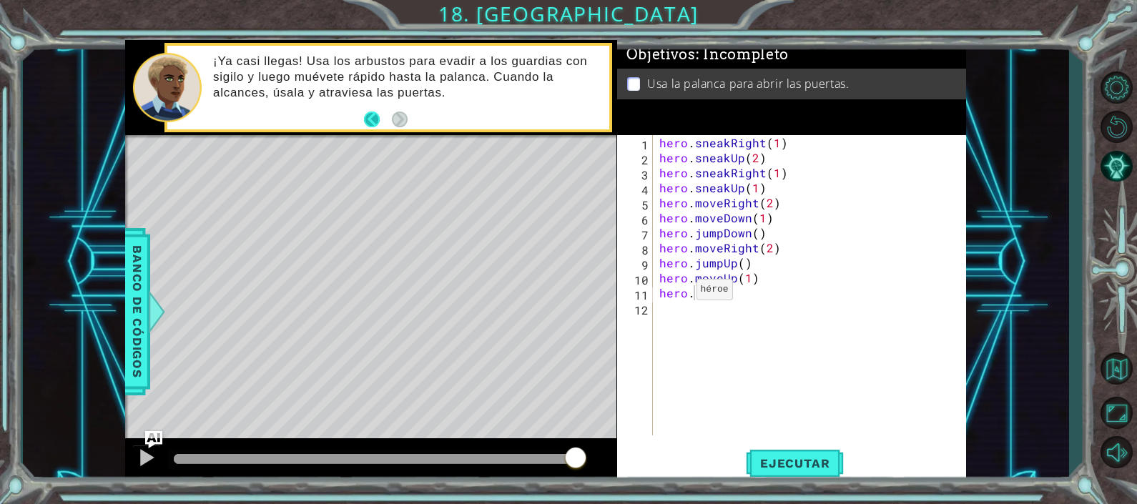
click at [378, 125] on button "Back" at bounding box center [378, 120] width 28 height 16
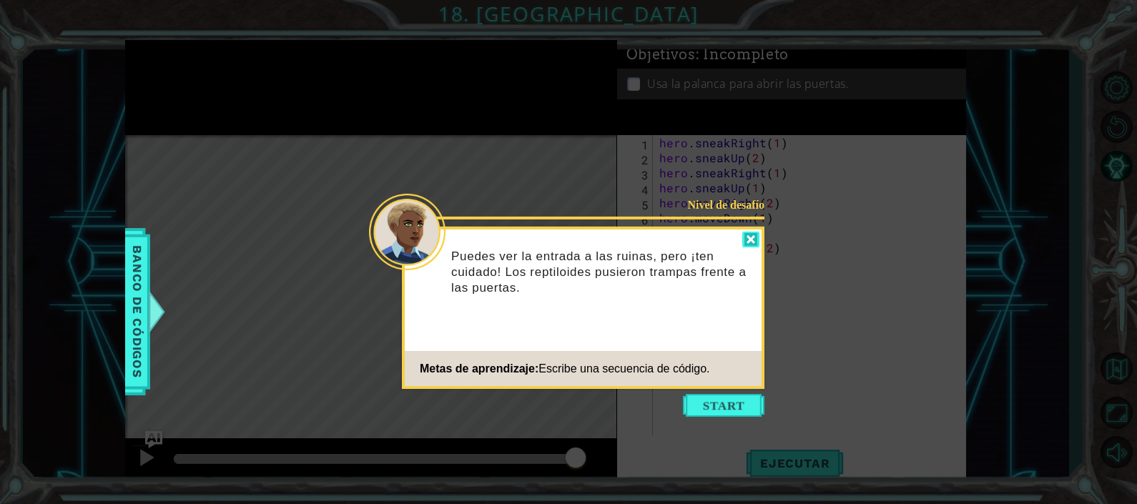
click at [743, 242] on div at bounding box center [750, 240] width 17 height 16
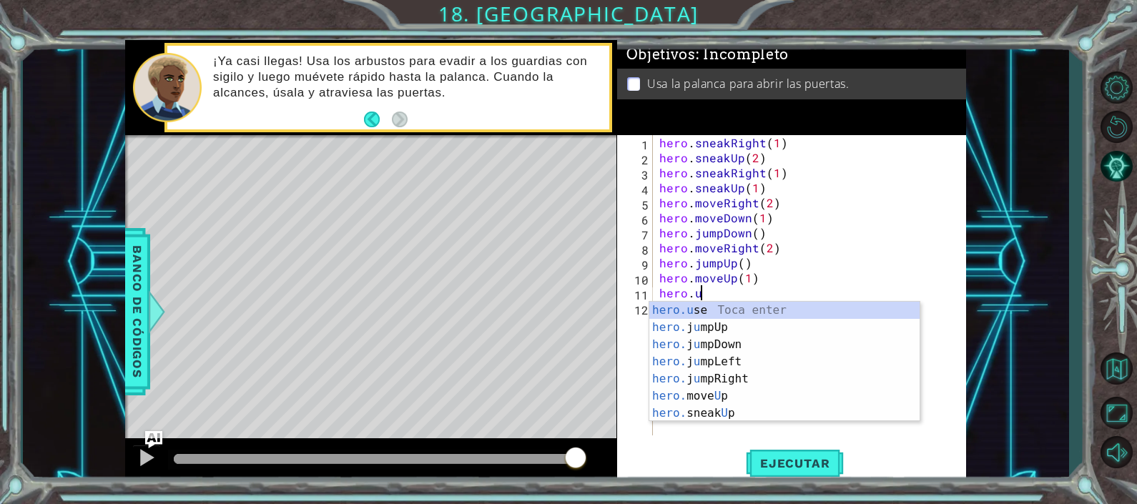
click at [702, 305] on div "hero.u se Toca enter hero. j u mpUp Toca enter hero. j u mpDown Toca enter hero…" at bounding box center [784, 379] width 270 height 154
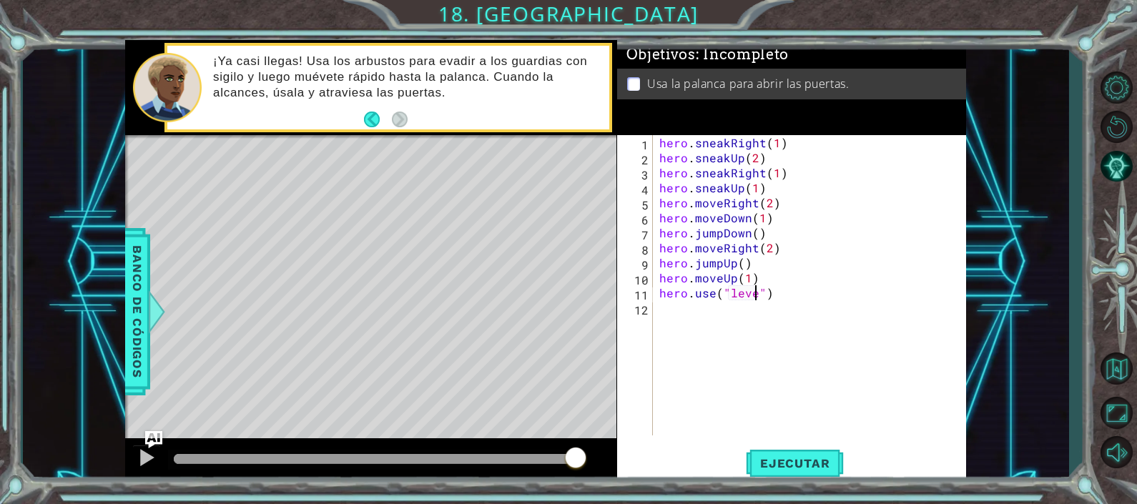
scroll to position [0, 6]
type textarea "hero.use("lever")"
click at [809, 460] on span "Ejecutar" at bounding box center [795, 463] width 98 height 14
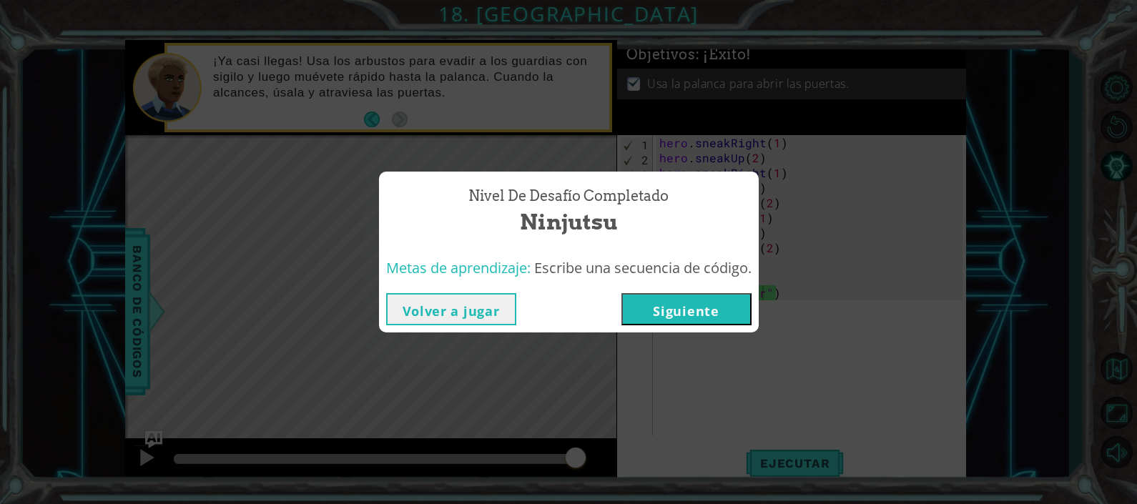
click at [719, 300] on button "Siguiente" at bounding box center [686, 309] width 130 height 32
